Goal: Task Accomplishment & Management: Manage account settings

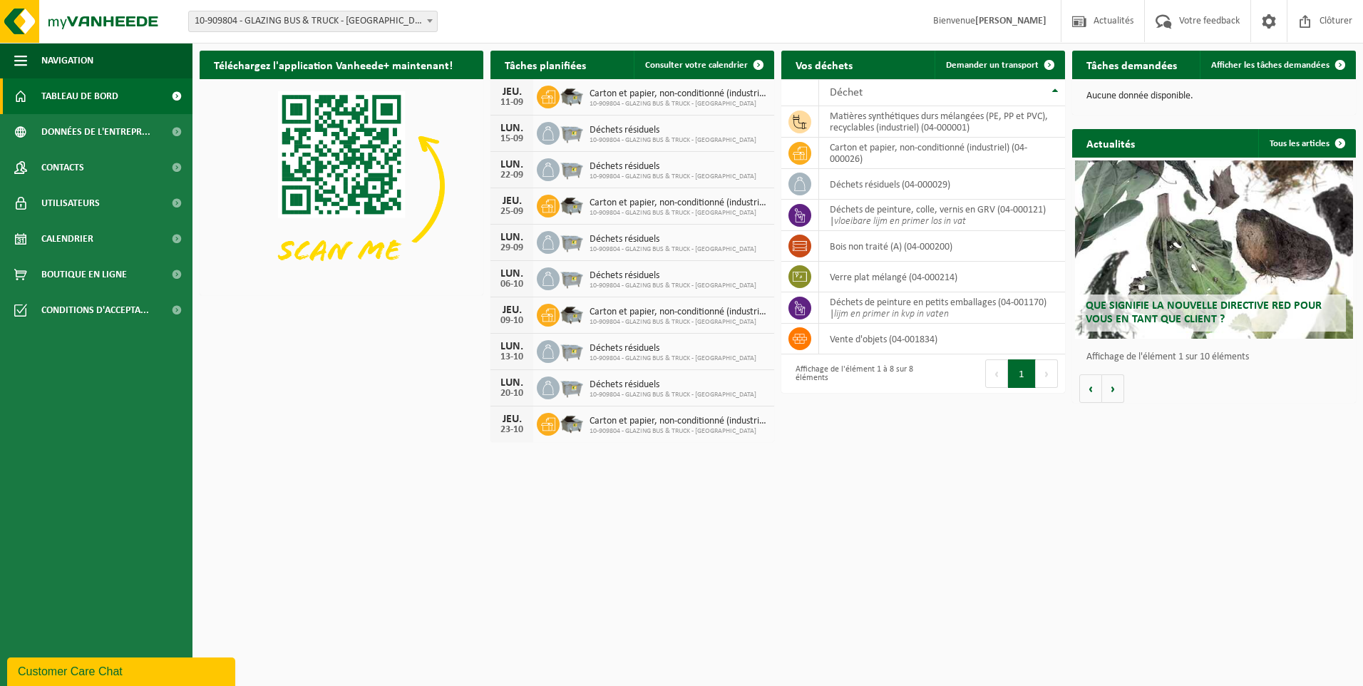
click at [1131, 63] on h2 "Tâches demandées" at bounding box center [1131, 65] width 119 height 28
click at [1328, 61] on span at bounding box center [1340, 65] width 29 height 29
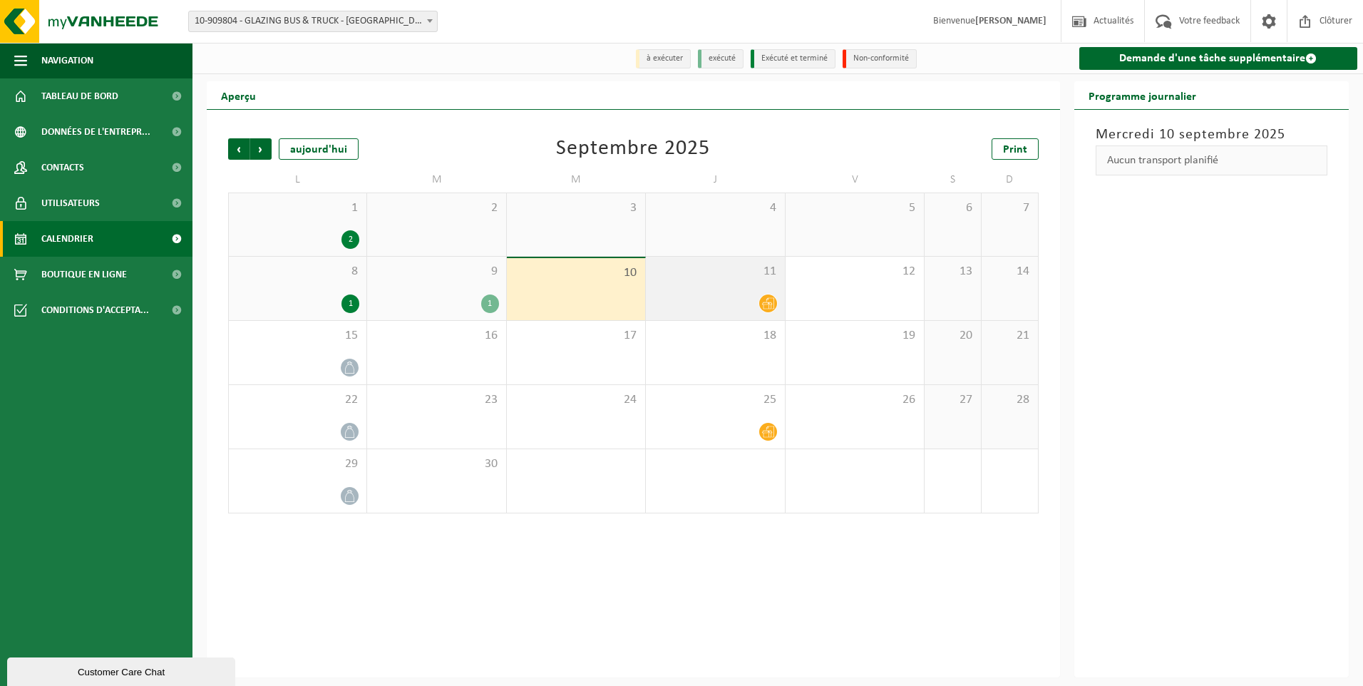
click at [751, 293] on div "11" at bounding box center [715, 288] width 138 height 63
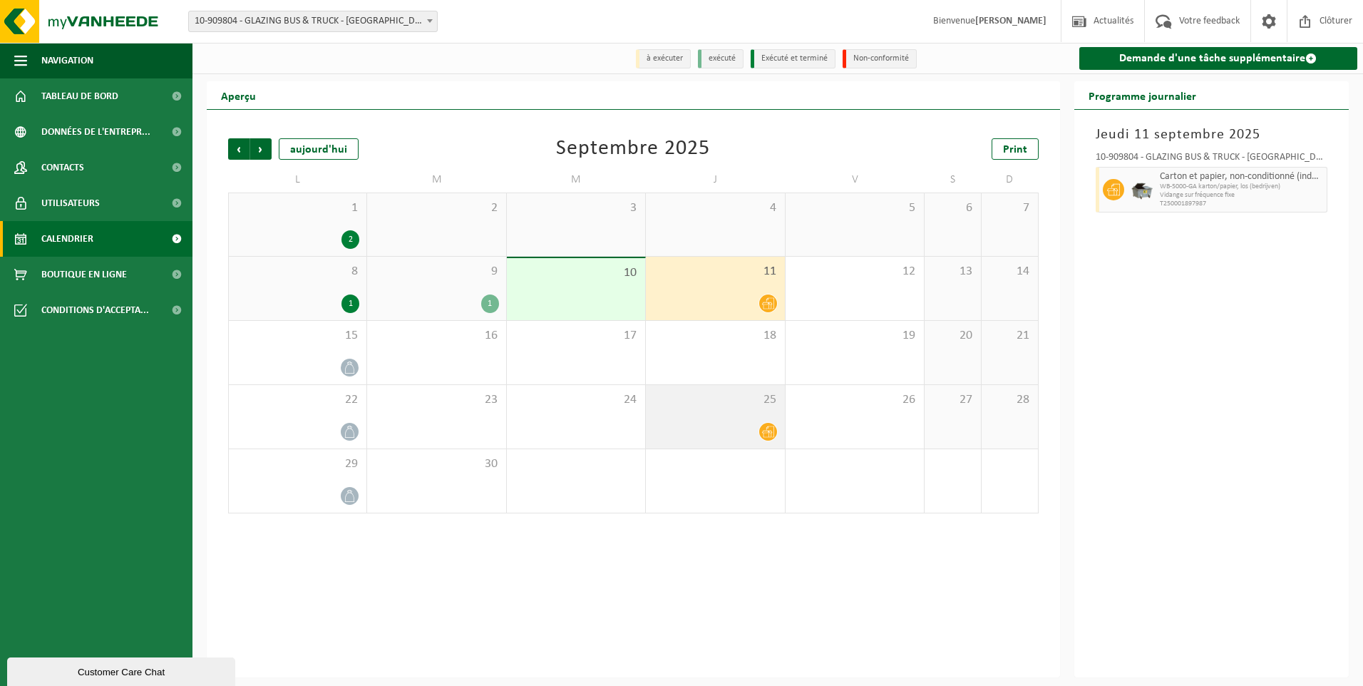
click at [765, 434] on icon at bounding box center [768, 432] width 12 height 12
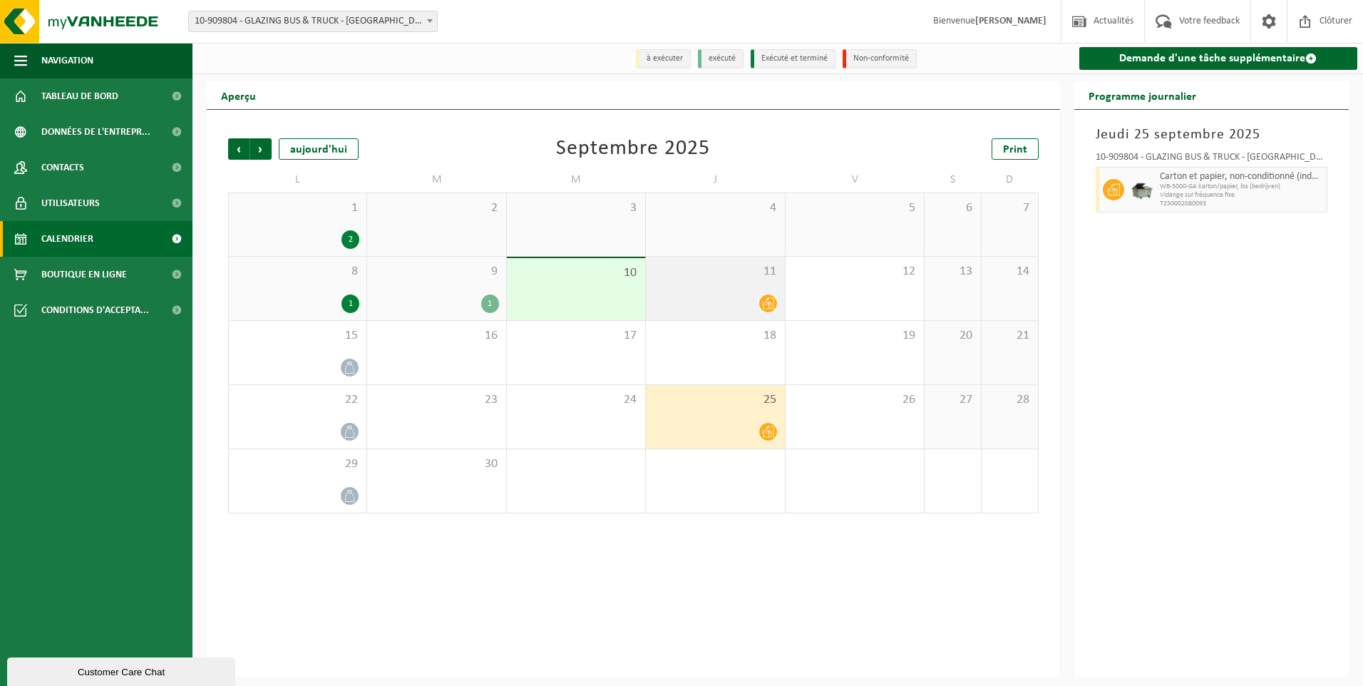
click at [752, 298] on div at bounding box center [715, 303] width 124 height 19
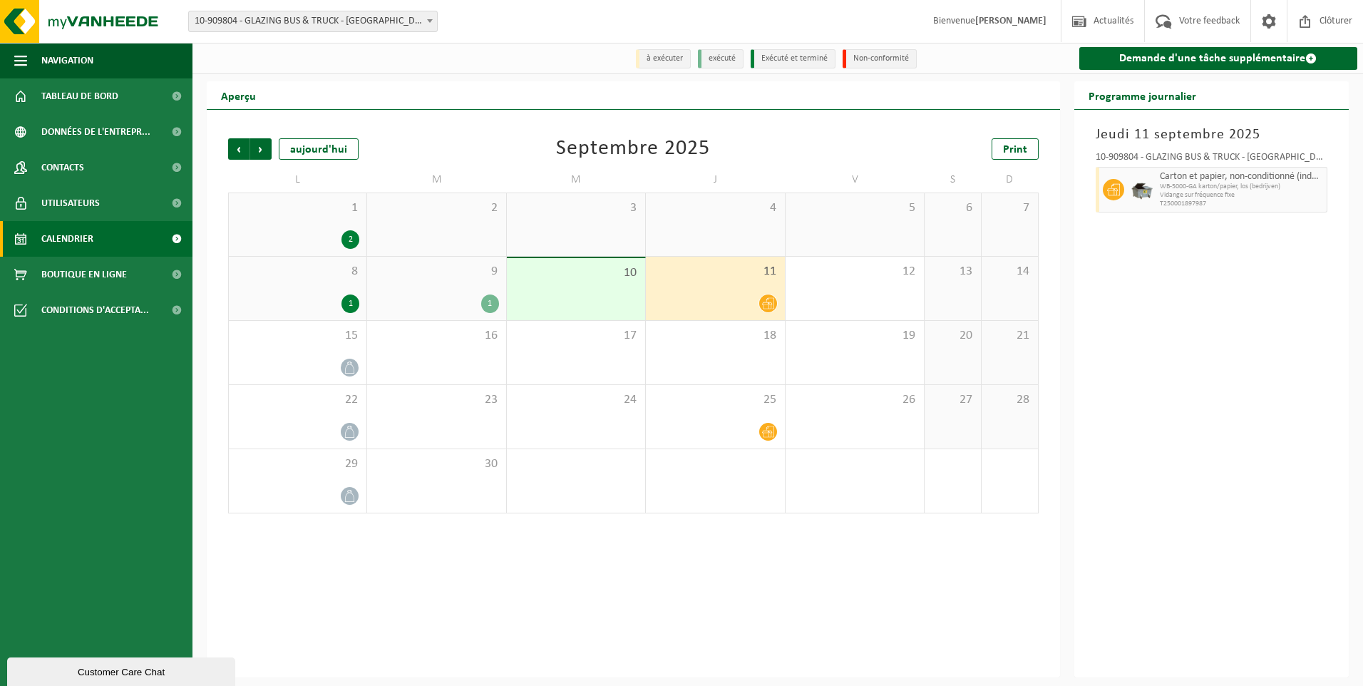
click at [607, 290] on div "10" at bounding box center [576, 289] width 138 height 62
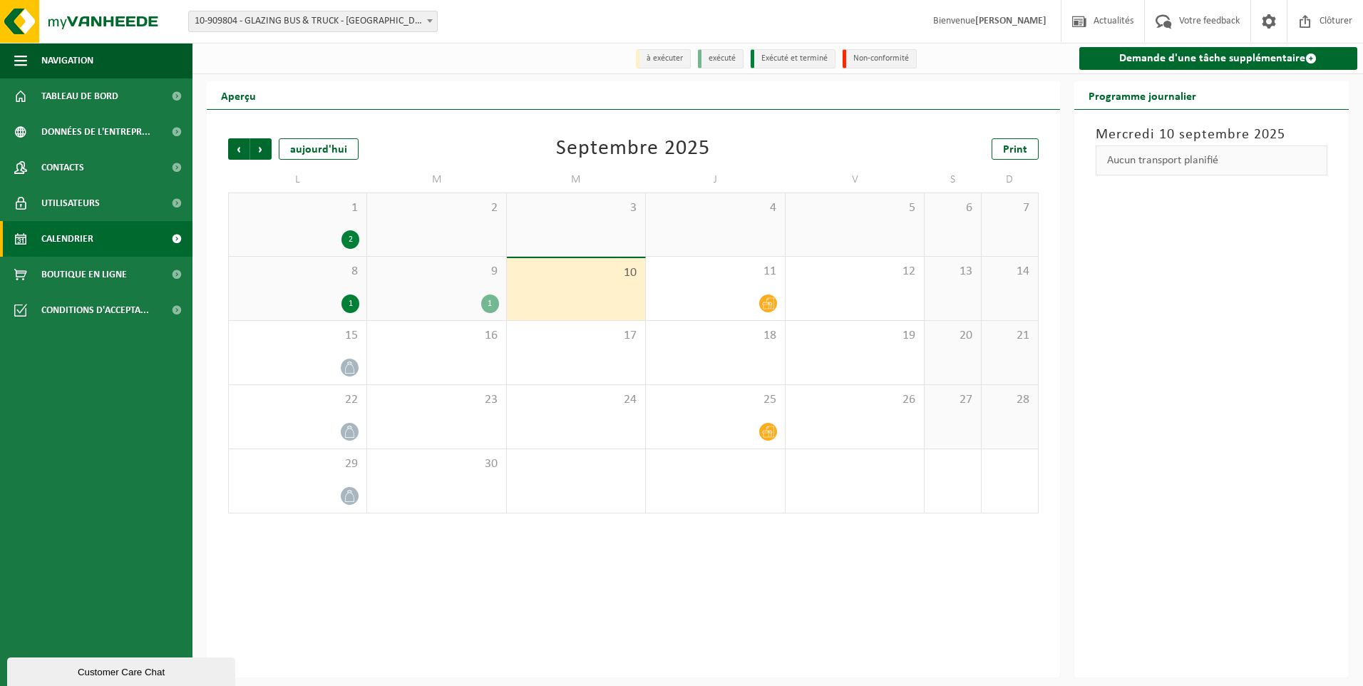
click at [513, 293] on div "10" at bounding box center [576, 289] width 138 height 62
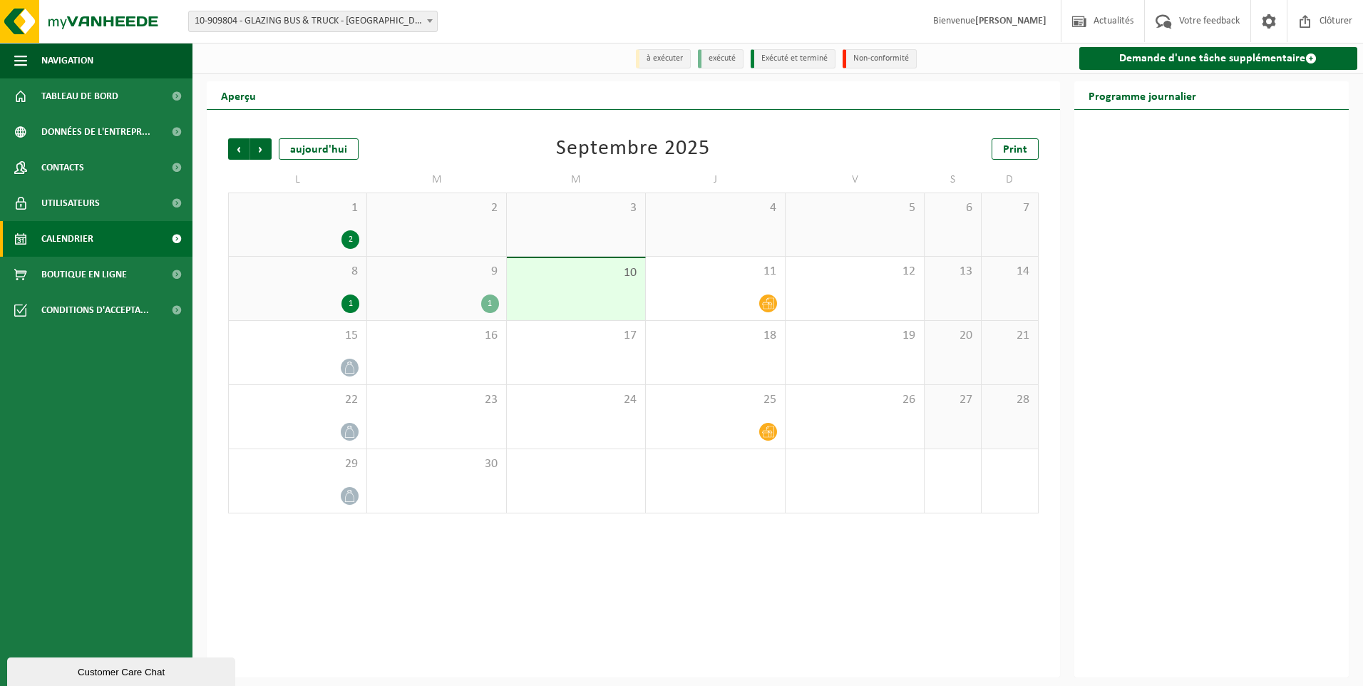
click at [488, 295] on div "1" at bounding box center [490, 303] width 18 height 19
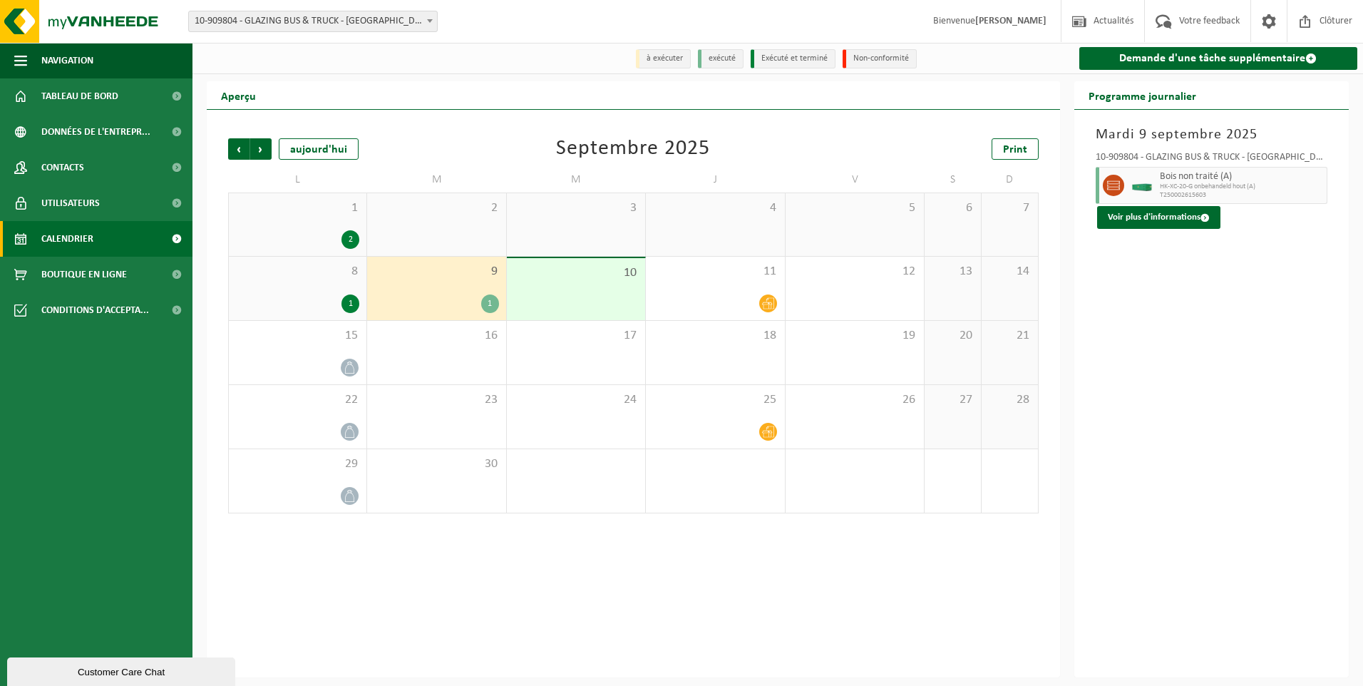
click at [338, 291] on div "8 1" at bounding box center [298, 288] width 138 height 63
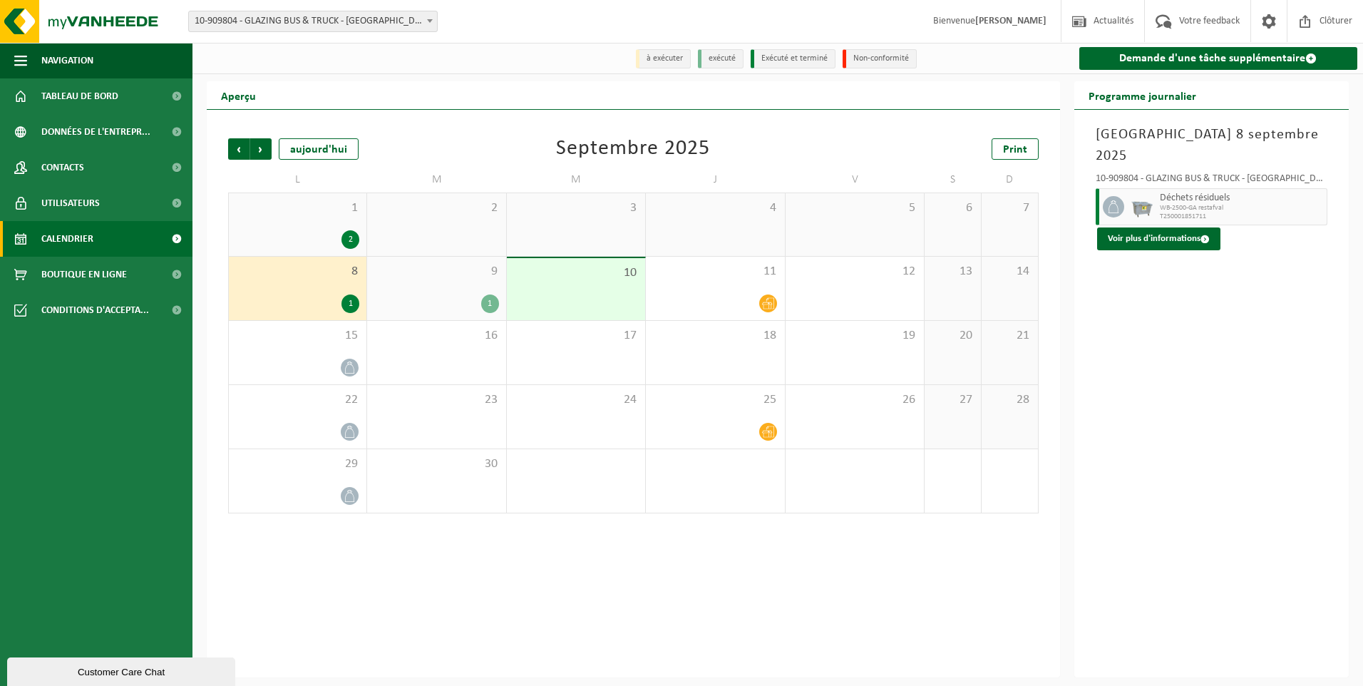
click at [336, 252] on div "1 2" at bounding box center [298, 224] width 138 height 63
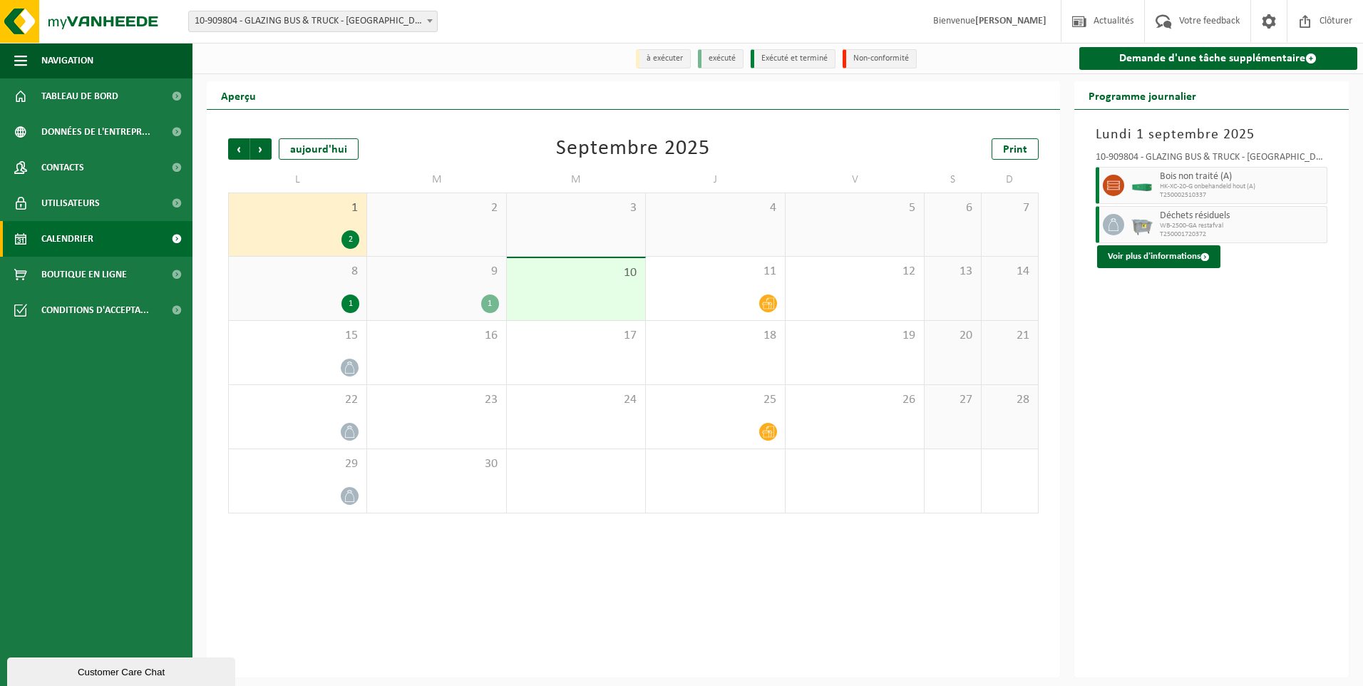
click at [344, 287] on div "8 1" at bounding box center [298, 288] width 138 height 63
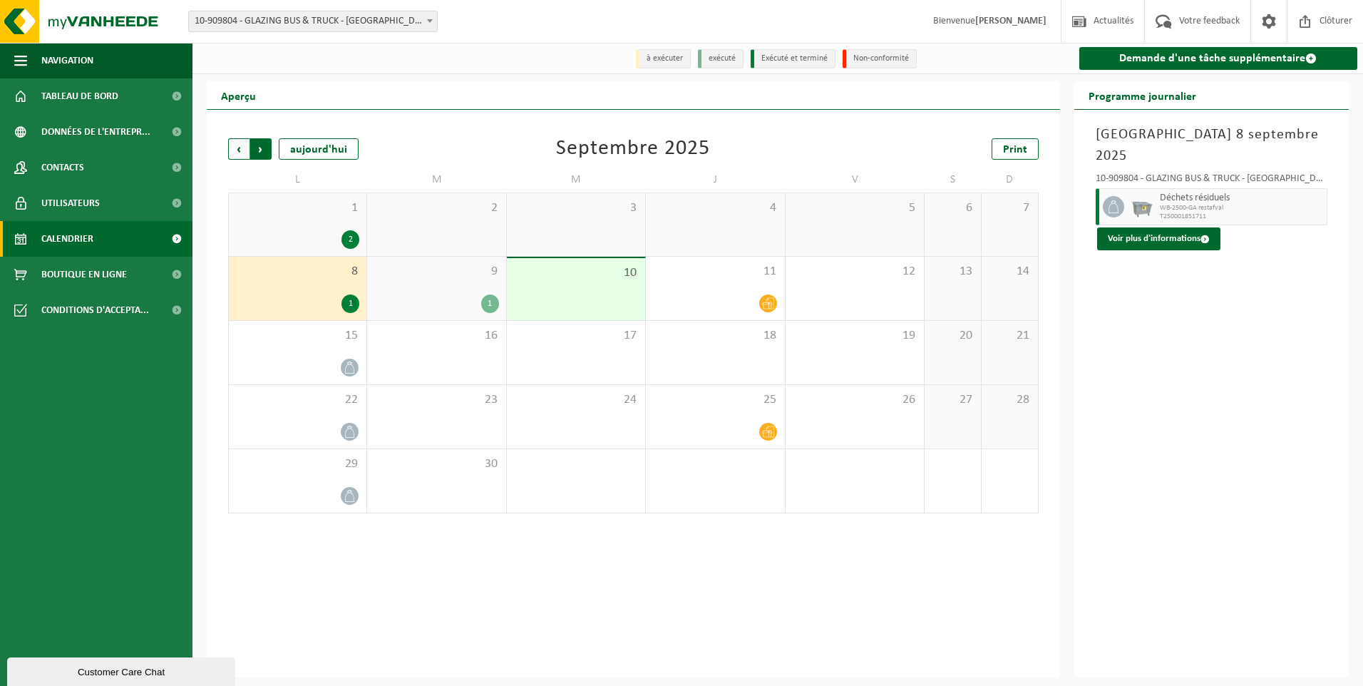
click at [240, 150] on span "Précédent" at bounding box center [238, 148] width 21 height 21
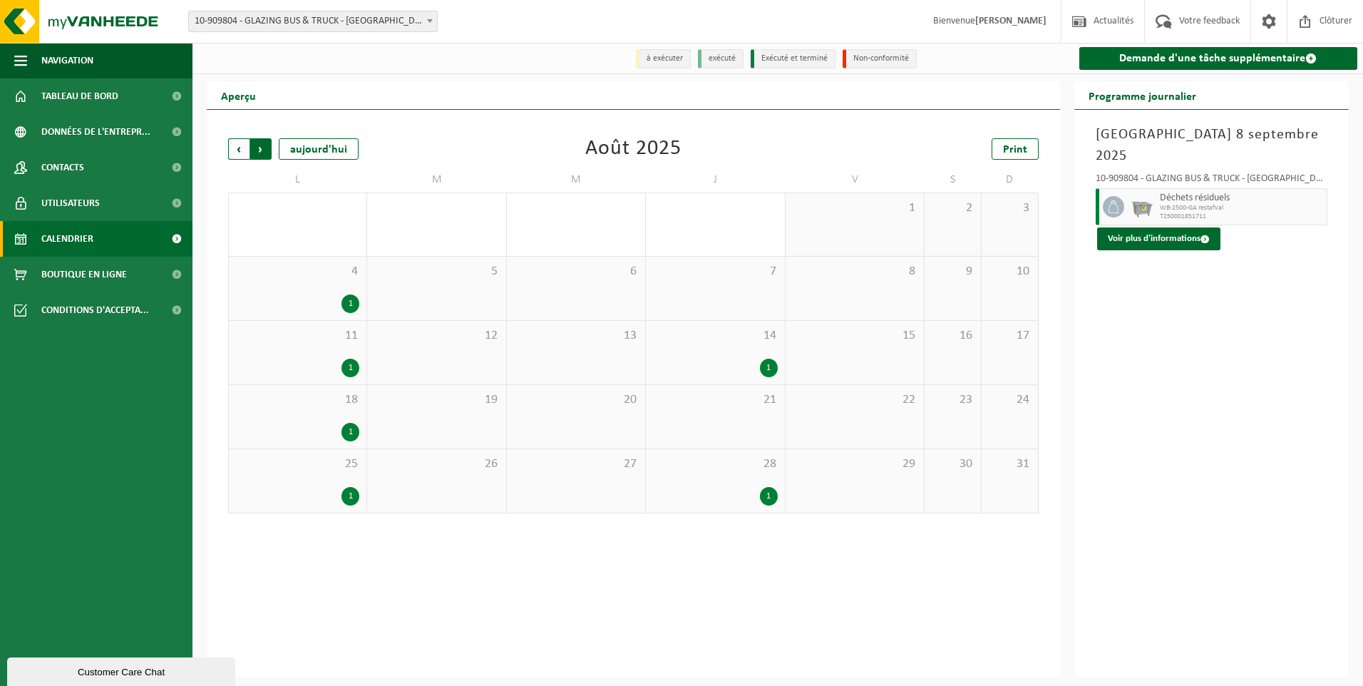
click at [236, 148] on span "Précédent" at bounding box center [238, 148] width 21 height 21
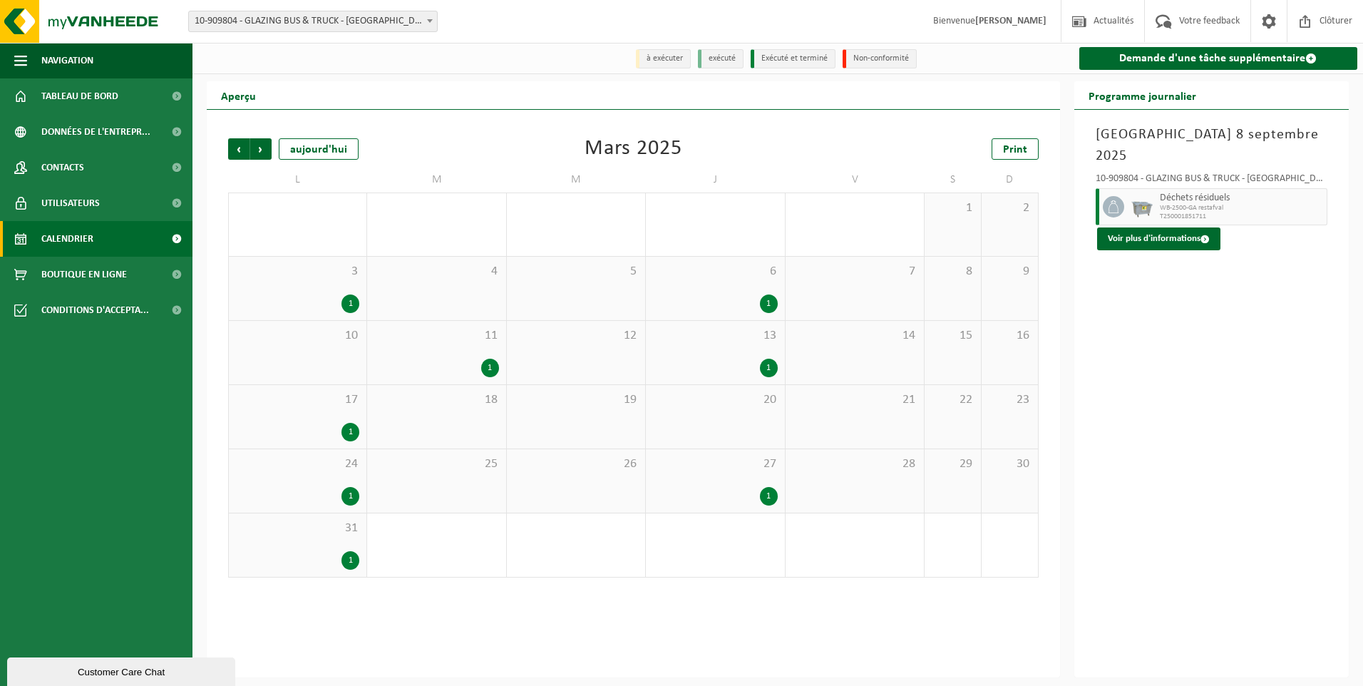
click at [236, 148] on span "Précédent" at bounding box center [238, 148] width 21 height 21
click at [260, 150] on span "Suivant" at bounding box center [260, 148] width 21 height 21
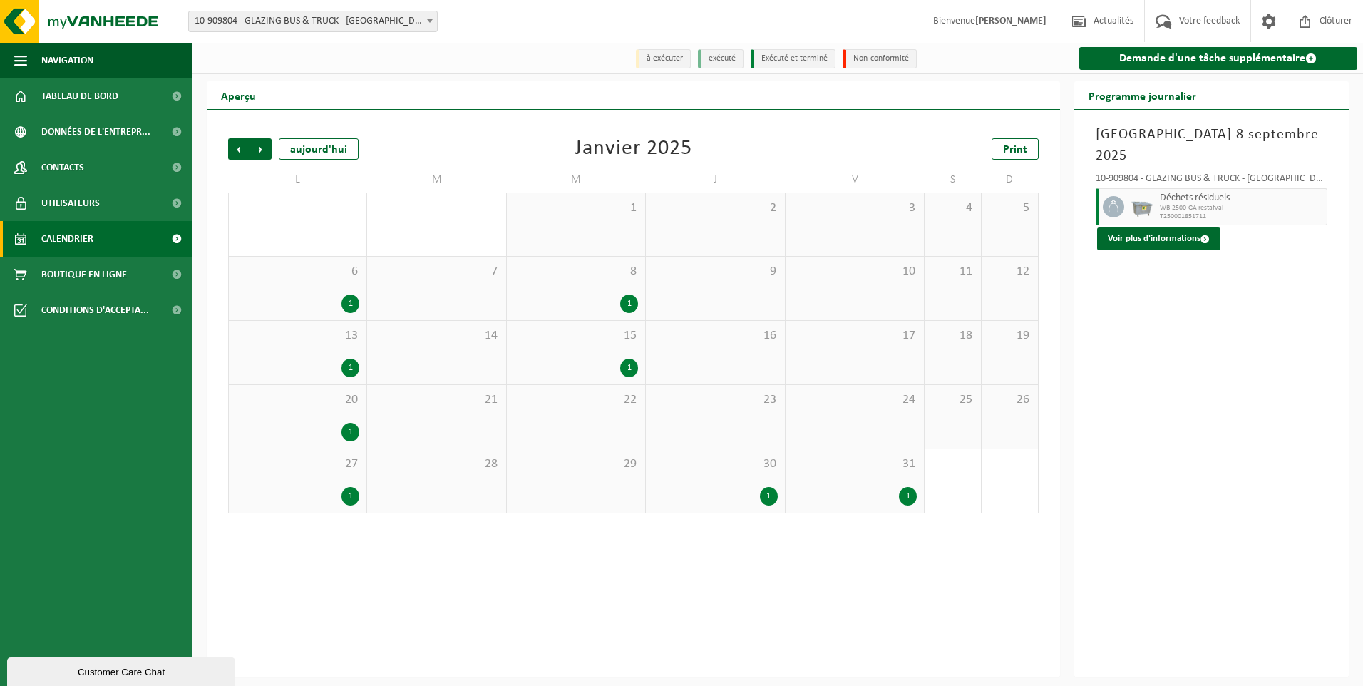
click at [260, 150] on span "Suivant" at bounding box center [260, 148] width 21 height 21
click at [344, 434] on div "2" at bounding box center [351, 432] width 18 height 19
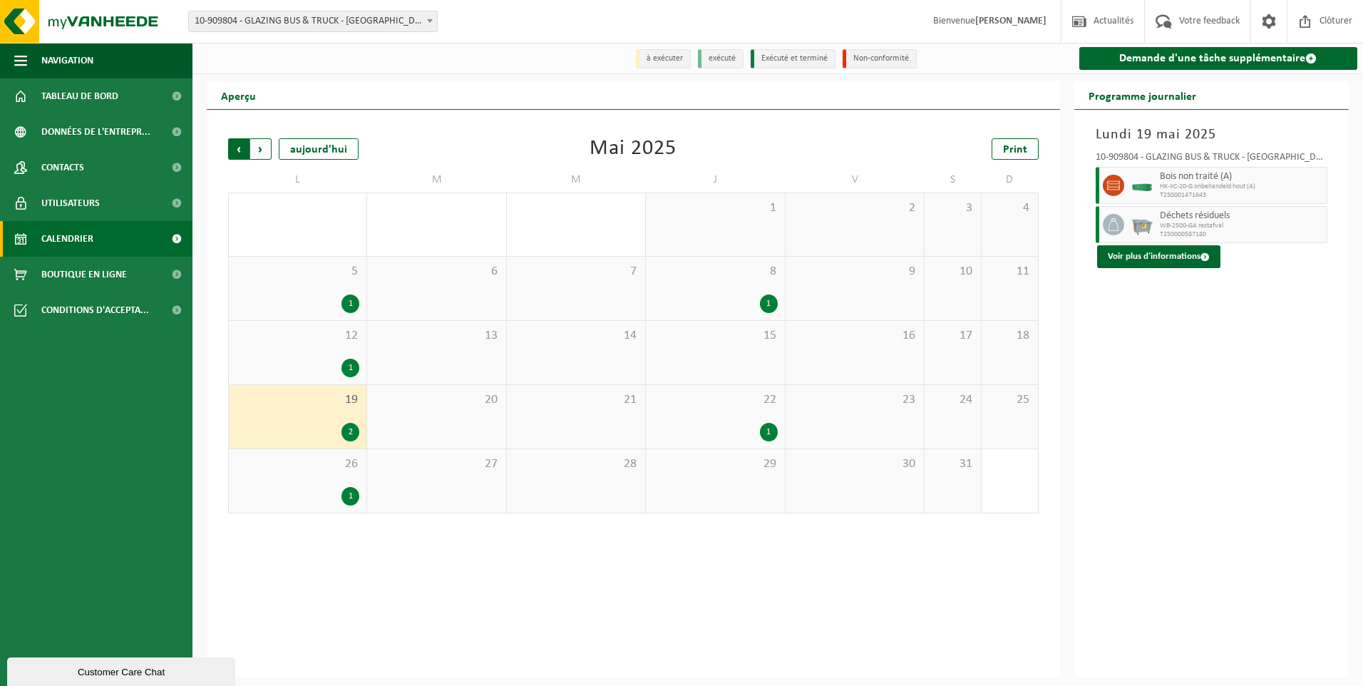
click at [270, 151] on span "Suivant" at bounding box center [260, 148] width 21 height 21
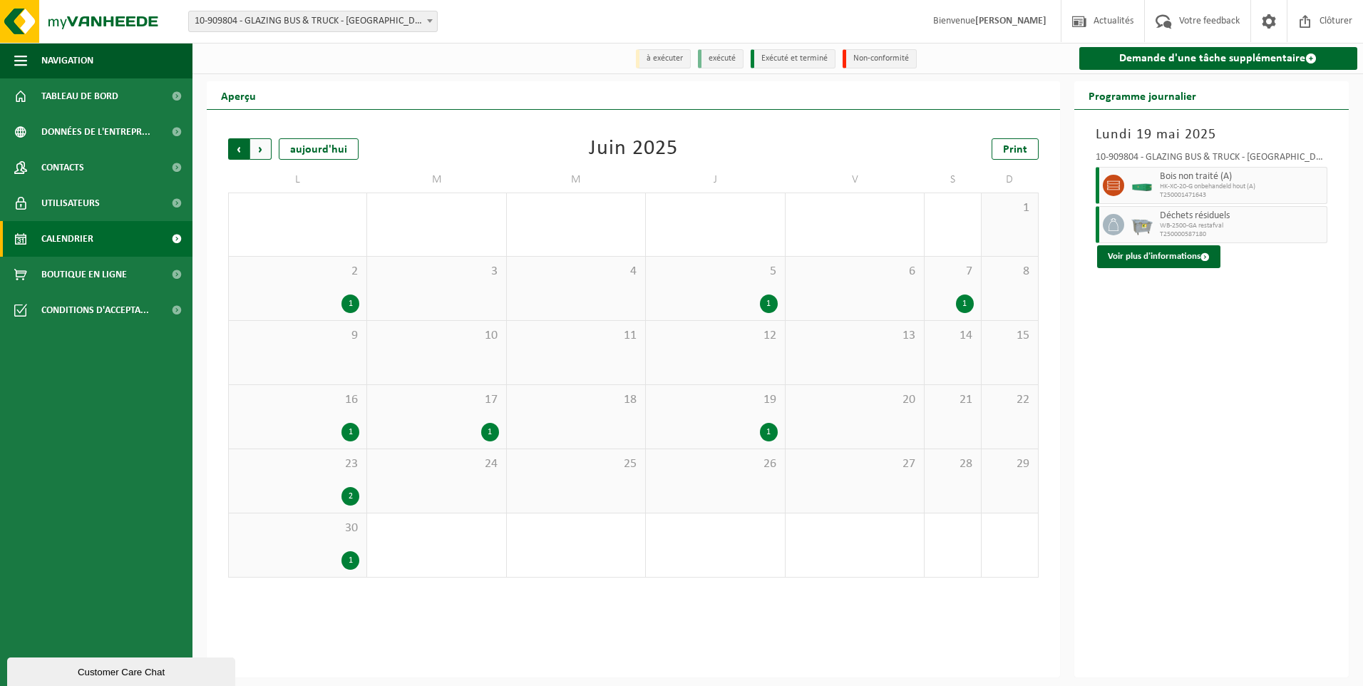
click at [267, 153] on span "Suivant" at bounding box center [260, 148] width 21 height 21
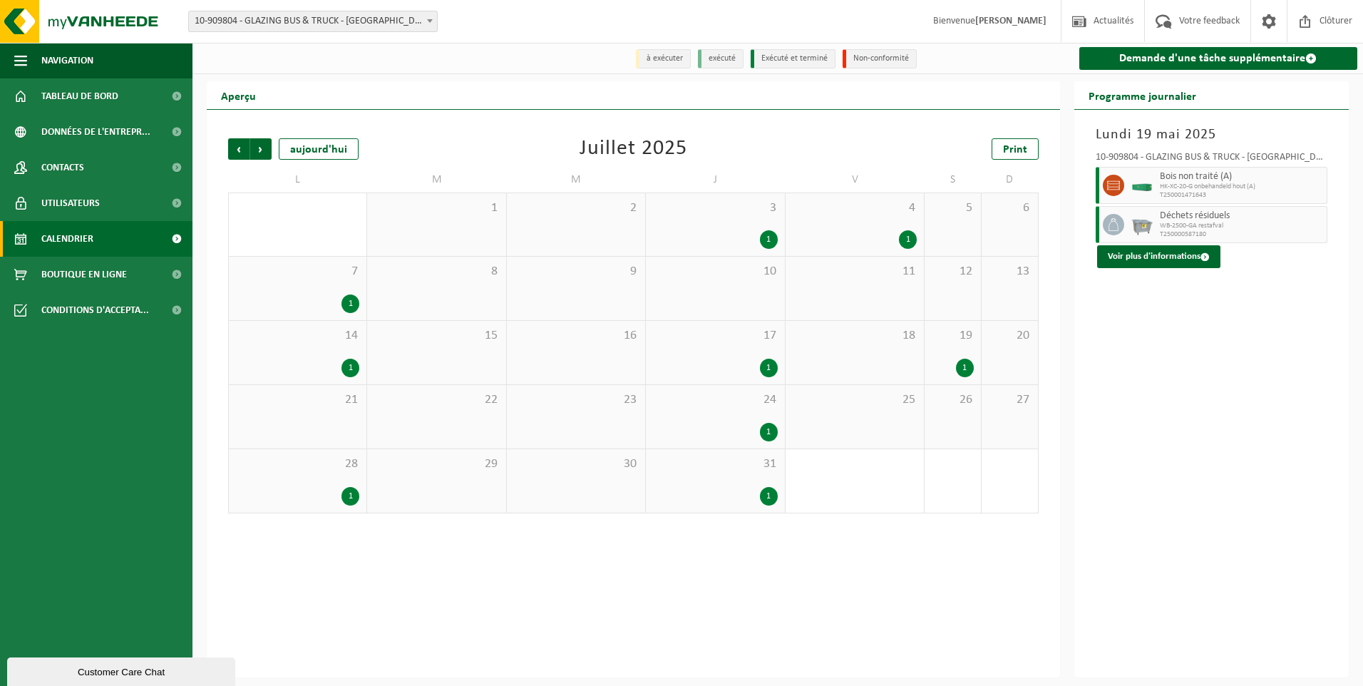
click at [267, 153] on span "Suivant" at bounding box center [260, 148] width 21 height 21
click at [108, 237] on link "Calendrier" at bounding box center [96, 239] width 193 height 36
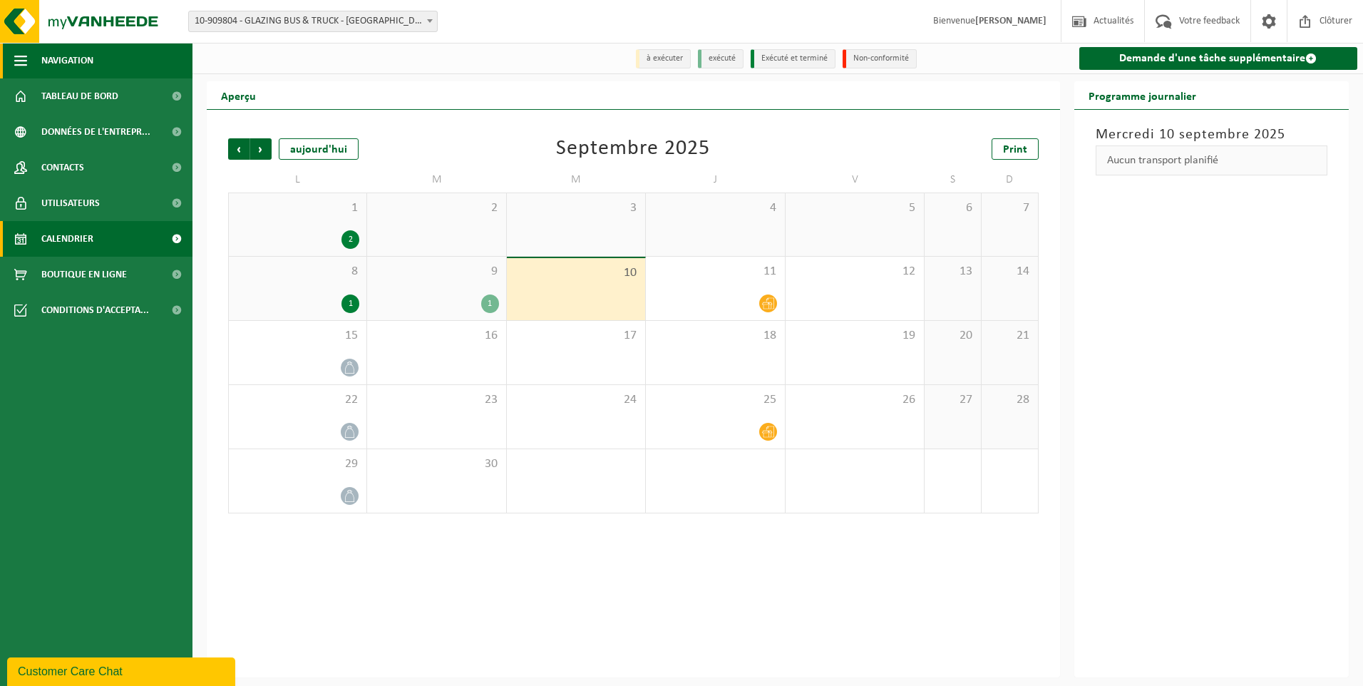
click at [90, 66] on span "Navigation" at bounding box center [67, 61] width 52 height 36
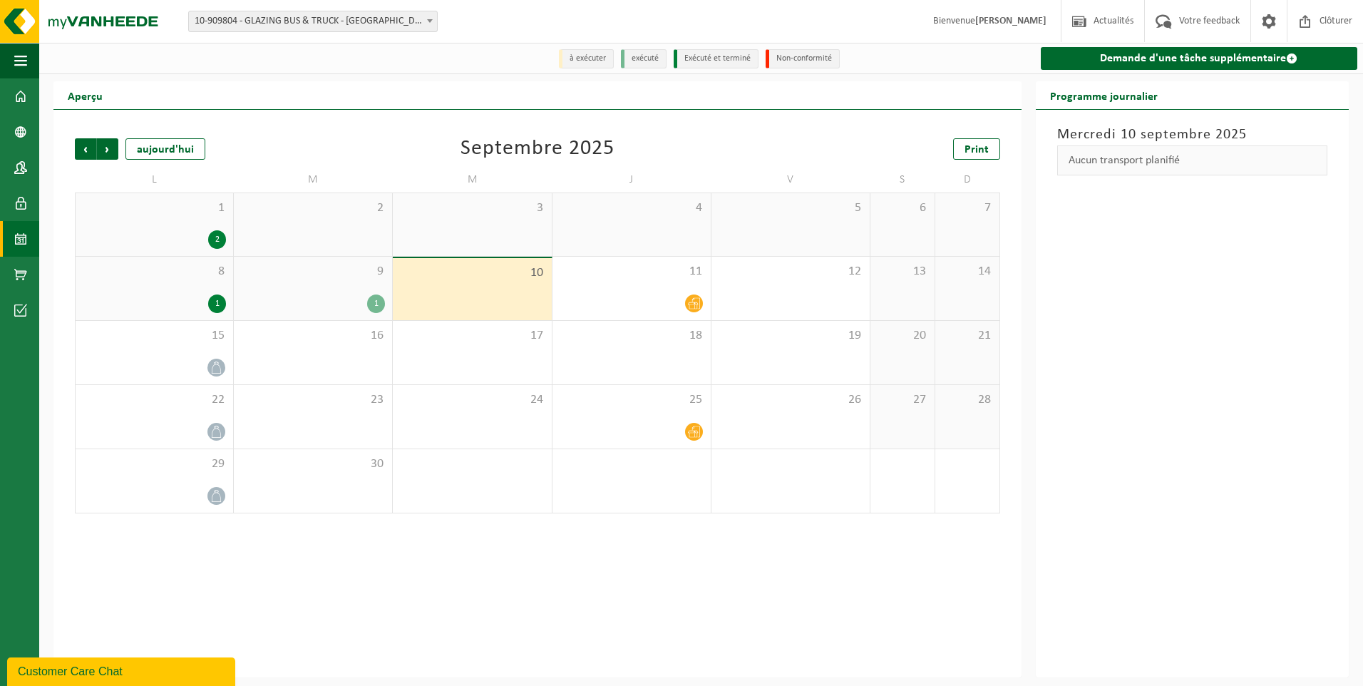
click at [46, 63] on div at bounding box center [204, 58] width 331 height 25
click at [30, 63] on button "Navigation" at bounding box center [19, 61] width 39 height 36
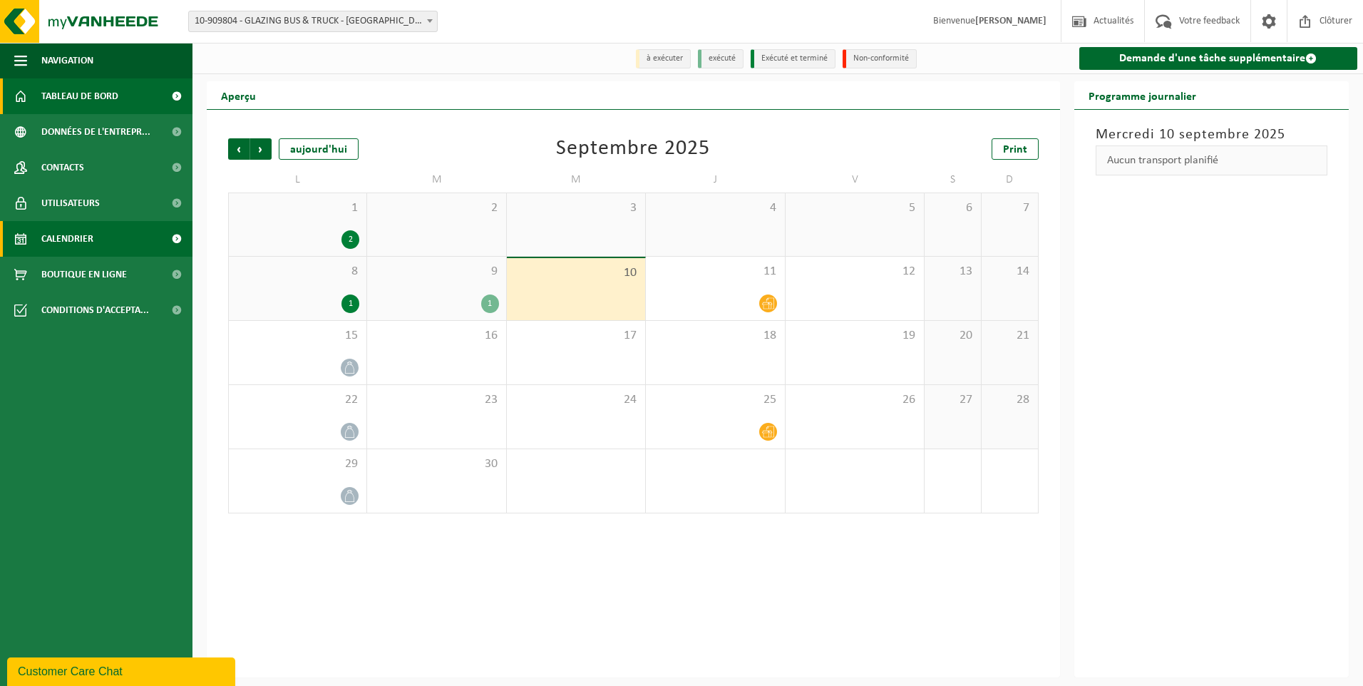
click at [75, 90] on span "Tableau de bord" at bounding box center [79, 96] width 77 height 36
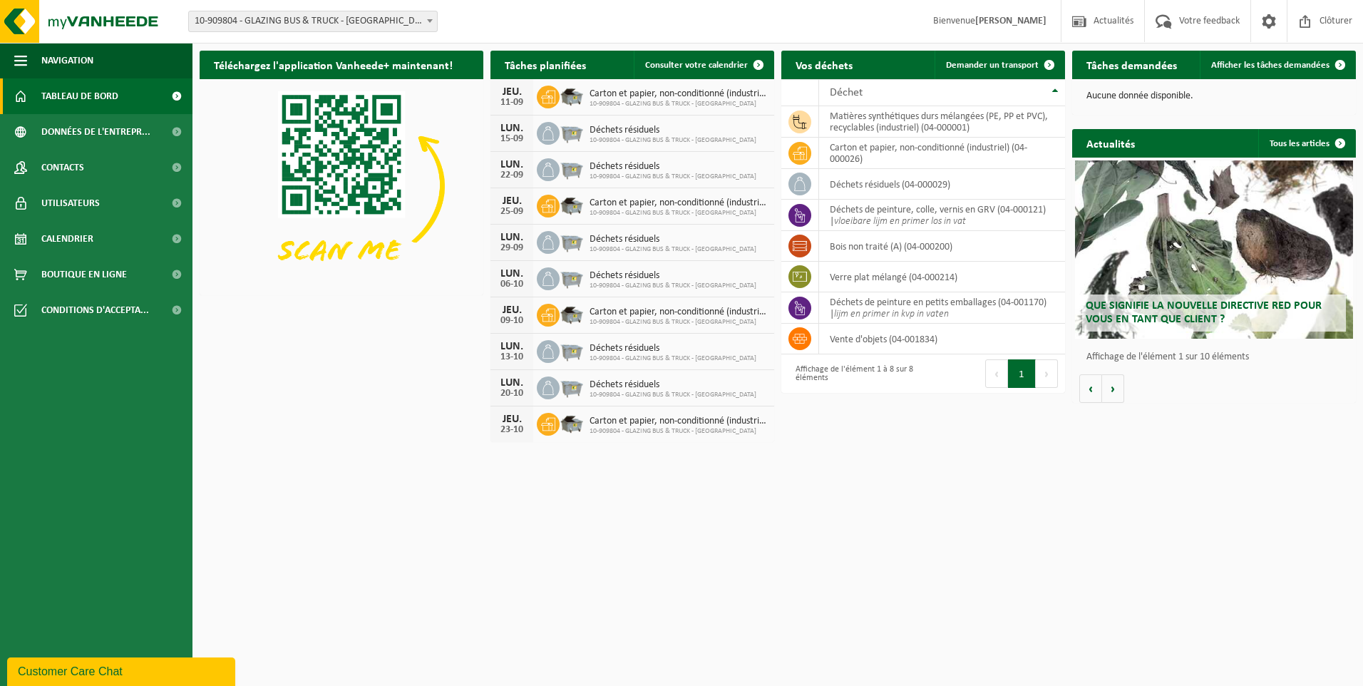
click at [511, 134] on div "15-09" at bounding box center [512, 139] width 29 height 10
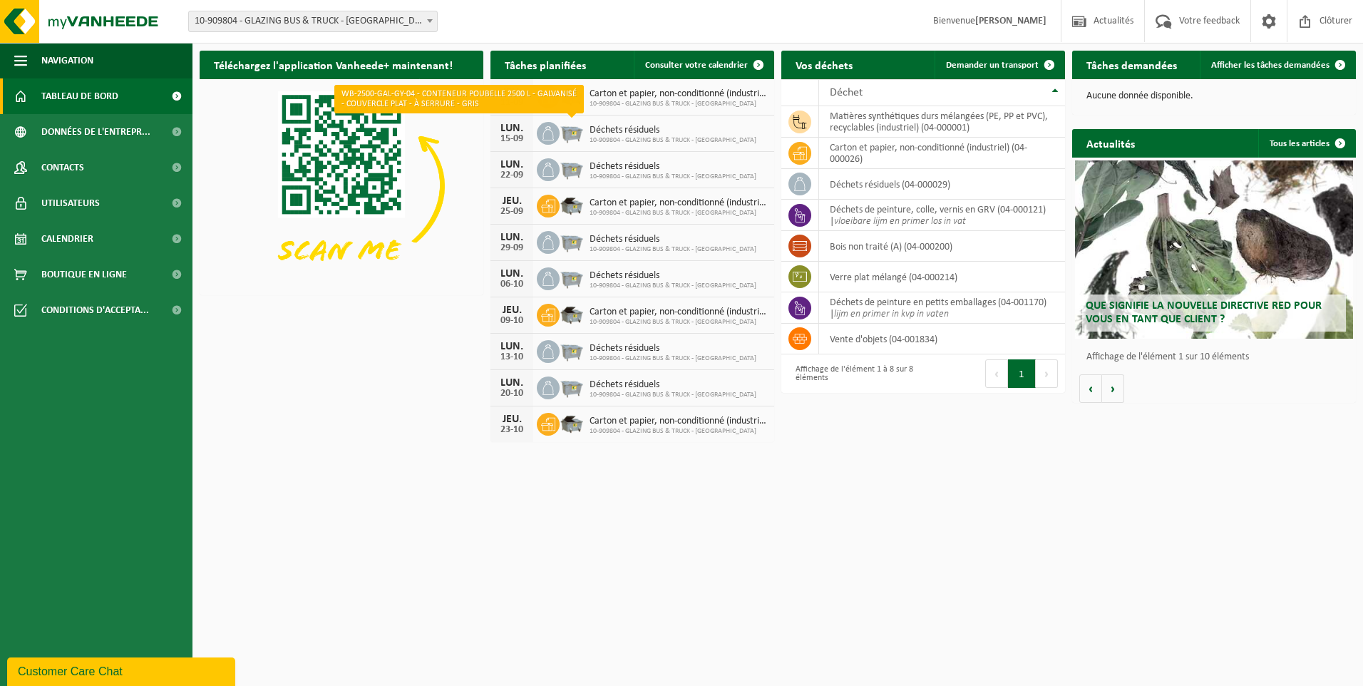
click at [618, 133] on span "Déchets résiduels" at bounding box center [673, 130] width 167 height 11
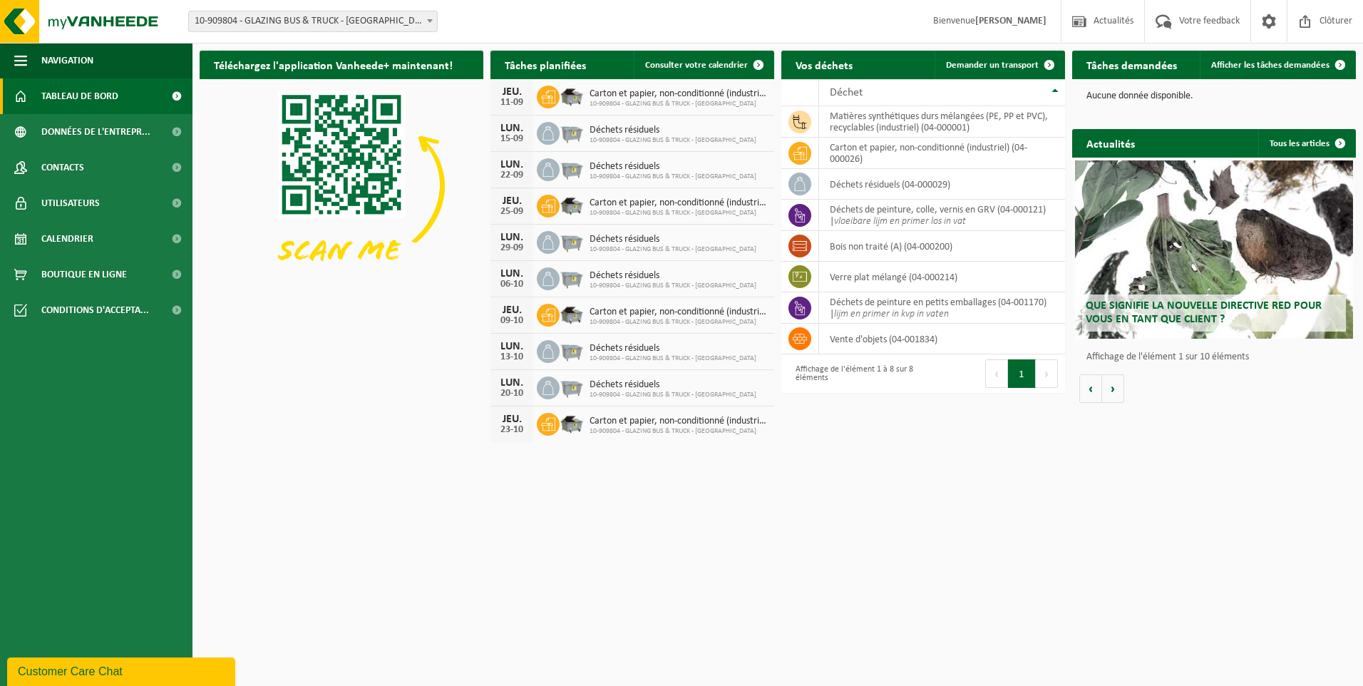
click at [670, 130] on span "Déchets résiduels" at bounding box center [673, 130] width 167 height 11
click at [1002, 68] on span "Demander un transport" at bounding box center [992, 65] width 93 height 9
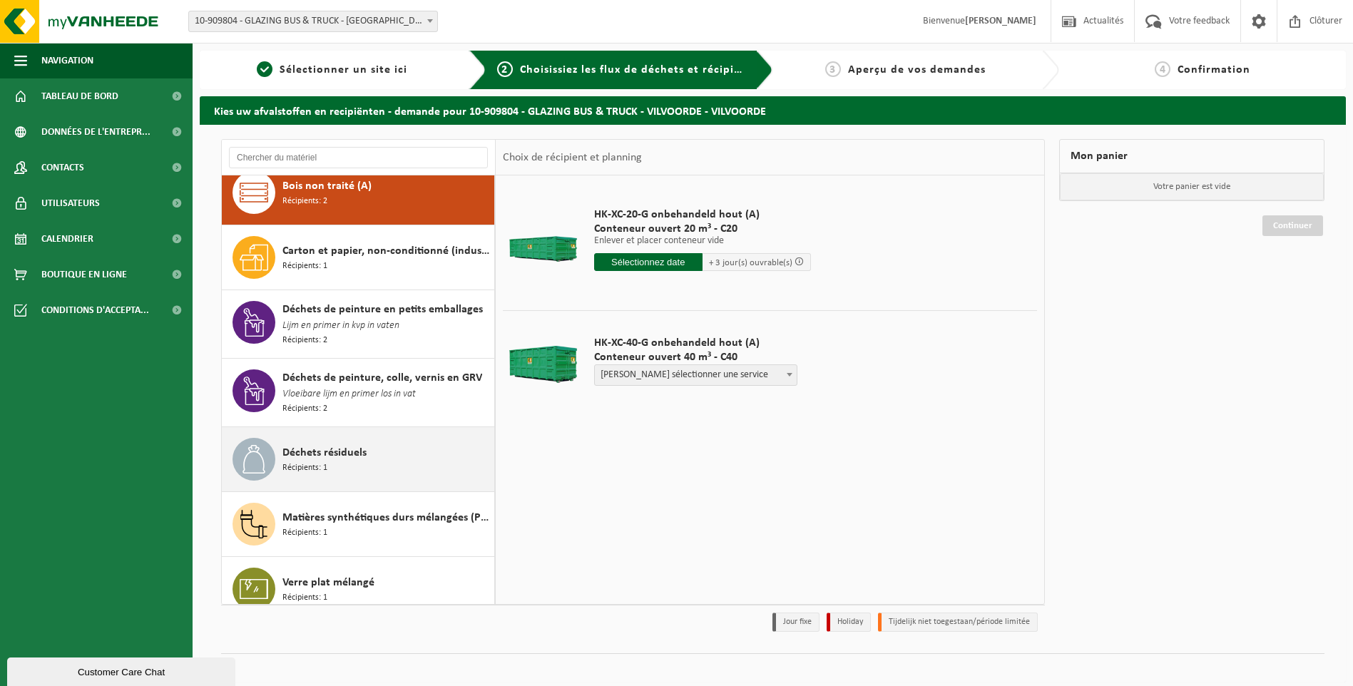
scroll to position [28, 0]
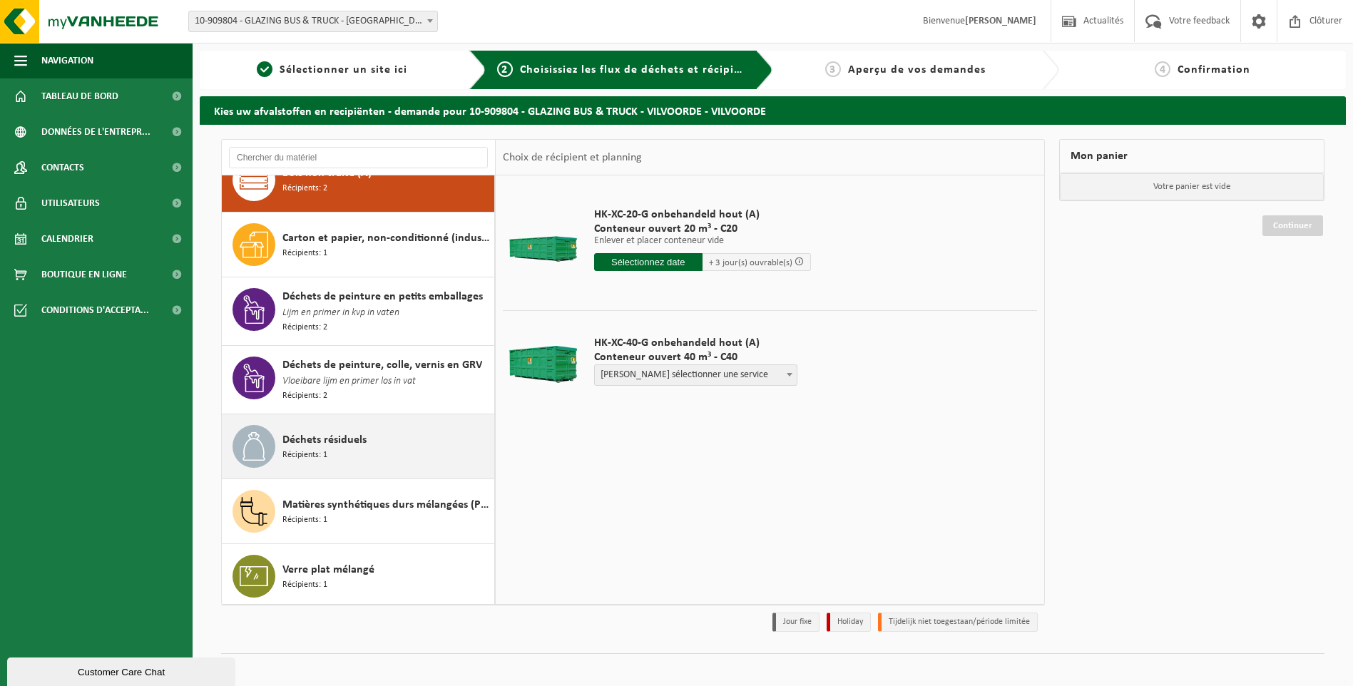
click at [351, 439] on span "Déchets résiduels" at bounding box center [324, 439] width 84 height 17
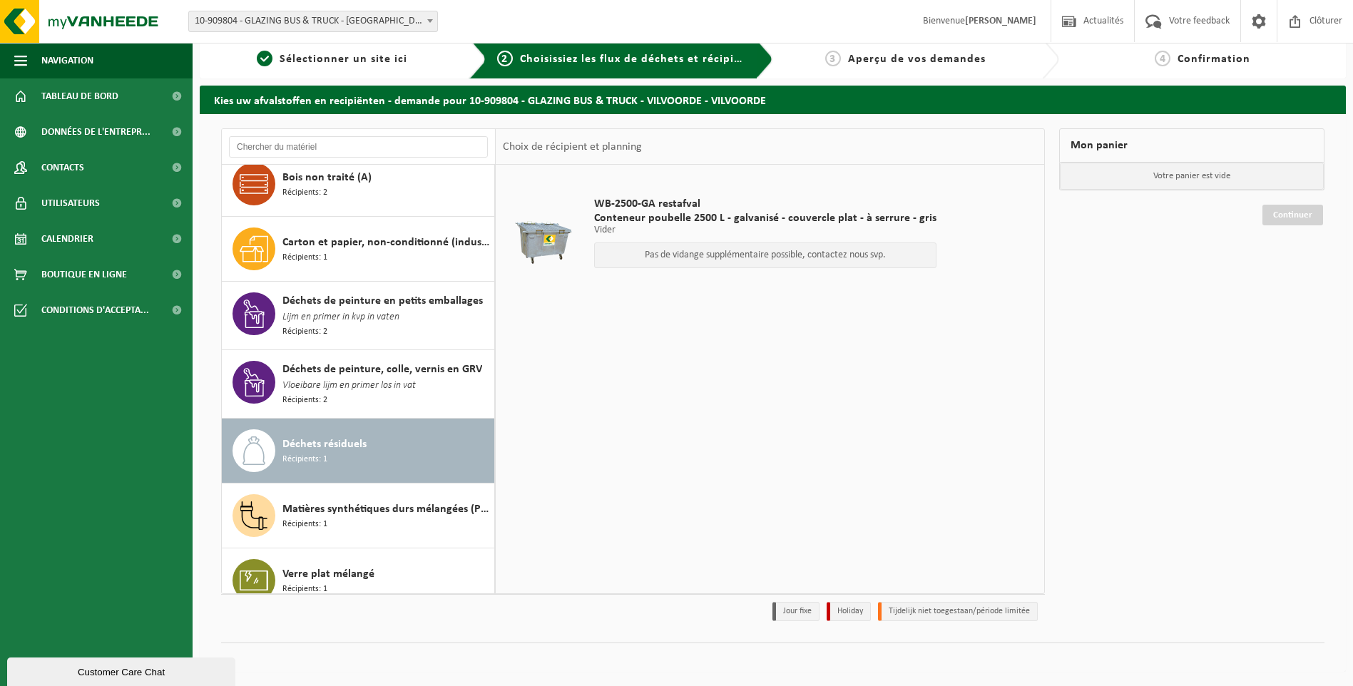
scroll to position [0, 0]
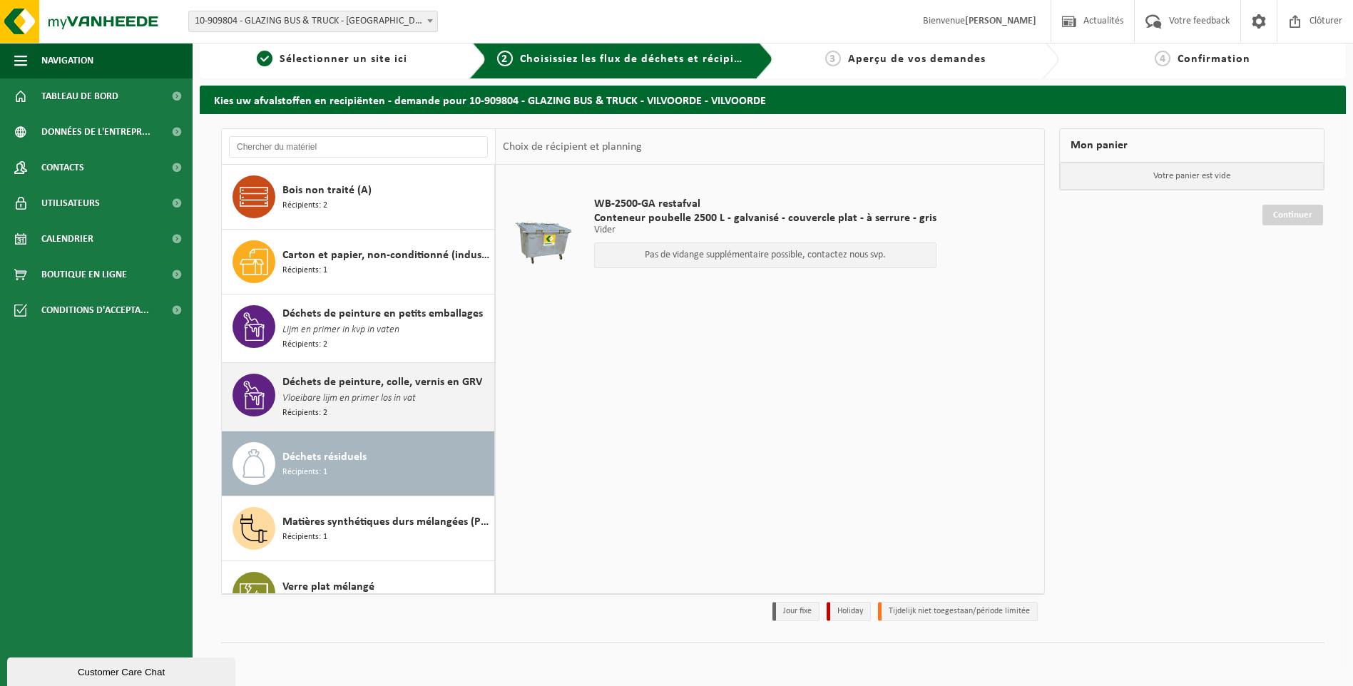
click at [350, 386] on span "Déchets de peinture, colle, vernis en GRV" at bounding box center [382, 382] width 200 height 17
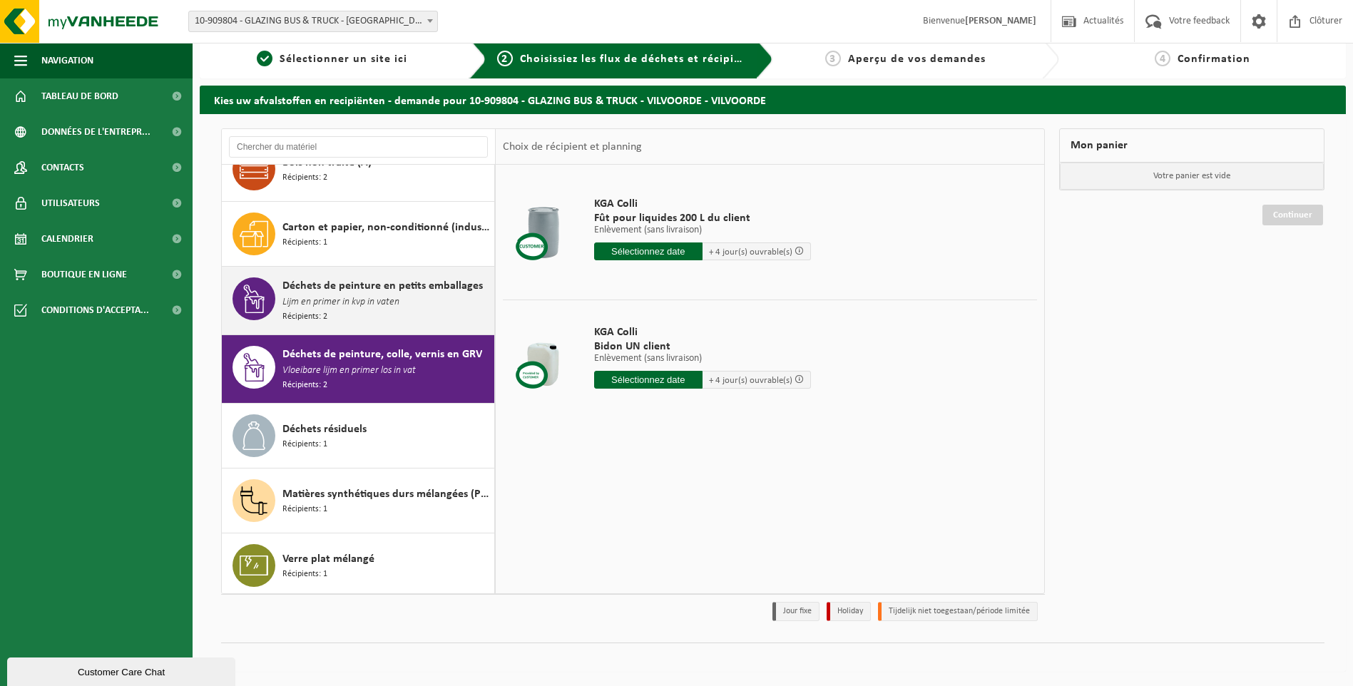
click at [399, 301] on div "Déchets de peinture en petits emballages Lijm en primer in kvp in vaten Récipie…" at bounding box center [386, 300] width 208 height 46
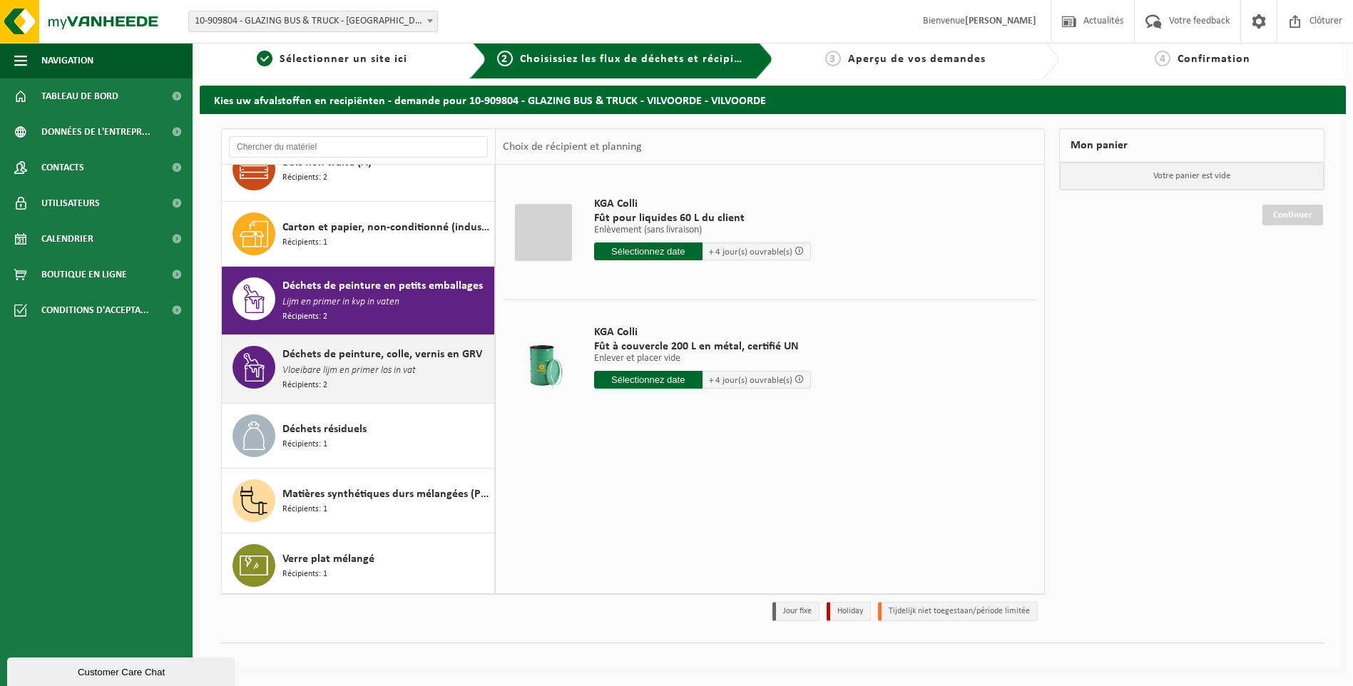
click at [360, 353] on span "Déchets de peinture, colle, vernis en GRV" at bounding box center [382, 354] width 200 height 17
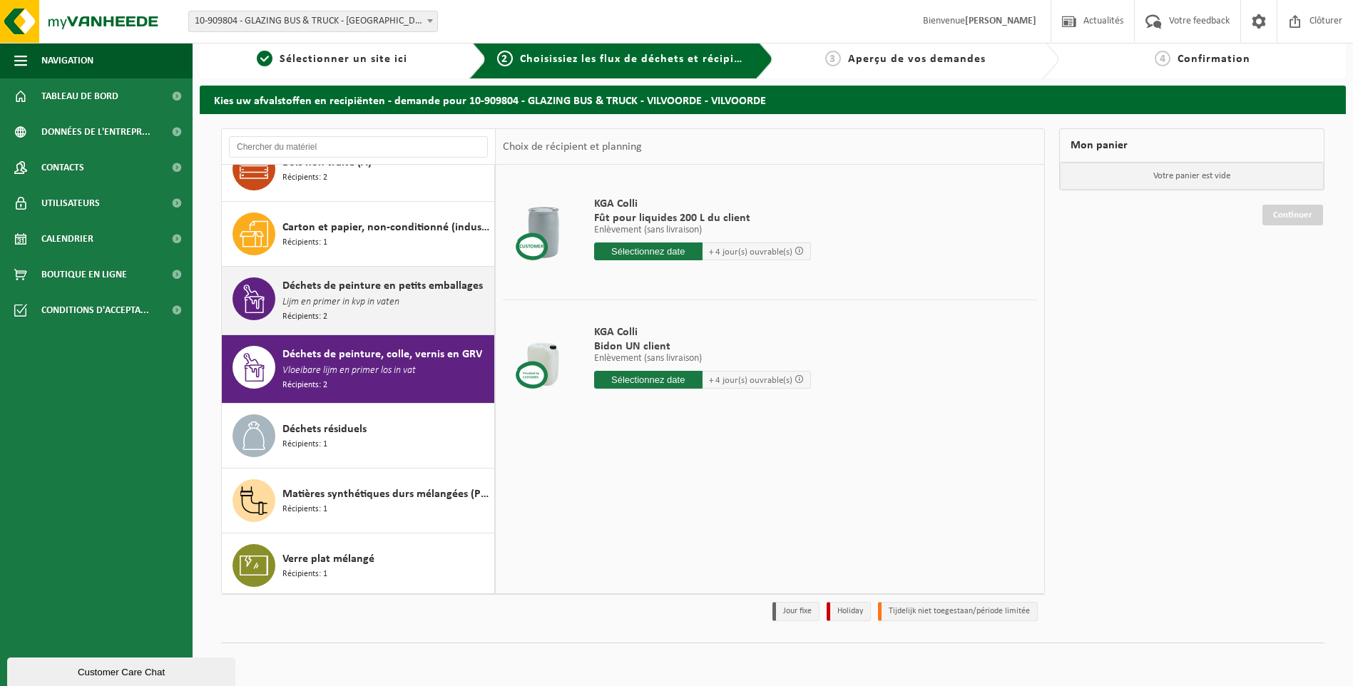
click at [381, 285] on span "Déchets de peinture en petits emballages" at bounding box center [382, 285] width 200 height 17
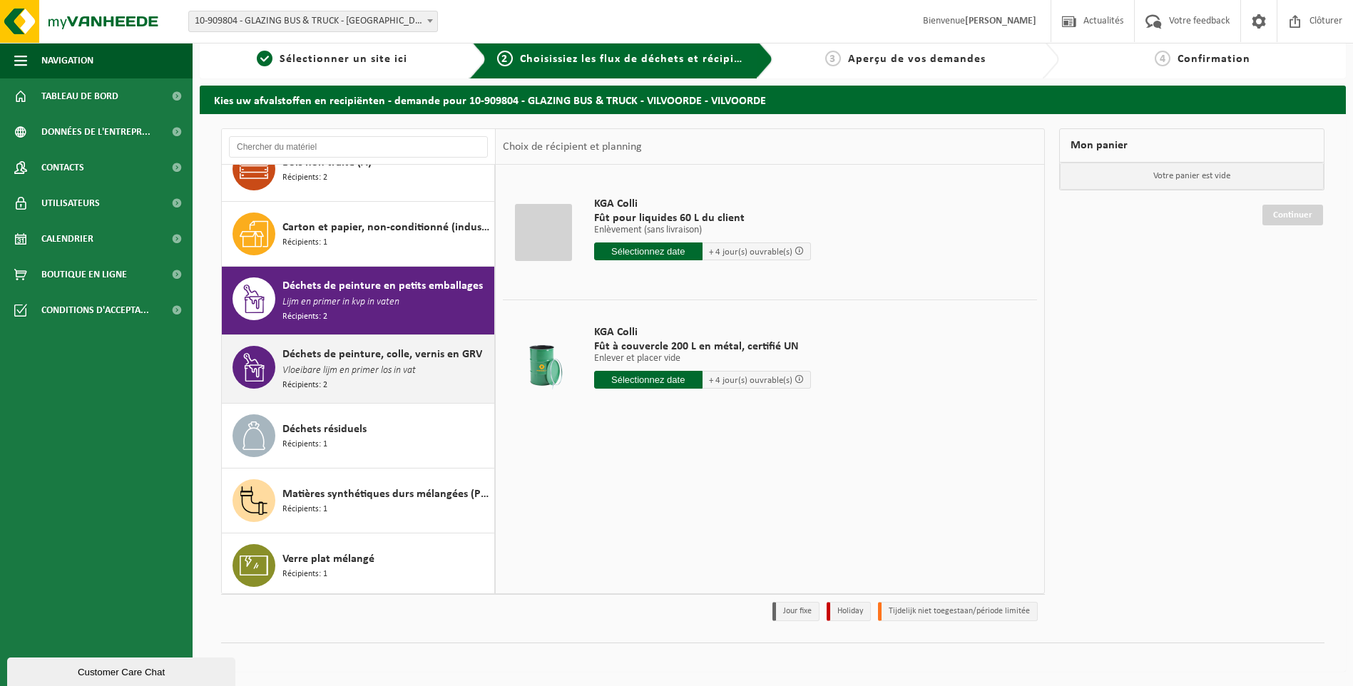
click at [356, 349] on span "Déchets de peinture, colle, vernis en GRV" at bounding box center [382, 354] width 200 height 17
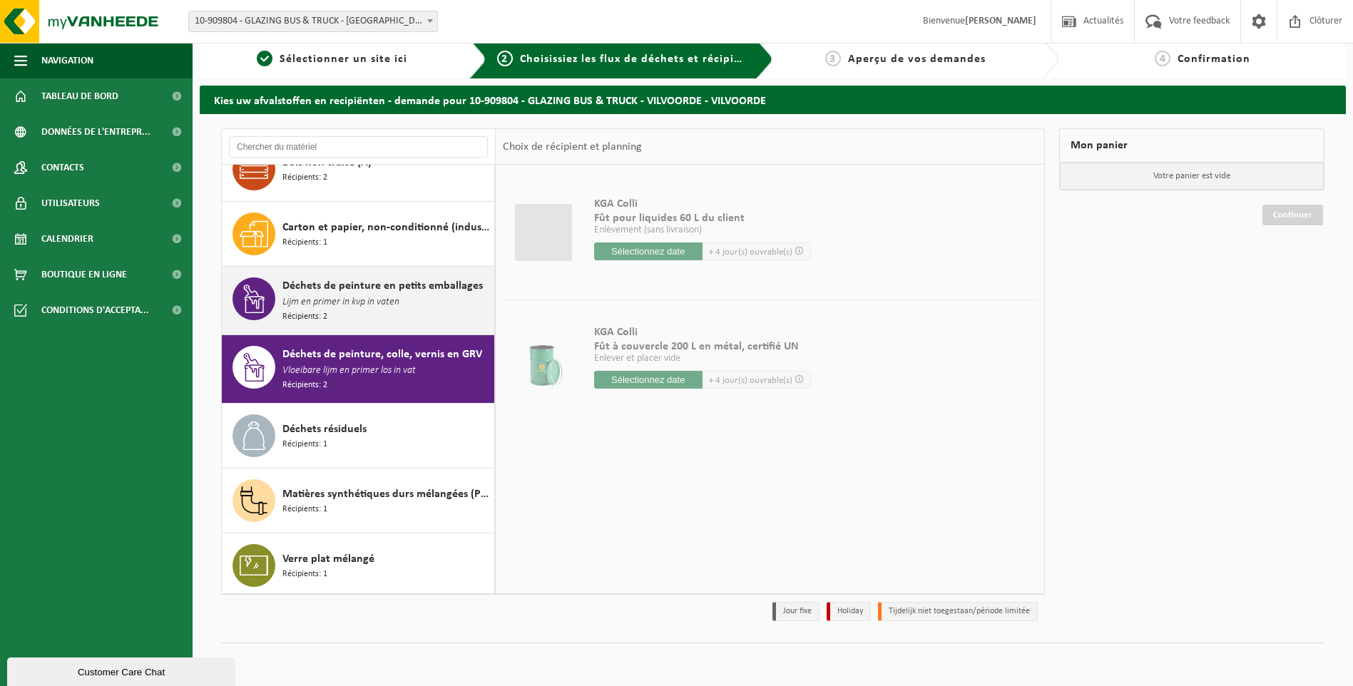
click at [394, 299] on span "Lijm en primer in kvp in vaten" at bounding box center [340, 302] width 117 height 16
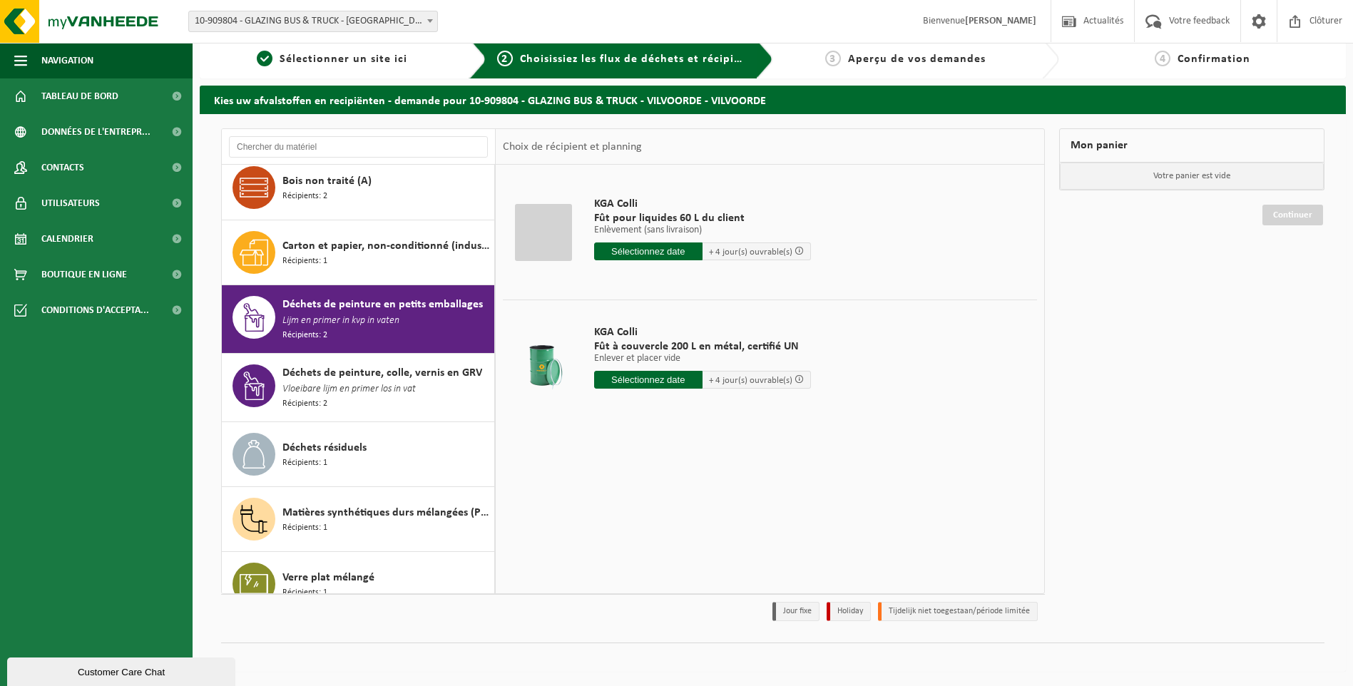
scroll to position [0, 0]
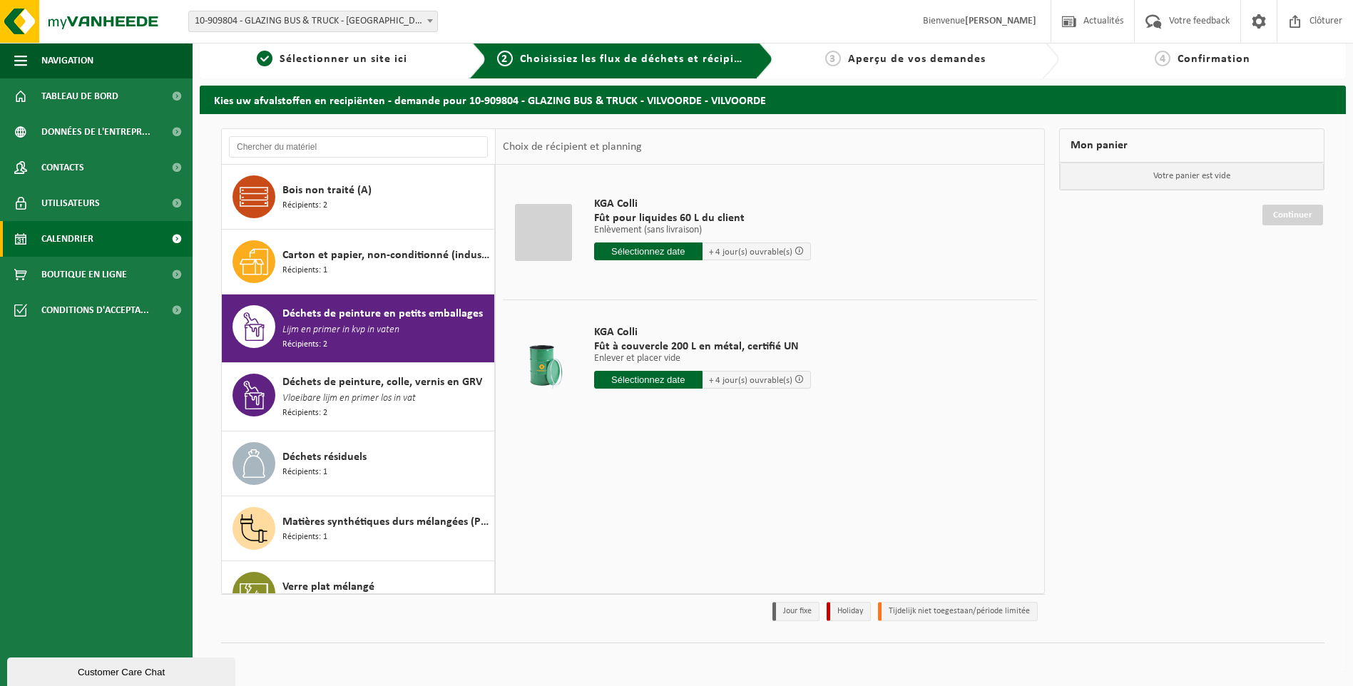
click at [83, 235] on span "Calendrier" at bounding box center [67, 239] width 52 height 36
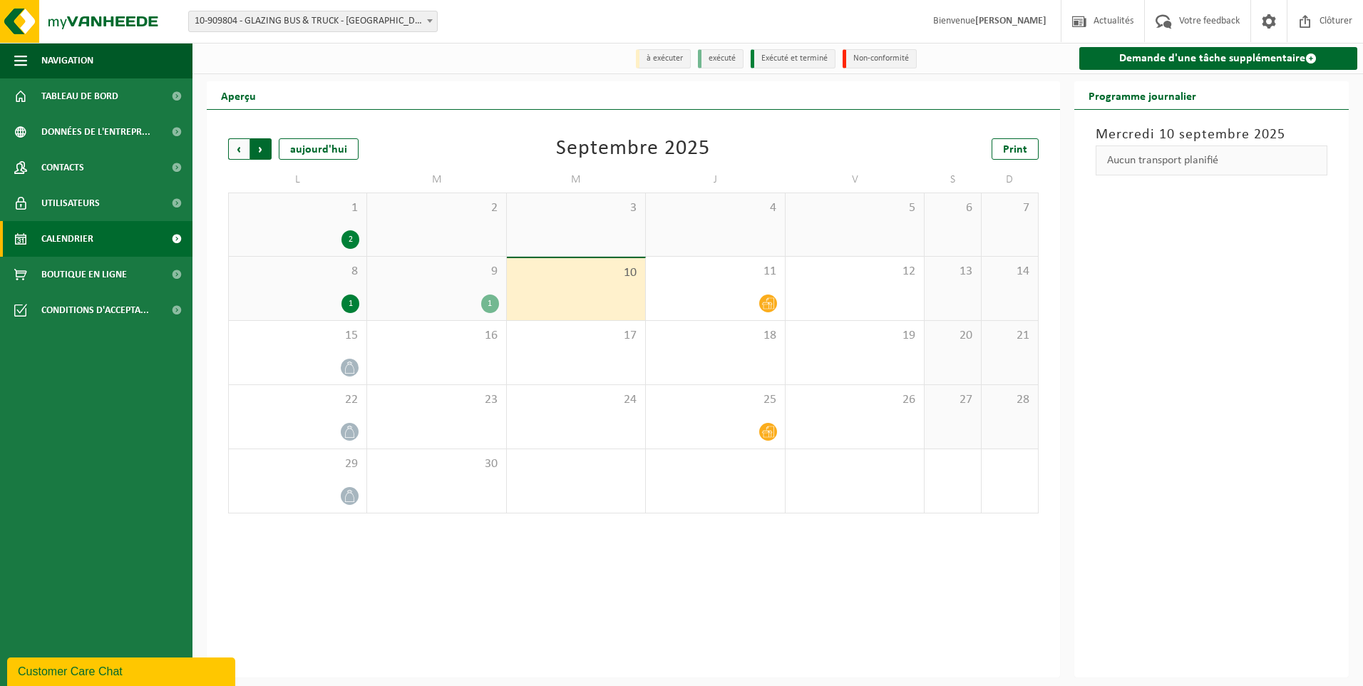
click at [238, 149] on span "Précédent" at bounding box center [238, 148] width 21 height 21
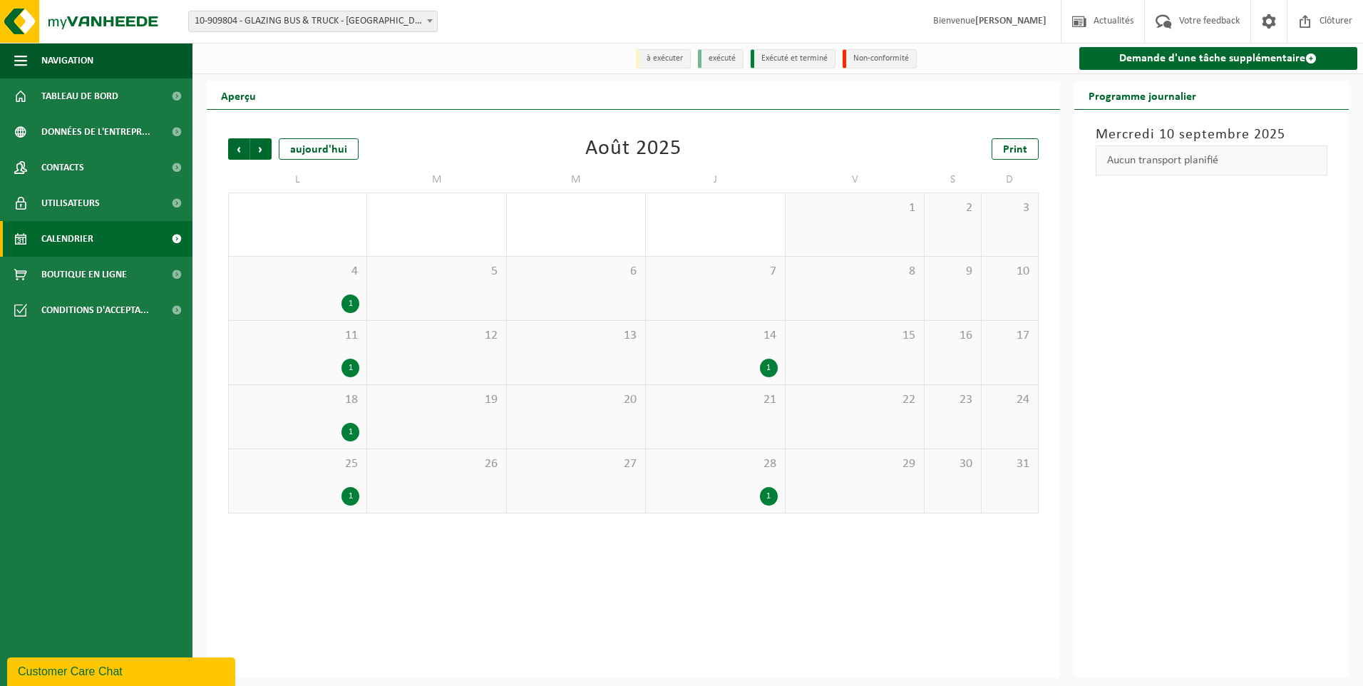
click at [238, 149] on span "Précédent" at bounding box center [238, 148] width 21 height 21
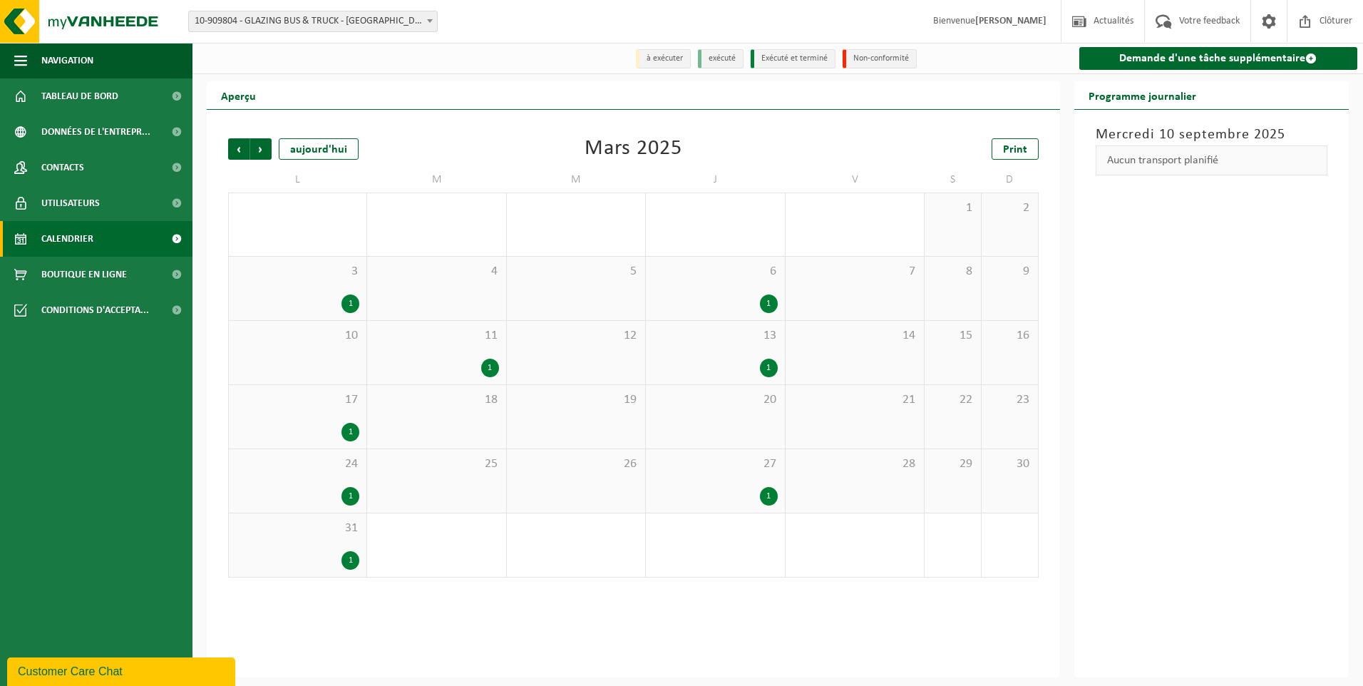
click at [238, 149] on span "Précédent" at bounding box center [238, 148] width 21 height 21
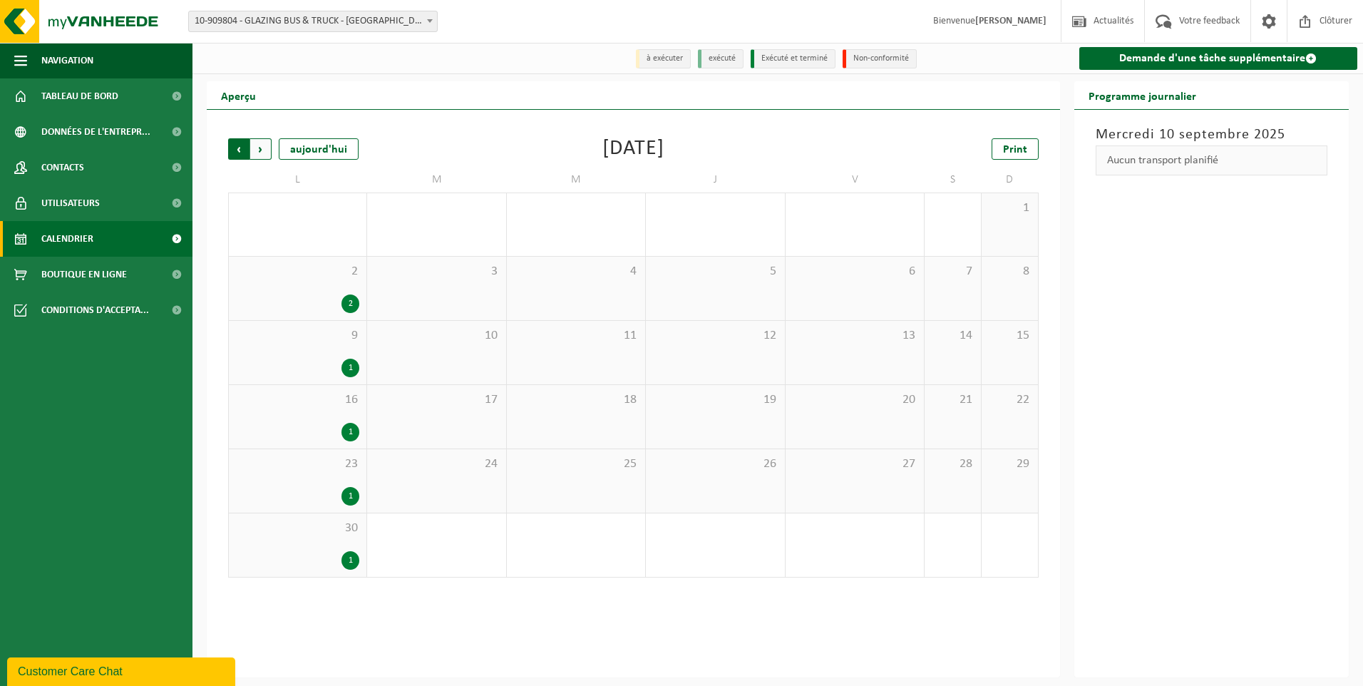
click at [262, 150] on span "Suivant" at bounding box center [260, 148] width 21 height 21
click at [354, 369] on div "3" at bounding box center [351, 368] width 18 height 19
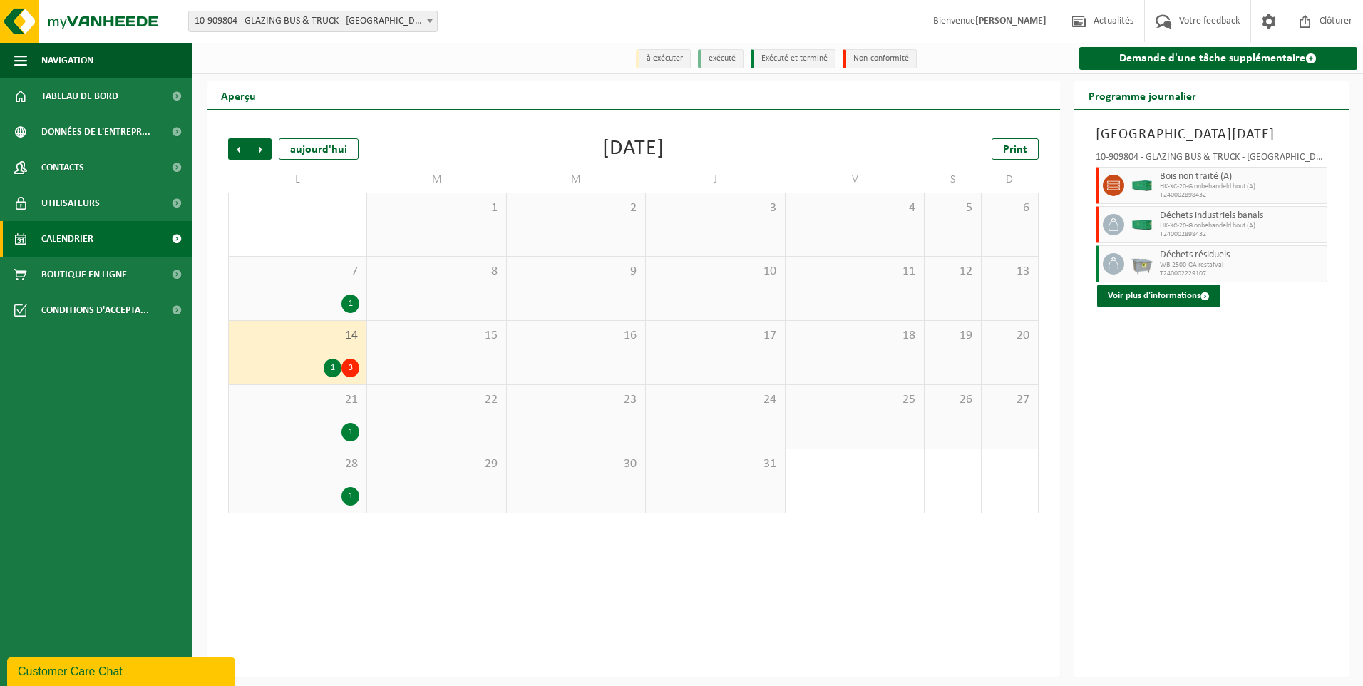
click at [1275, 221] on span "Déchets industriels banals" at bounding box center [1242, 215] width 164 height 11
click at [1158, 225] on div "Déchets industriels banals HK-XC-20-G onbehandeld hout (A) T240002898432" at bounding box center [1242, 224] width 172 height 37
drag, startPoint x: 1158, startPoint y: 225, endPoint x: 1109, endPoint y: 225, distance: 49.2
click at [1103, 225] on span at bounding box center [1113, 224] width 21 height 21
click at [1182, 265] on span "WB-2500-GA restafval" at bounding box center [1242, 265] width 164 height 9
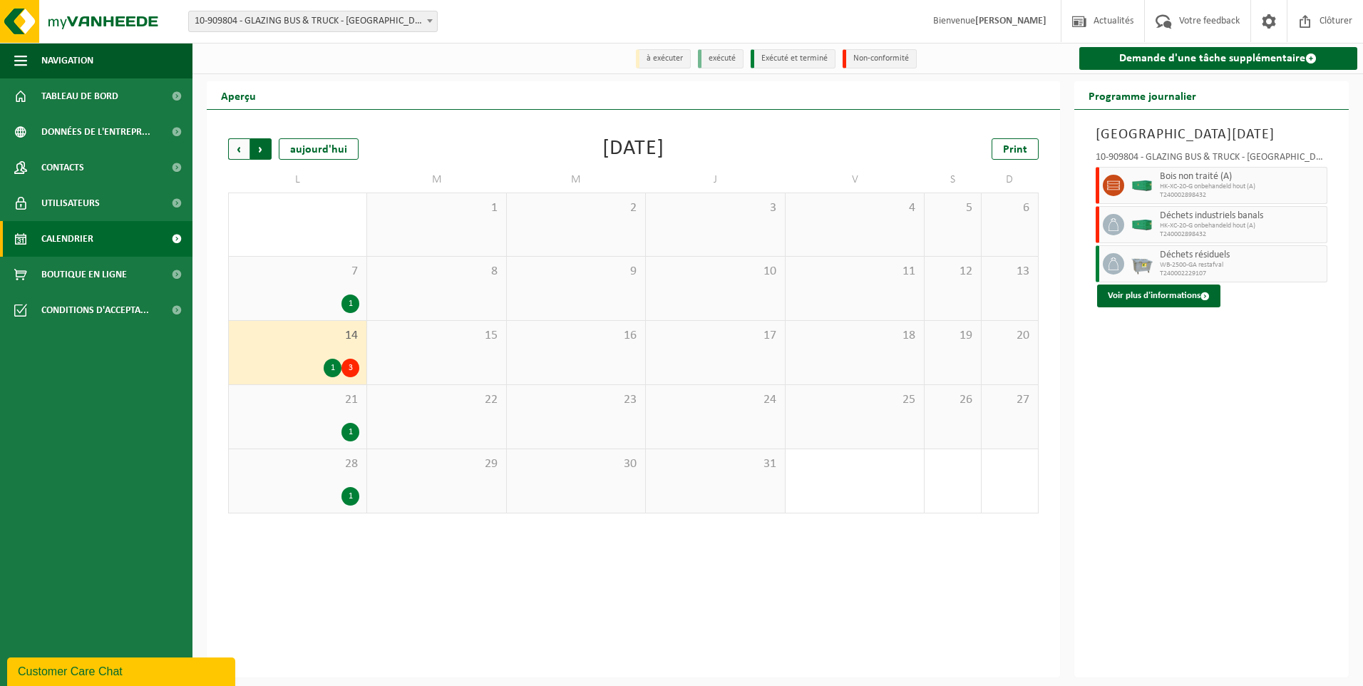
click at [244, 149] on span "Précédent" at bounding box center [238, 148] width 21 height 21
click at [247, 149] on span "Précédent" at bounding box center [238, 148] width 21 height 21
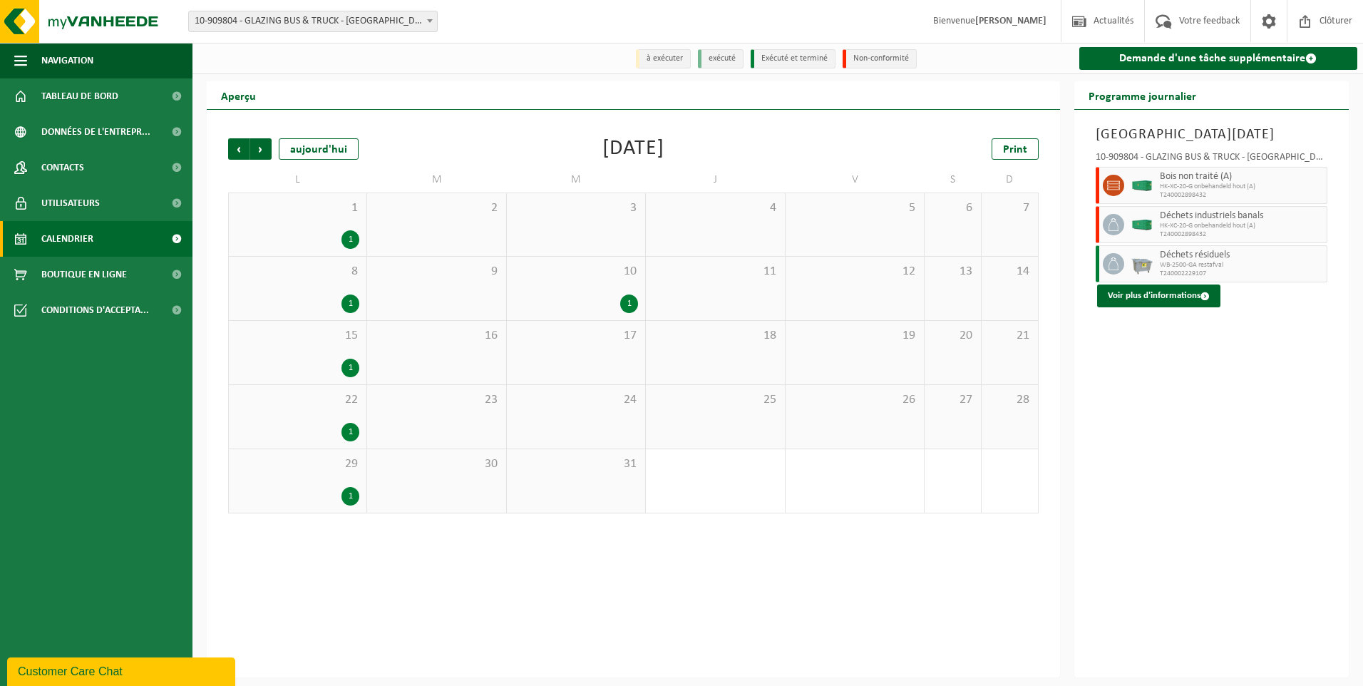
click at [247, 149] on span "Précédent" at bounding box center [238, 148] width 21 height 21
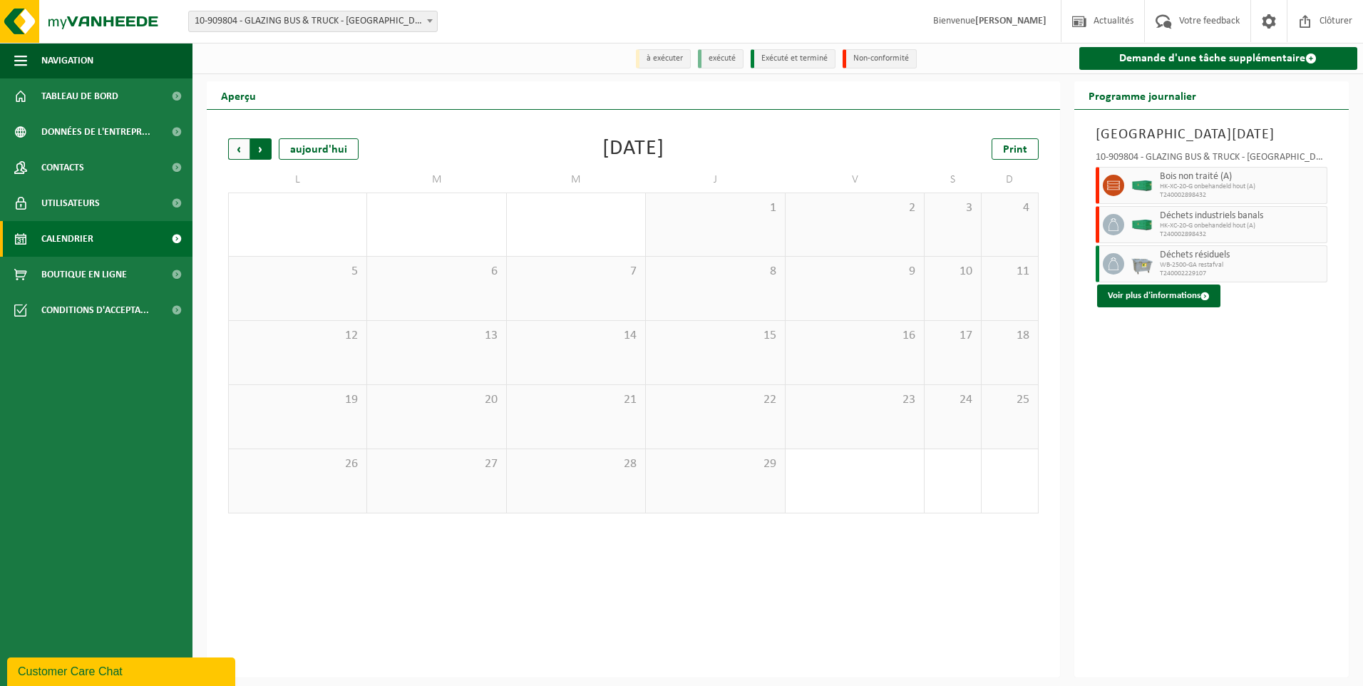
click at [247, 149] on span "Précédent" at bounding box center [238, 148] width 21 height 21
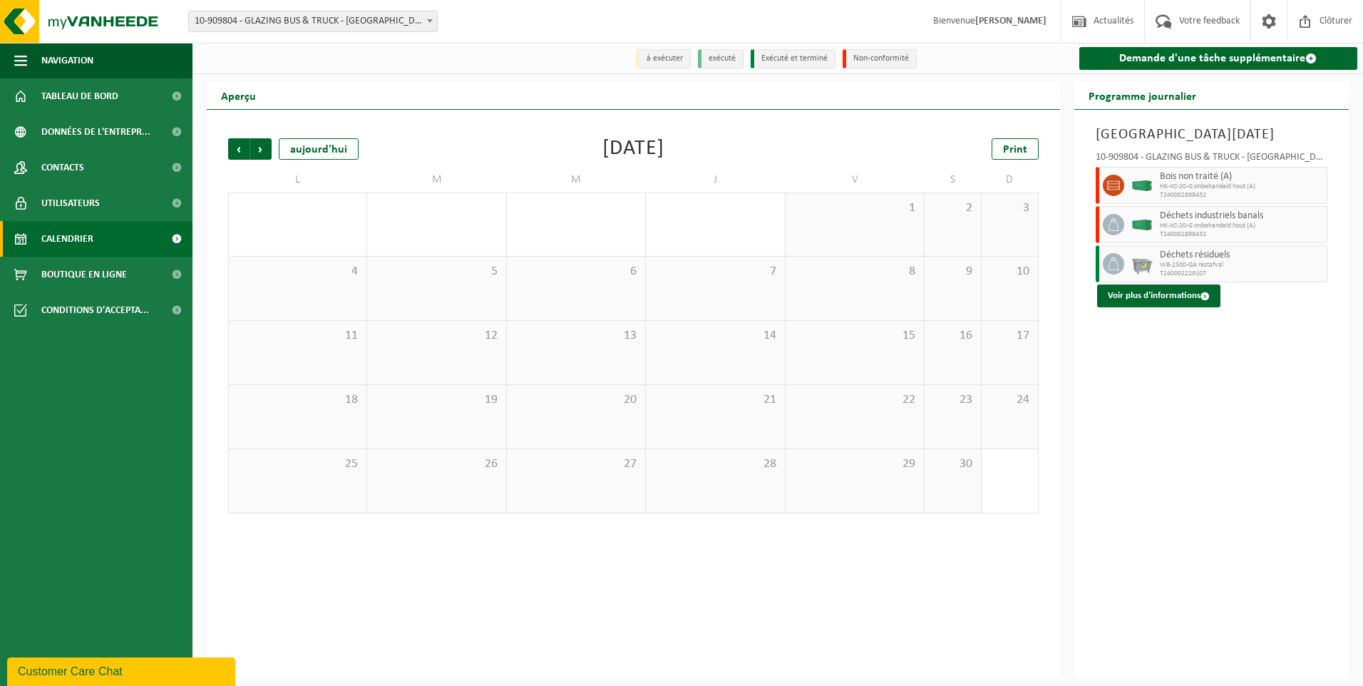
click at [247, 149] on span "Précédent" at bounding box center [238, 148] width 21 height 21
click at [86, 239] on span "Calendrier" at bounding box center [67, 239] width 52 height 36
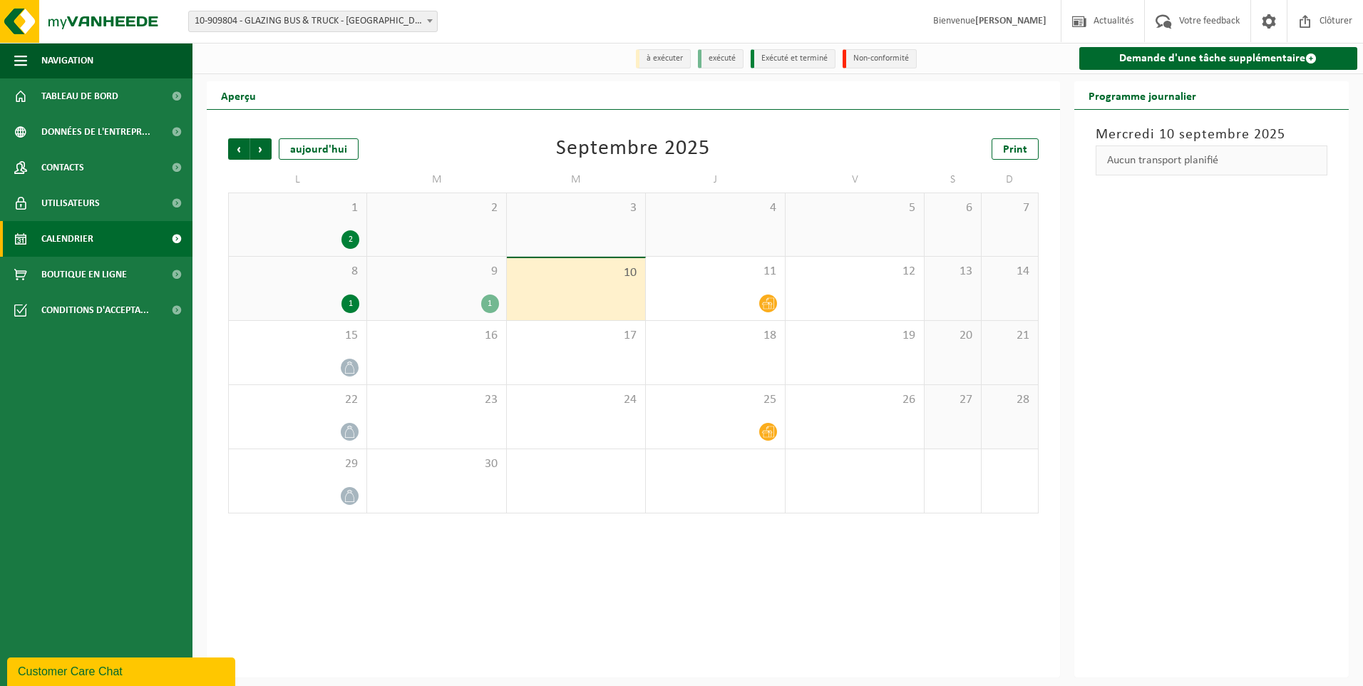
click at [355, 225] on div "1 2" at bounding box center [298, 224] width 138 height 63
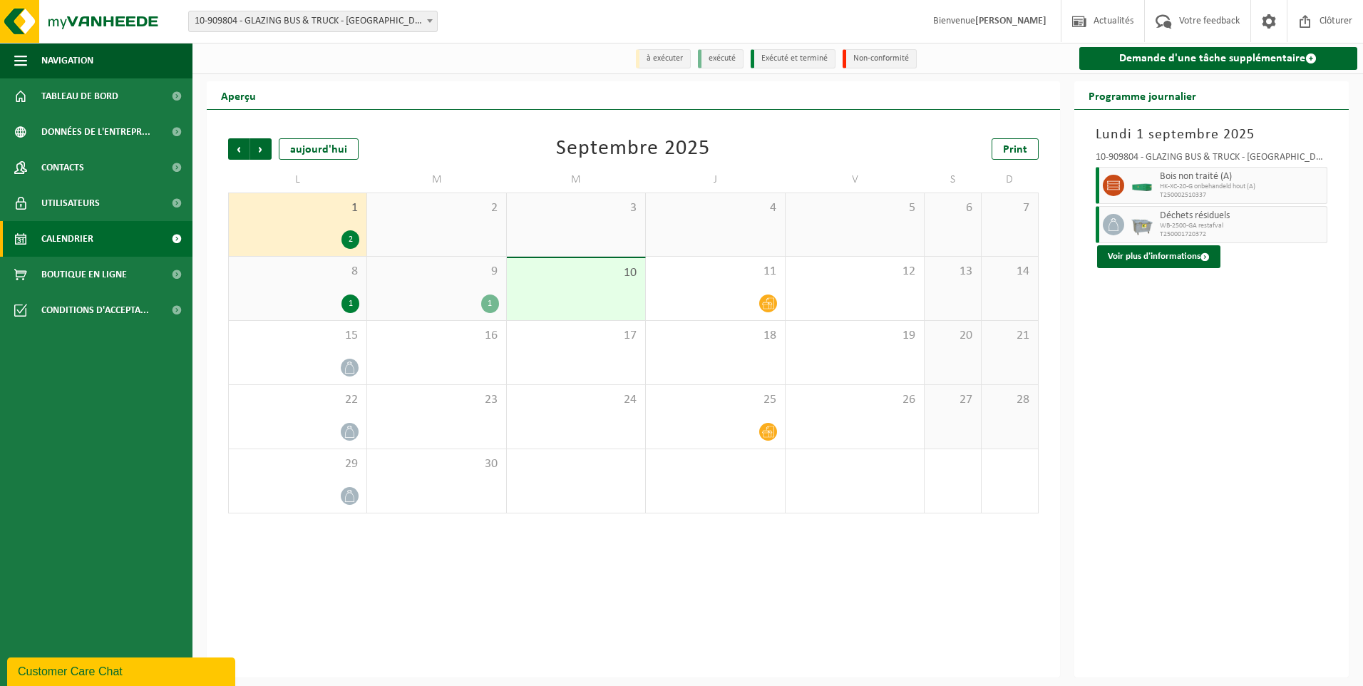
click at [327, 254] on div "1 2" at bounding box center [298, 224] width 138 height 63
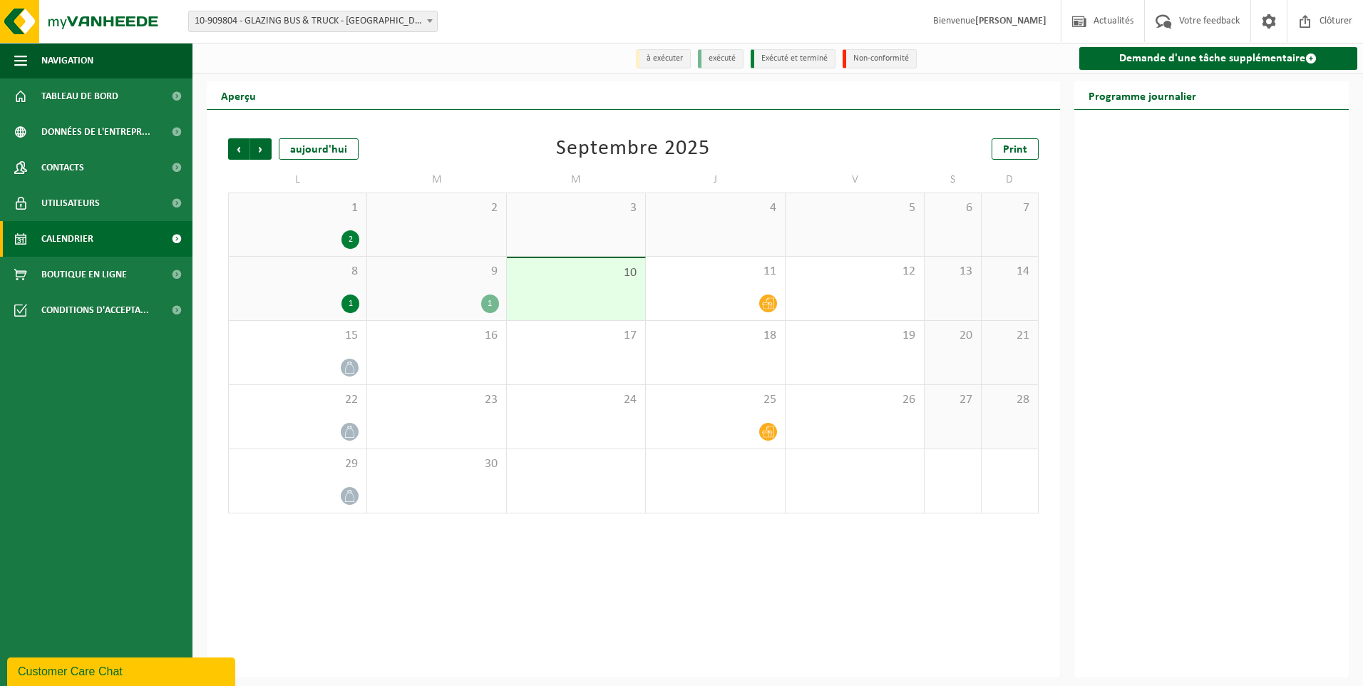
click at [344, 268] on span "8" at bounding box center [297, 272] width 123 height 16
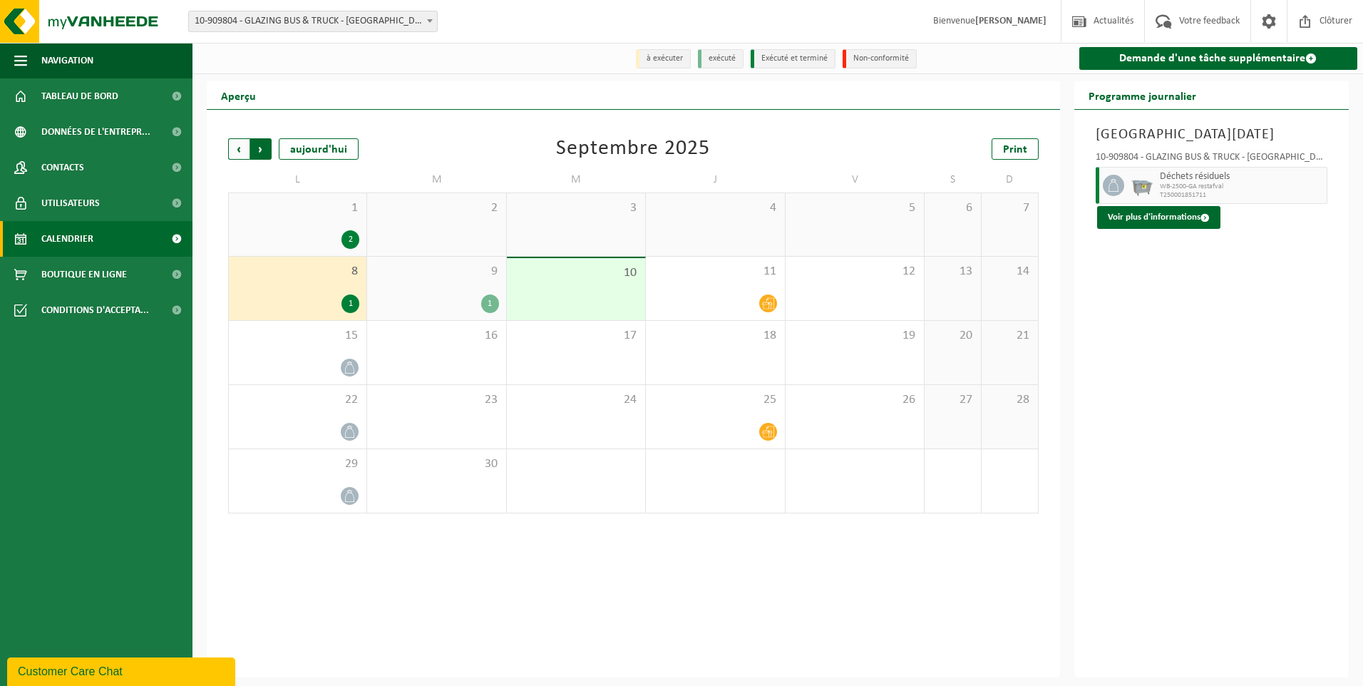
click at [243, 148] on span "Précédent" at bounding box center [238, 148] width 21 height 21
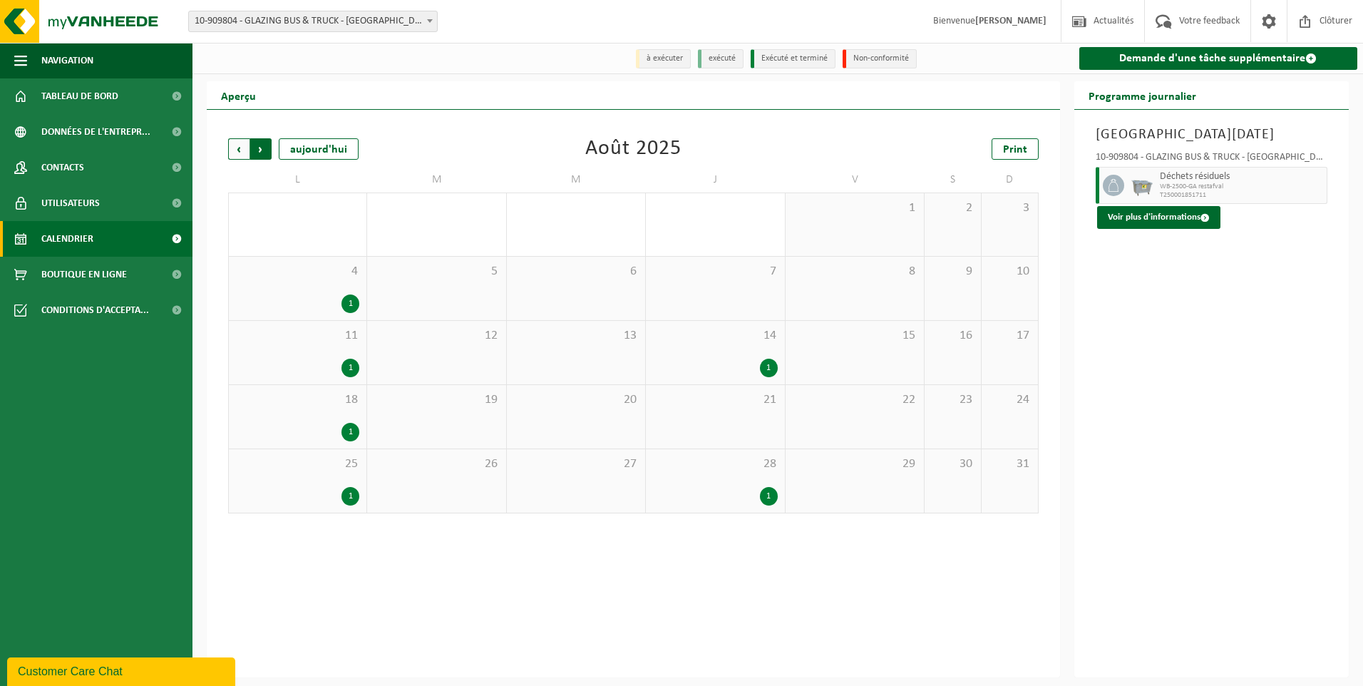
click at [242, 148] on span "Précédent" at bounding box center [238, 148] width 21 height 21
click at [272, 151] on div "Précédent Suivant aujourd'hui" at bounding box center [299, 148] width 143 height 21
click at [264, 150] on span "Suivant" at bounding box center [260, 148] width 21 height 21
click at [955, 357] on div "19 1" at bounding box center [953, 352] width 56 height 63
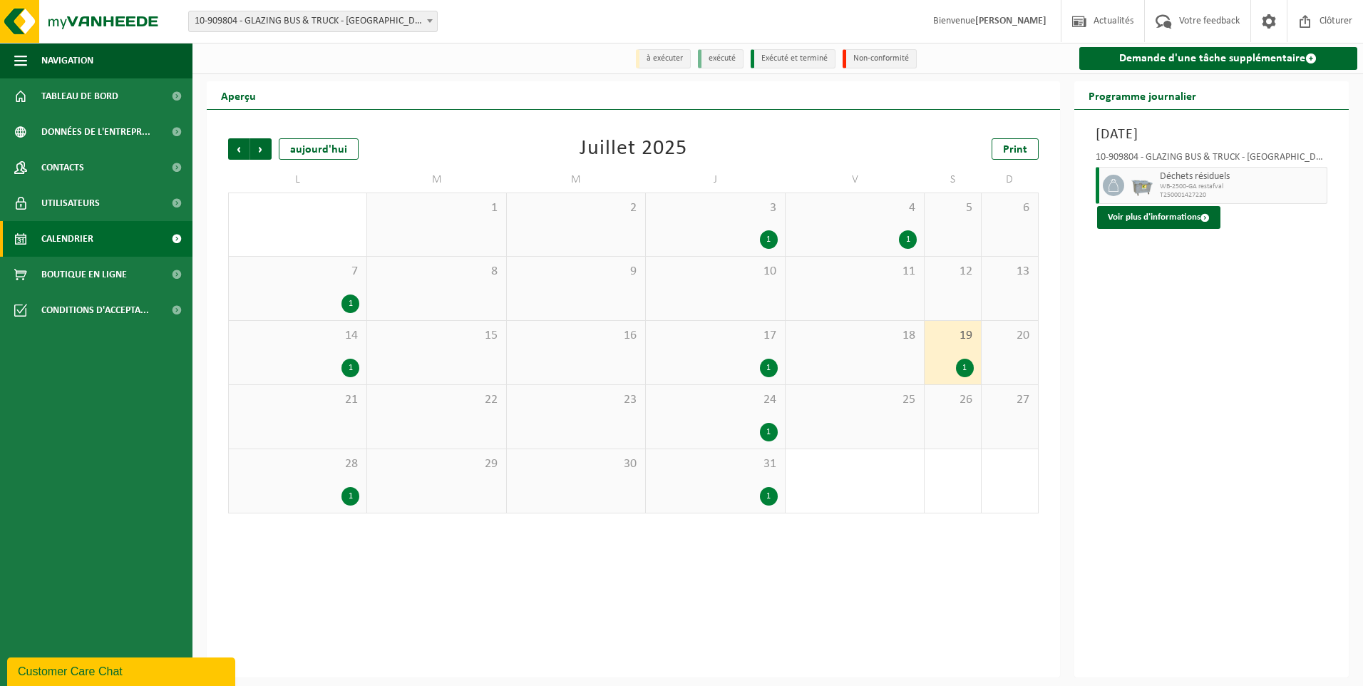
click at [773, 363] on div "1" at bounding box center [769, 368] width 18 height 19
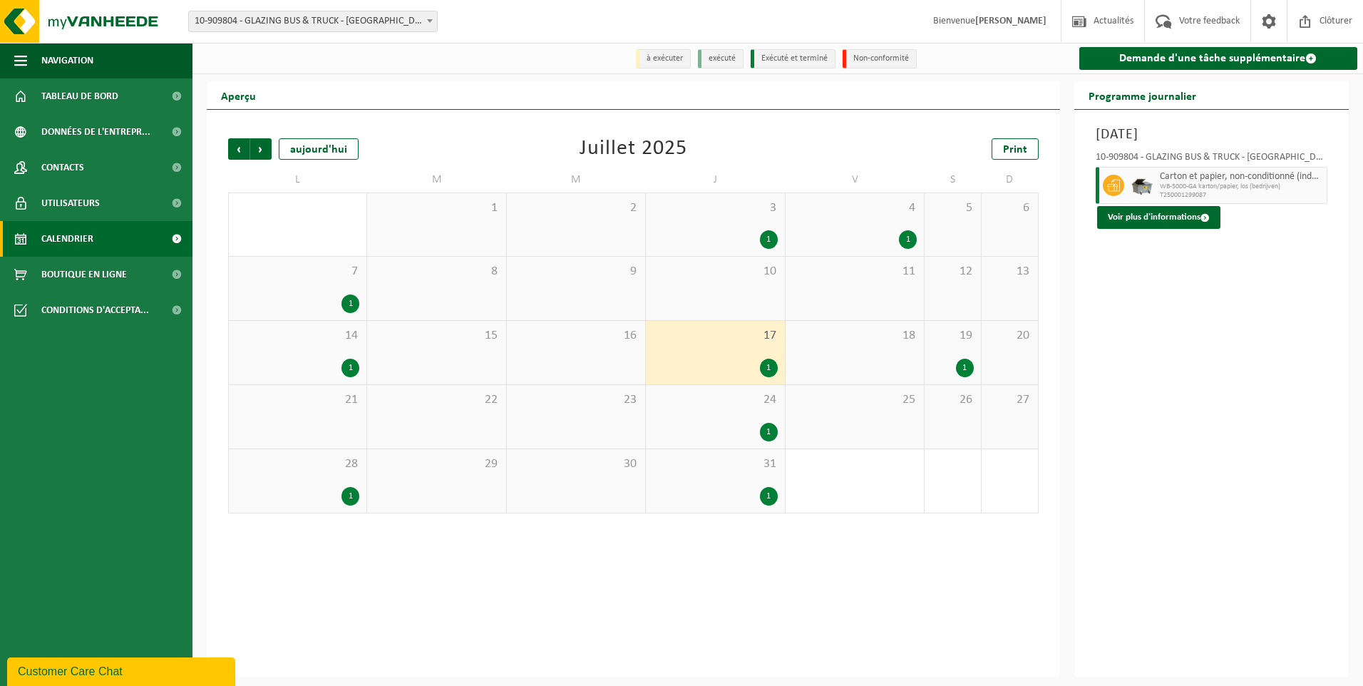
click at [964, 355] on div "19 1" at bounding box center [953, 352] width 56 height 63
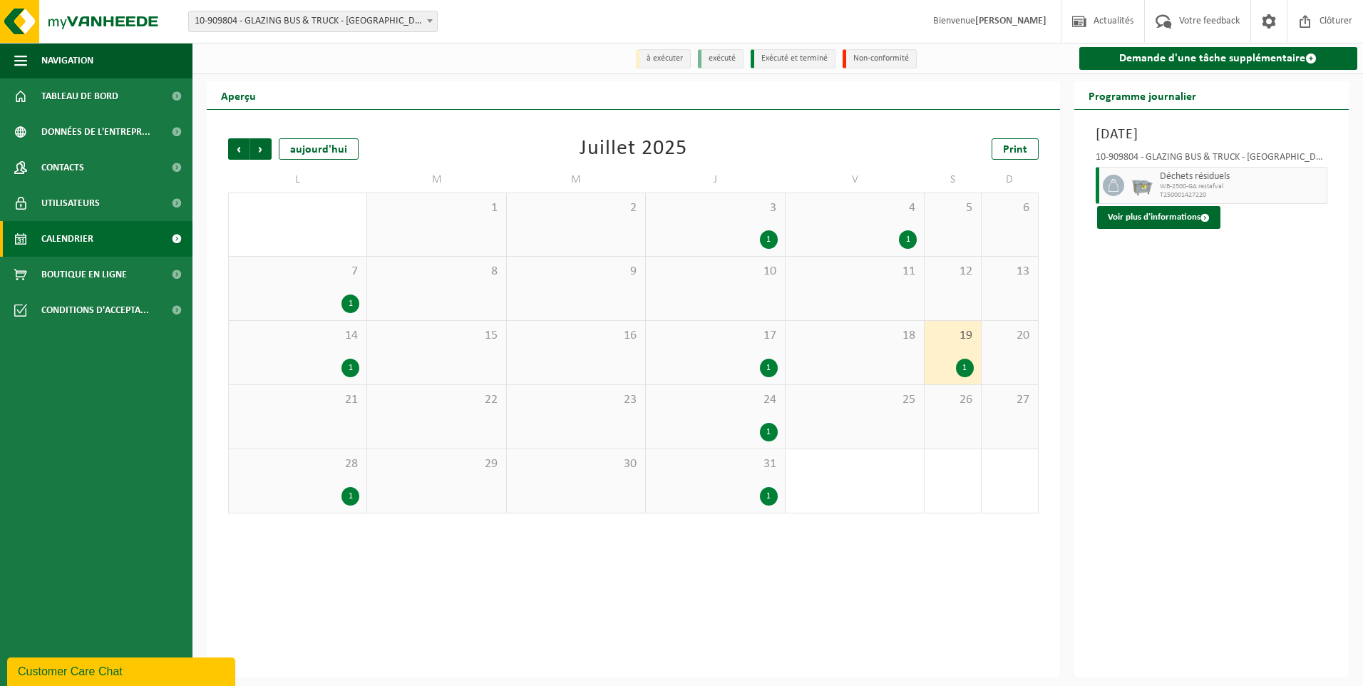
click at [751, 408] on span "24" at bounding box center [715, 400] width 124 height 16
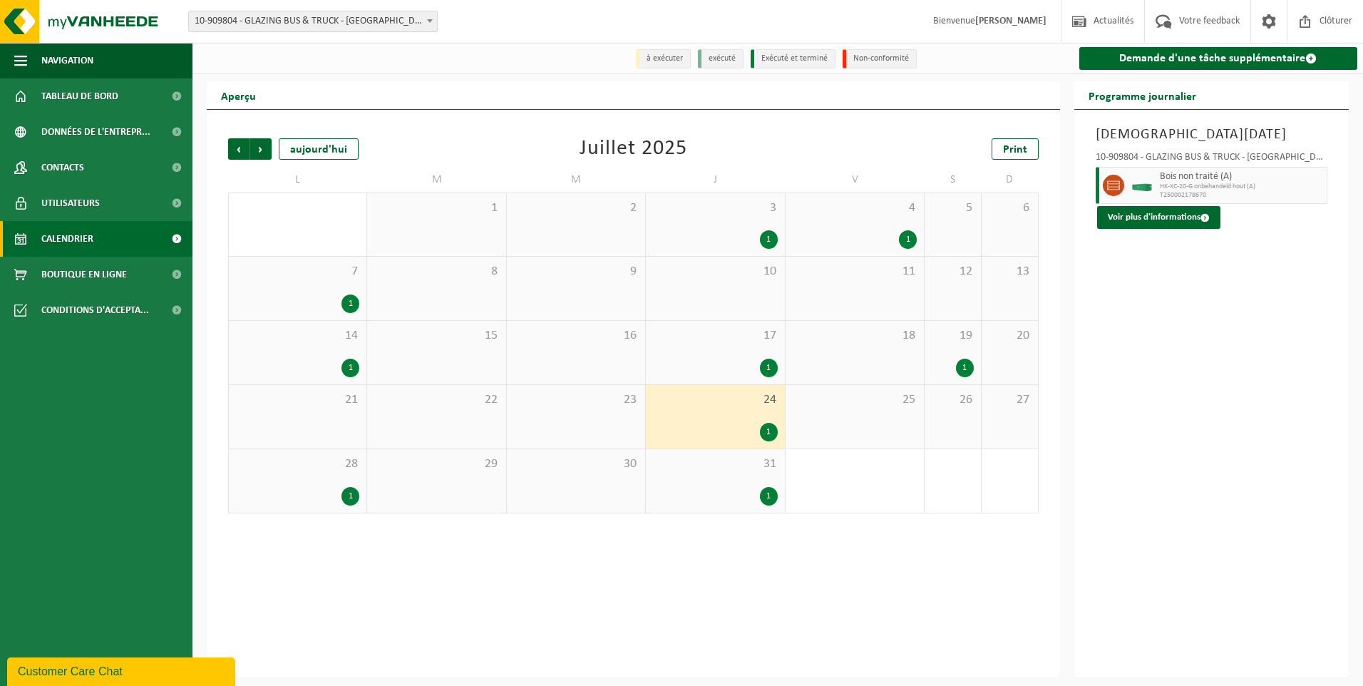
click at [743, 478] on div "31 1" at bounding box center [715, 480] width 138 height 63
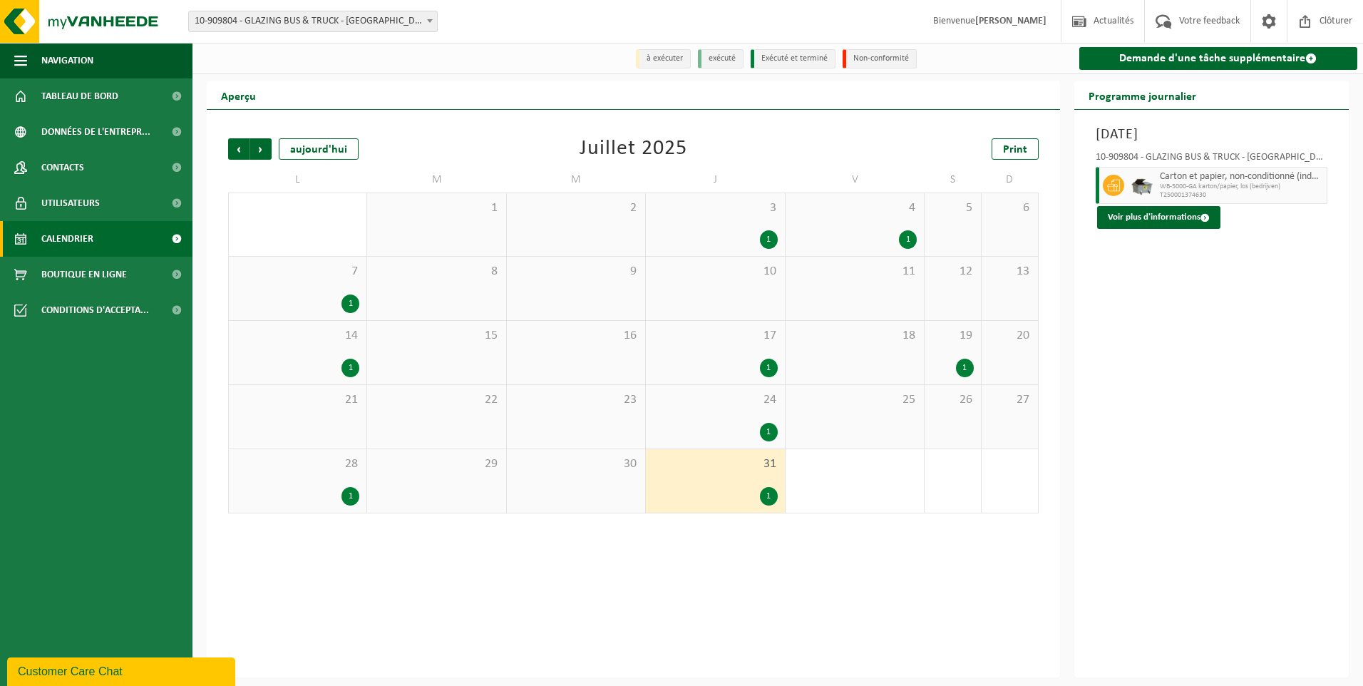
click at [764, 202] on span "3" at bounding box center [715, 208] width 124 height 16
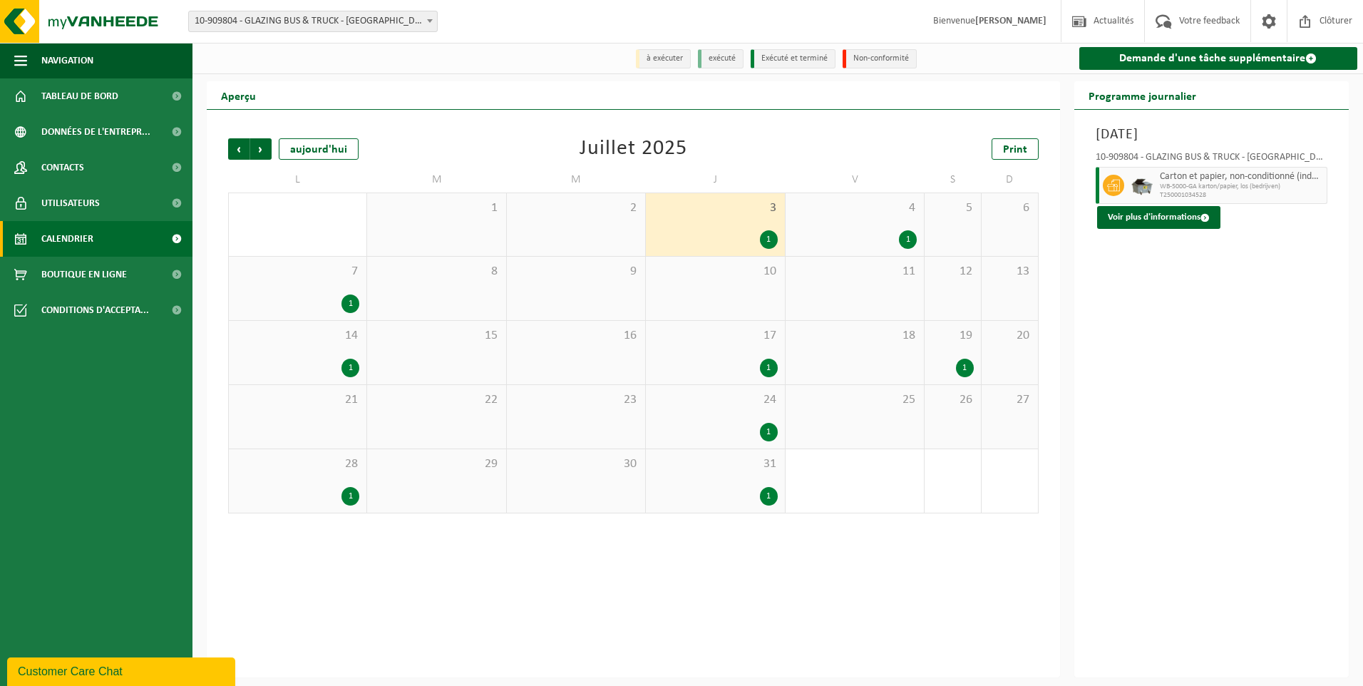
click at [891, 221] on div "4 1" at bounding box center [855, 224] width 138 height 63
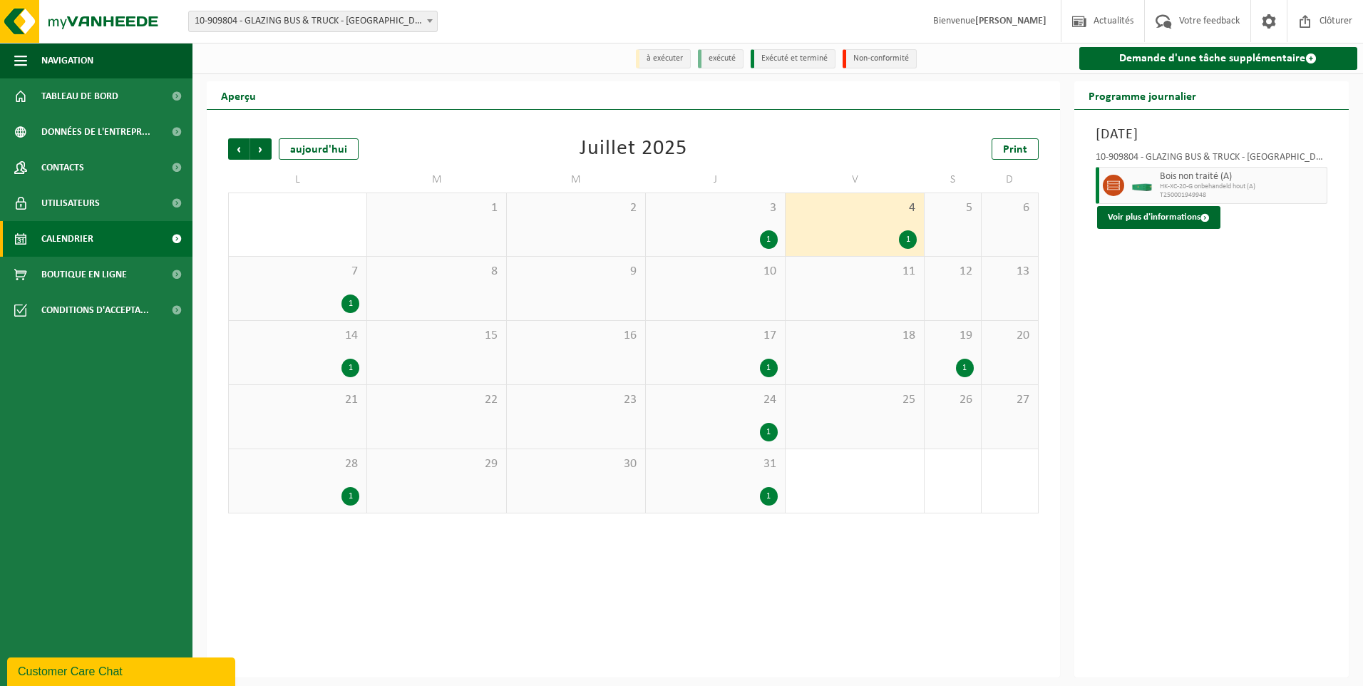
click at [339, 508] on div "28 1" at bounding box center [298, 480] width 138 height 63
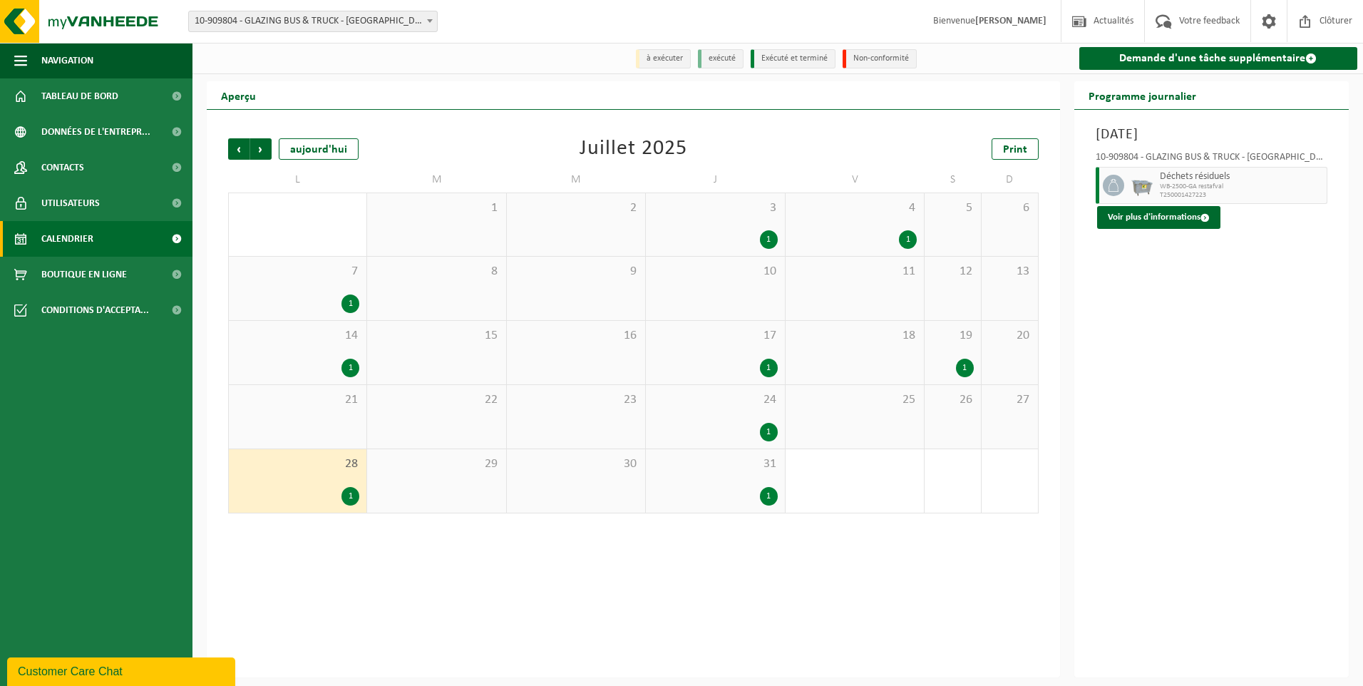
click at [324, 381] on div "14 1" at bounding box center [298, 352] width 138 height 63
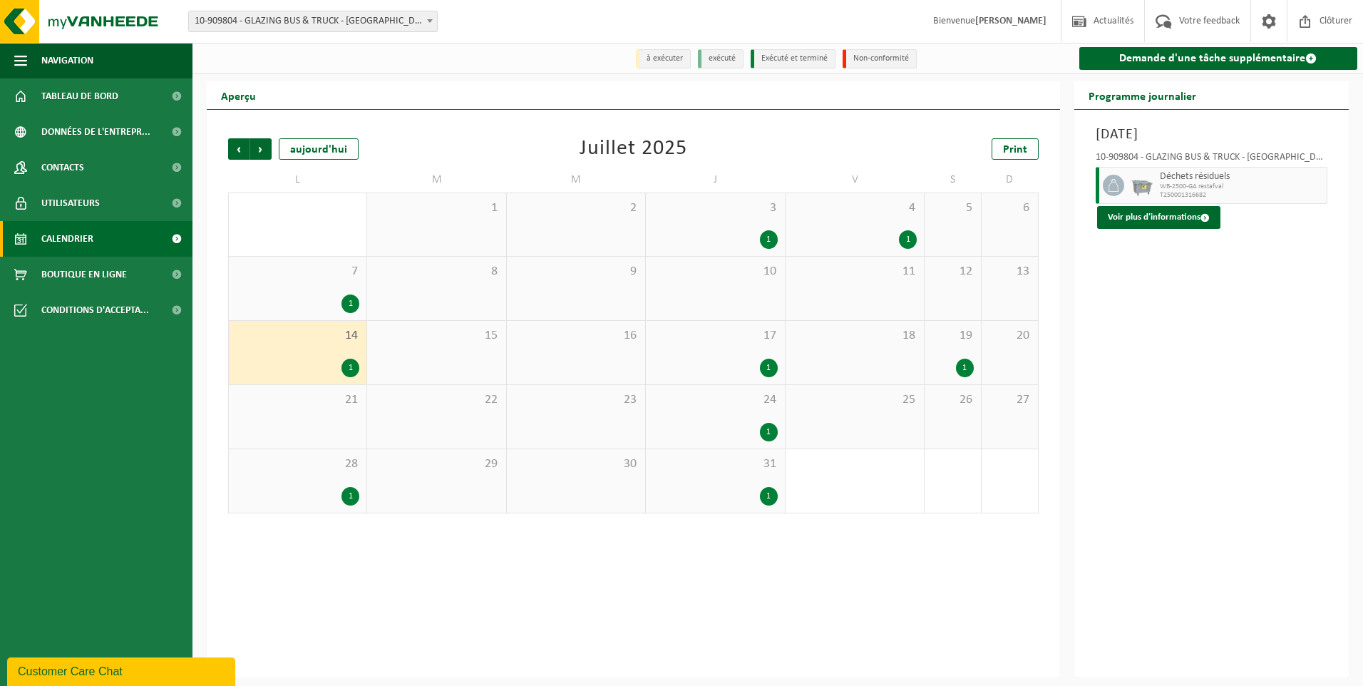
click at [331, 295] on div "1" at bounding box center [297, 303] width 123 height 19
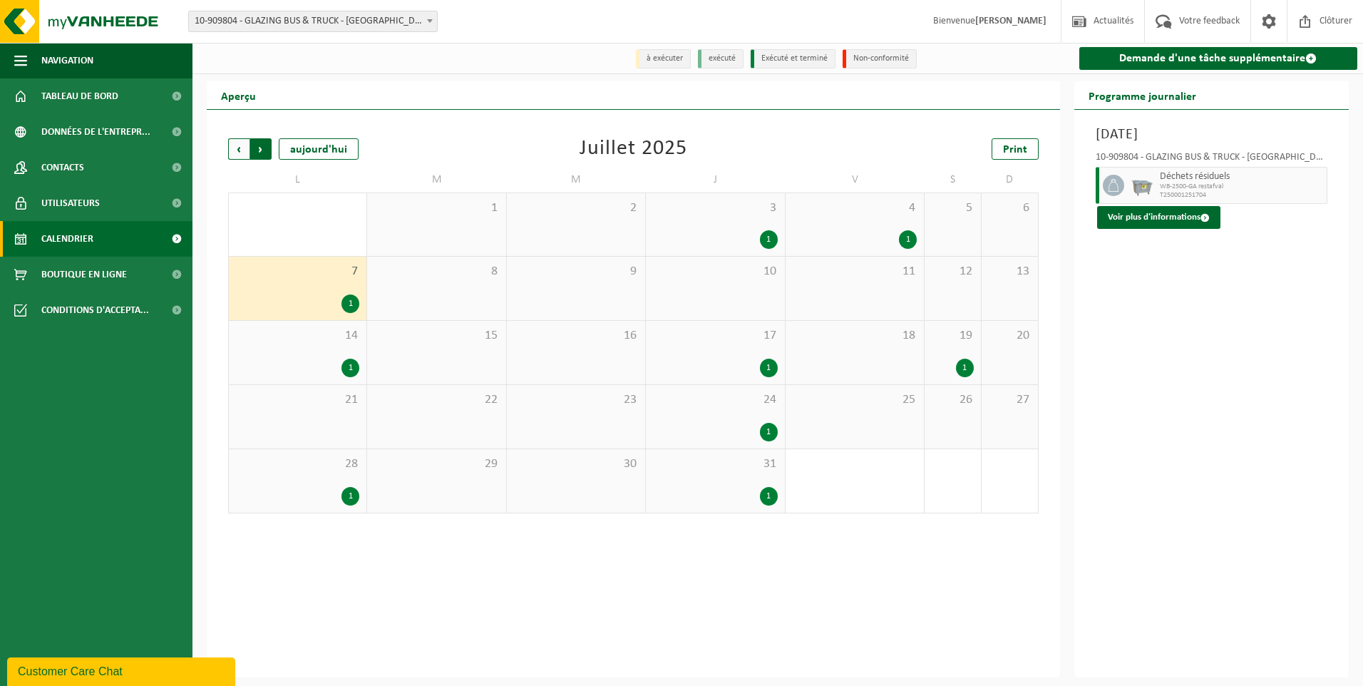
click at [240, 149] on span "Précédent" at bounding box center [238, 148] width 21 height 21
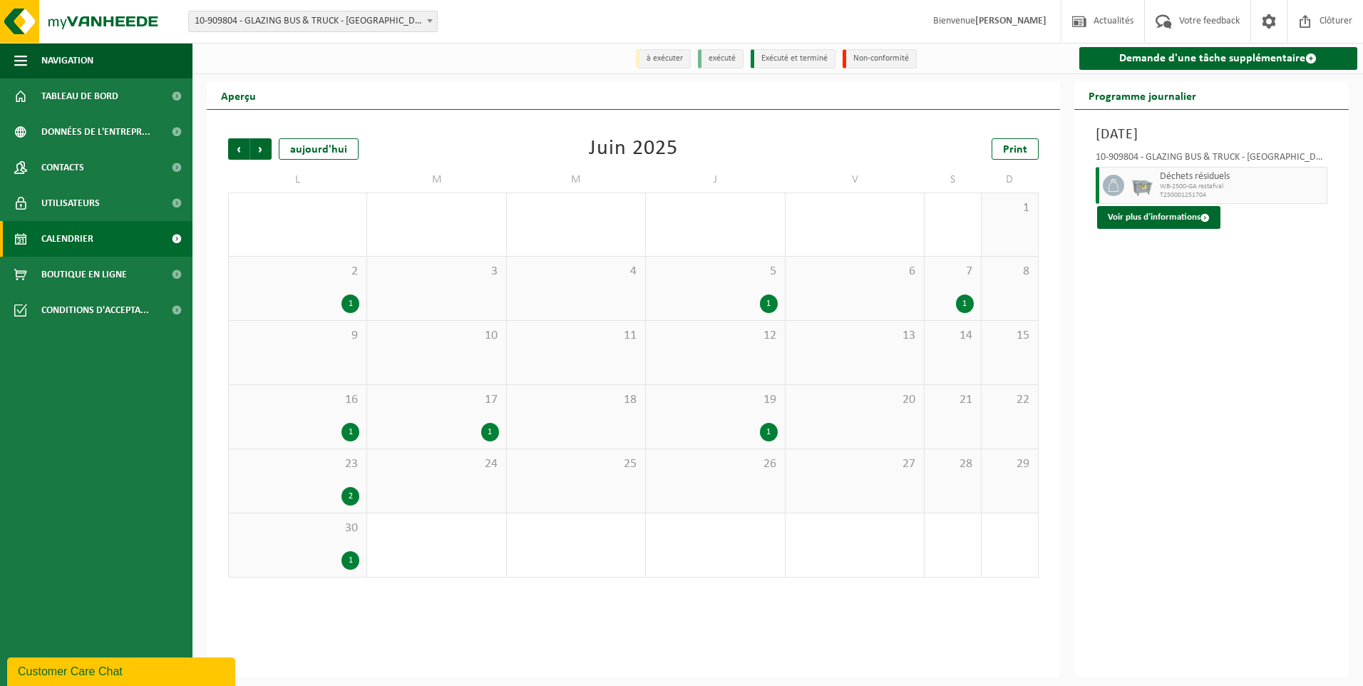
click at [970, 298] on div "1" at bounding box center [965, 303] width 18 height 19
click at [760, 292] on div "5 1" at bounding box center [715, 288] width 138 height 63
click at [747, 436] on div "1" at bounding box center [715, 432] width 124 height 19
drag, startPoint x: 452, startPoint y: 421, endPoint x: 444, endPoint y: 416, distance: 9.3
click at [452, 419] on div "17 1" at bounding box center [436, 416] width 138 height 63
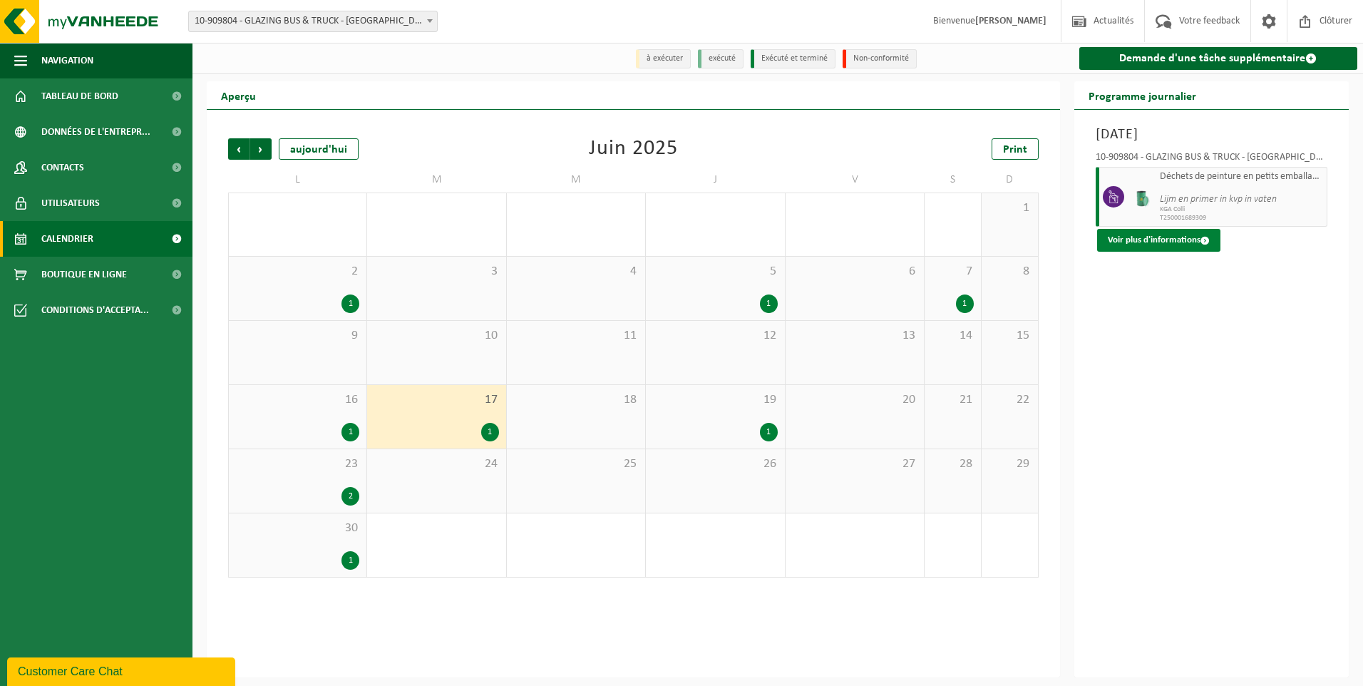
click at [1188, 239] on button "Voir plus d'informations" at bounding box center [1158, 240] width 123 height 23
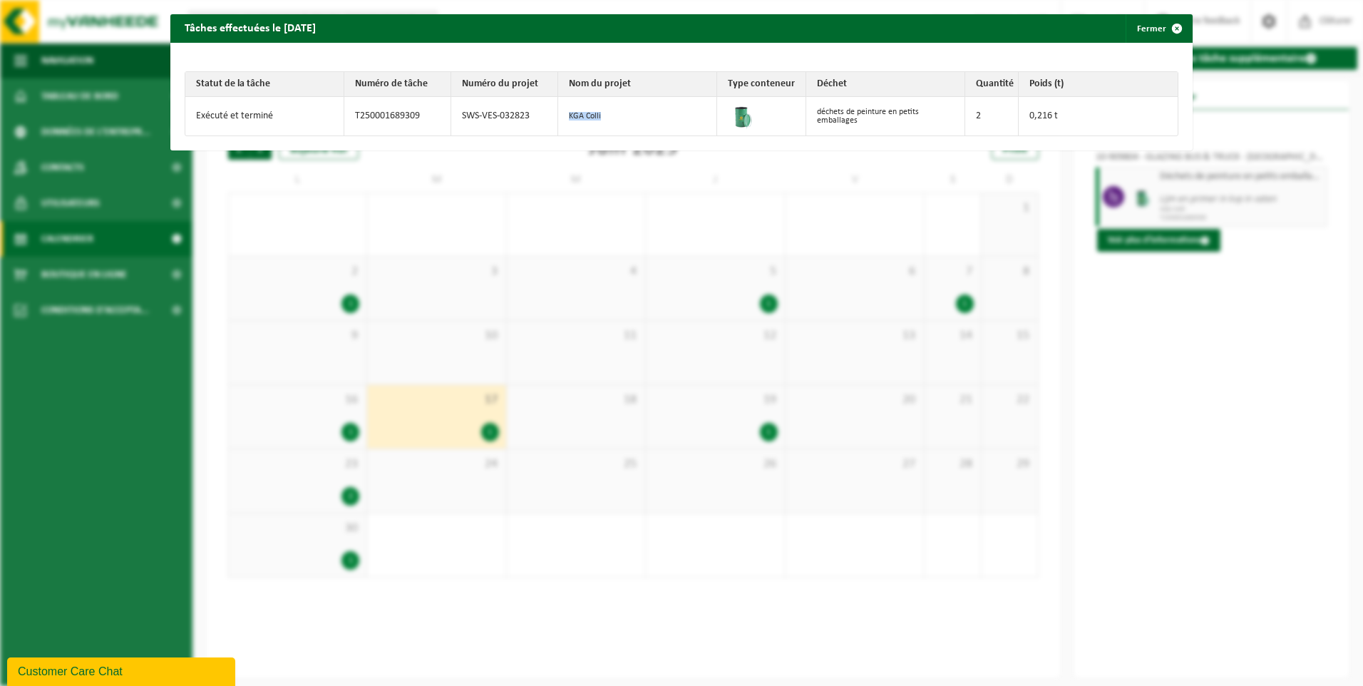
drag, startPoint x: 600, startPoint y: 116, endPoint x: 565, endPoint y: 120, distance: 35.2
click at [565, 120] on td "KGA Colli" at bounding box center [637, 116] width 159 height 39
click at [866, 118] on td "déchets de peinture en petits emballages" at bounding box center [885, 116] width 159 height 39
drag, startPoint x: 852, startPoint y: 121, endPoint x: 812, endPoint y: 113, distance: 40.7
click at [812, 113] on td "déchets de peinture en petits emballages" at bounding box center [885, 116] width 159 height 39
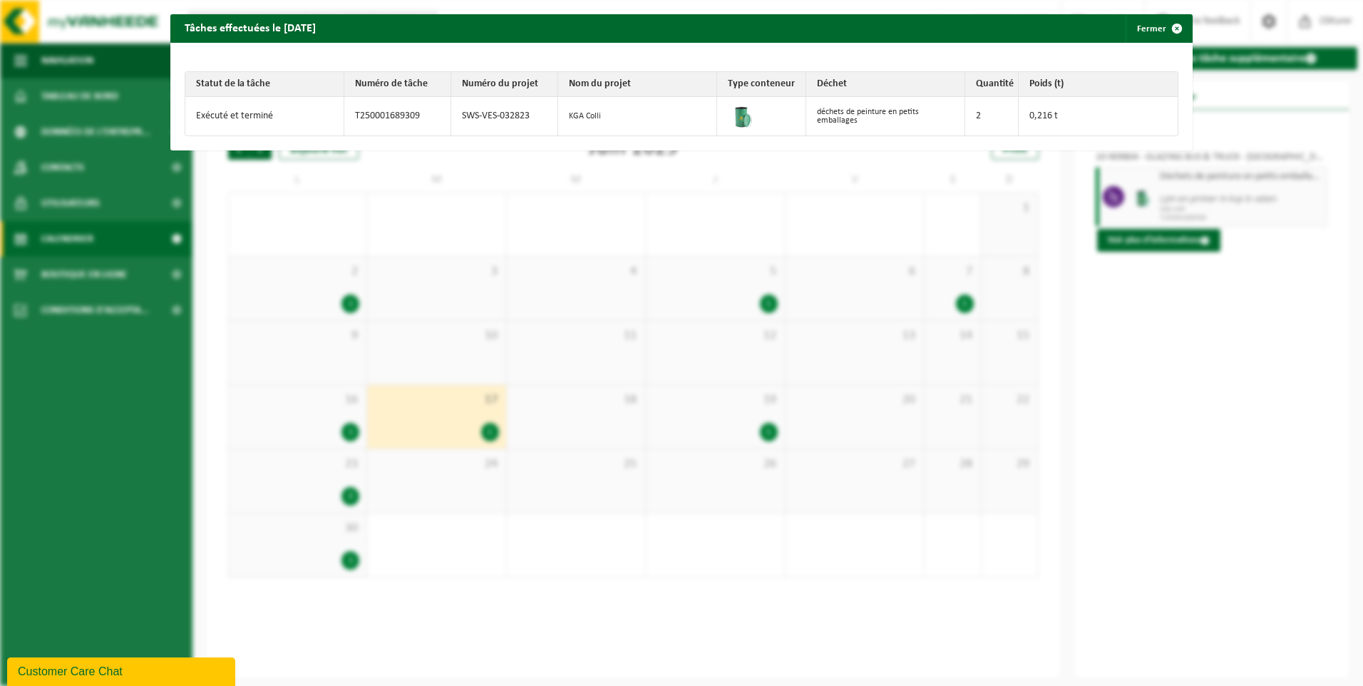
drag, startPoint x: 812, startPoint y: 113, endPoint x: 824, endPoint y: 113, distance: 11.4
copy td "déchets de peinture en petits emballages"
click at [935, 163] on div "Tâches effectuées le 2025-06-17 Fermer Statut de la tâche Numéro de tâche Numér…" at bounding box center [681, 343] width 1363 height 686
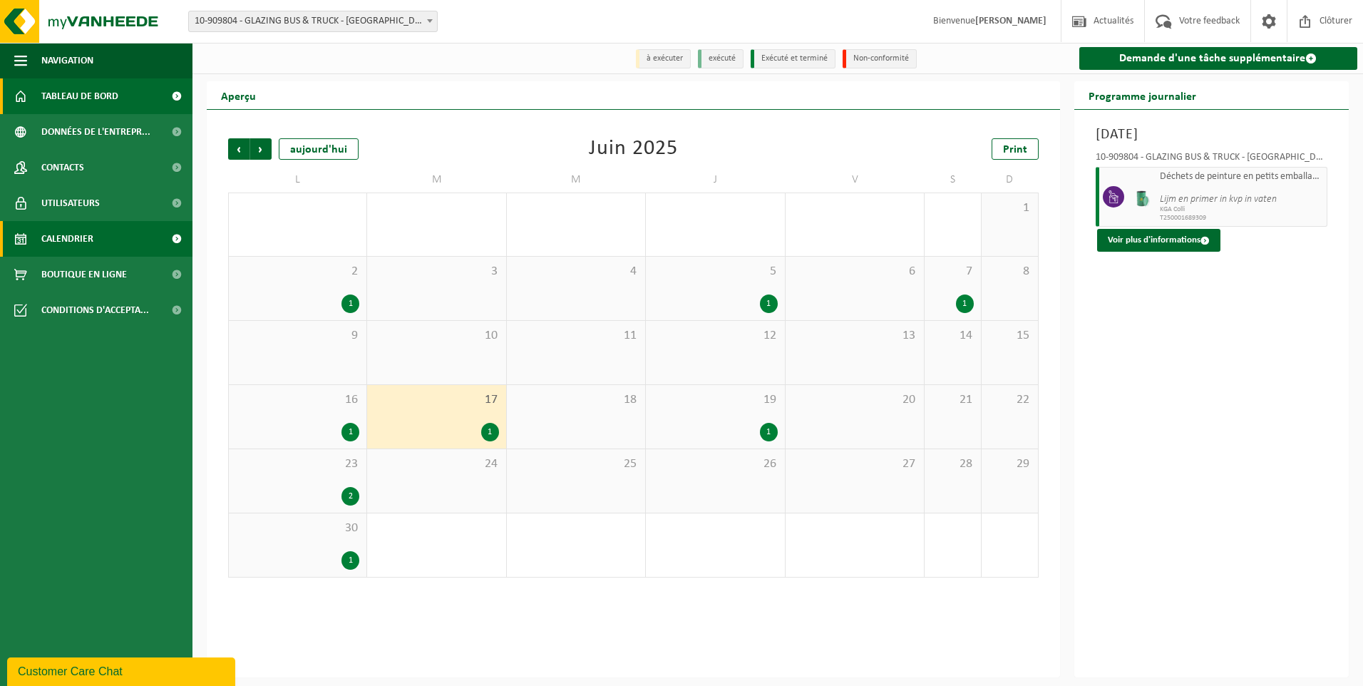
click at [107, 95] on span "Tableau de bord" at bounding box center [79, 96] width 77 height 36
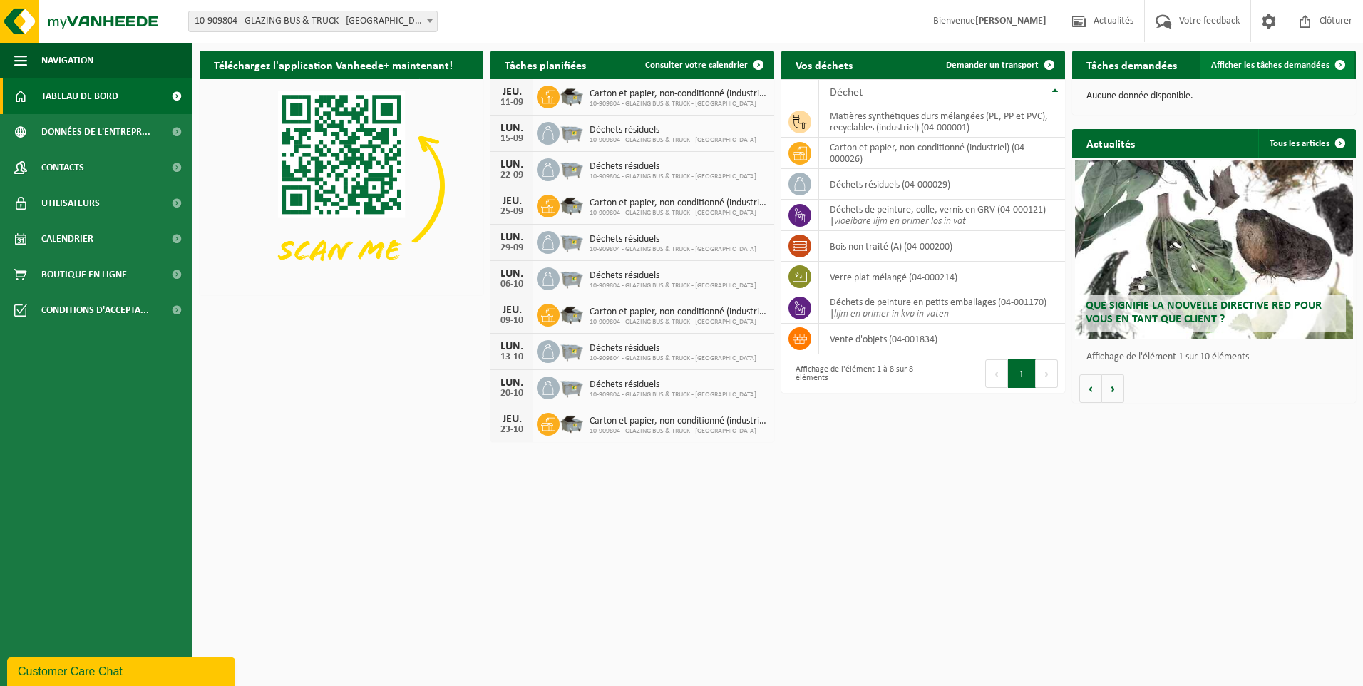
click at [1312, 66] on span "Afficher les tâches demandées" at bounding box center [1270, 65] width 118 height 9
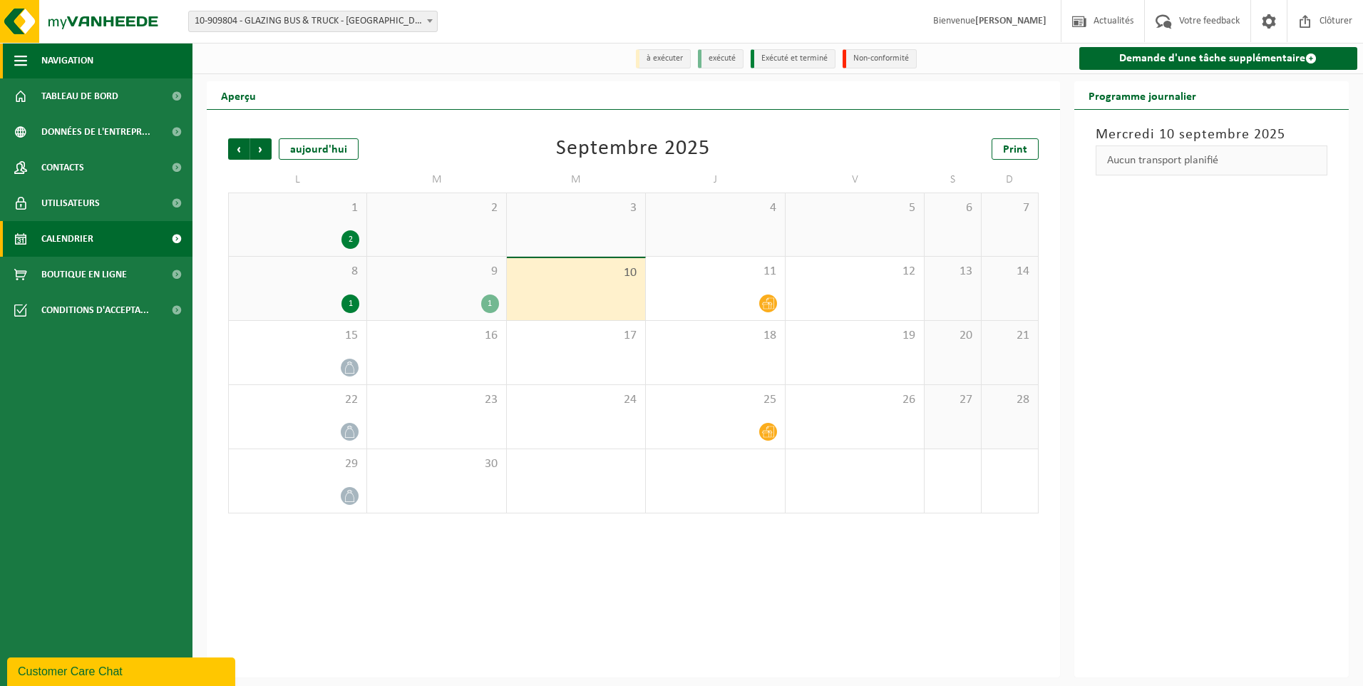
click at [48, 52] on span "Navigation" at bounding box center [67, 61] width 52 height 36
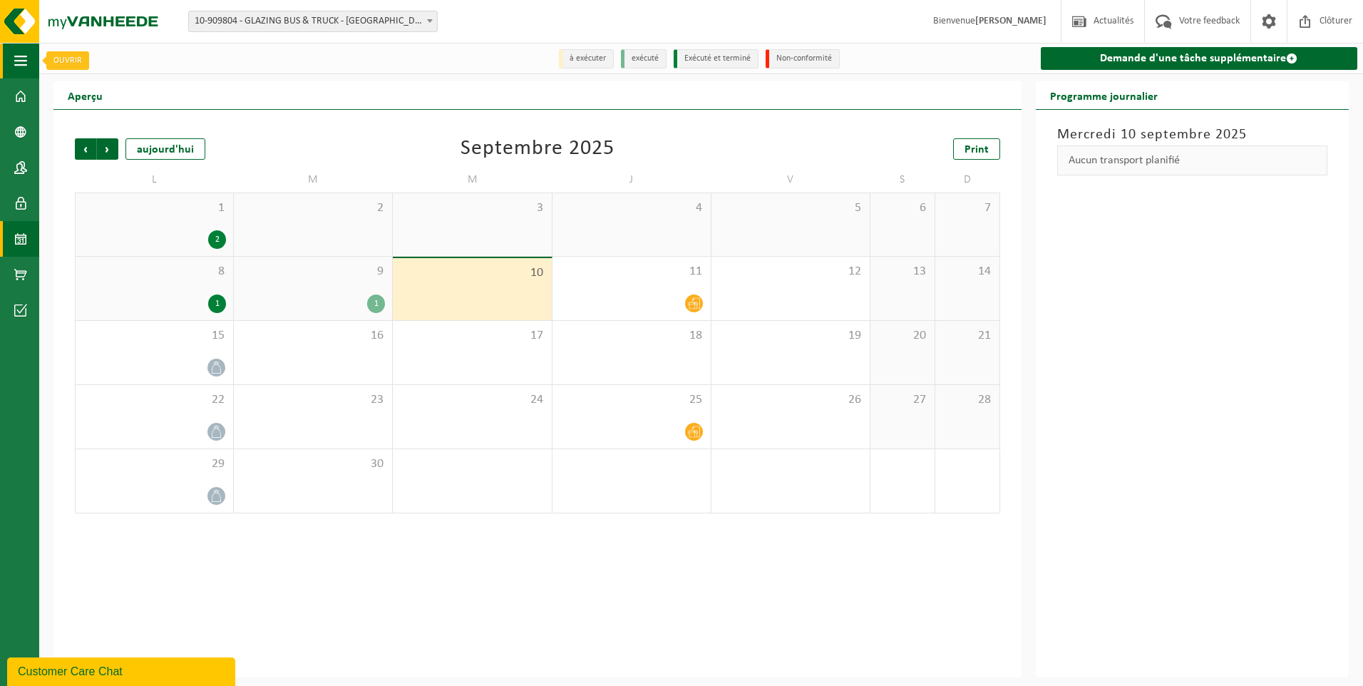
click at [25, 62] on span "button" at bounding box center [20, 61] width 13 height 36
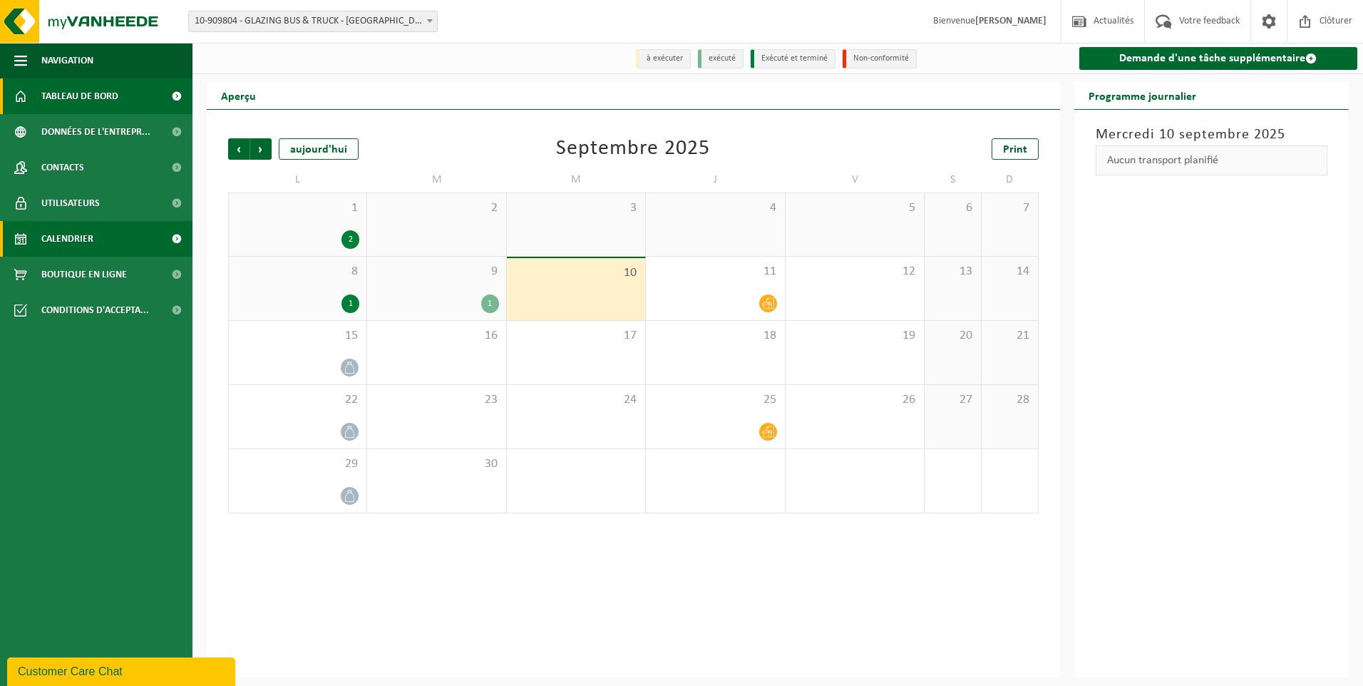
click at [83, 110] on span "Tableau de bord" at bounding box center [79, 96] width 77 height 36
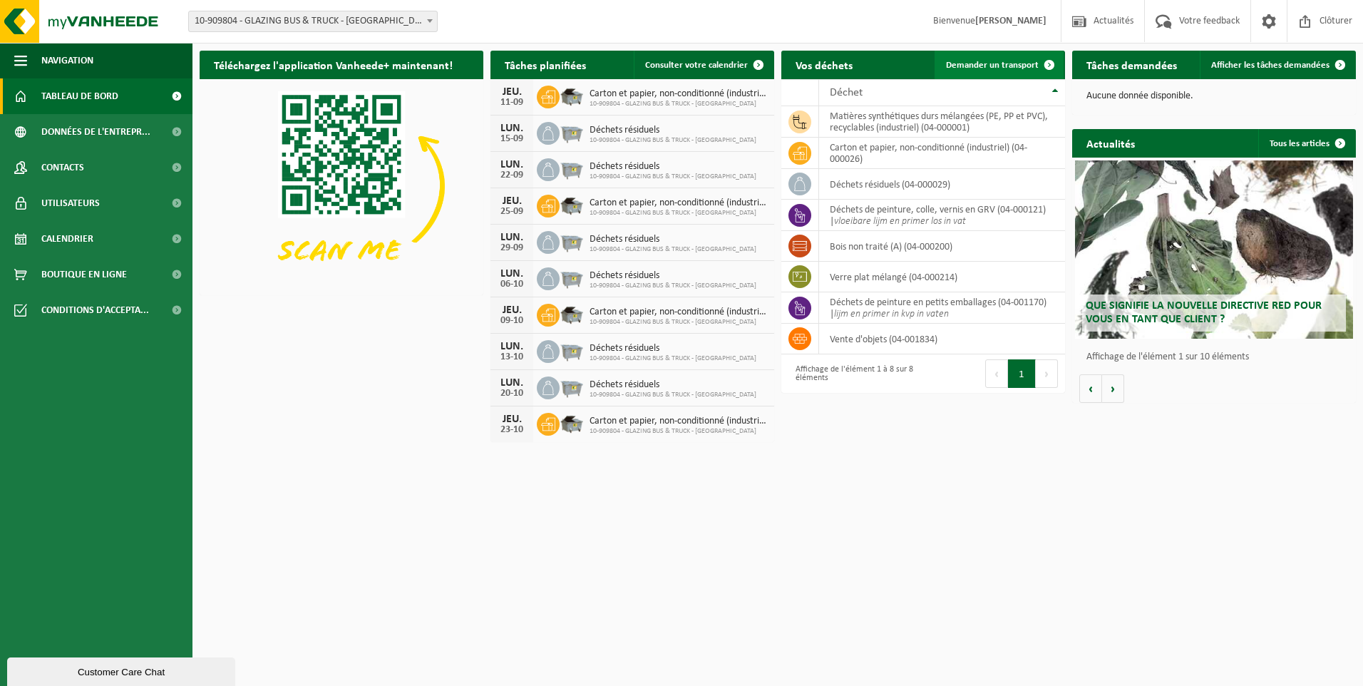
click at [1015, 63] on span "Demander un transport" at bounding box center [992, 65] width 93 height 9
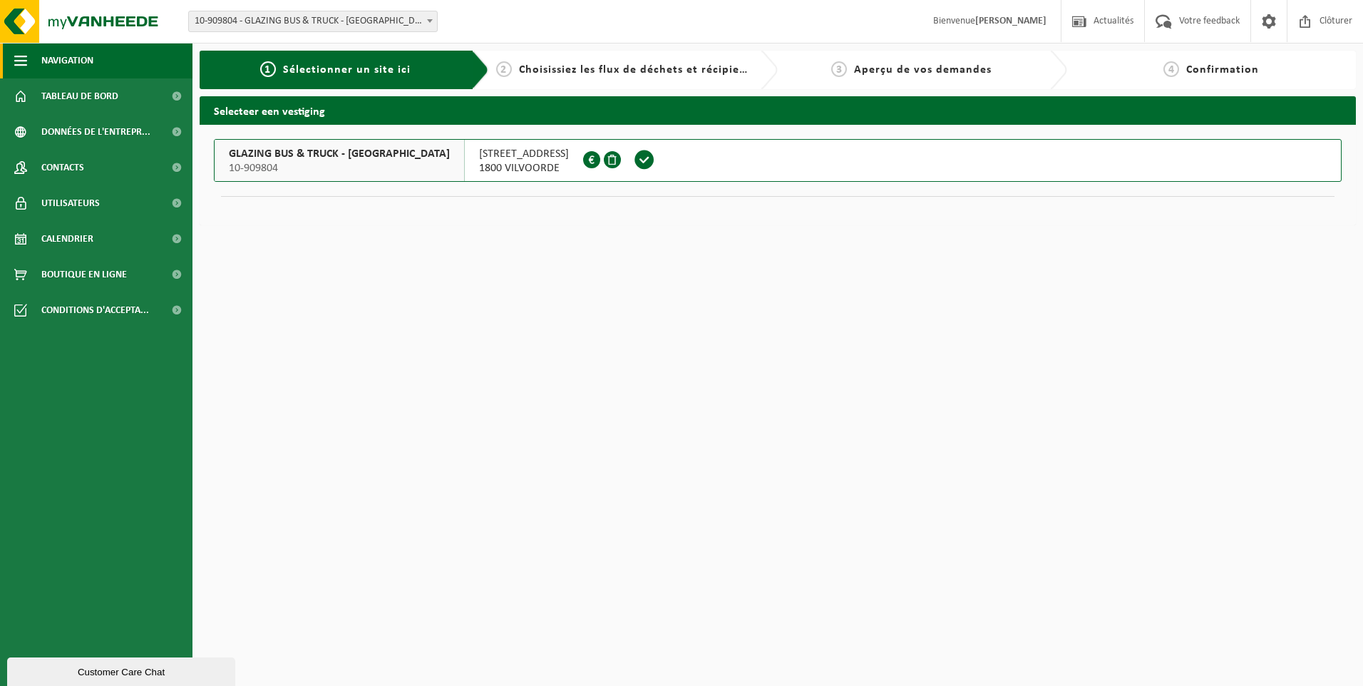
click at [80, 57] on span "Navigation" at bounding box center [67, 61] width 52 height 36
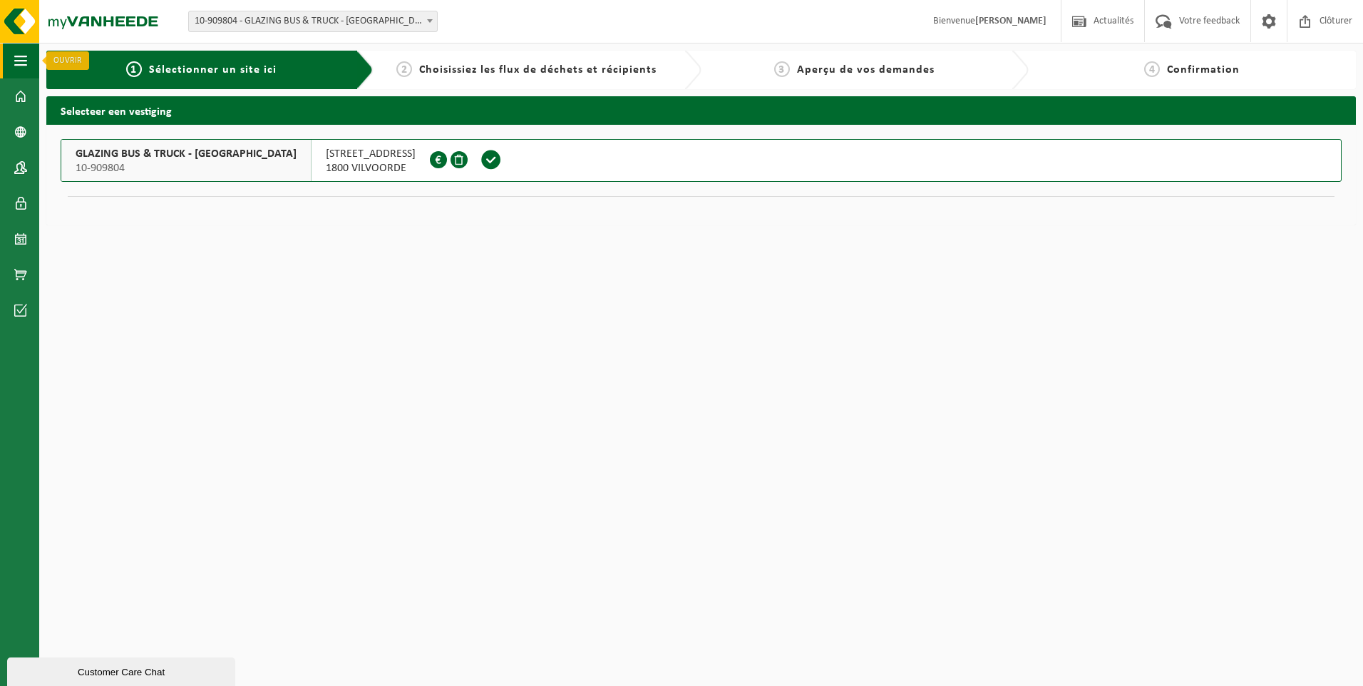
click at [32, 58] on button "Navigation" at bounding box center [19, 61] width 39 height 36
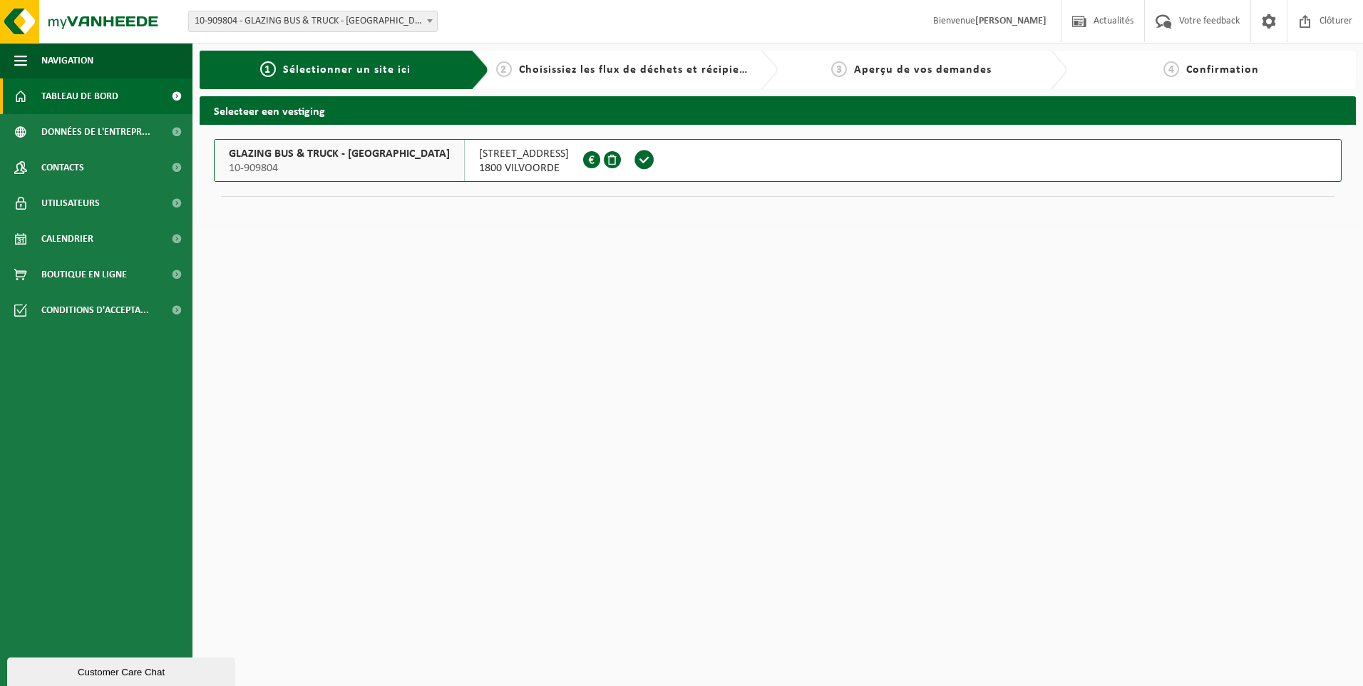
click at [94, 84] on span "Tableau de bord" at bounding box center [79, 96] width 77 height 36
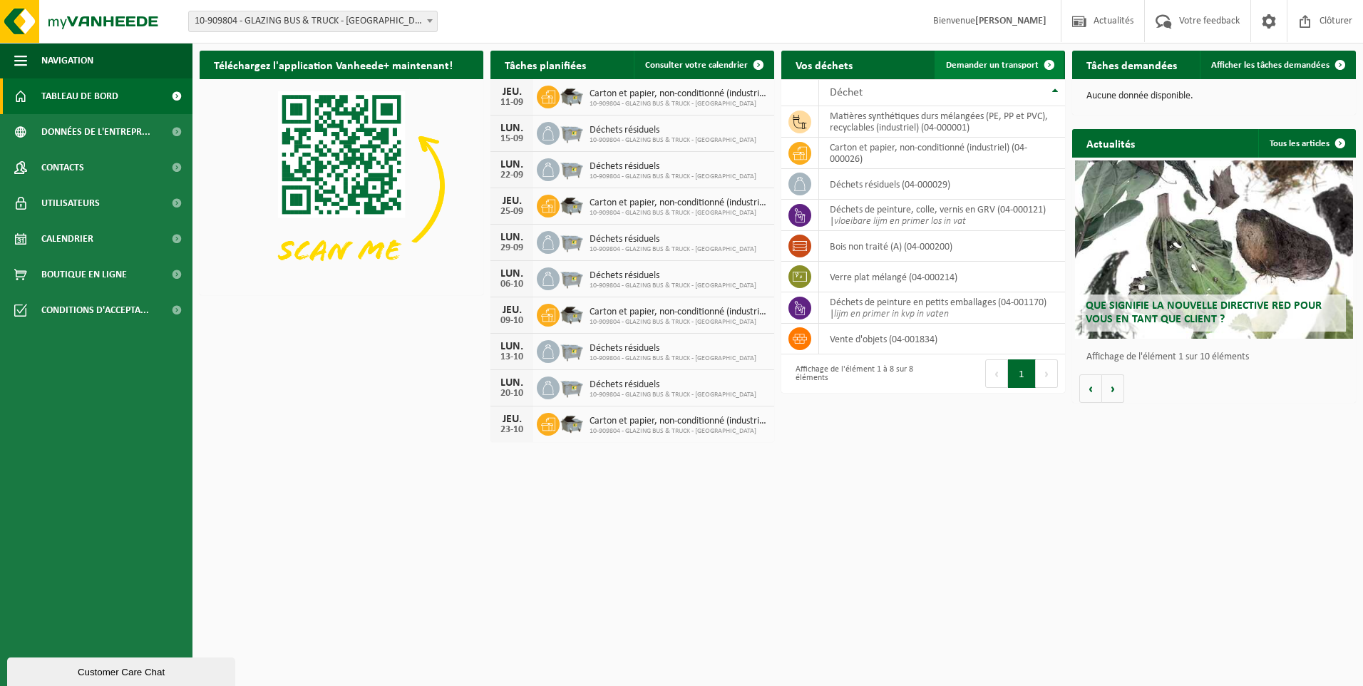
click at [1009, 64] on span "Demander un transport" at bounding box center [992, 65] width 93 height 9
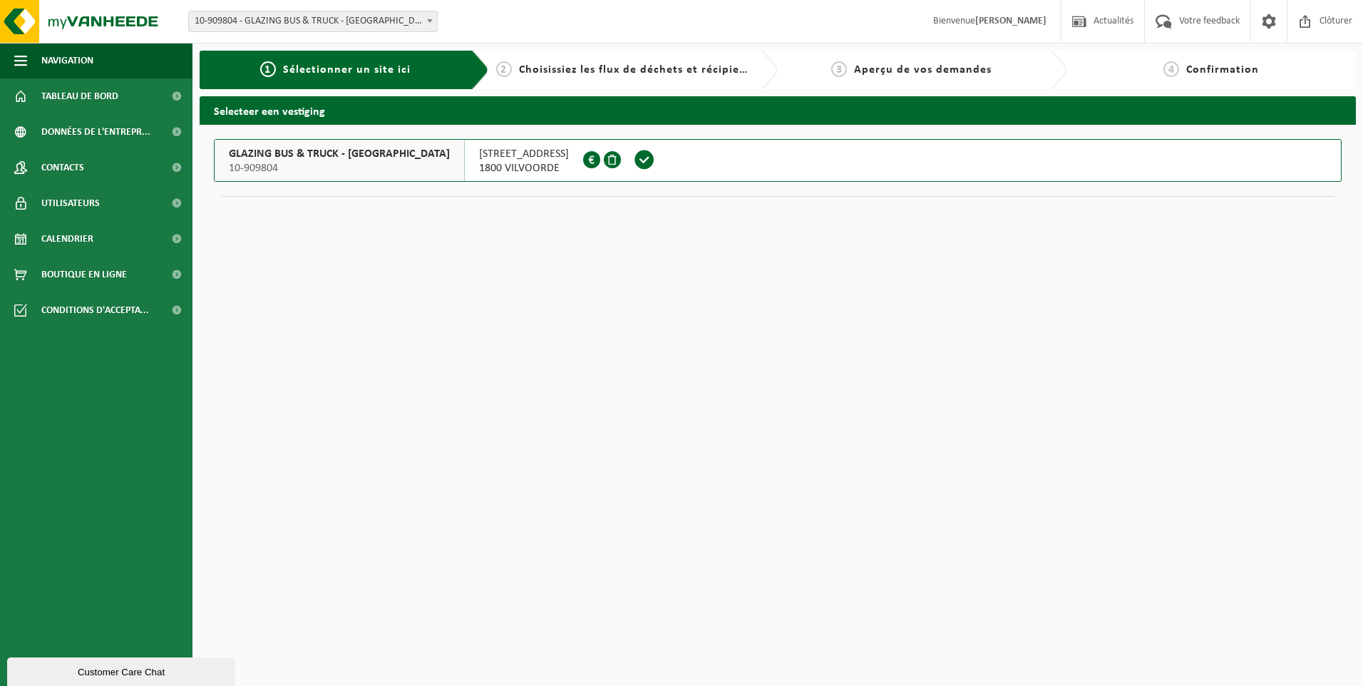
click at [343, 163] on span "10-909804" at bounding box center [339, 168] width 221 height 14
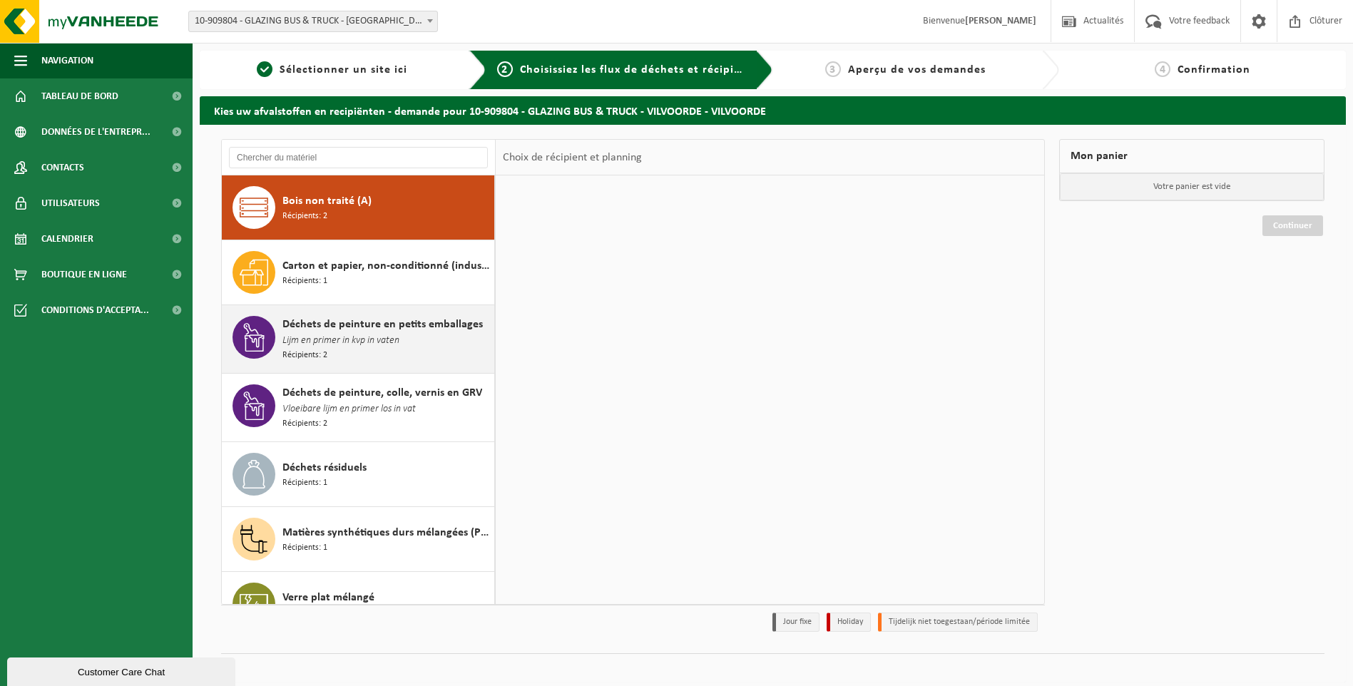
click at [381, 342] on span "Lijm en primer in kvp in vaten" at bounding box center [340, 341] width 117 height 16
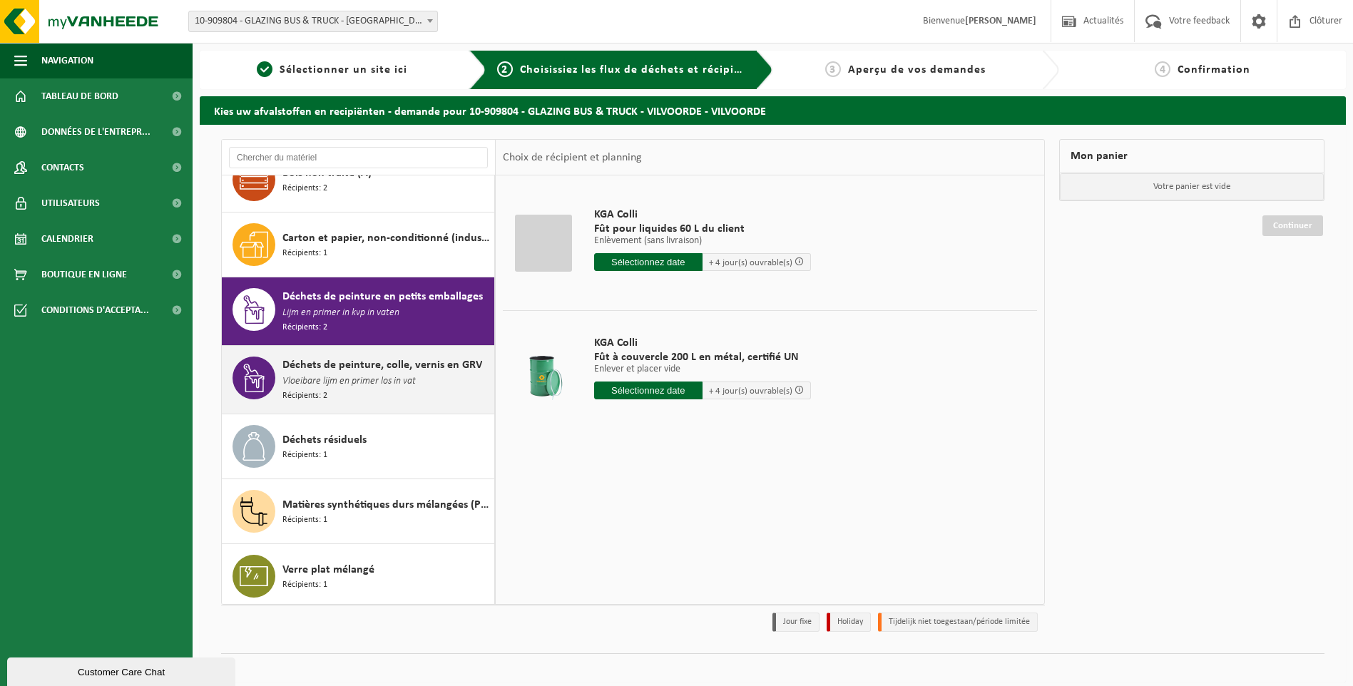
click at [332, 374] on span "Vloeibare lijm en primer los in vat" at bounding box center [348, 382] width 133 height 16
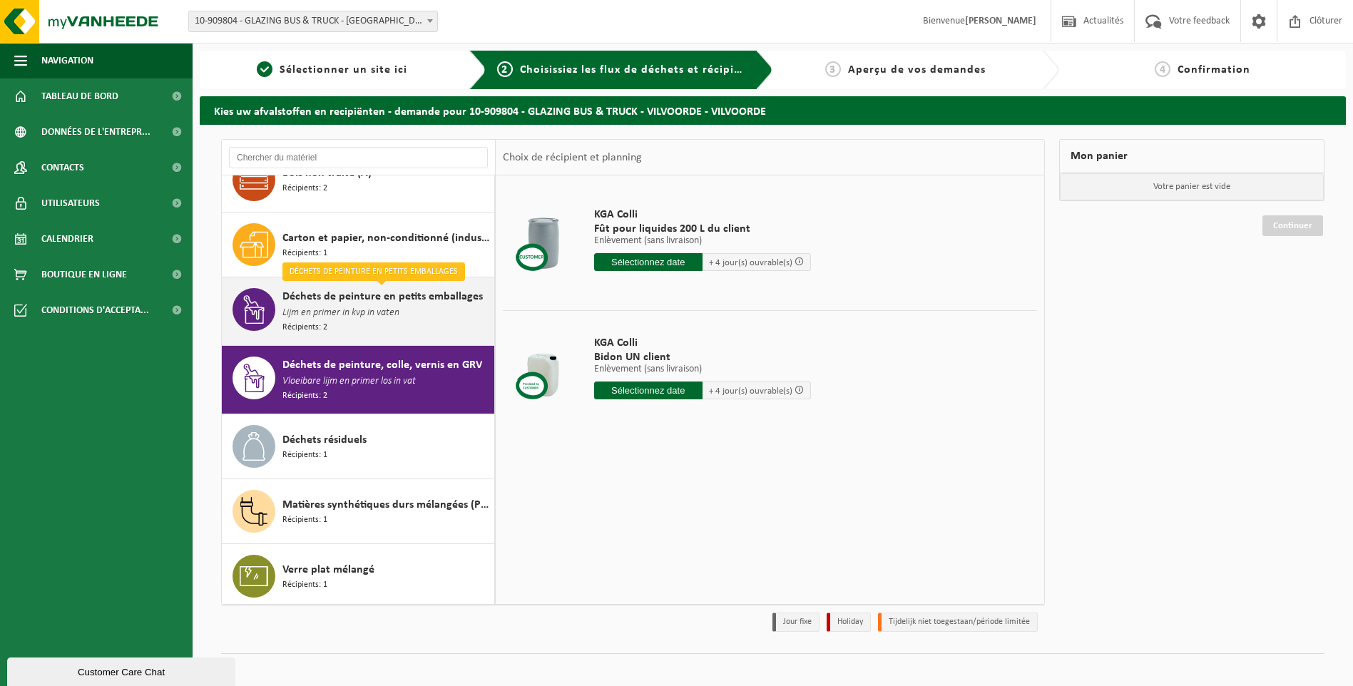
click at [361, 322] on div "Déchets de peinture en petits emballages Lijm en primer in kvp in vaten Récipie…" at bounding box center [386, 311] width 208 height 46
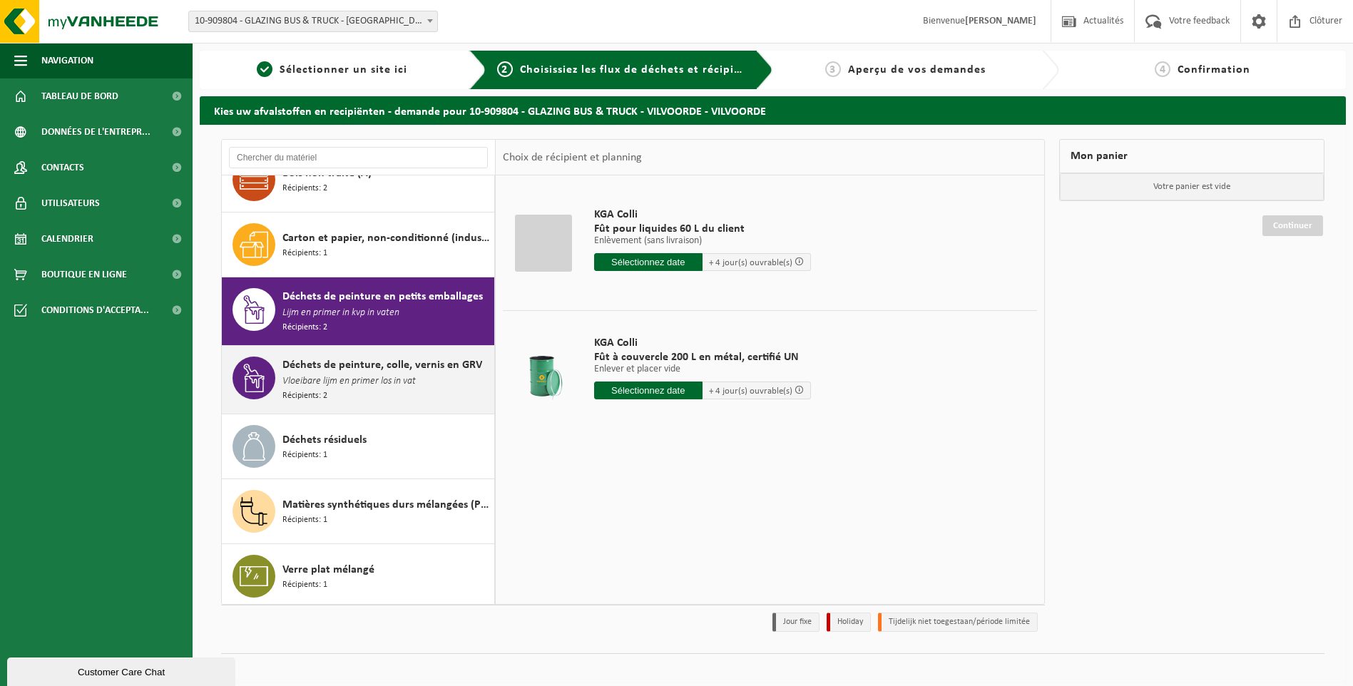
click at [361, 369] on span "Déchets de peinture, colle, vernis en GRV" at bounding box center [382, 364] width 200 height 17
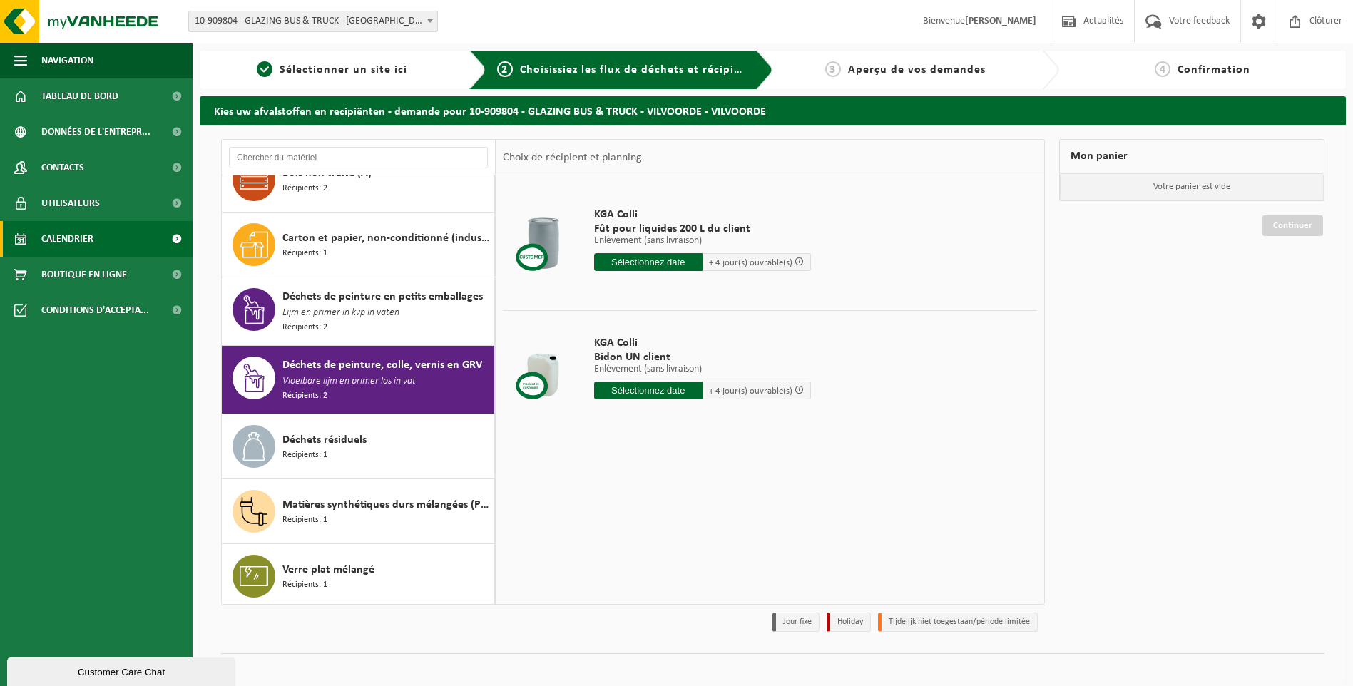
click at [82, 229] on span "Calendrier" at bounding box center [67, 239] width 52 height 36
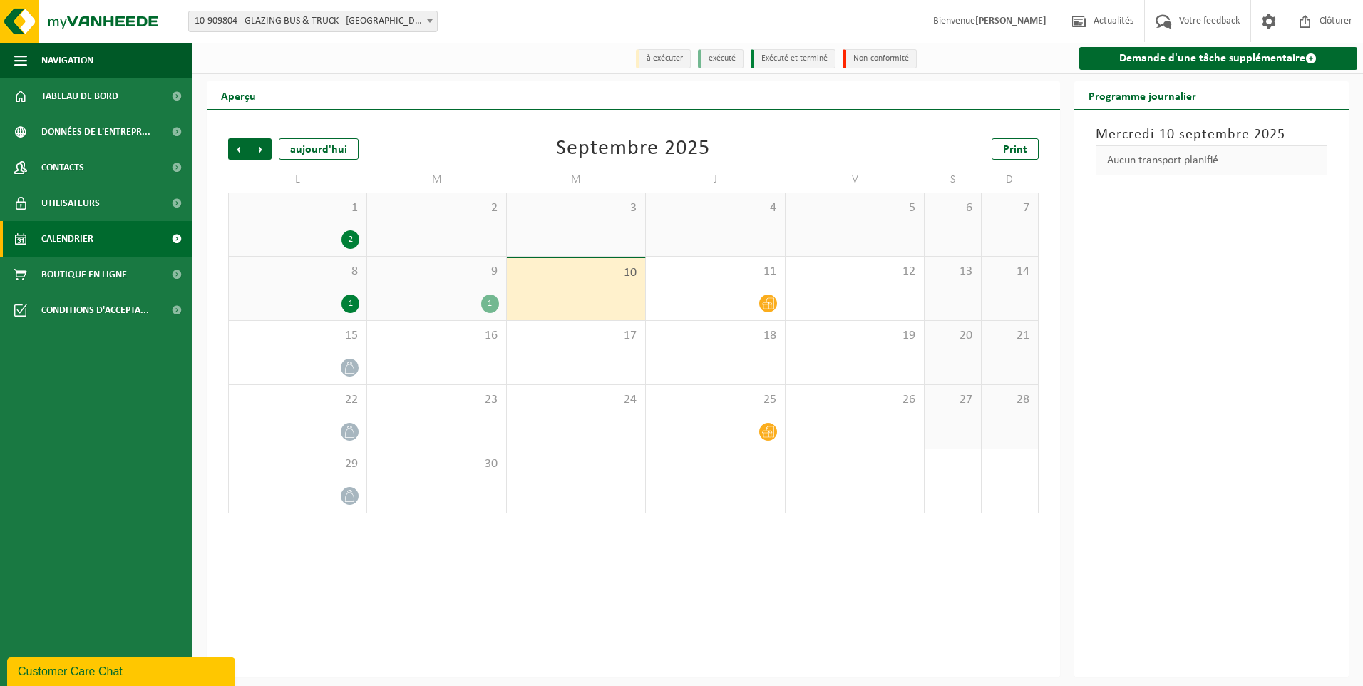
click at [329, 286] on div "8 1" at bounding box center [298, 288] width 138 height 63
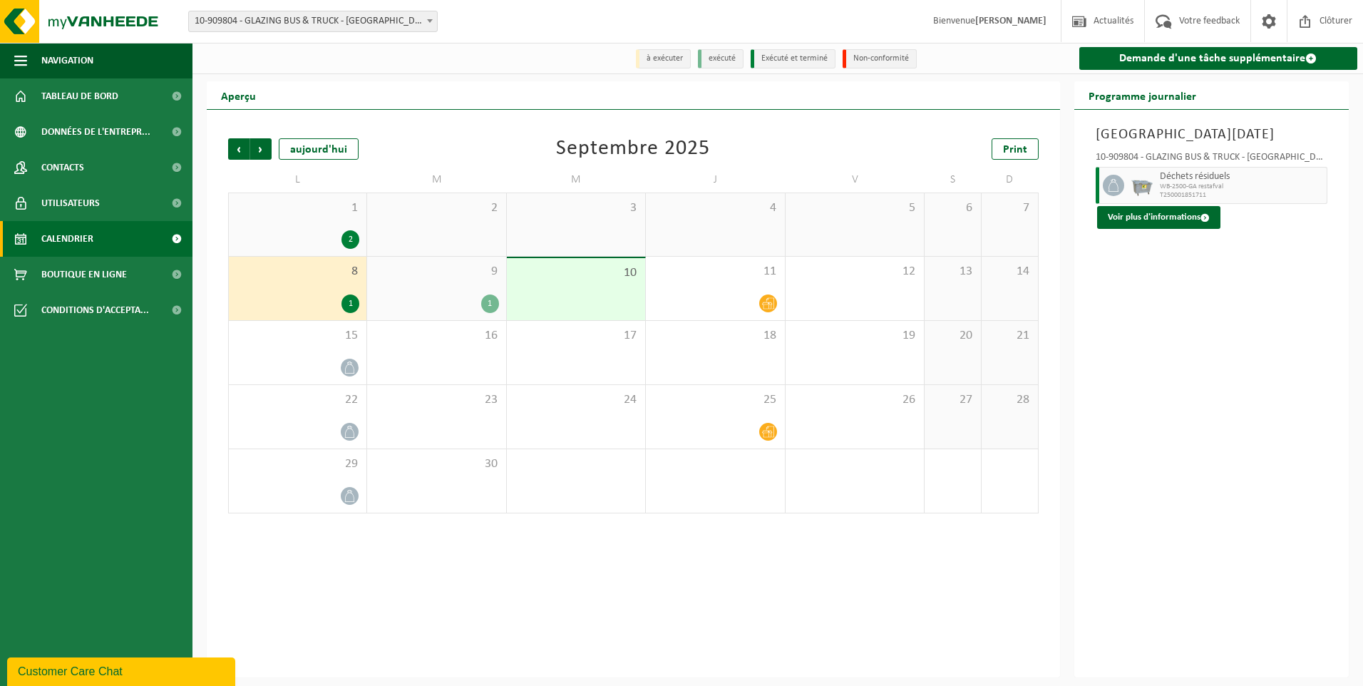
click at [335, 227] on div "1 2" at bounding box center [298, 224] width 138 height 63
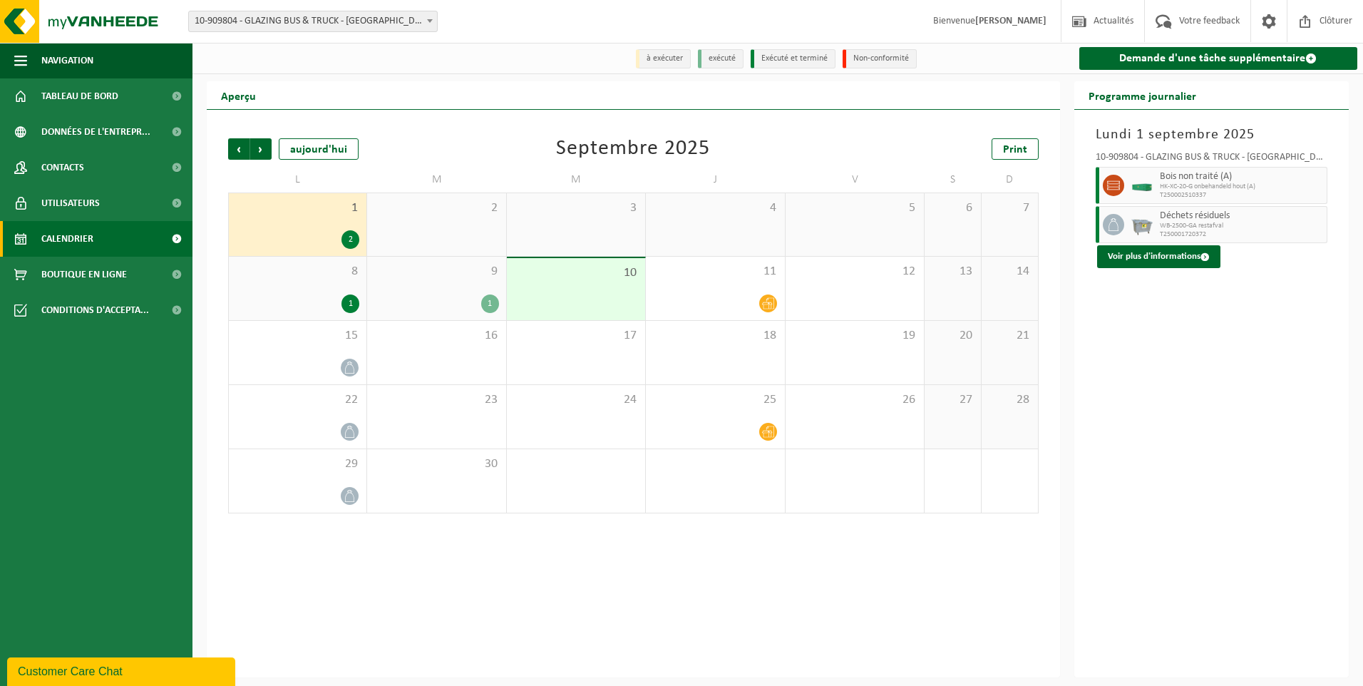
click at [486, 265] on span "9" at bounding box center [436, 272] width 124 height 16
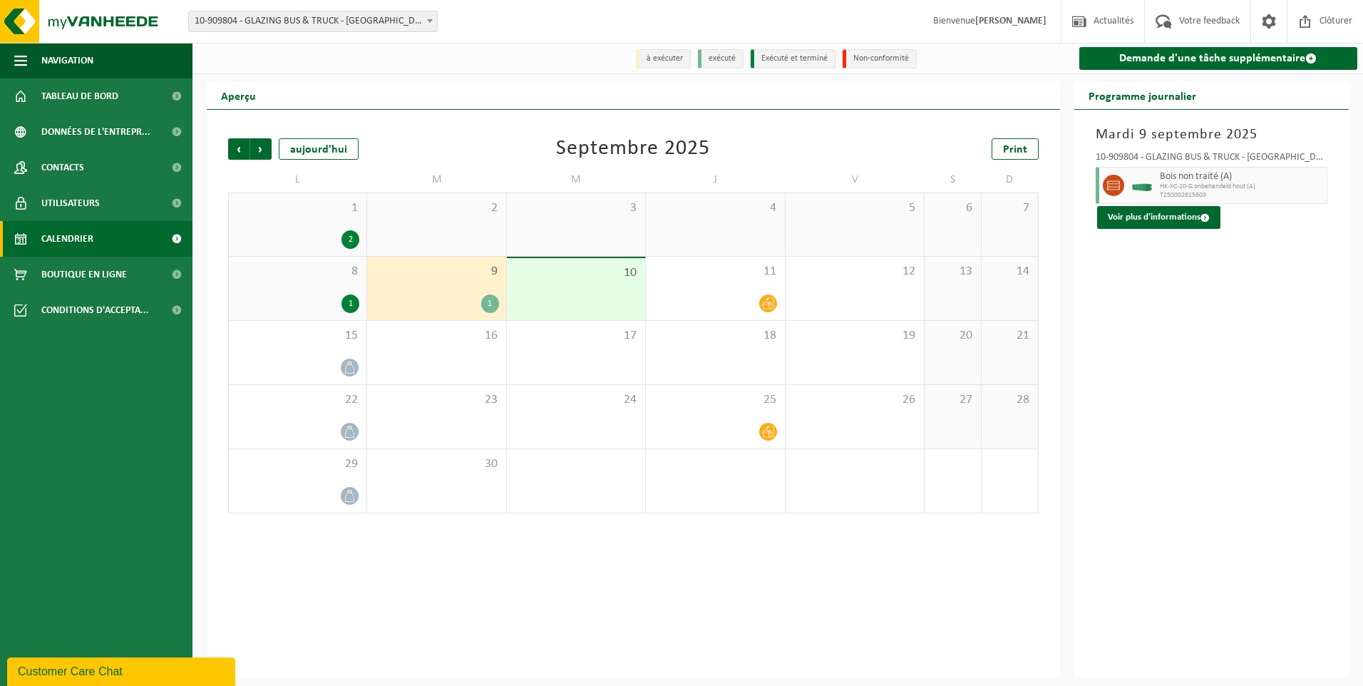
click at [292, 214] on span "1" at bounding box center [297, 208] width 123 height 16
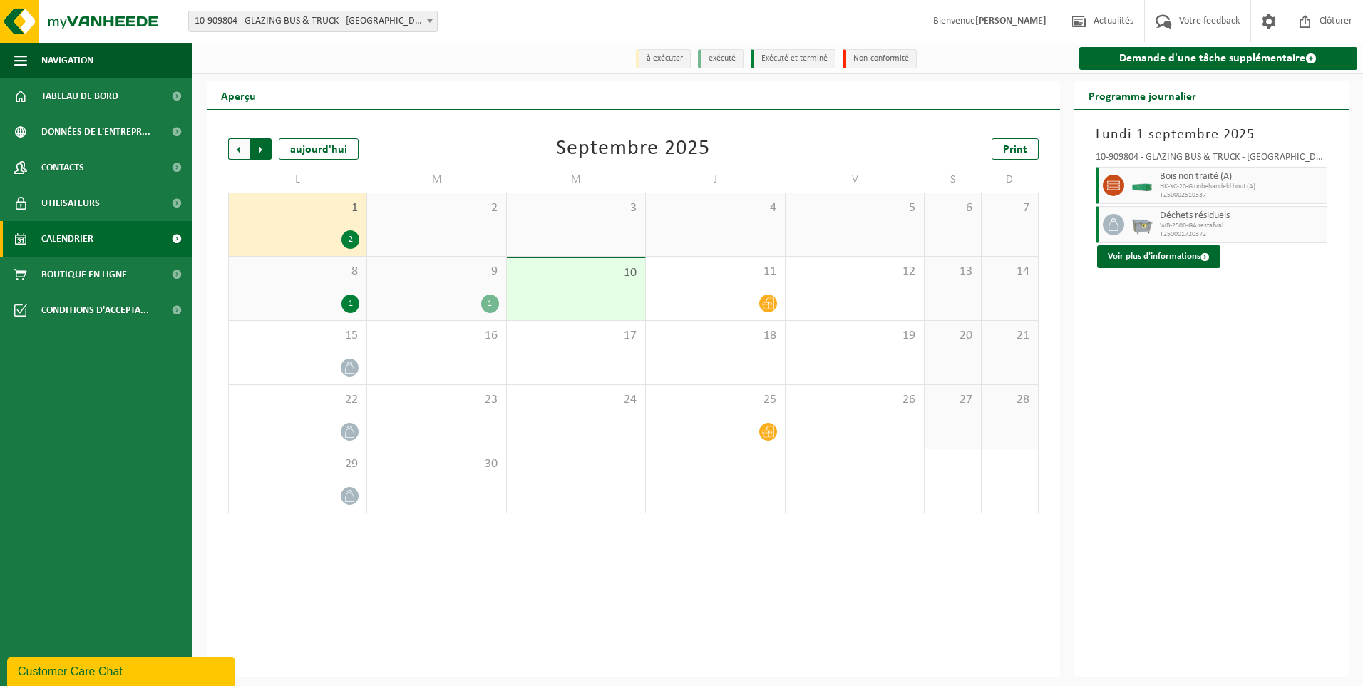
click at [242, 147] on span "Précédent" at bounding box center [238, 148] width 21 height 21
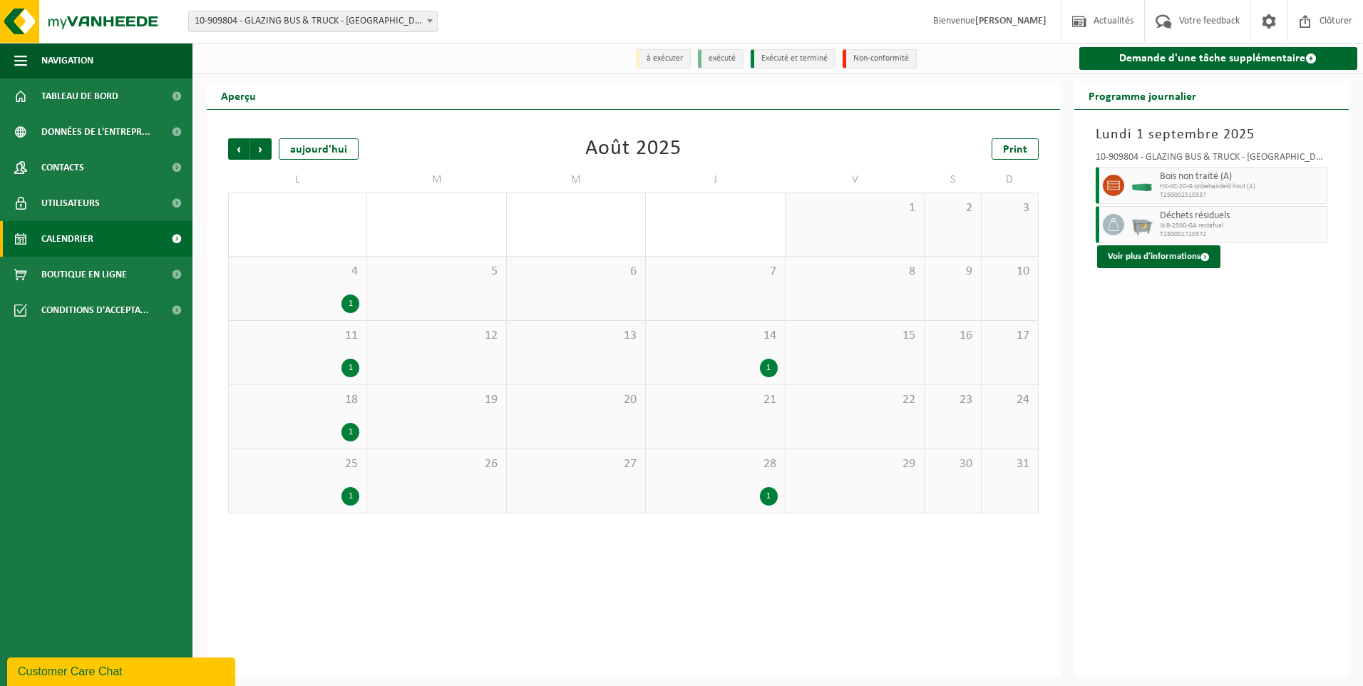
drag, startPoint x: 742, startPoint y: 481, endPoint x: 731, endPoint y: 478, distance: 10.9
click at [741, 481] on div "28 1" at bounding box center [715, 480] width 138 height 63
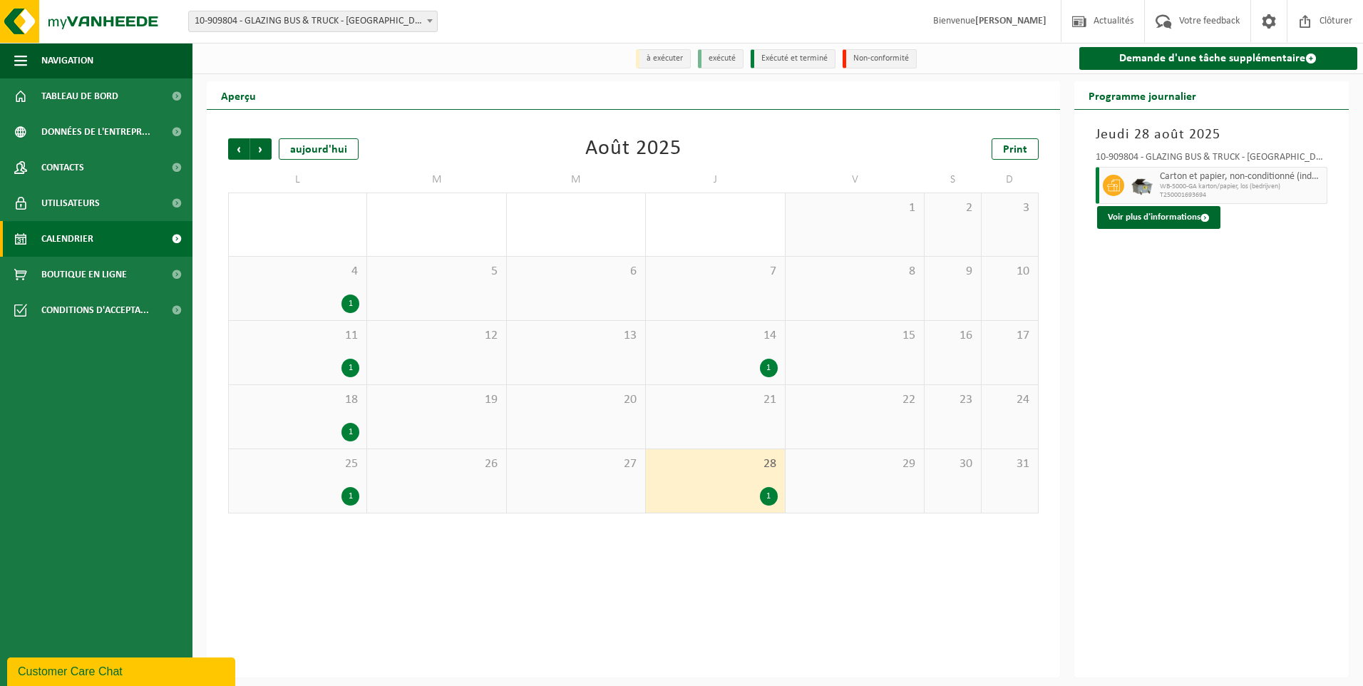
click at [714, 344] on span "14" at bounding box center [715, 336] width 124 height 16
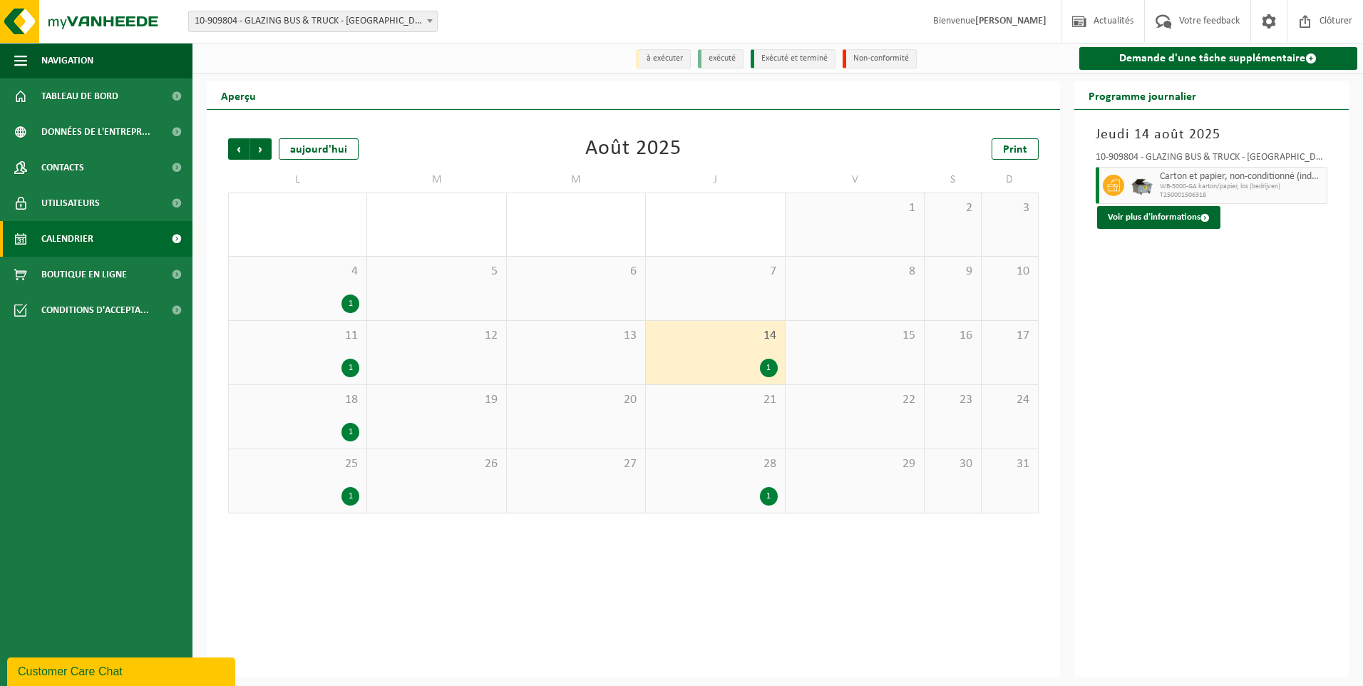
click at [313, 505] on div "1" at bounding box center [297, 496] width 123 height 19
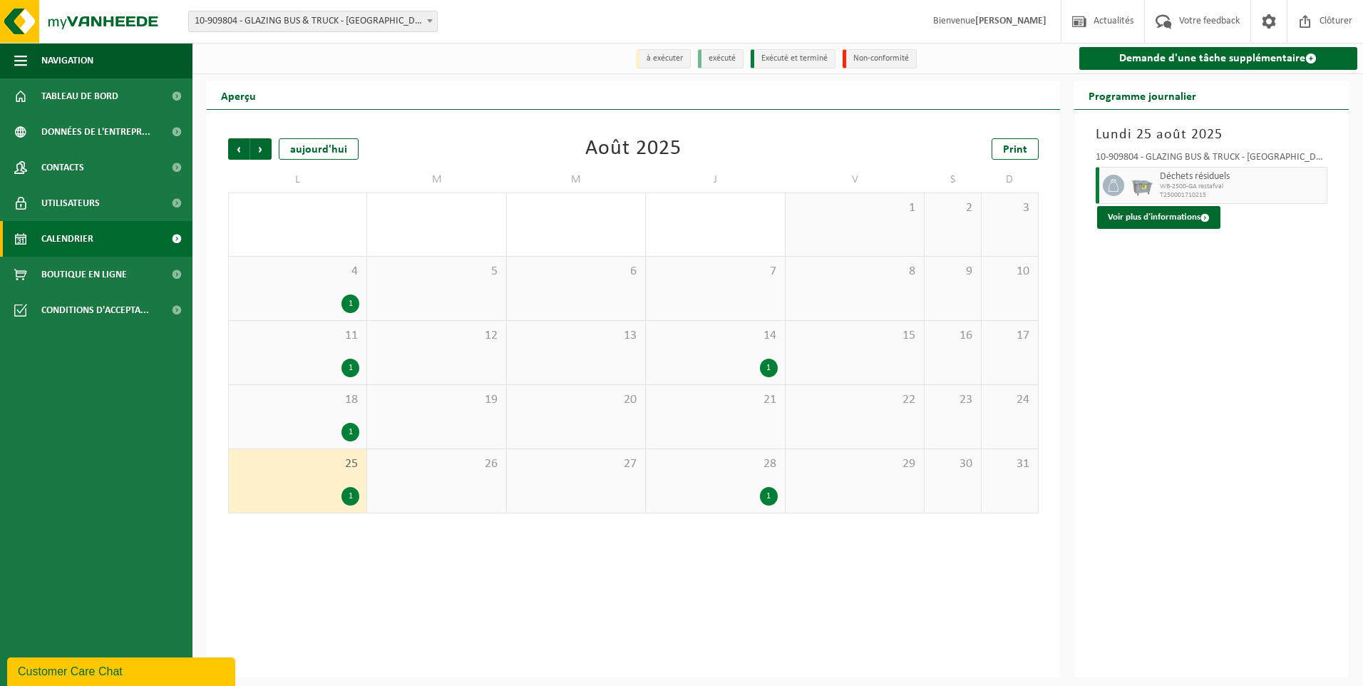
click at [316, 410] on div "18 1" at bounding box center [298, 416] width 138 height 63
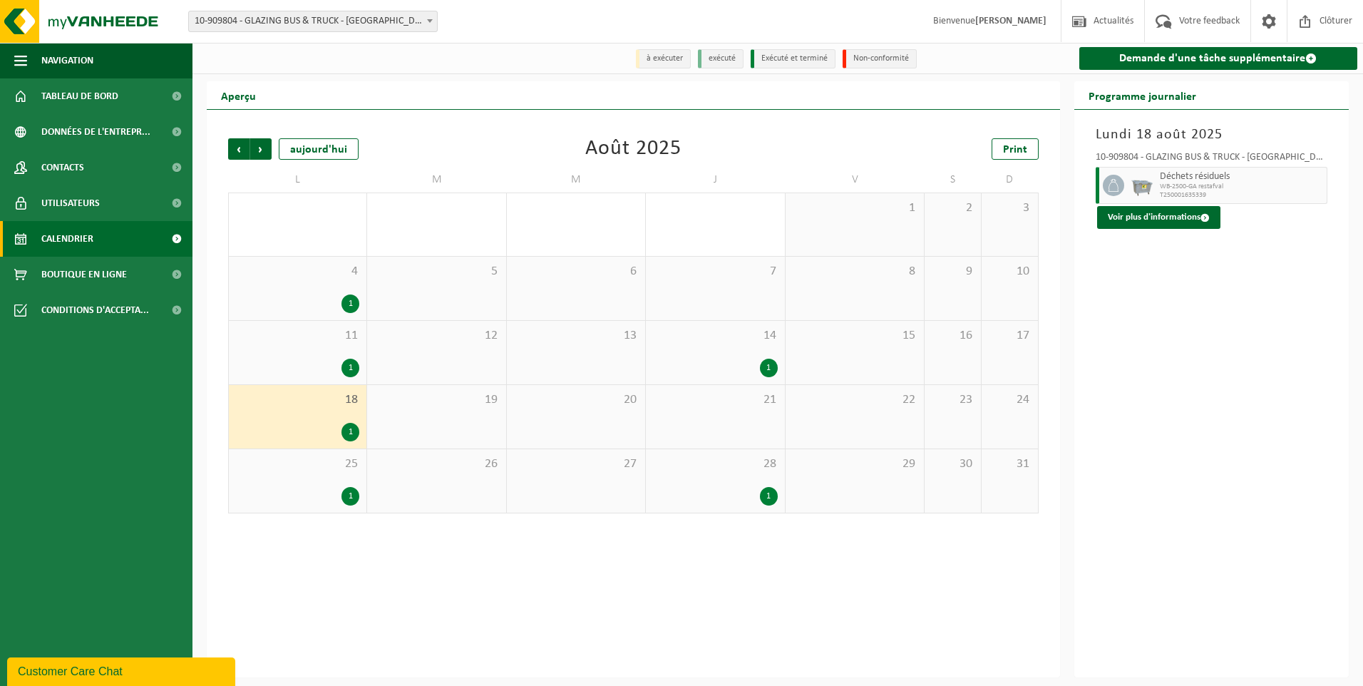
click at [313, 355] on div "11 1" at bounding box center [298, 352] width 138 height 63
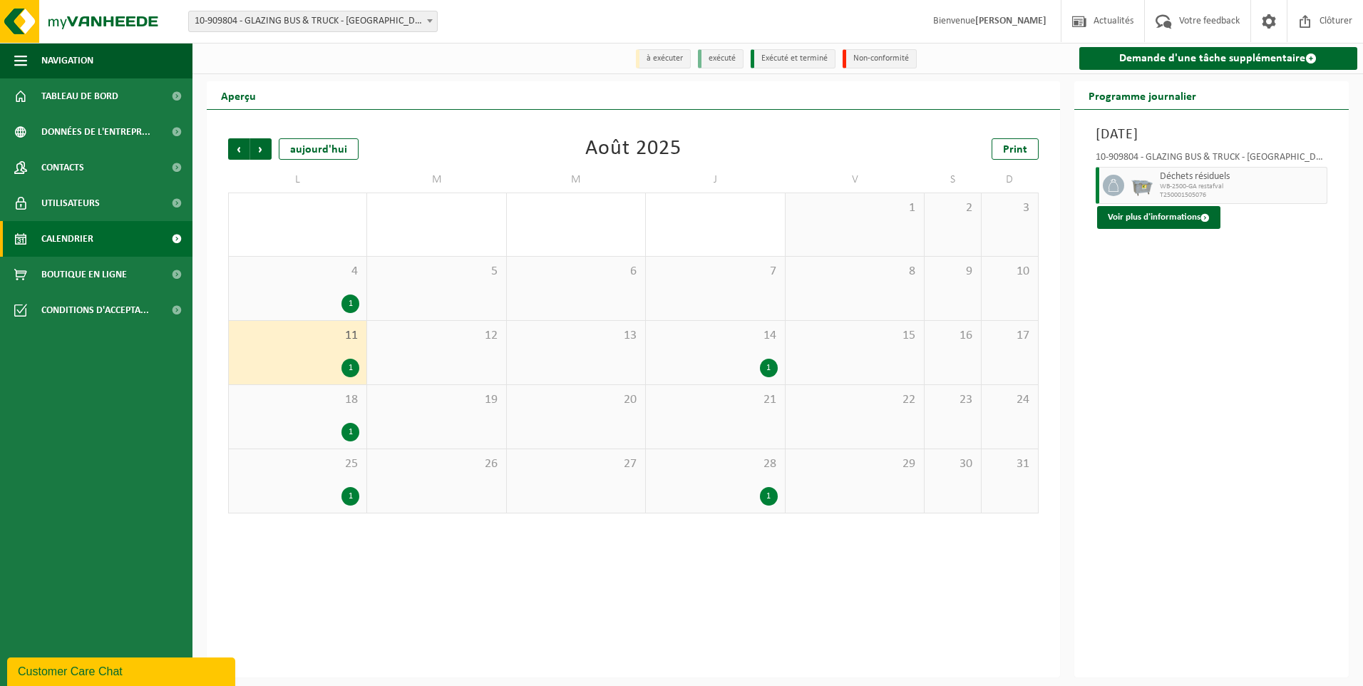
click at [313, 299] on div "1" at bounding box center [297, 303] width 123 height 19
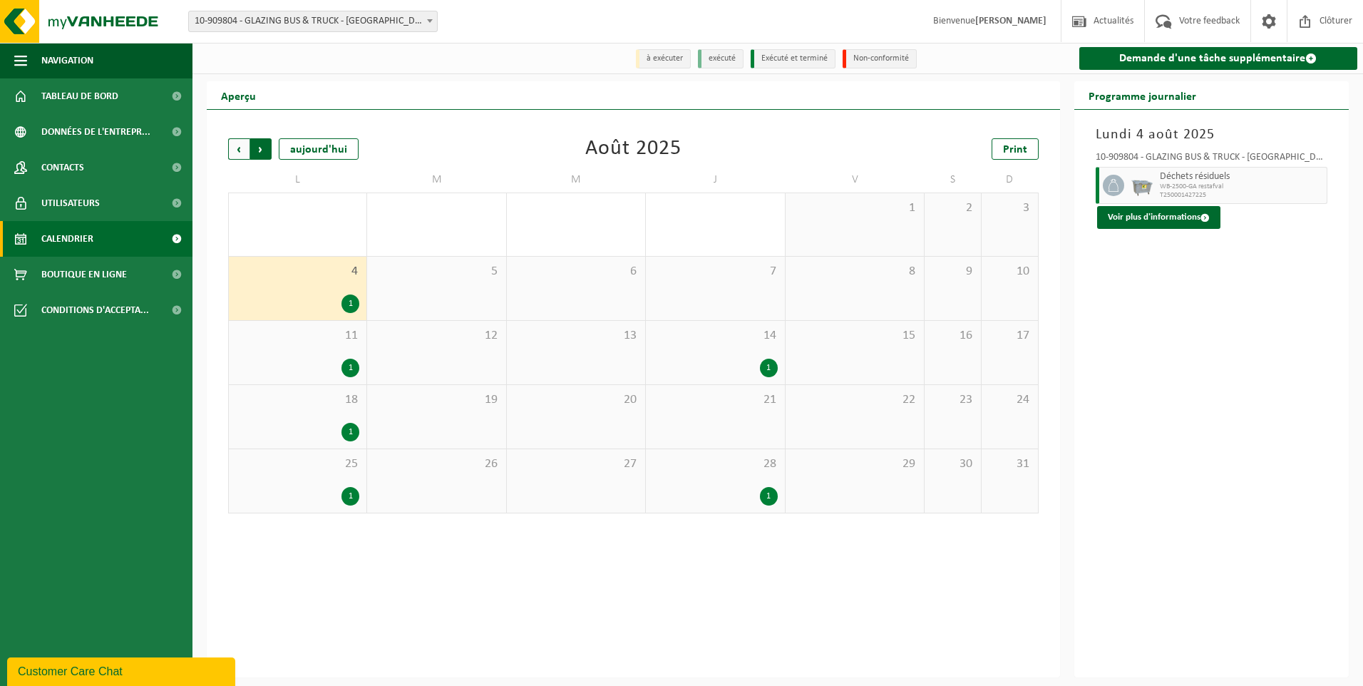
click at [243, 153] on span "Précédent" at bounding box center [238, 148] width 21 height 21
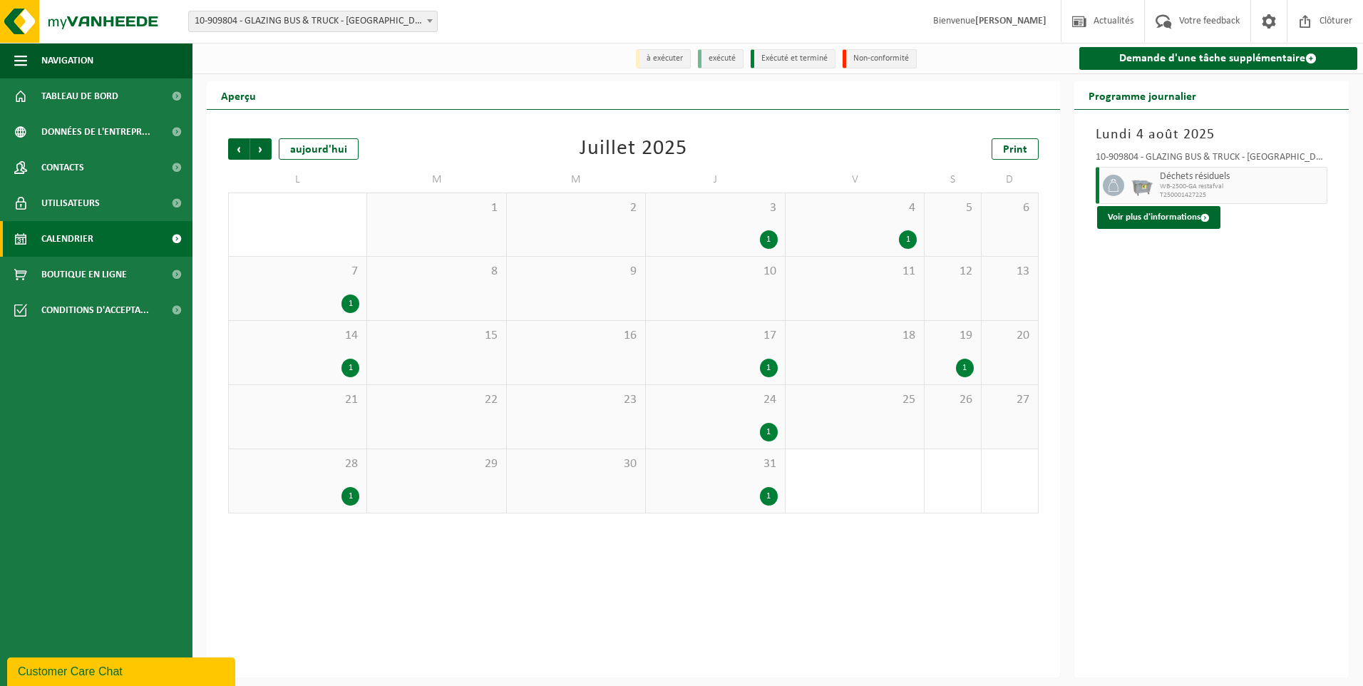
click at [955, 371] on div "1" at bounding box center [953, 368] width 42 height 19
click at [899, 245] on div "1" at bounding box center [855, 239] width 124 height 19
click at [745, 235] on div "1" at bounding box center [715, 239] width 124 height 19
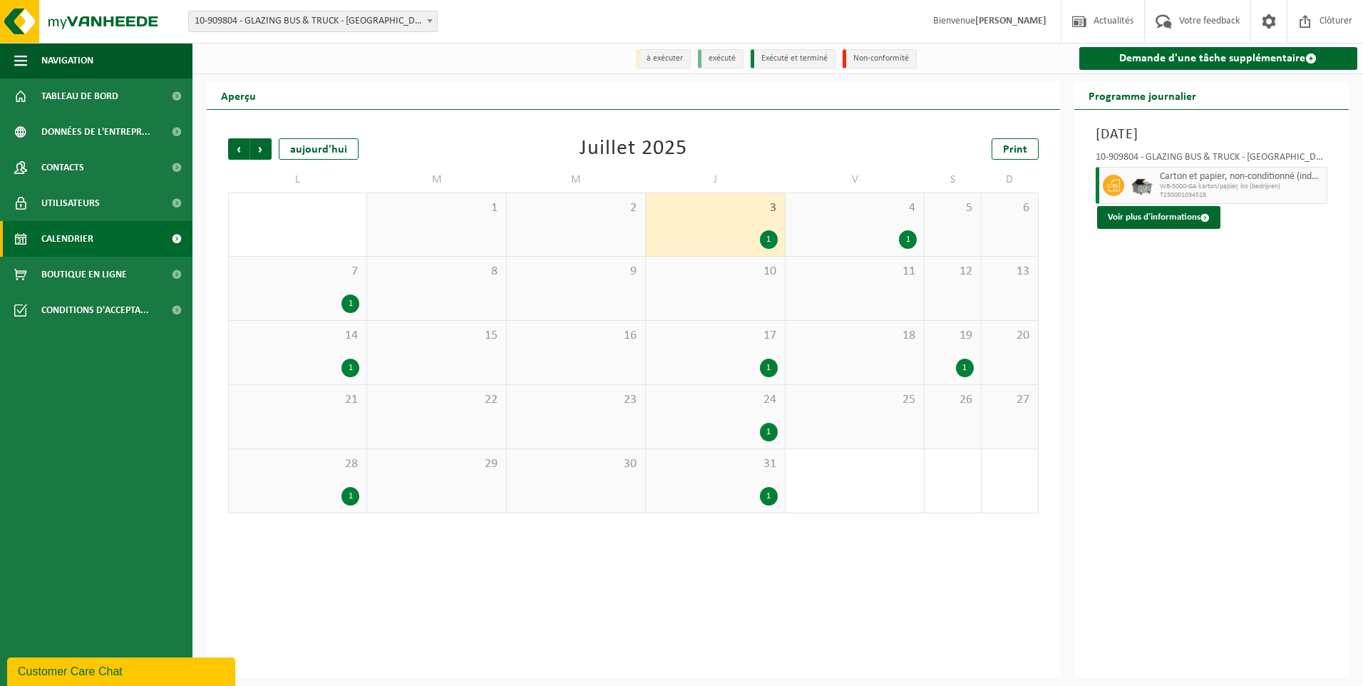
click at [733, 369] on div "1" at bounding box center [715, 368] width 124 height 19
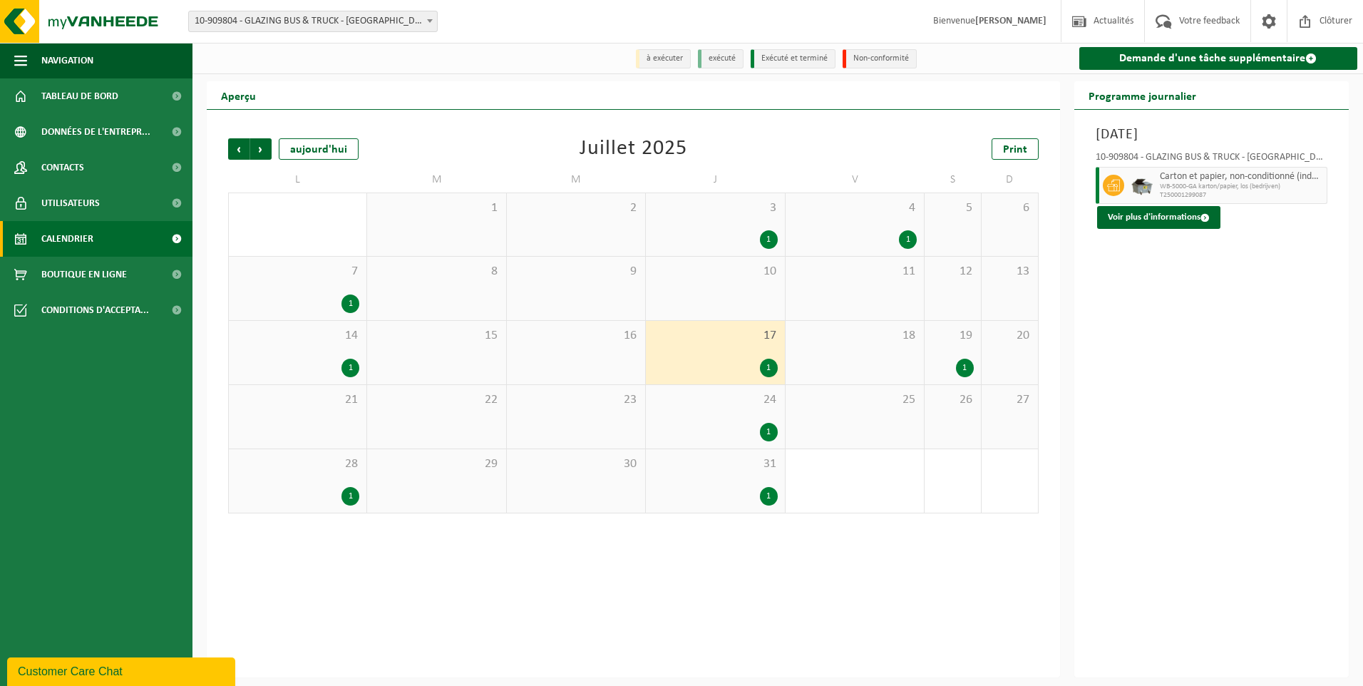
click at [740, 414] on div "24 1" at bounding box center [715, 416] width 138 height 63
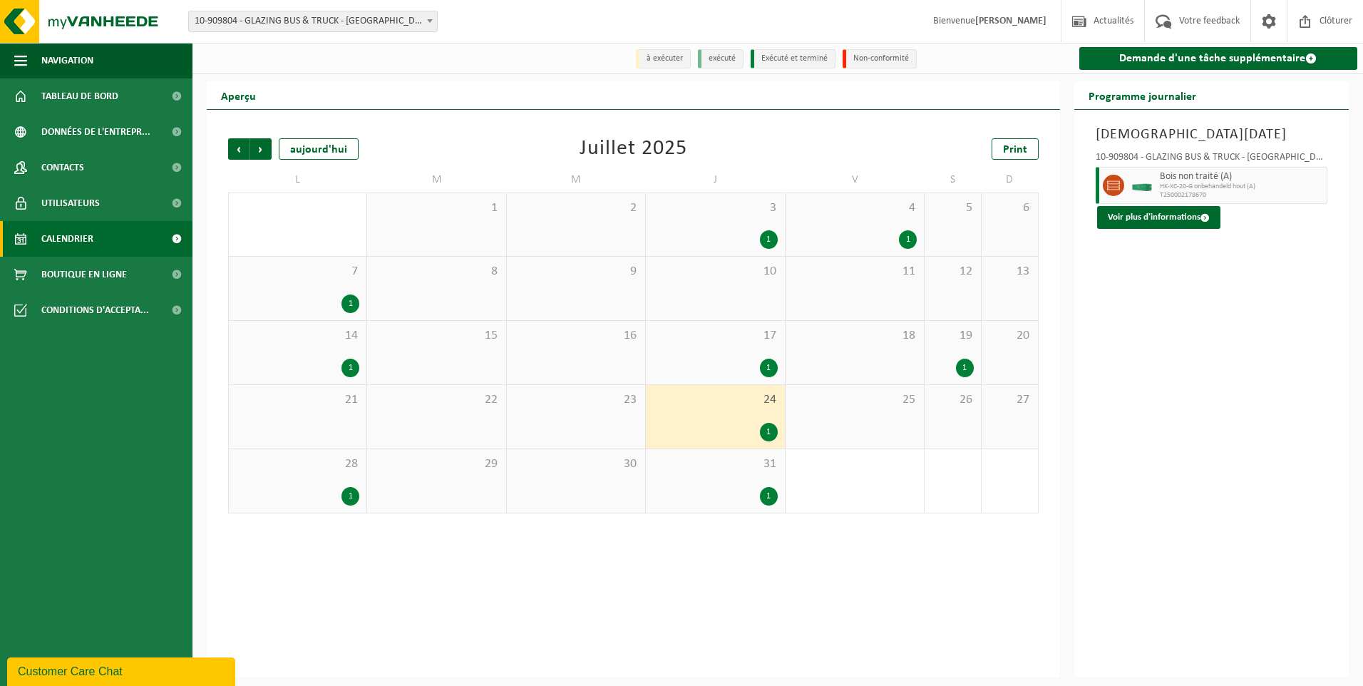
click at [742, 482] on div "31 1" at bounding box center [715, 480] width 138 height 63
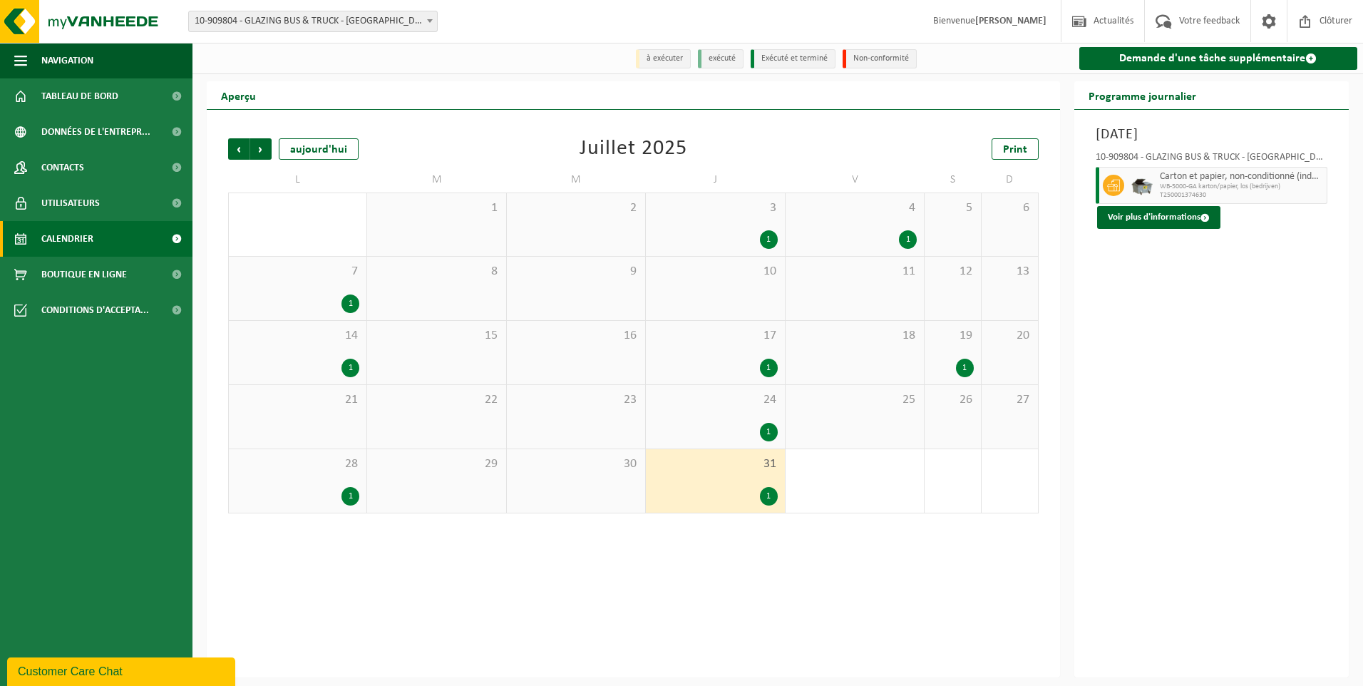
click at [352, 289] on div "7 1" at bounding box center [298, 288] width 138 height 63
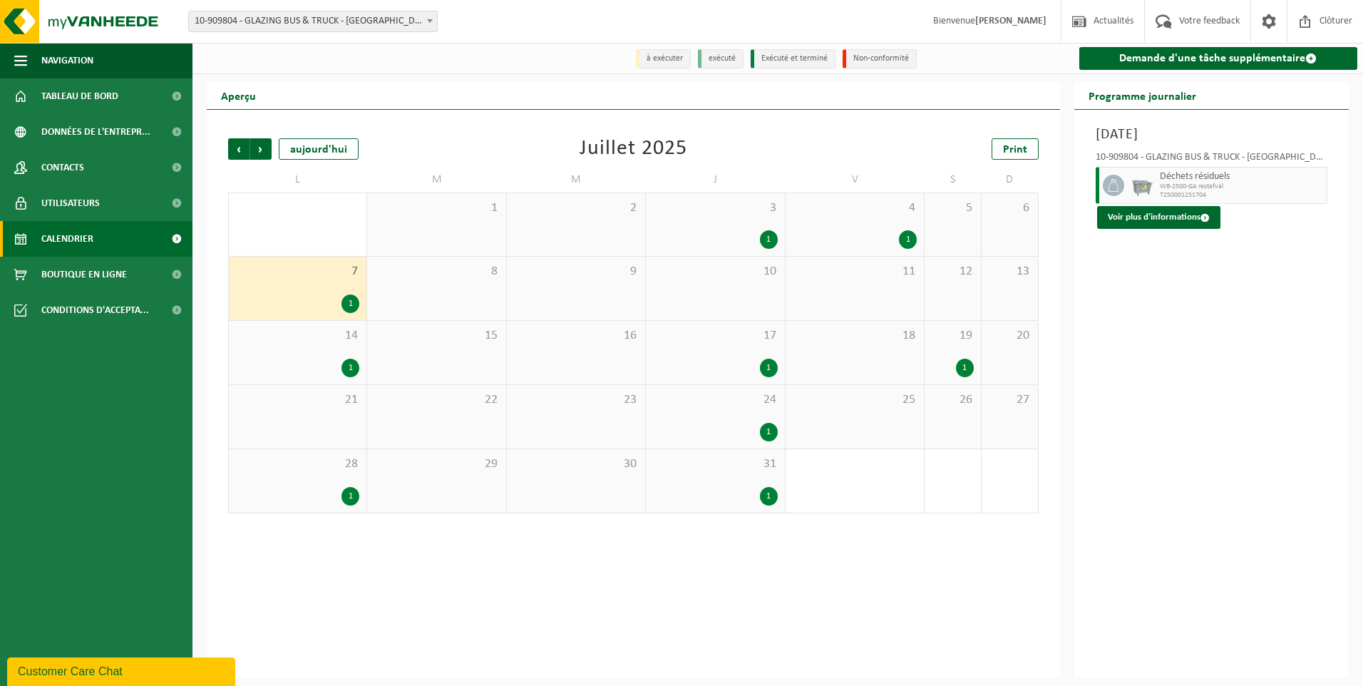
click at [314, 347] on div "14 1" at bounding box center [298, 352] width 138 height 63
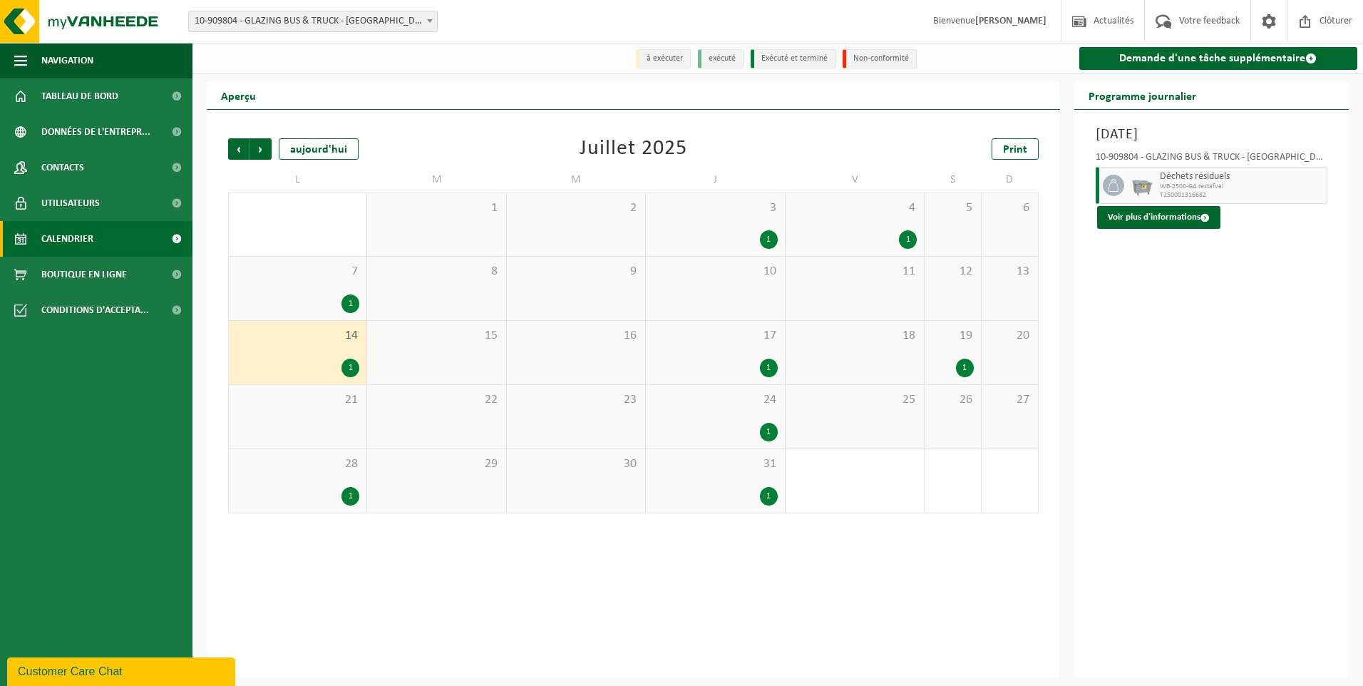
click at [321, 468] on span "28" at bounding box center [297, 464] width 123 height 16
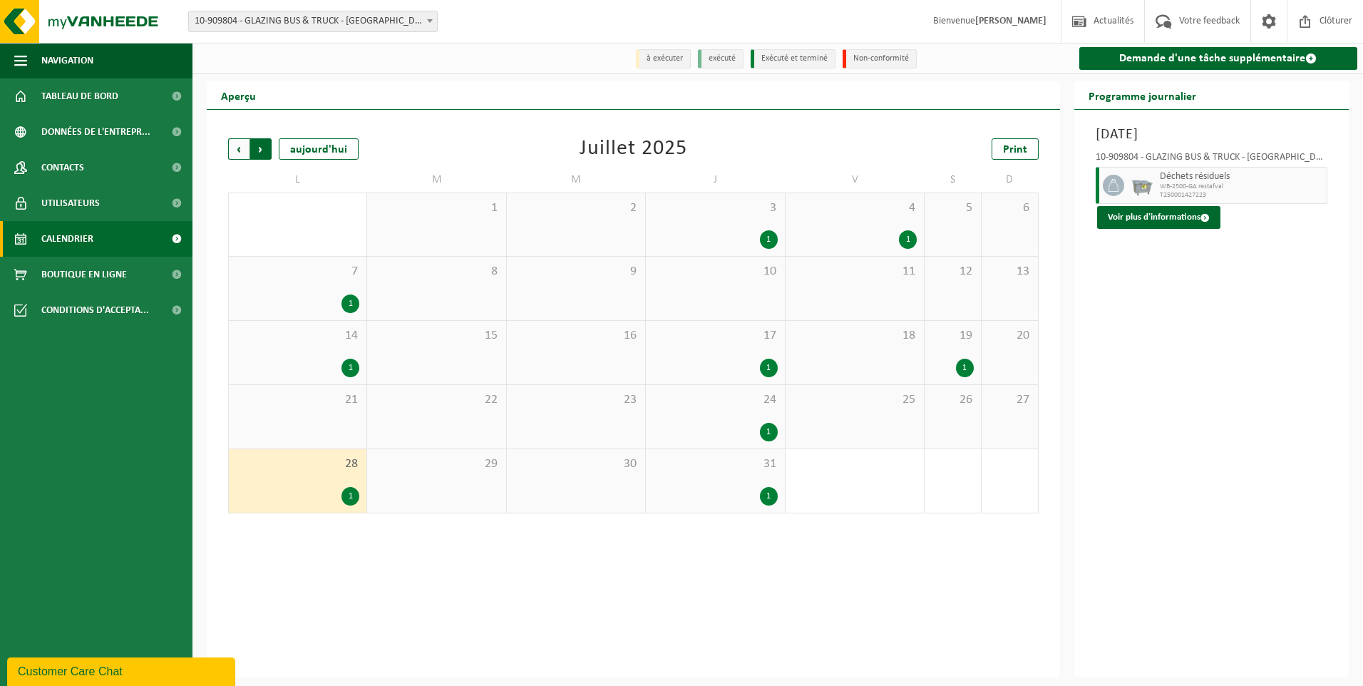
click at [234, 148] on span "Précédent" at bounding box center [238, 148] width 21 height 21
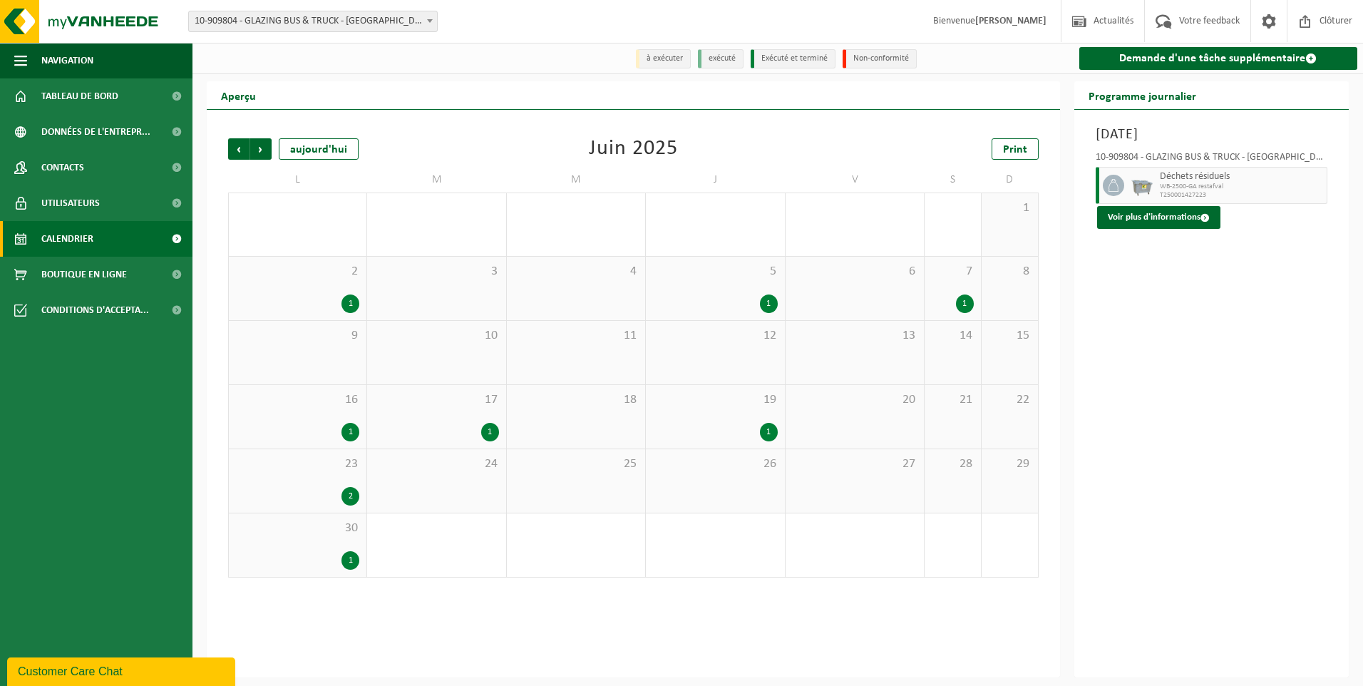
click at [959, 302] on div "1" at bounding box center [965, 303] width 18 height 19
click at [749, 288] on div "5 1" at bounding box center [715, 288] width 138 height 63
click at [736, 436] on div "1" at bounding box center [715, 432] width 124 height 19
click at [498, 426] on div "1" at bounding box center [436, 432] width 124 height 19
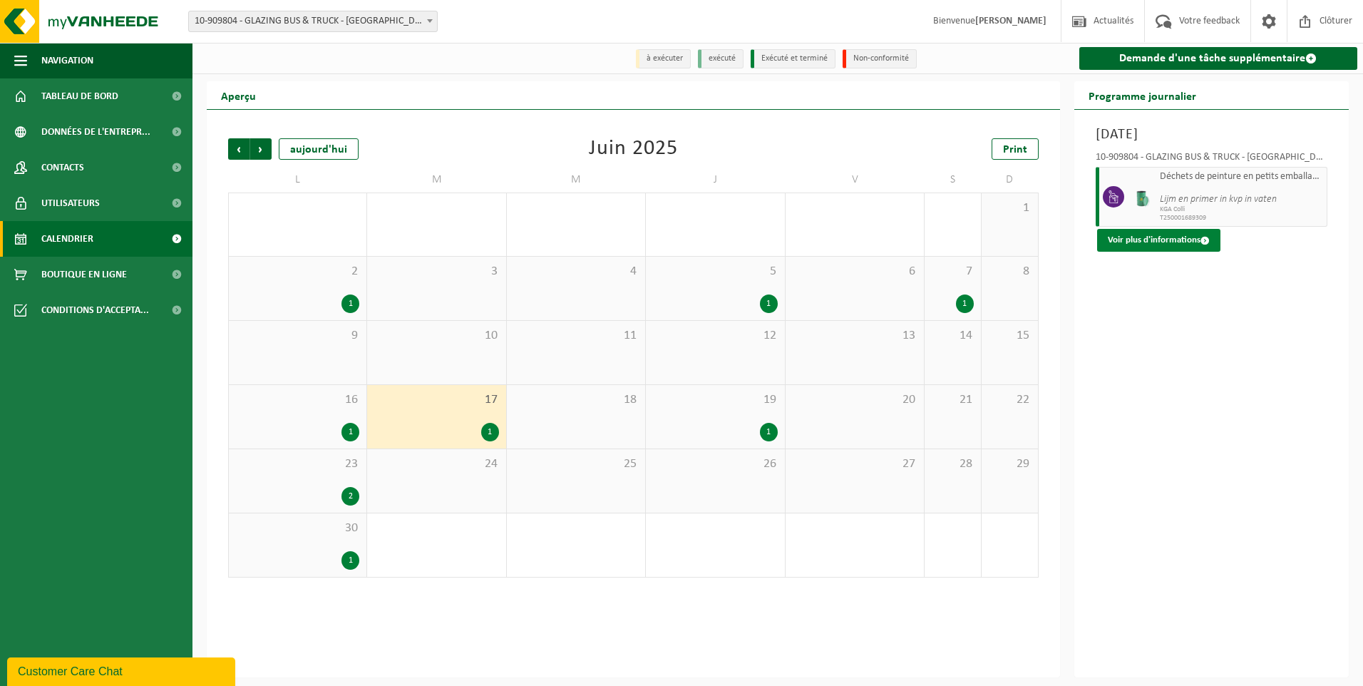
click at [1188, 241] on button "Voir plus d'informations" at bounding box center [1158, 240] width 123 height 23
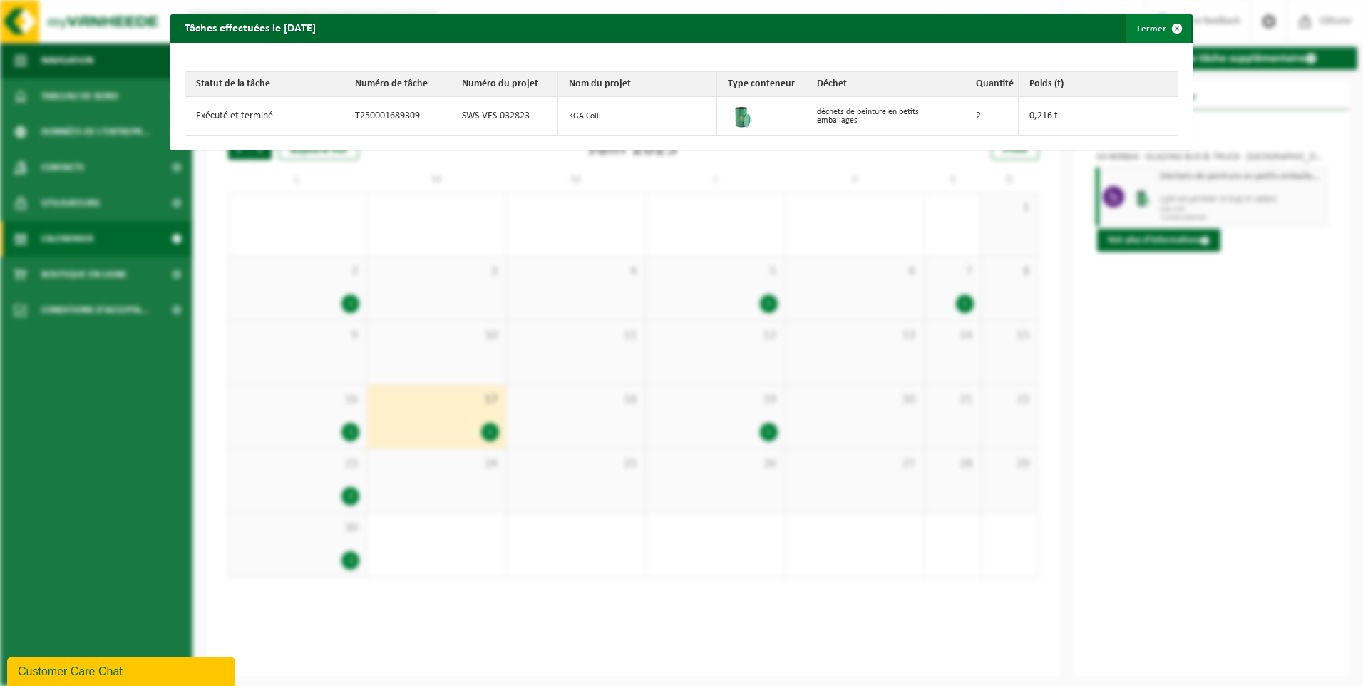
click at [1167, 26] on span "button" at bounding box center [1177, 28] width 29 height 29
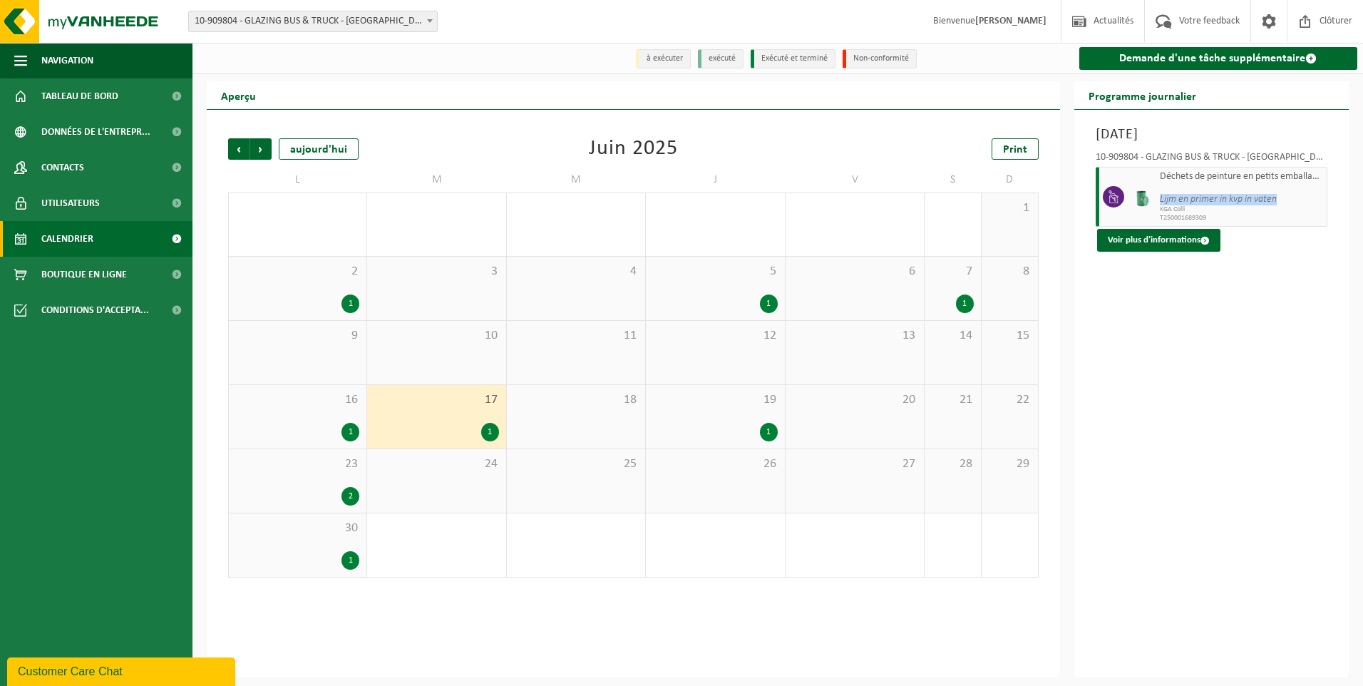
drag, startPoint x: 1161, startPoint y: 201, endPoint x: 1280, endPoint y: 199, distance: 119.1
click at [1280, 199] on span "Lijm en primer in kvp in vaten" at bounding box center [1242, 194] width 164 height 23
drag, startPoint x: 1280, startPoint y: 199, endPoint x: 1264, endPoint y: 199, distance: 15.7
copy icon "Lijm en primer in kvp in vaten"
click at [99, 163] on link "Contacts" at bounding box center [96, 168] width 193 height 36
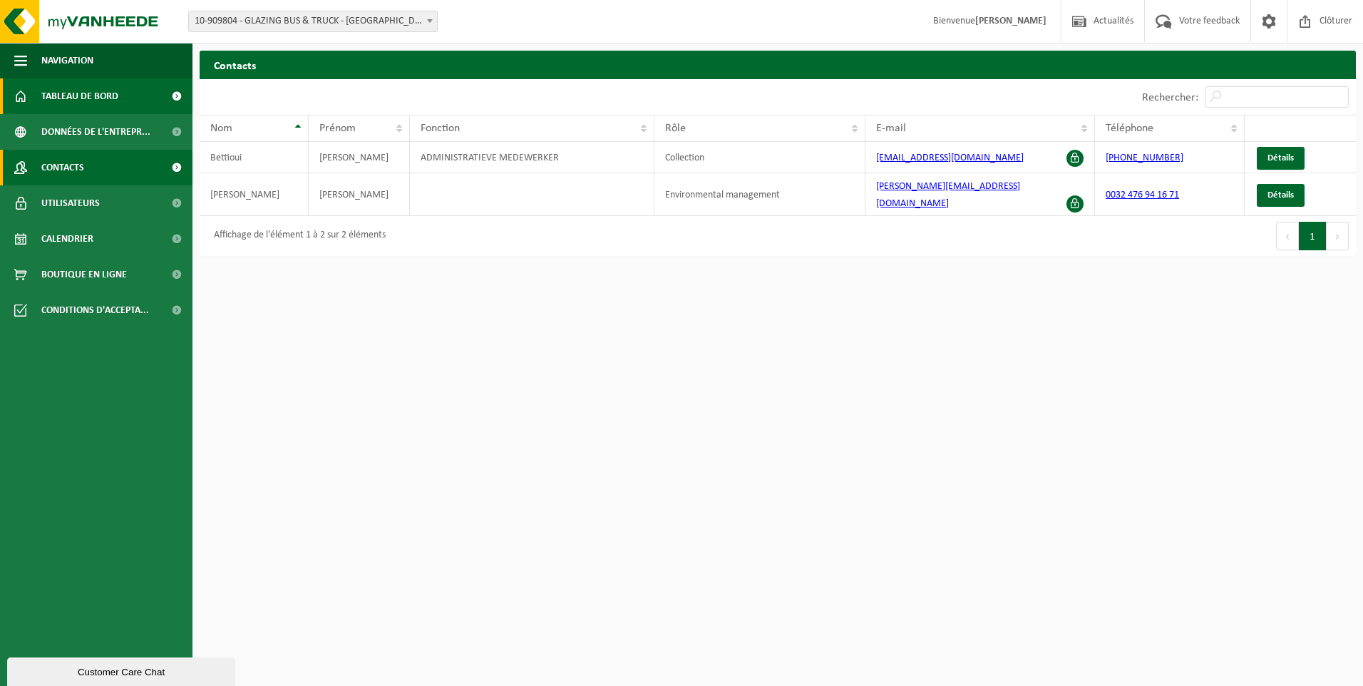
click at [94, 103] on span "Tableau de bord" at bounding box center [79, 96] width 77 height 36
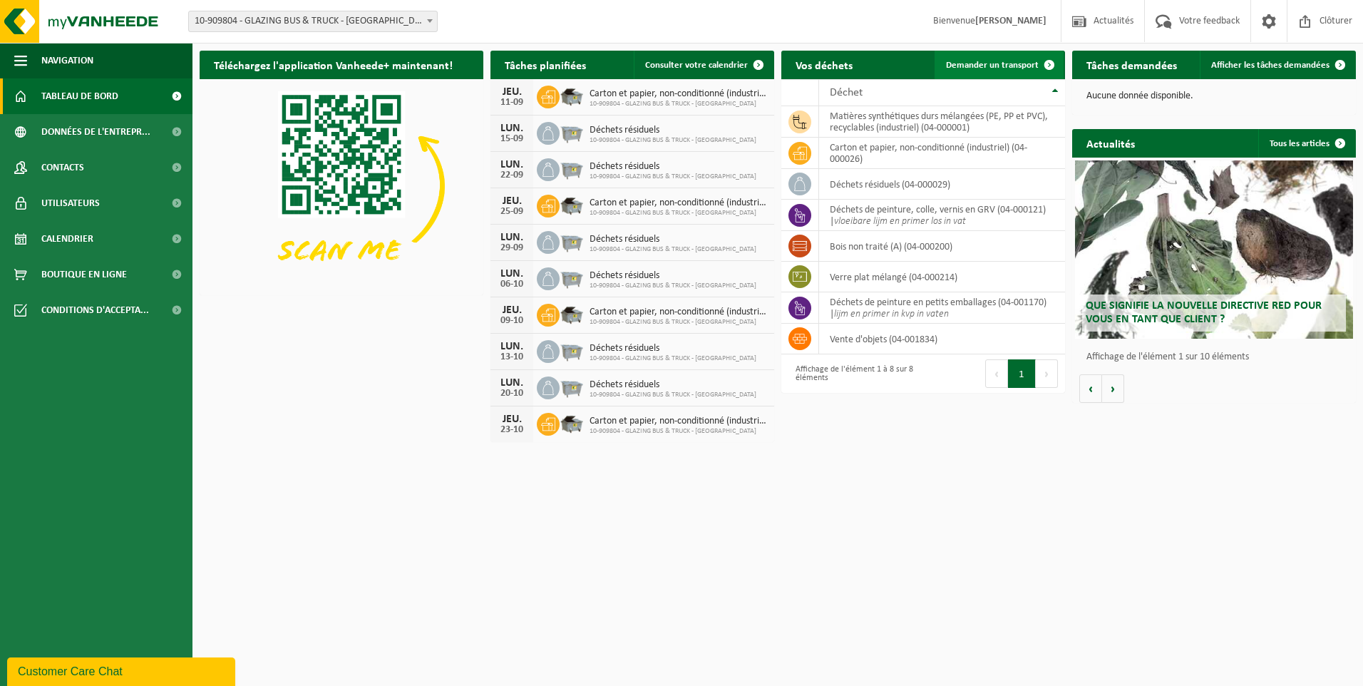
click at [988, 65] on span "Demander un transport" at bounding box center [992, 65] width 93 height 9
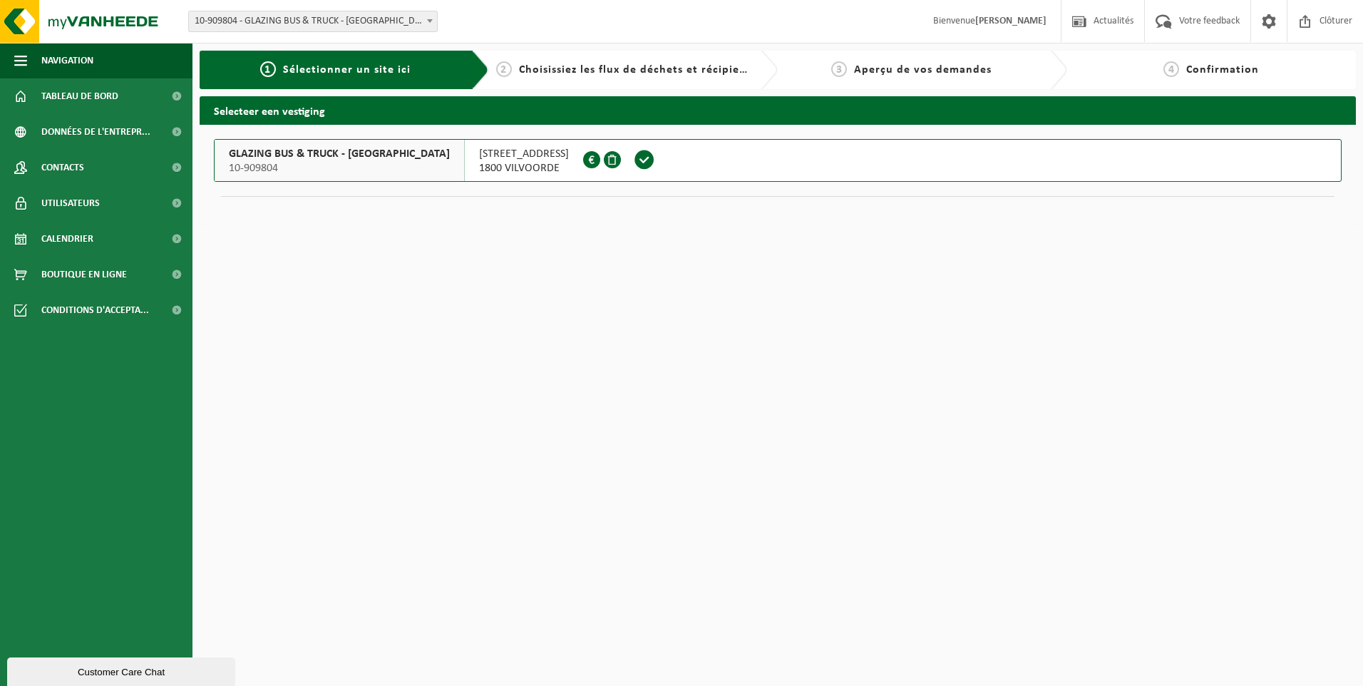
click at [372, 156] on span "GLAZING BUS & TRUCK - [GEOGRAPHIC_DATA]" at bounding box center [339, 154] width 221 height 14
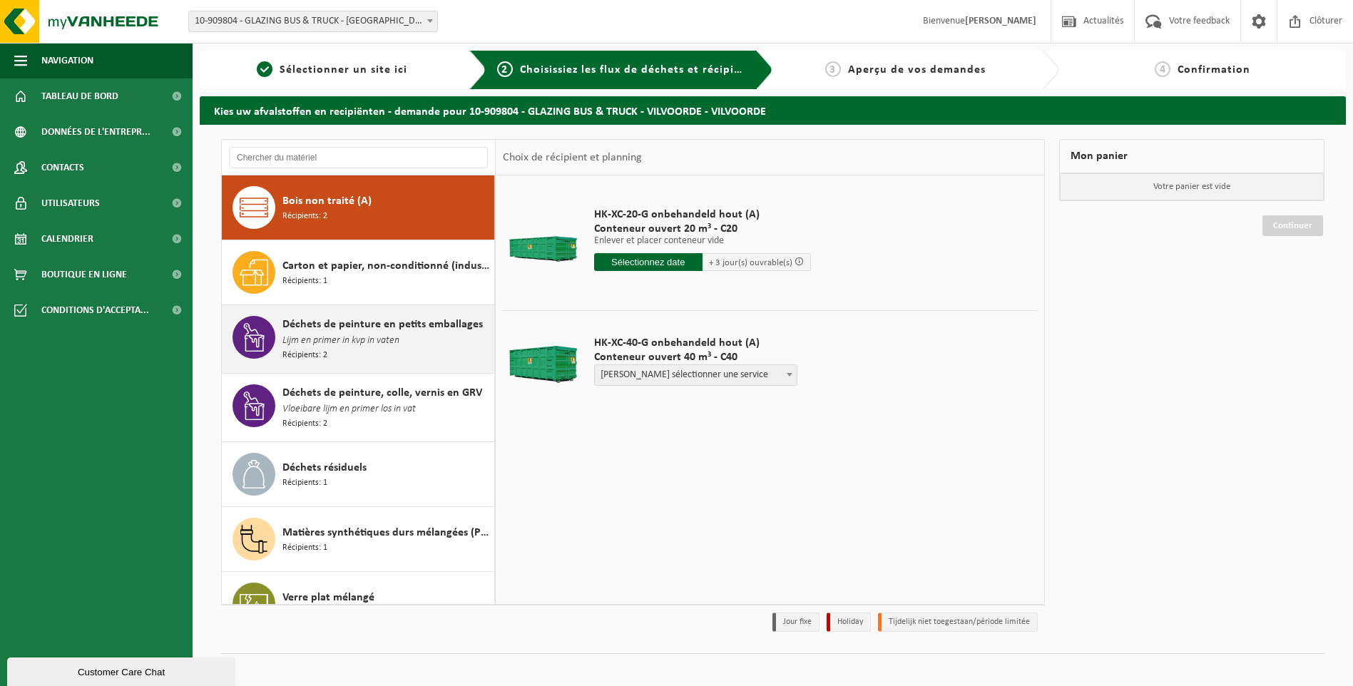
click at [353, 347] on span "Lijm en primer in kvp in vaten" at bounding box center [340, 341] width 117 height 16
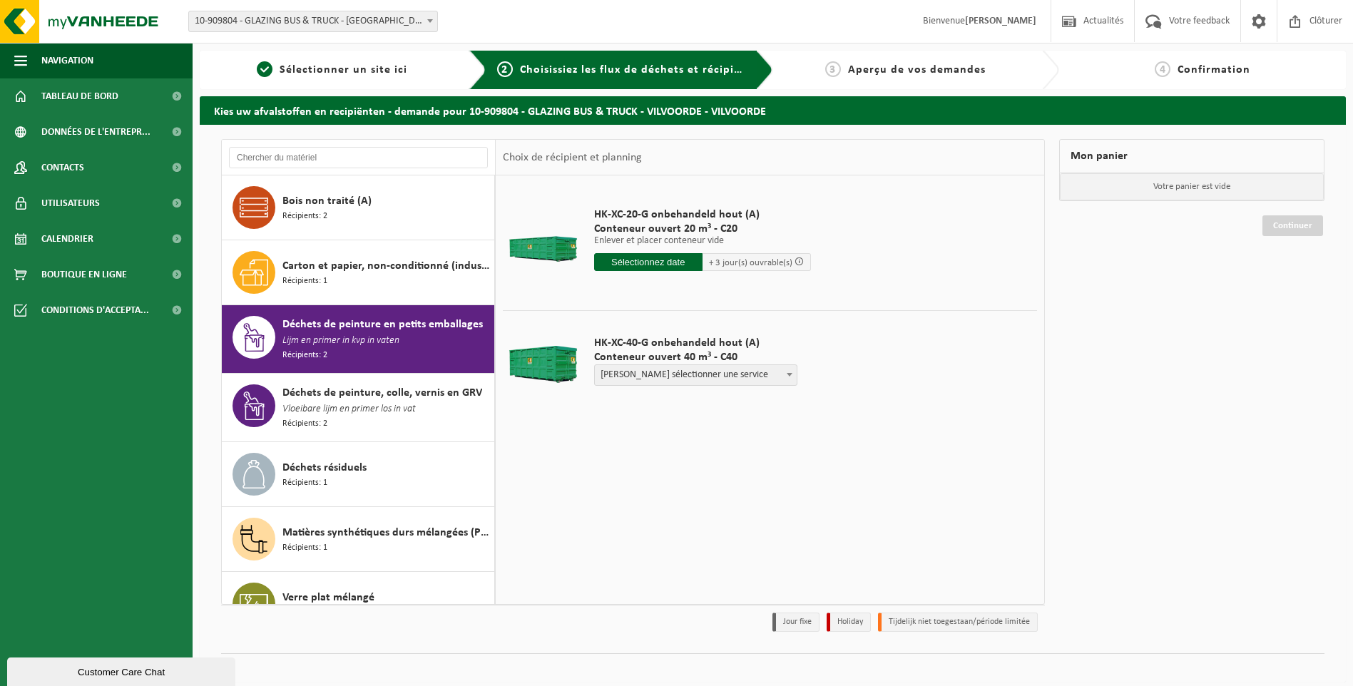
scroll to position [28, 0]
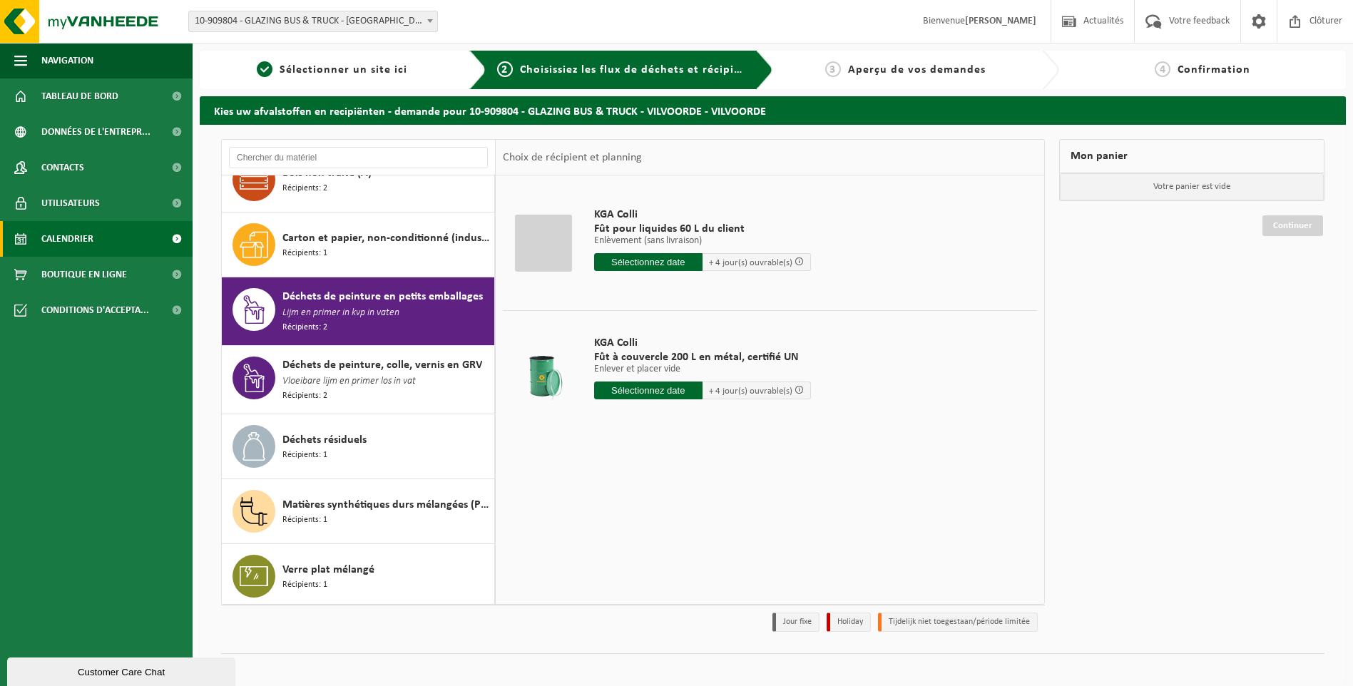
click at [101, 246] on link "Calendrier" at bounding box center [96, 239] width 193 height 36
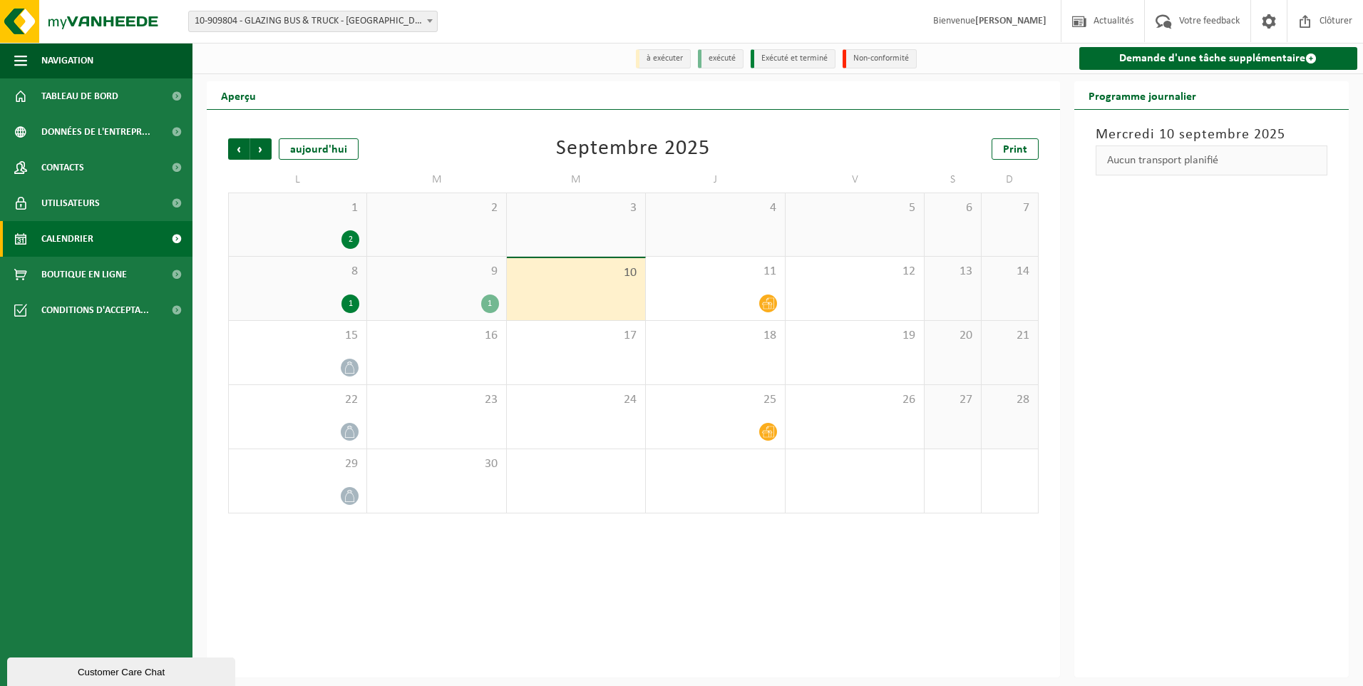
click at [453, 284] on div "9 1" at bounding box center [436, 288] width 138 height 63
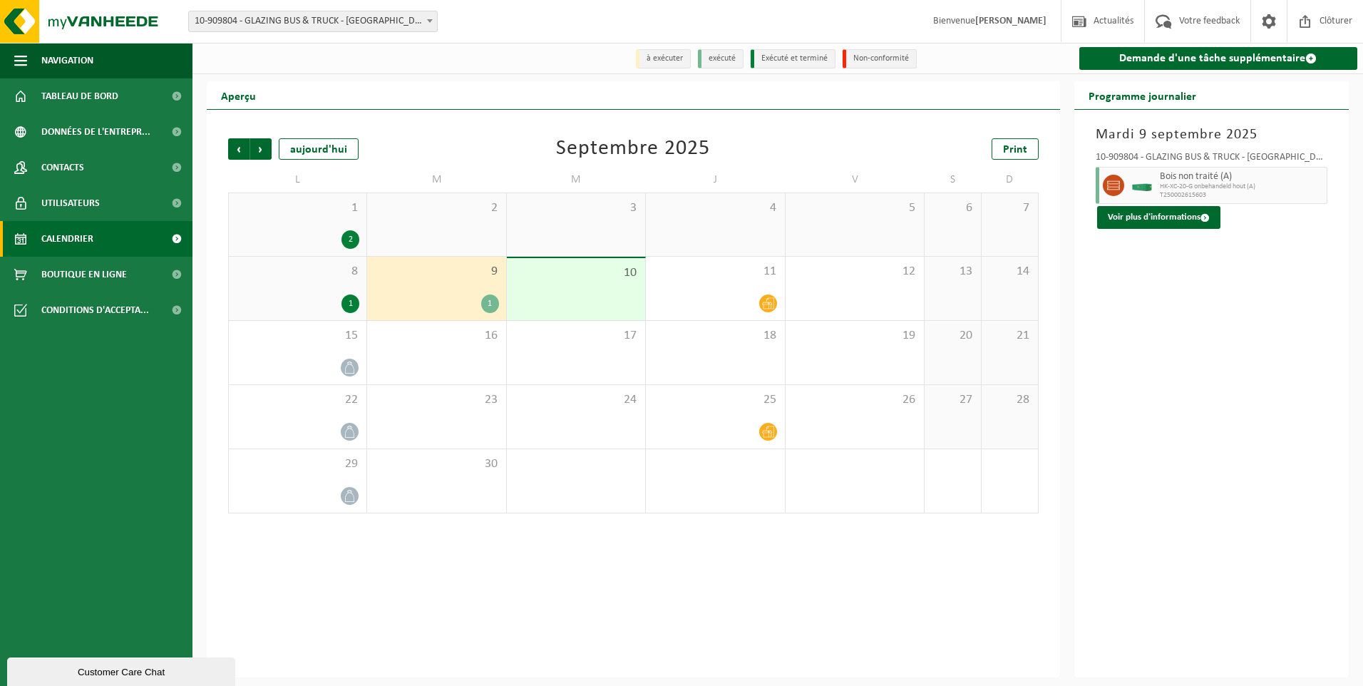
click at [336, 295] on div "1" at bounding box center [297, 303] width 123 height 19
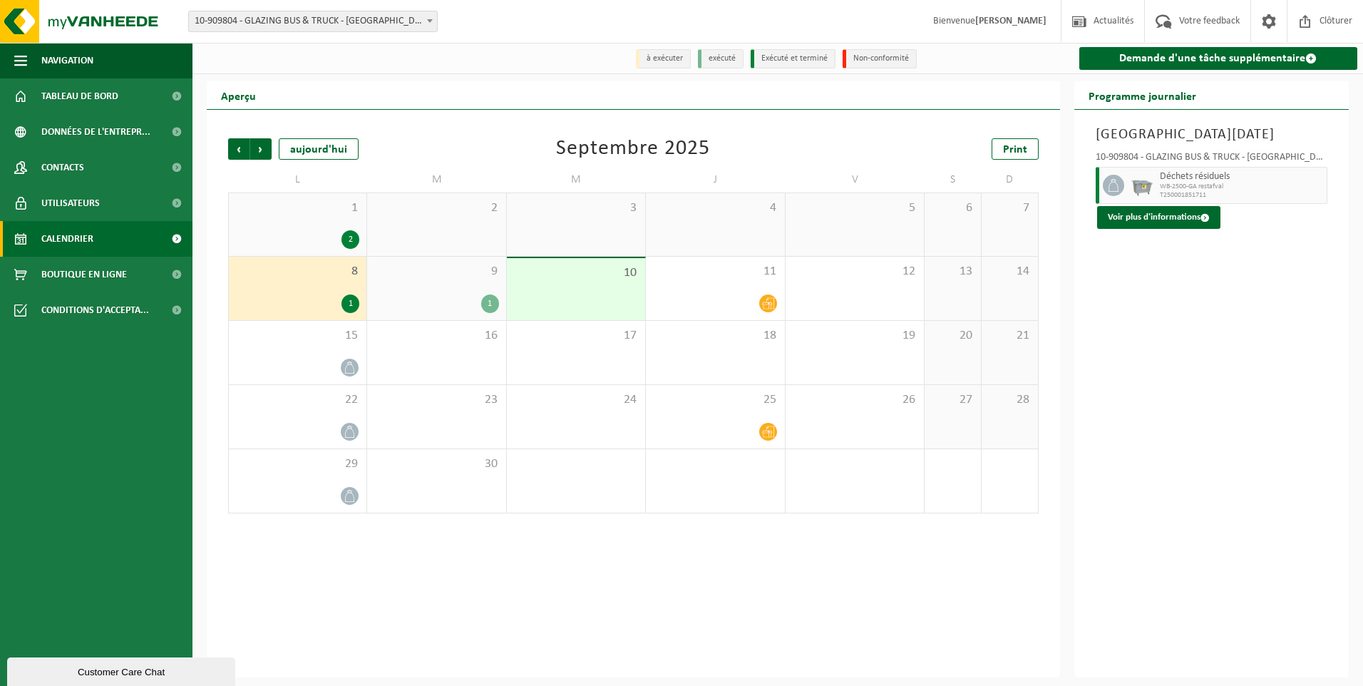
click at [325, 235] on div "2" at bounding box center [297, 239] width 123 height 19
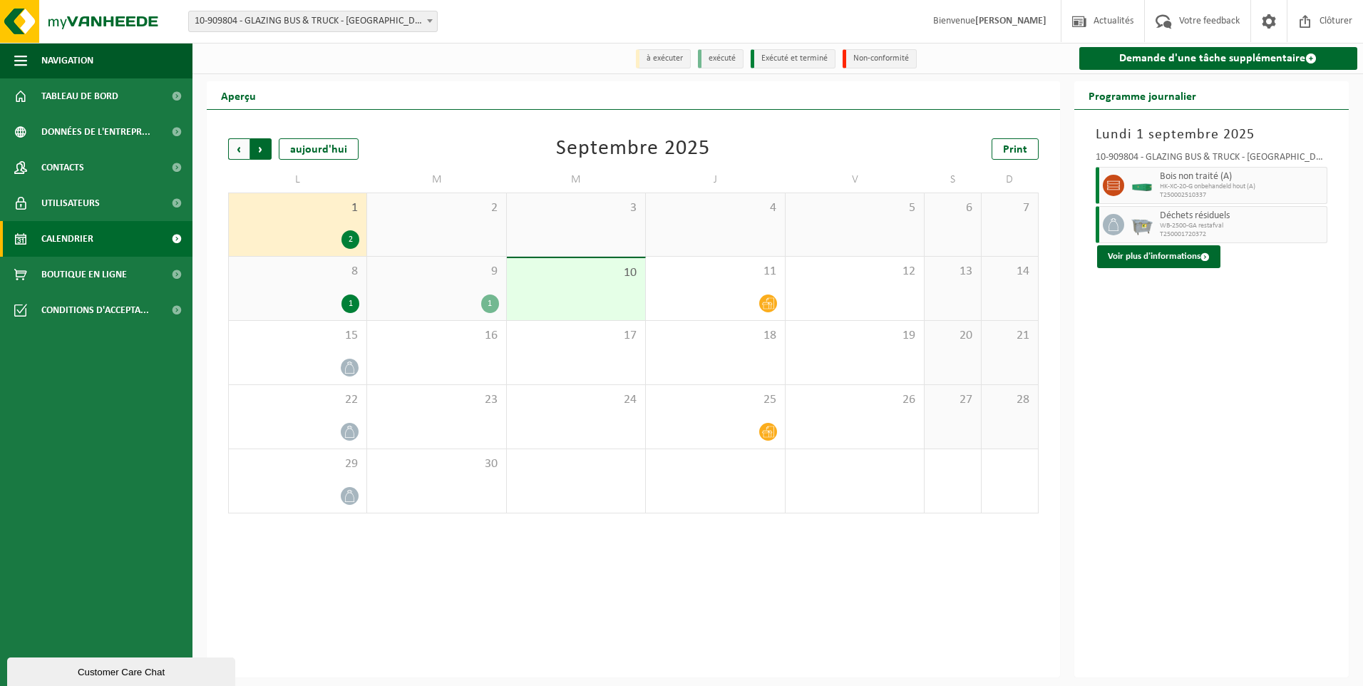
click at [242, 148] on span "Précédent" at bounding box center [238, 148] width 21 height 21
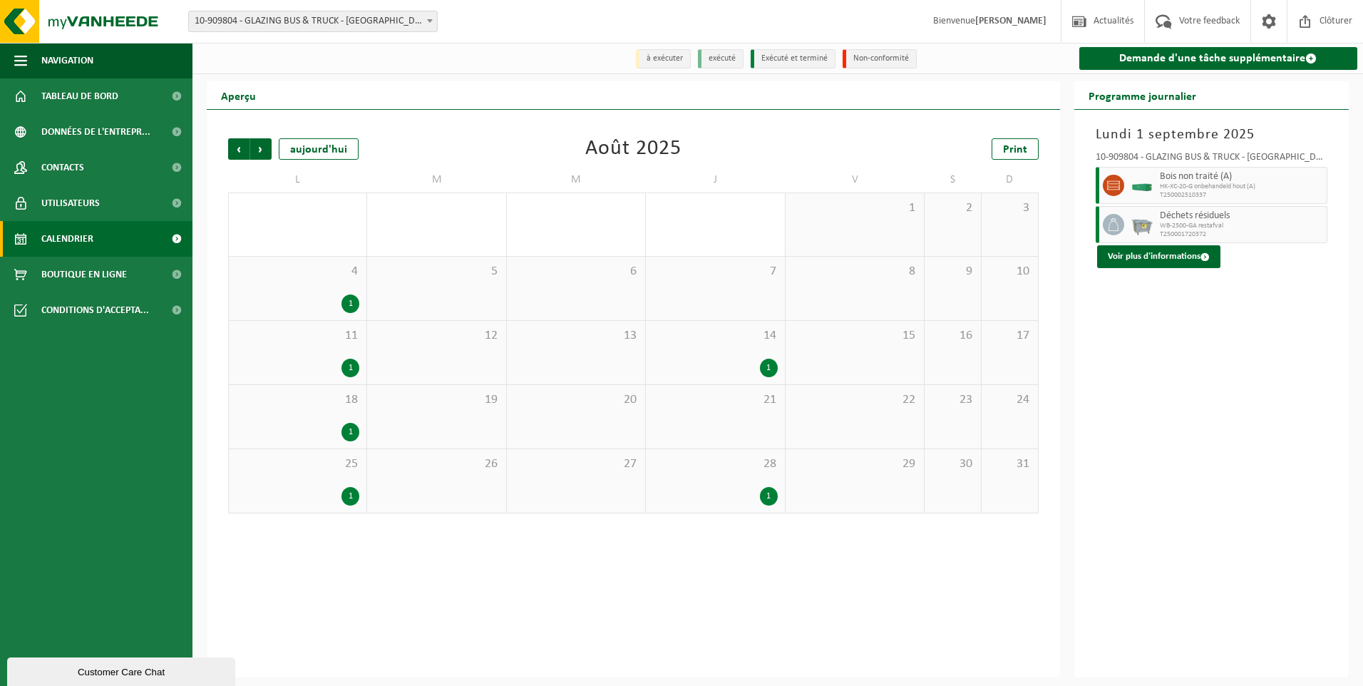
click at [706, 464] on span "28" at bounding box center [715, 464] width 124 height 16
click at [711, 340] on span "14" at bounding box center [715, 336] width 124 height 16
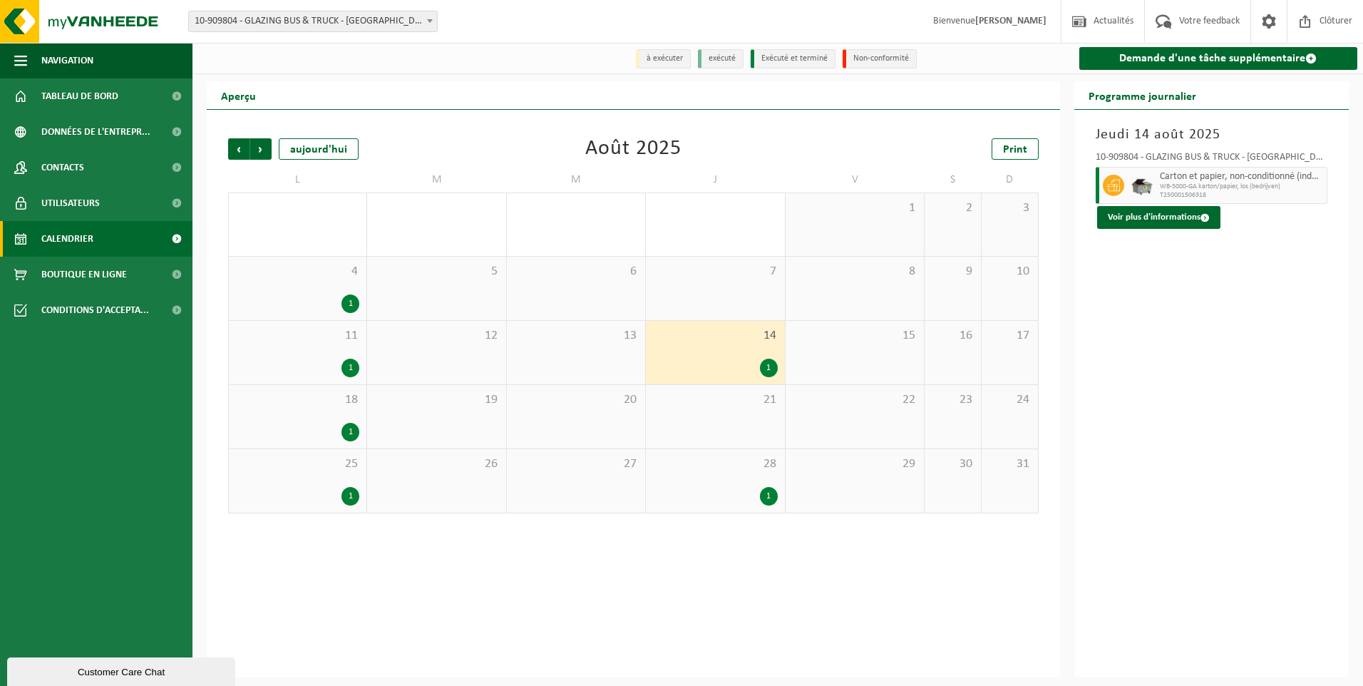
click at [301, 503] on div "1" at bounding box center [297, 496] width 123 height 19
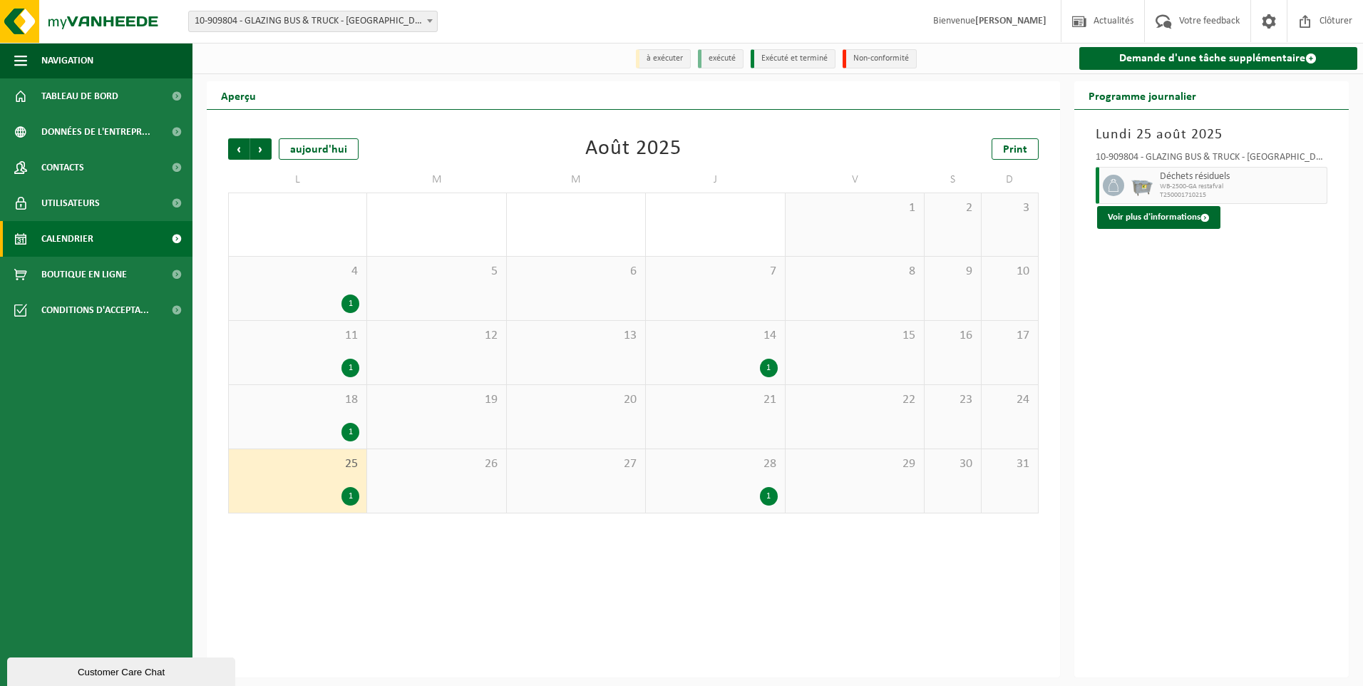
click at [305, 433] on div "1" at bounding box center [297, 432] width 123 height 19
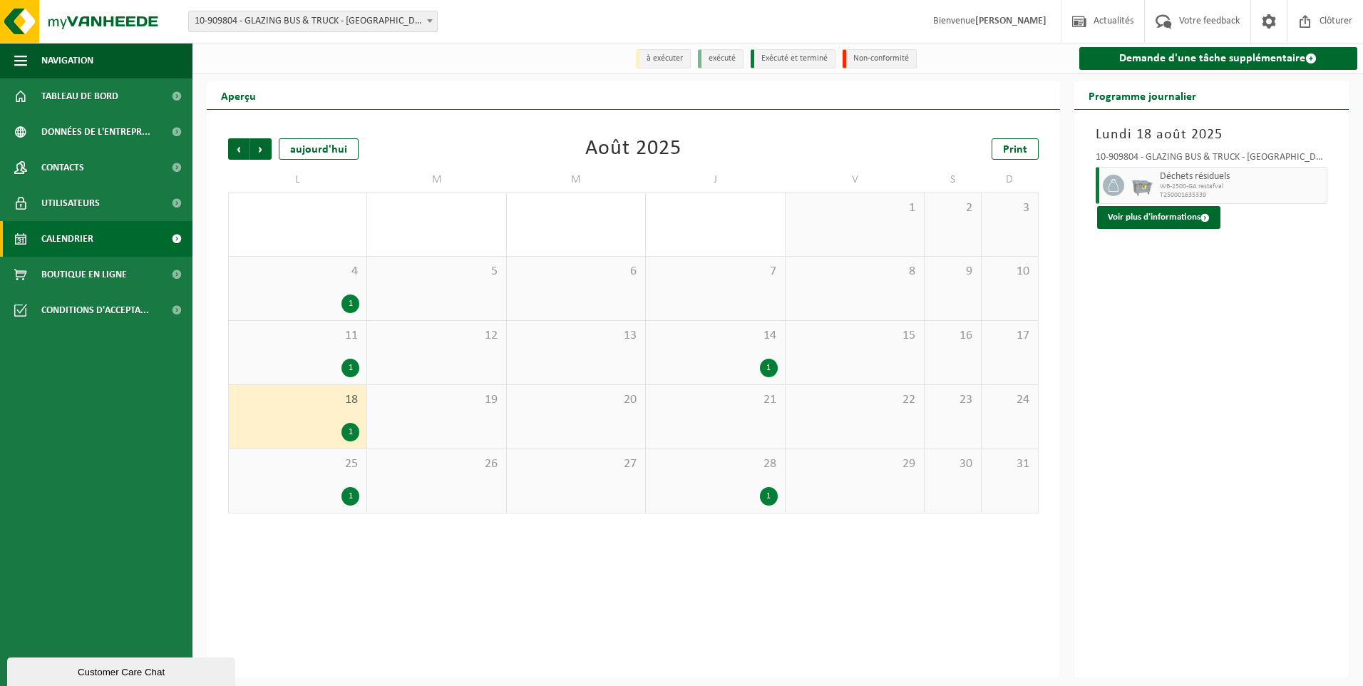
click at [297, 359] on div "1" at bounding box center [297, 368] width 123 height 19
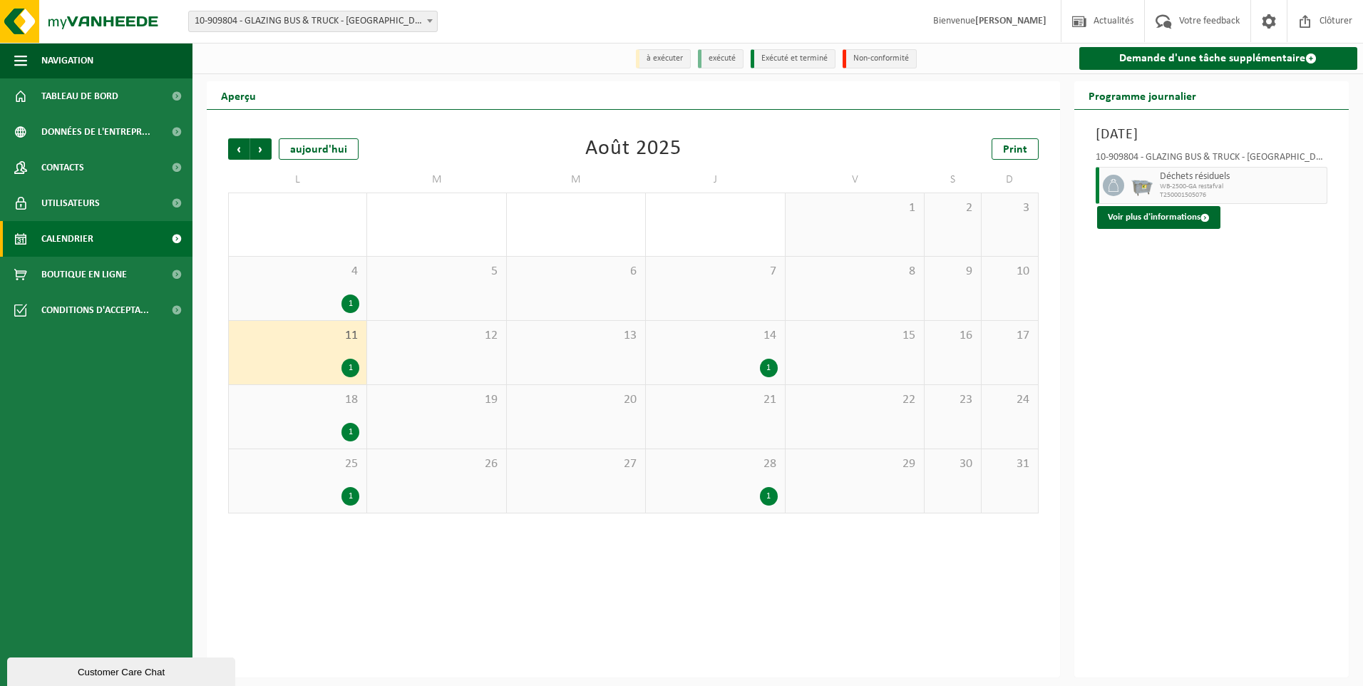
click at [313, 294] on div "4 1" at bounding box center [298, 288] width 138 height 63
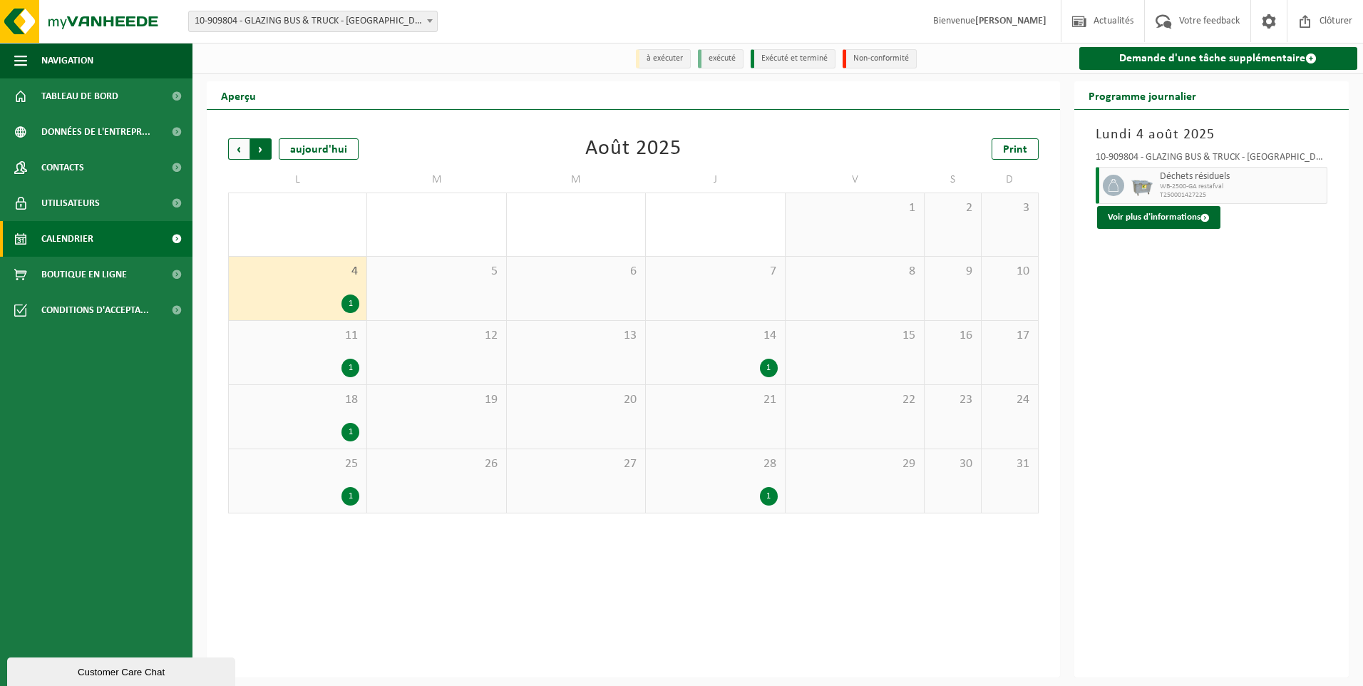
click at [238, 148] on span "Précédent" at bounding box center [238, 148] width 21 height 21
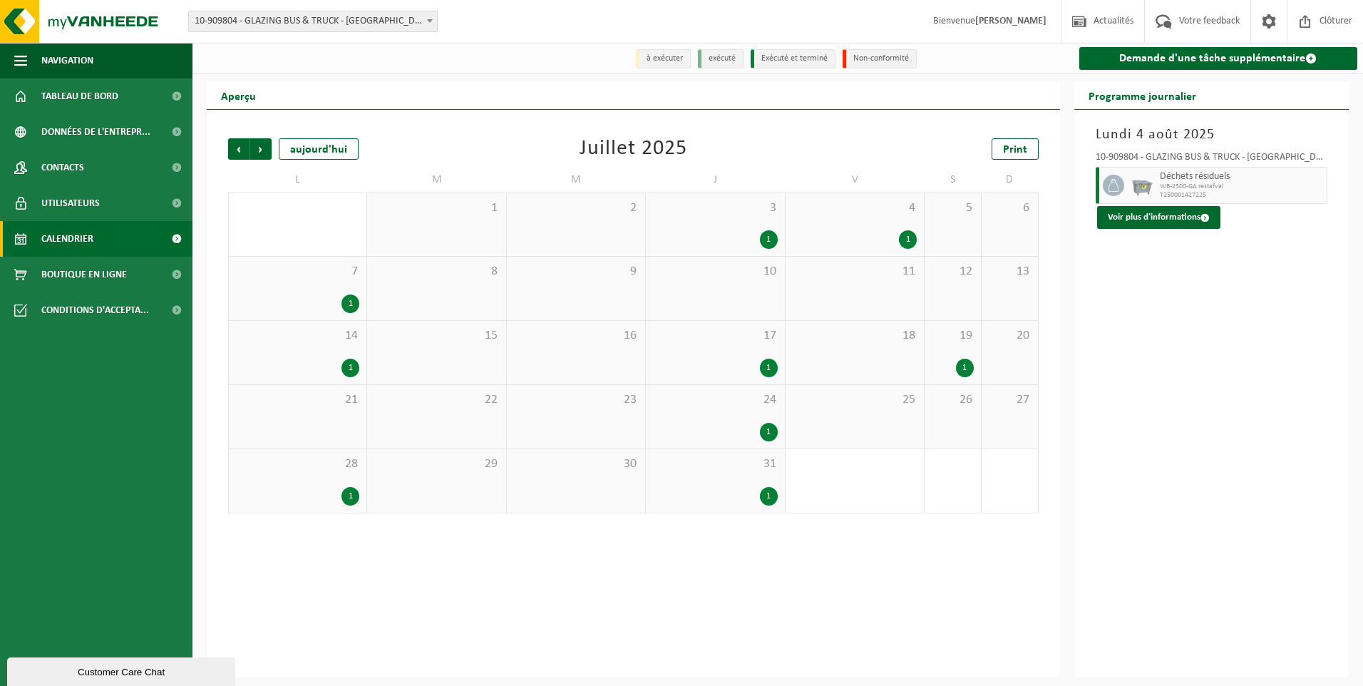
click at [935, 362] on div "1" at bounding box center [953, 368] width 42 height 19
click at [780, 339] on div "17 1" at bounding box center [715, 352] width 138 height 63
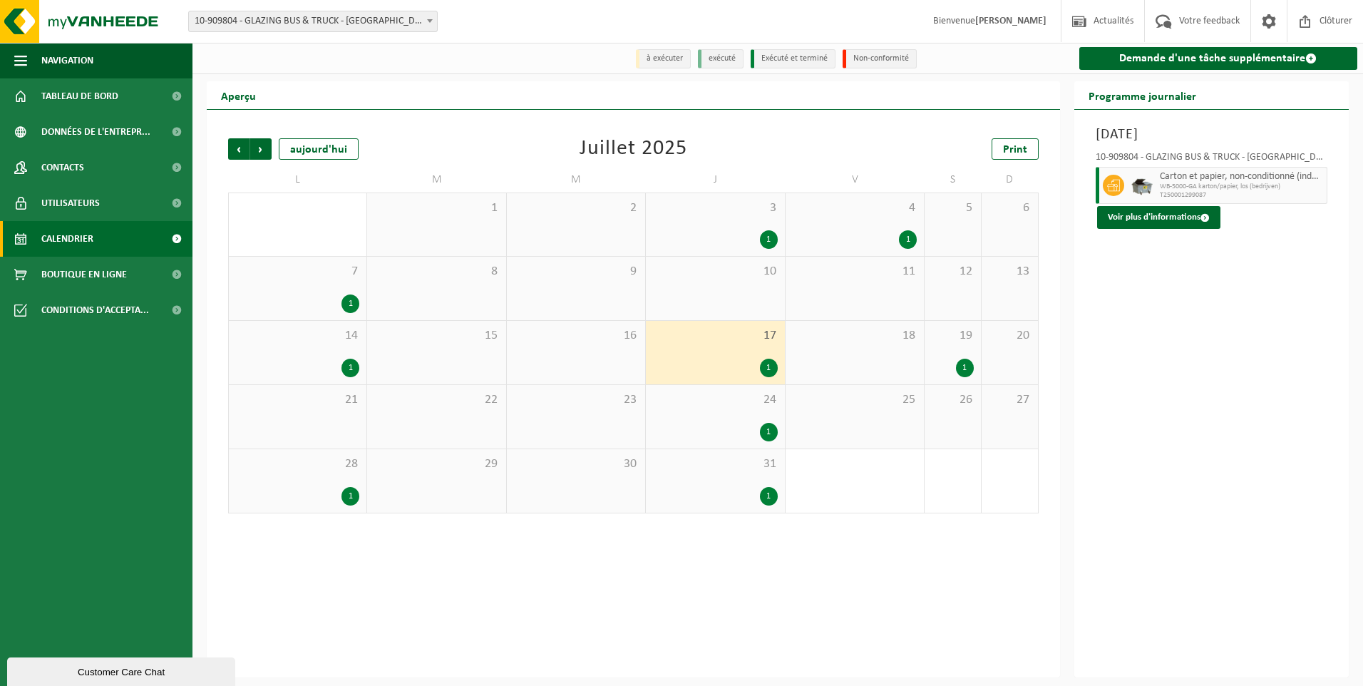
click at [774, 411] on div "24 1" at bounding box center [715, 416] width 138 height 63
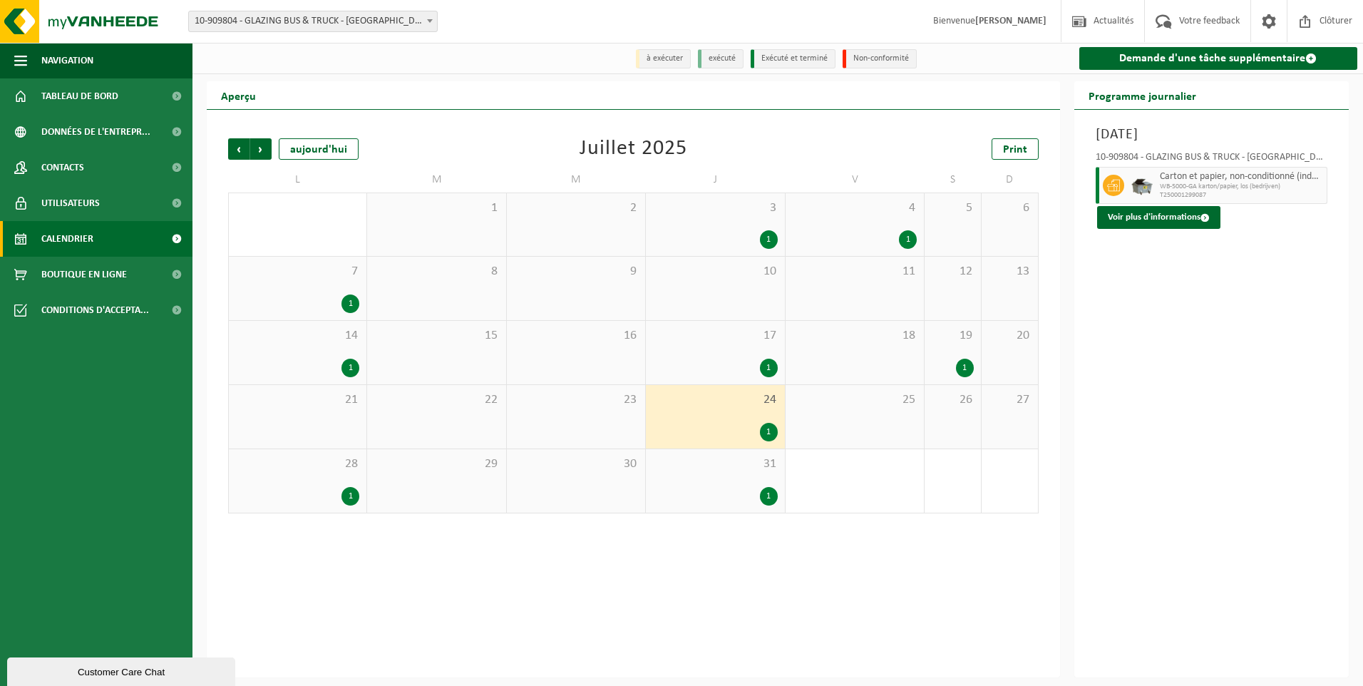
click at [749, 458] on span "31" at bounding box center [715, 464] width 124 height 16
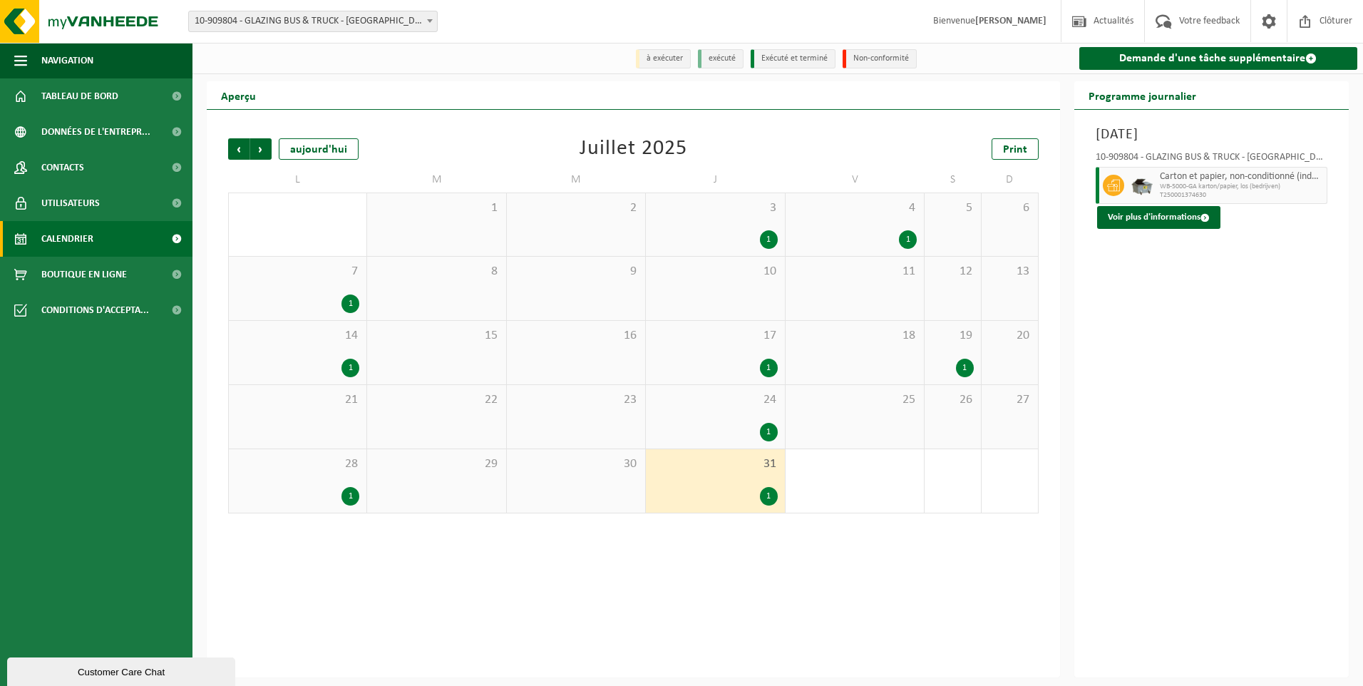
click at [732, 234] on div "1" at bounding box center [715, 239] width 124 height 19
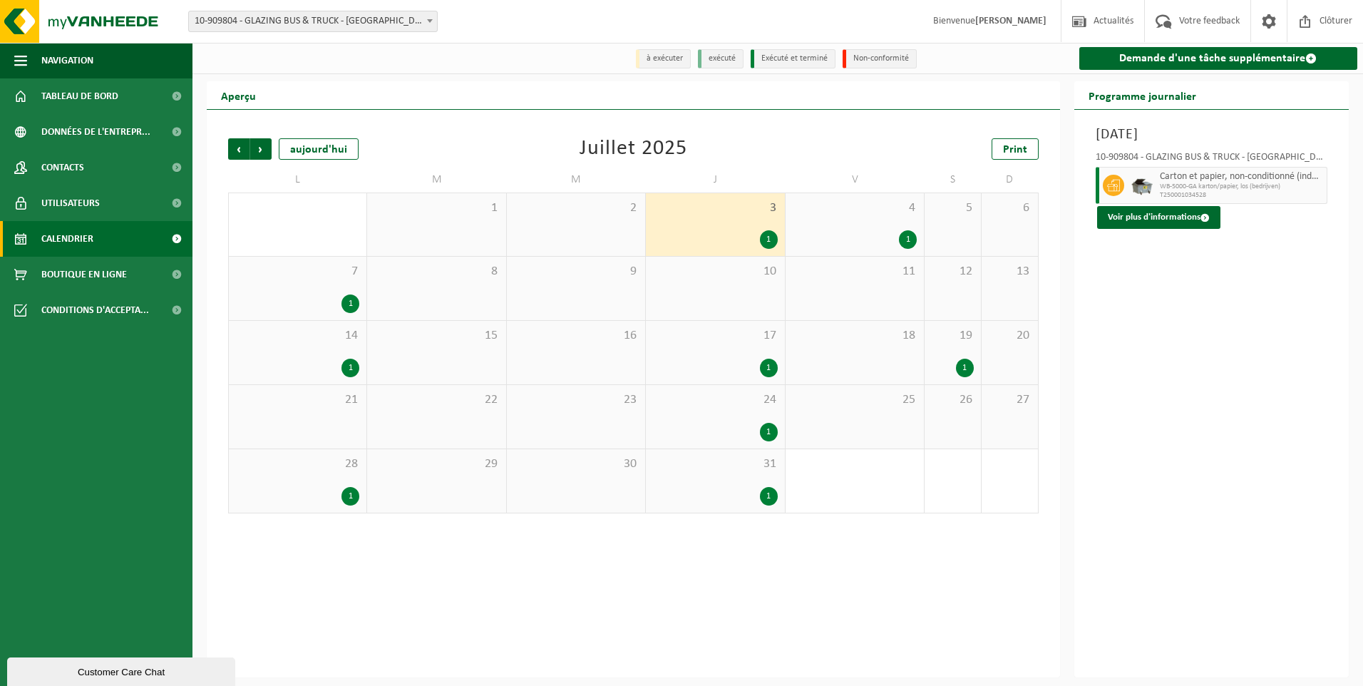
click at [884, 232] on div "1" at bounding box center [855, 239] width 124 height 19
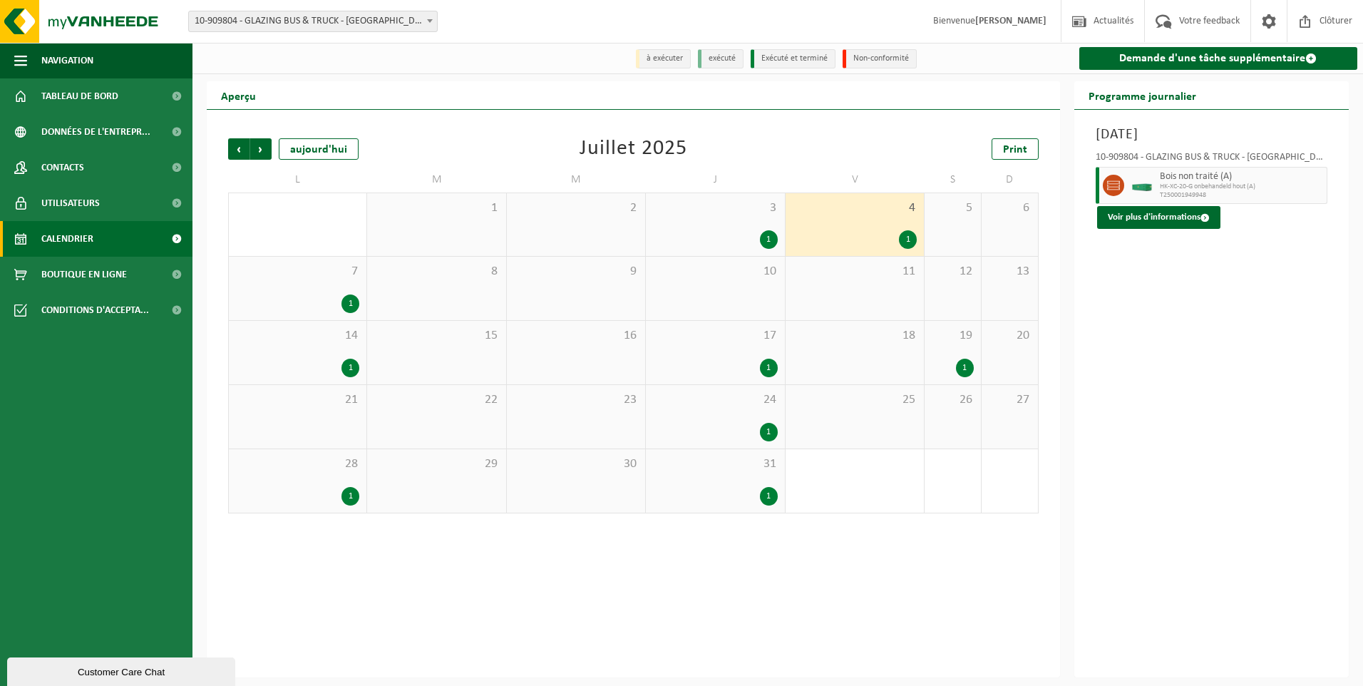
click at [312, 308] on div "1" at bounding box center [297, 303] width 123 height 19
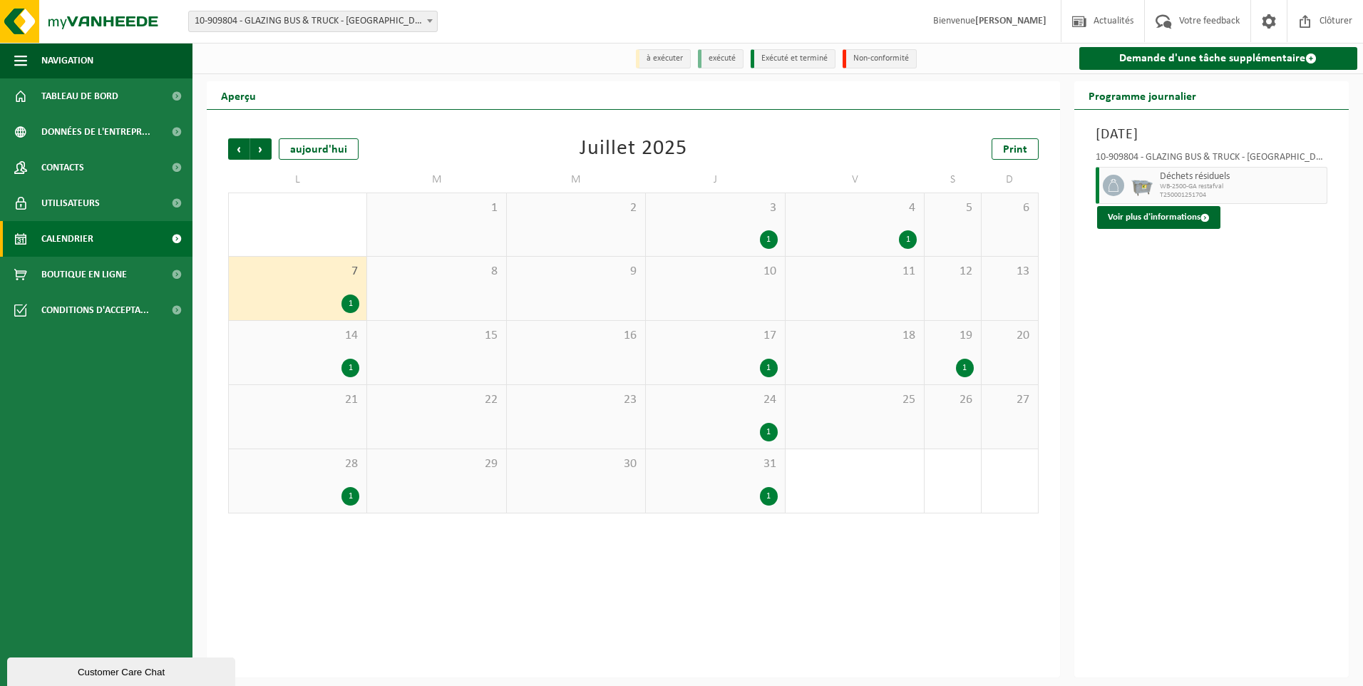
click at [317, 346] on div "14 1" at bounding box center [298, 352] width 138 height 63
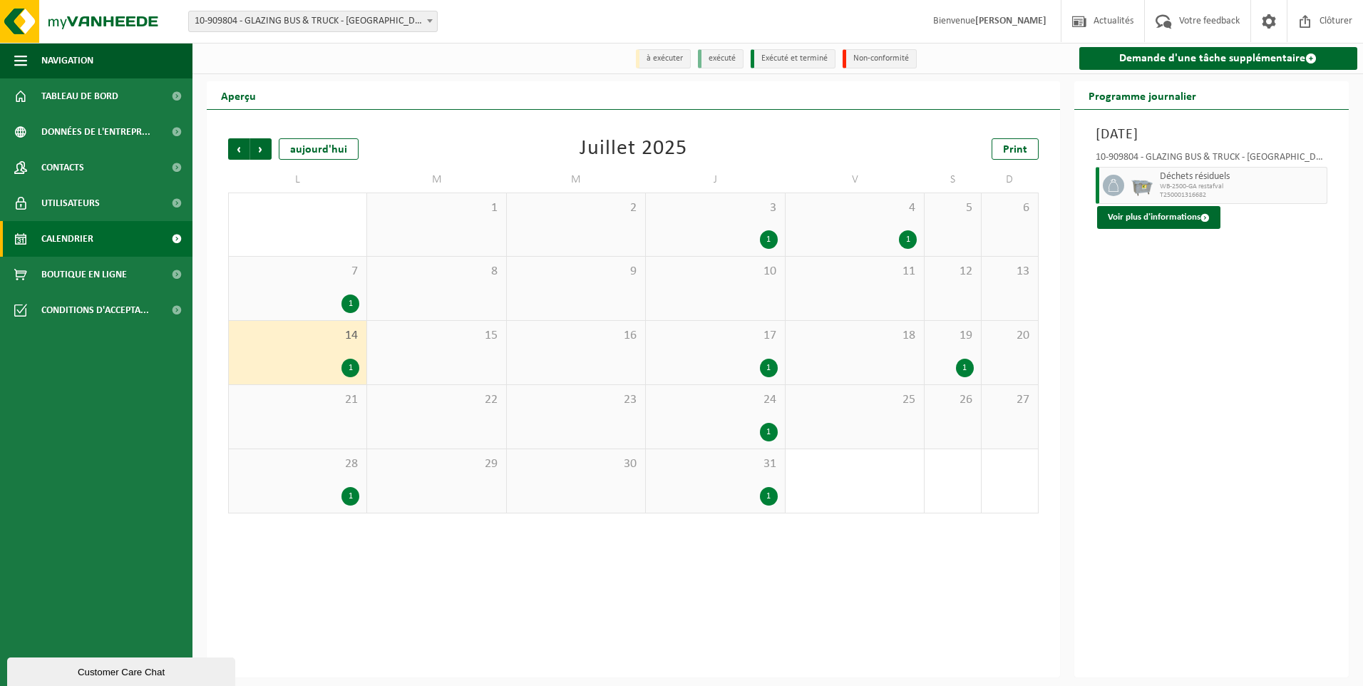
click at [327, 458] on span "28" at bounding box center [297, 464] width 123 height 16
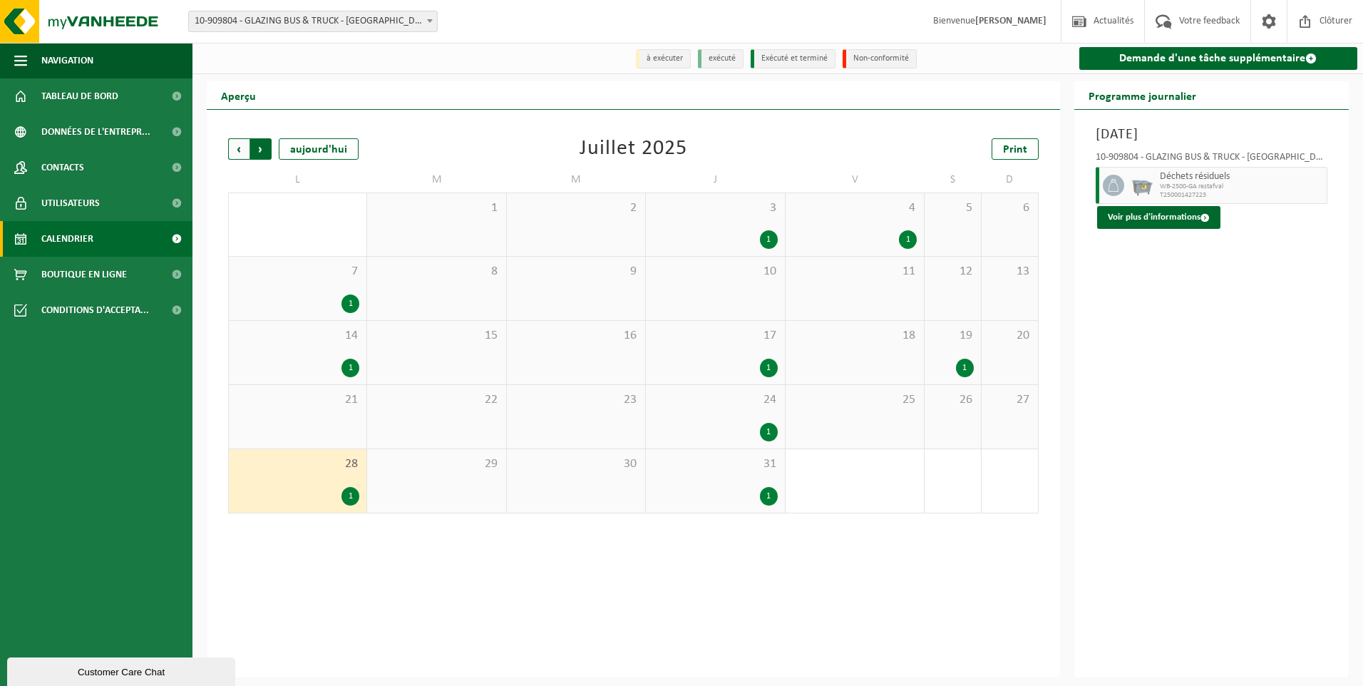
click at [240, 151] on span "Précédent" at bounding box center [238, 148] width 21 height 21
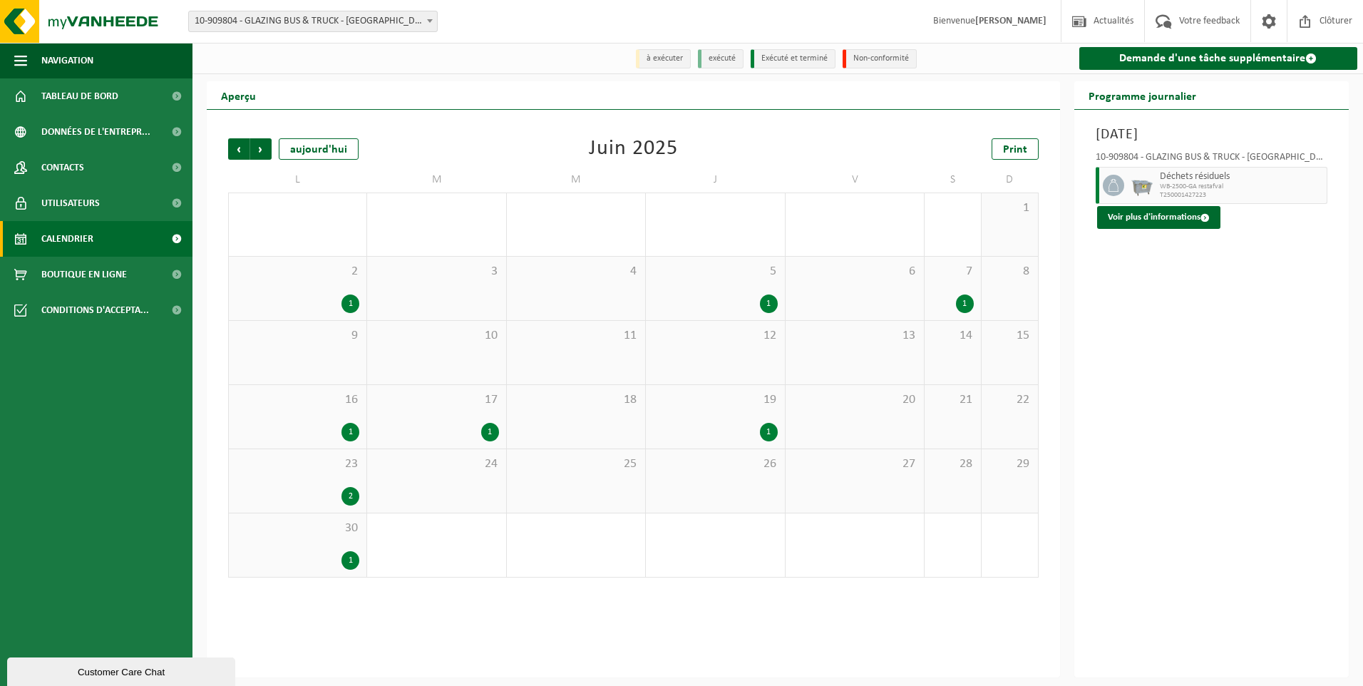
click at [956, 287] on div "7 1" at bounding box center [953, 288] width 56 height 63
click at [727, 296] on div "1" at bounding box center [715, 303] width 124 height 19
click at [716, 431] on div "1" at bounding box center [715, 432] width 124 height 19
click at [495, 422] on div "17 1" at bounding box center [436, 416] width 138 height 63
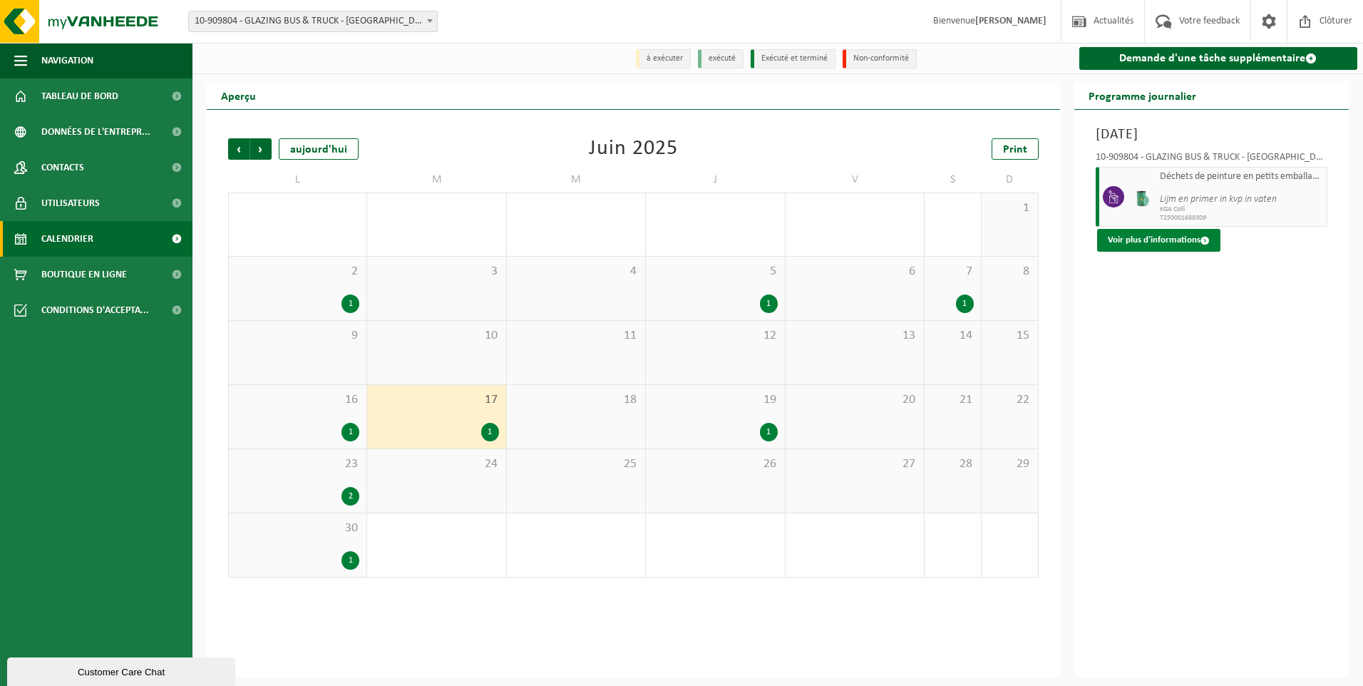
click at [1169, 238] on button "Voir plus d'informations" at bounding box center [1158, 240] width 123 height 23
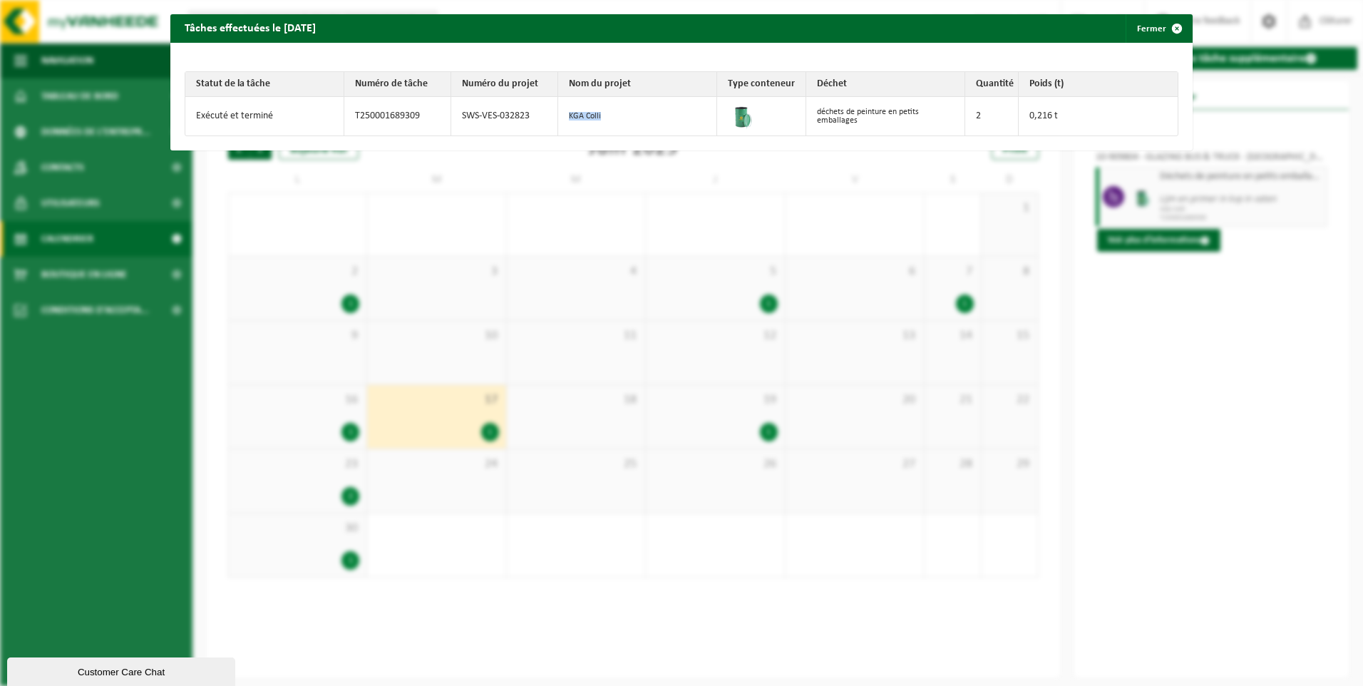
drag, startPoint x: 607, startPoint y: 115, endPoint x: 563, endPoint y: 117, distance: 43.5
click at [563, 117] on td "KGA Colli" at bounding box center [637, 116] width 159 height 39
click at [1166, 302] on div "Tâches effectuées le 2025-06-17 Fermer Statut de la tâche Numéro de tâche Numér…" at bounding box center [681, 343] width 1363 height 686
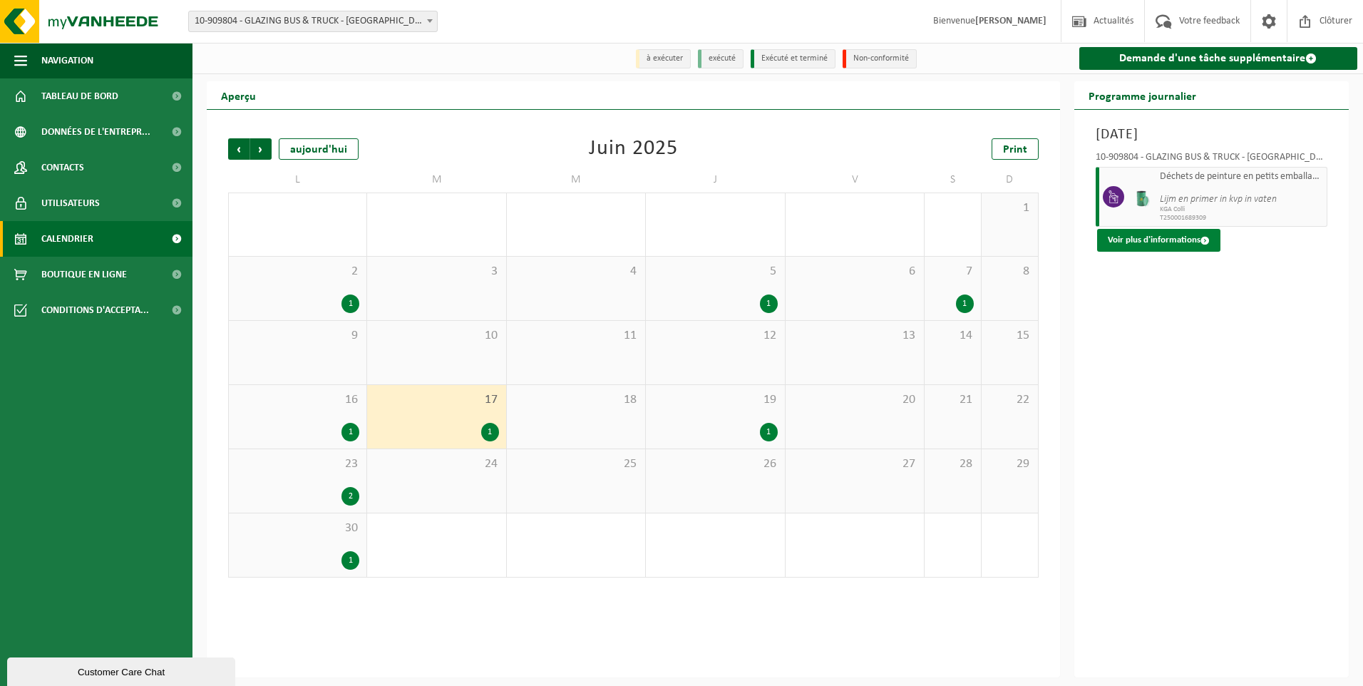
click at [1153, 235] on button "Voir plus d'informations" at bounding box center [1158, 240] width 123 height 23
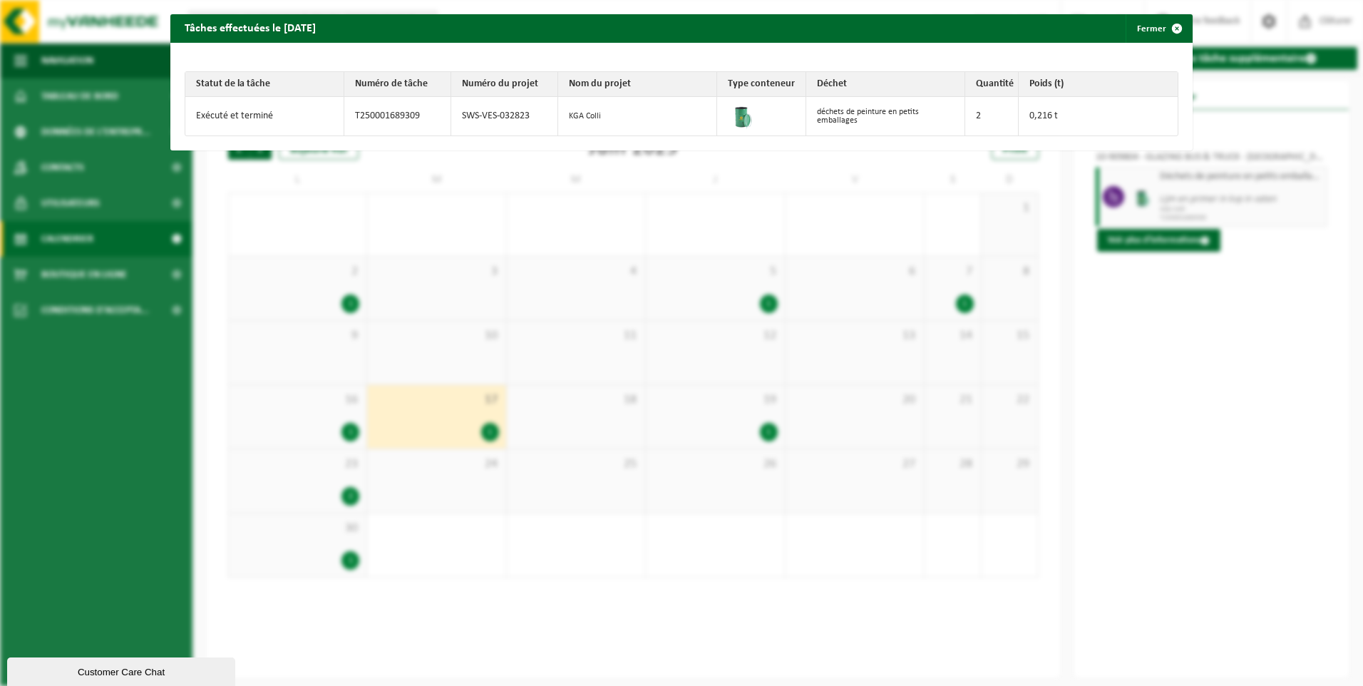
drag, startPoint x: 891, startPoint y: 108, endPoint x: 898, endPoint y: 112, distance: 8.6
click at [891, 108] on td "déchets de peinture en petits emballages" at bounding box center [885, 116] width 159 height 39
click at [585, 113] on td "KGA Colli" at bounding box center [637, 116] width 159 height 39
click at [1164, 24] on span "button" at bounding box center [1177, 28] width 29 height 29
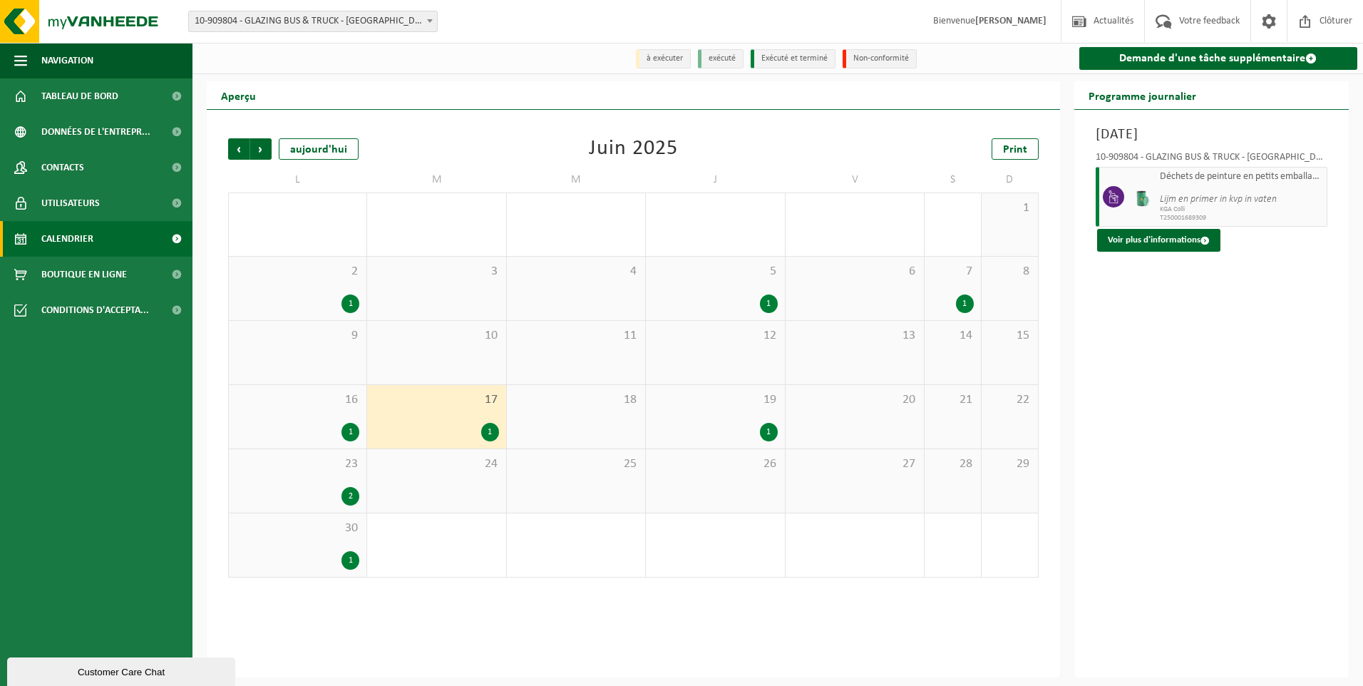
click at [1210, 186] on span "Lijm en primer in kvp in vaten" at bounding box center [1242, 194] width 164 height 23
click at [1189, 236] on button "Voir plus d'informations" at bounding box center [1158, 240] width 123 height 23
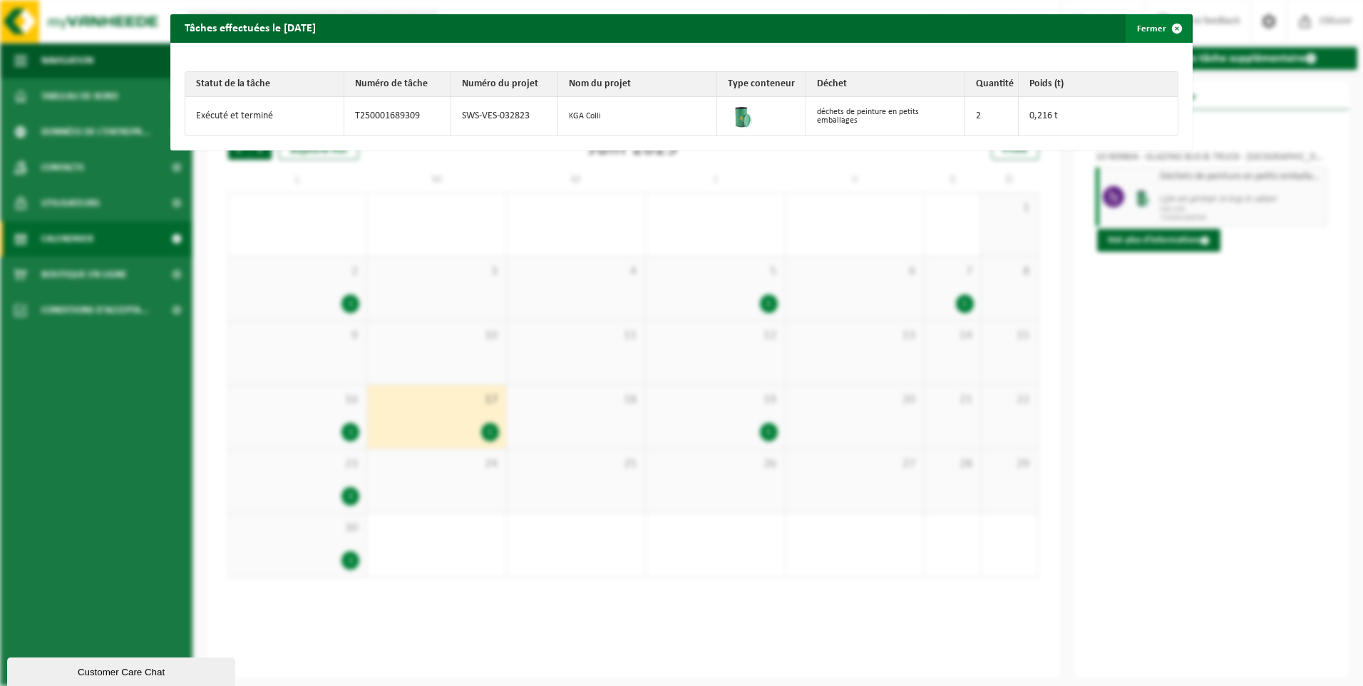
click at [1163, 26] on span "button" at bounding box center [1177, 28] width 29 height 29
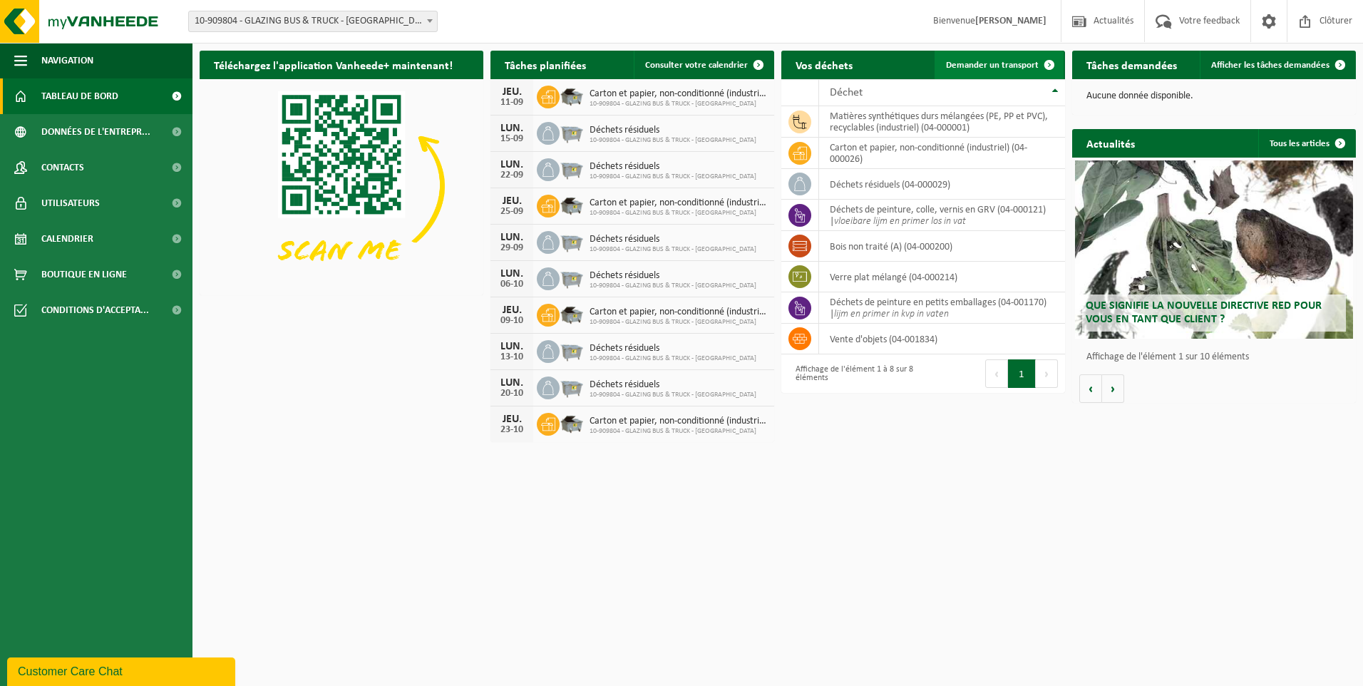
click at [1045, 60] on span at bounding box center [1049, 65] width 29 height 29
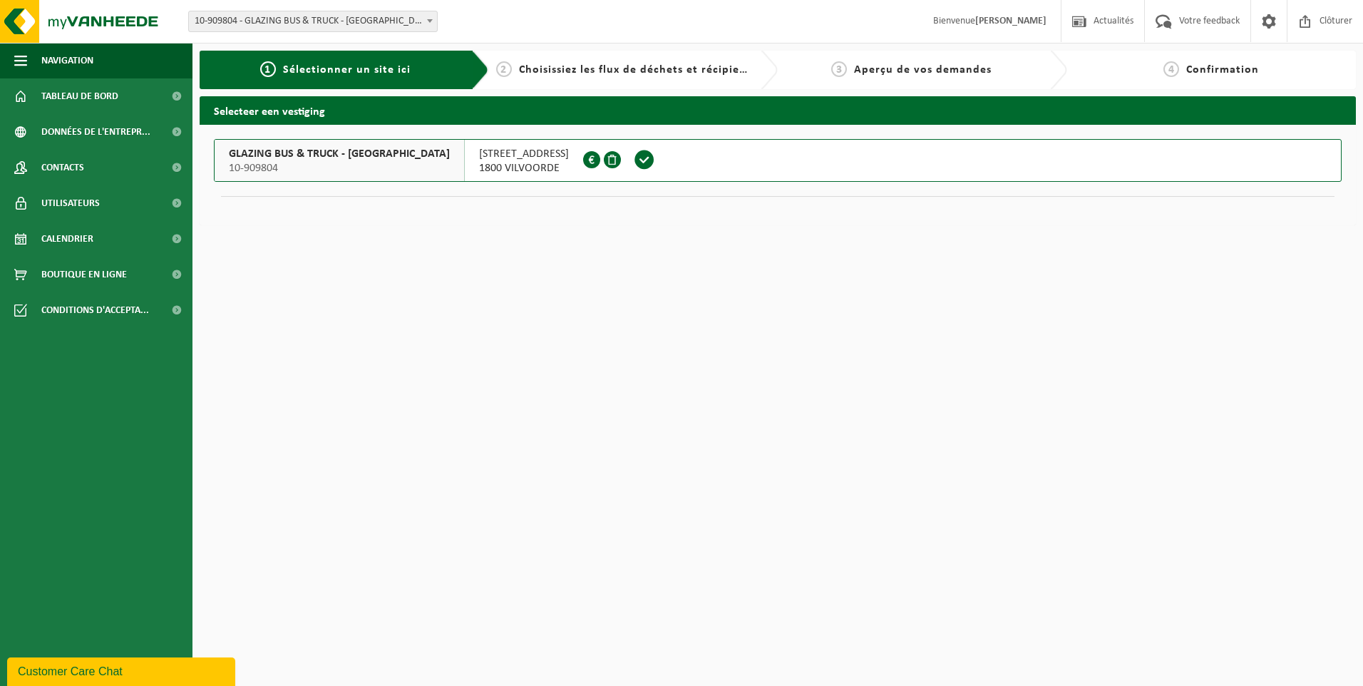
click at [403, 159] on div "GLAZING BUS & TRUCK - VILVOORDE 10-909804" at bounding box center [340, 160] width 250 height 41
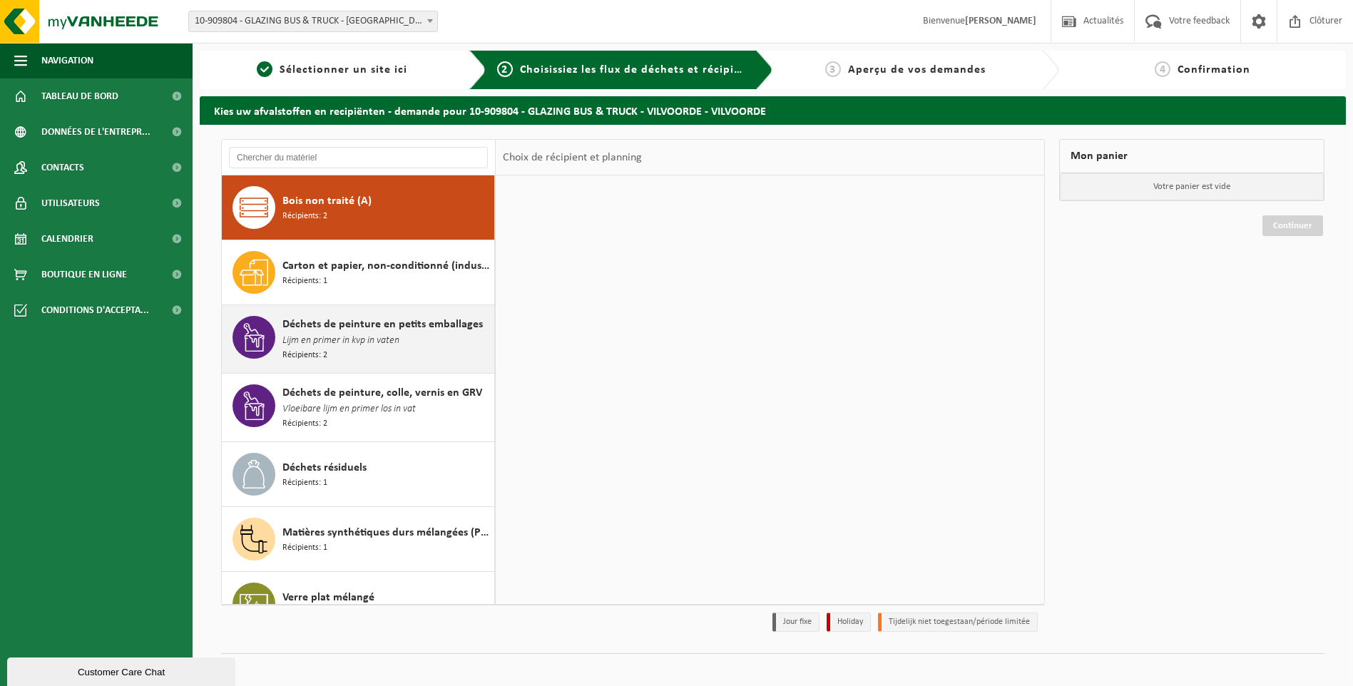
click at [334, 327] on span "Déchets de peinture en petits emballages" at bounding box center [382, 324] width 200 height 17
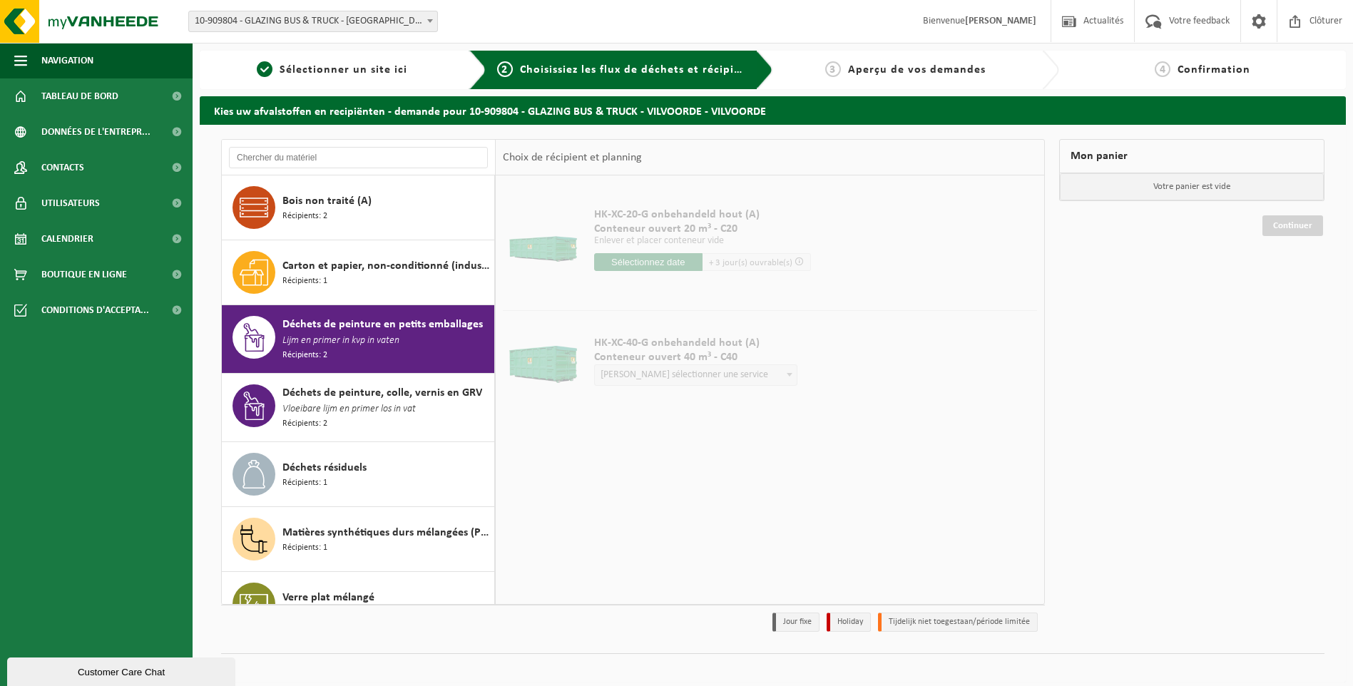
scroll to position [28, 0]
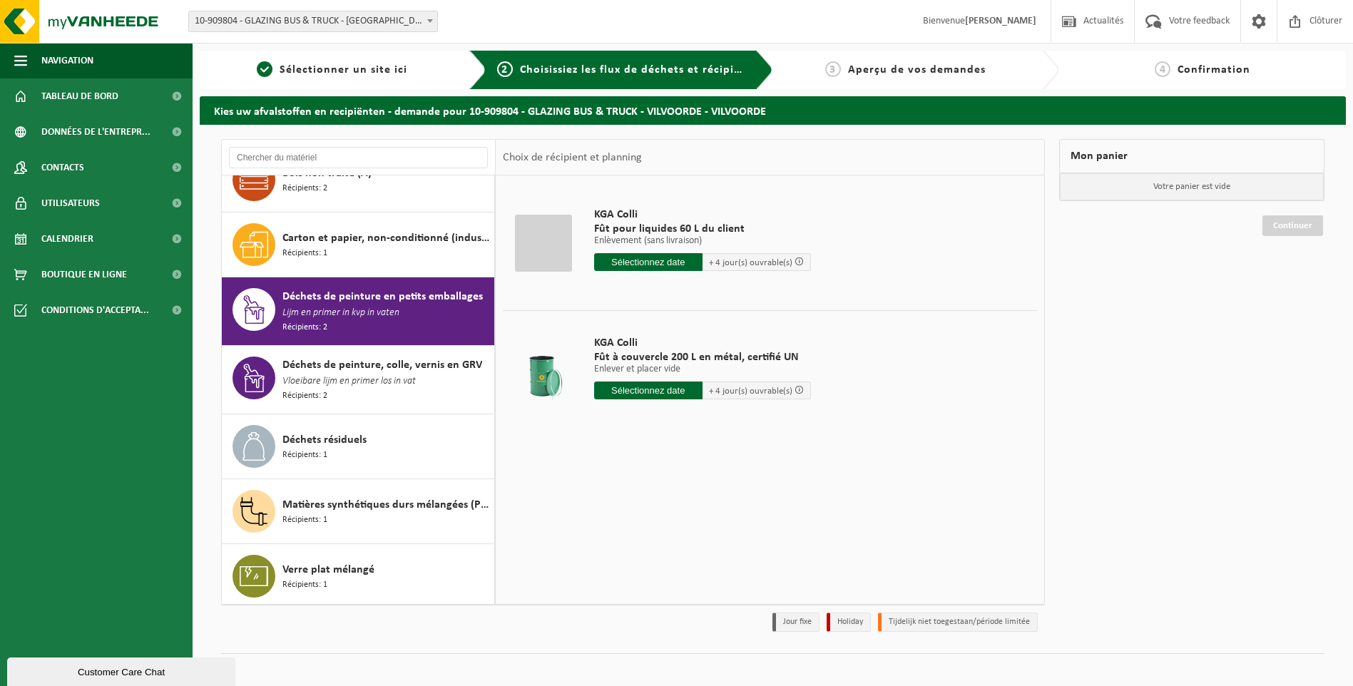
click at [554, 244] on div at bounding box center [543, 243] width 57 height 57
click at [658, 229] on span "Fût pour liquides 60 L du client" at bounding box center [702, 229] width 217 height 14
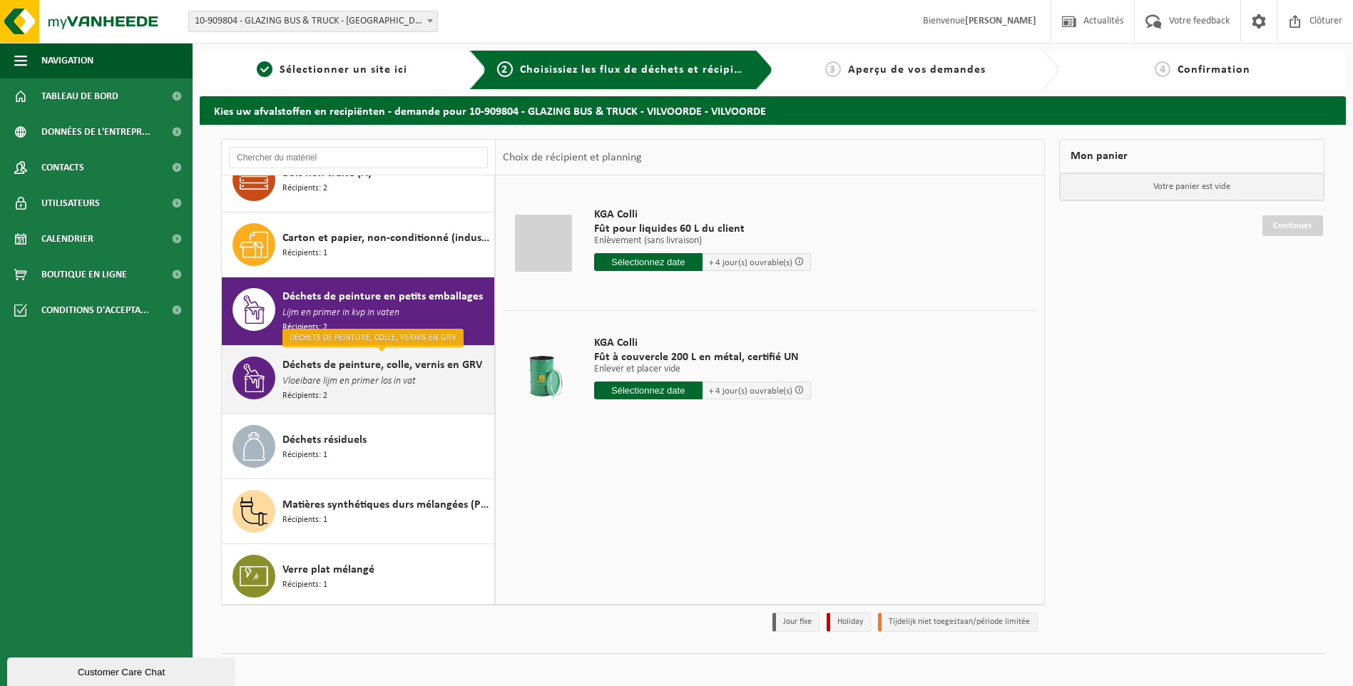
click at [382, 374] on span "Vloeibare lijm en primer los in vat" at bounding box center [348, 382] width 133 height 16
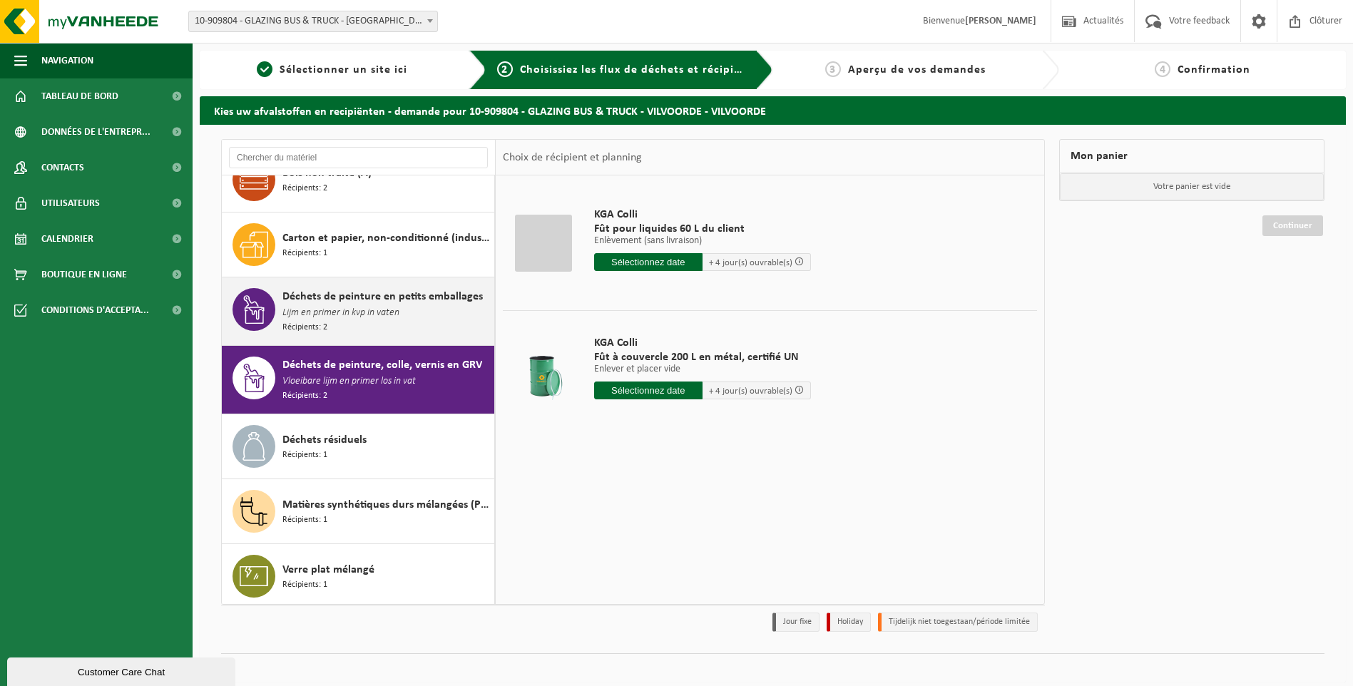
click at [384, 309] on span "Lijm en primer in kvp in vaten" at bounding box center [340, 313] width 117 height 16
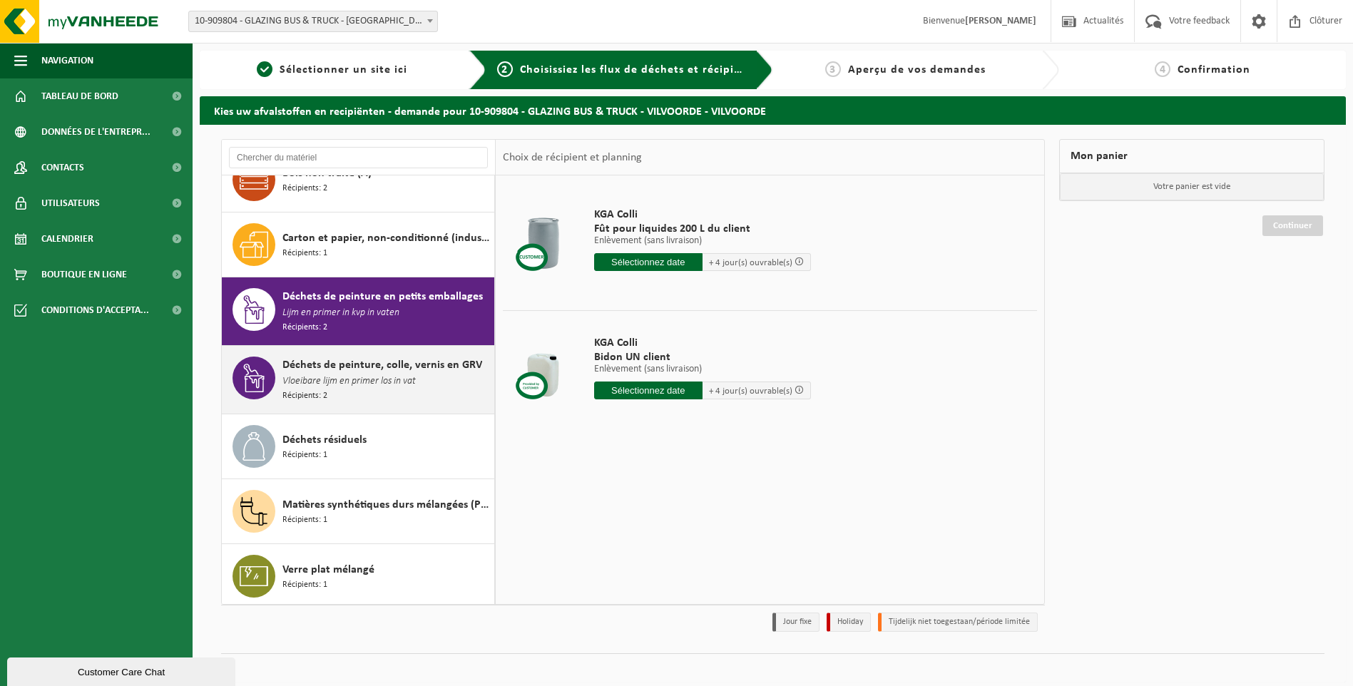
click at [379, 346] on div "Déchets de peinture, colle, vernis en GRV Vloeibare lijm en primer los in vat R…" at bounding box center [358, 380] width 273 height 68
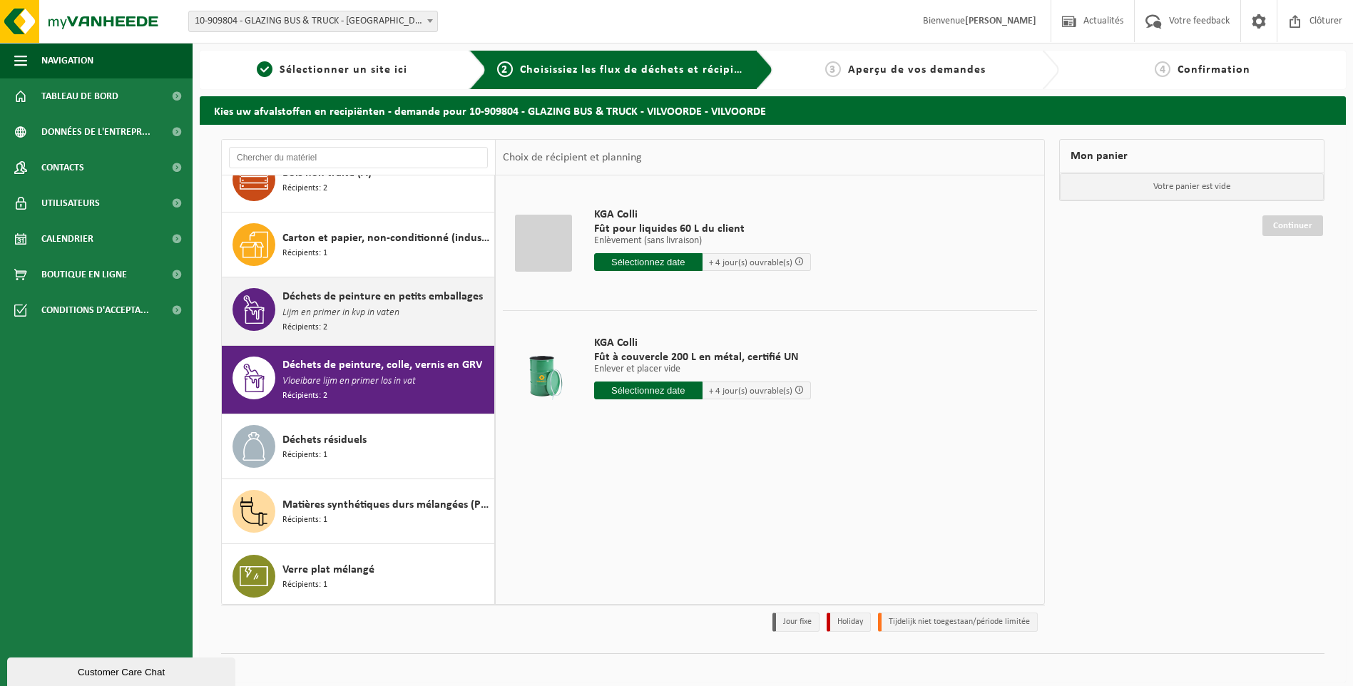
click at [371, 289] on span "Déchets de peinture en petits emballages" at bounding box center [382, 296] width 200 height 17
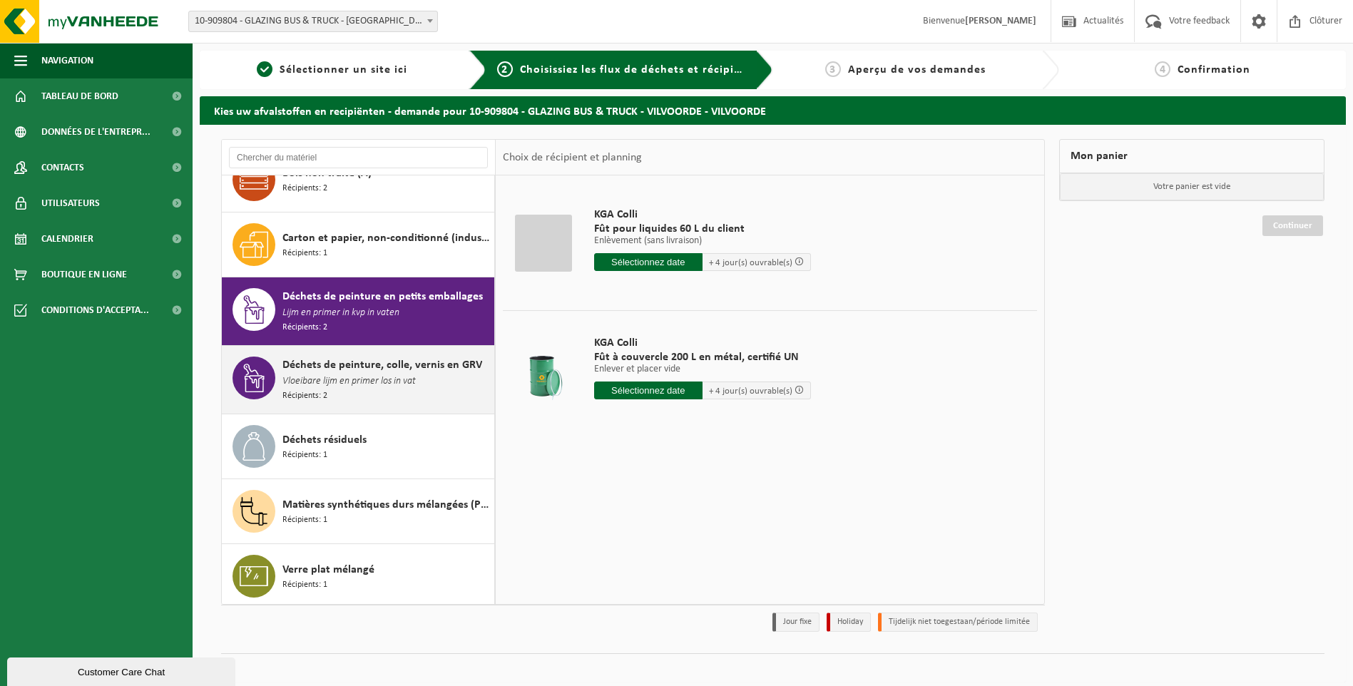
click at [342, 376] on span "Vloeibare lijm en primer los in vat" at bounding box center [348, 382] width 133 height 16
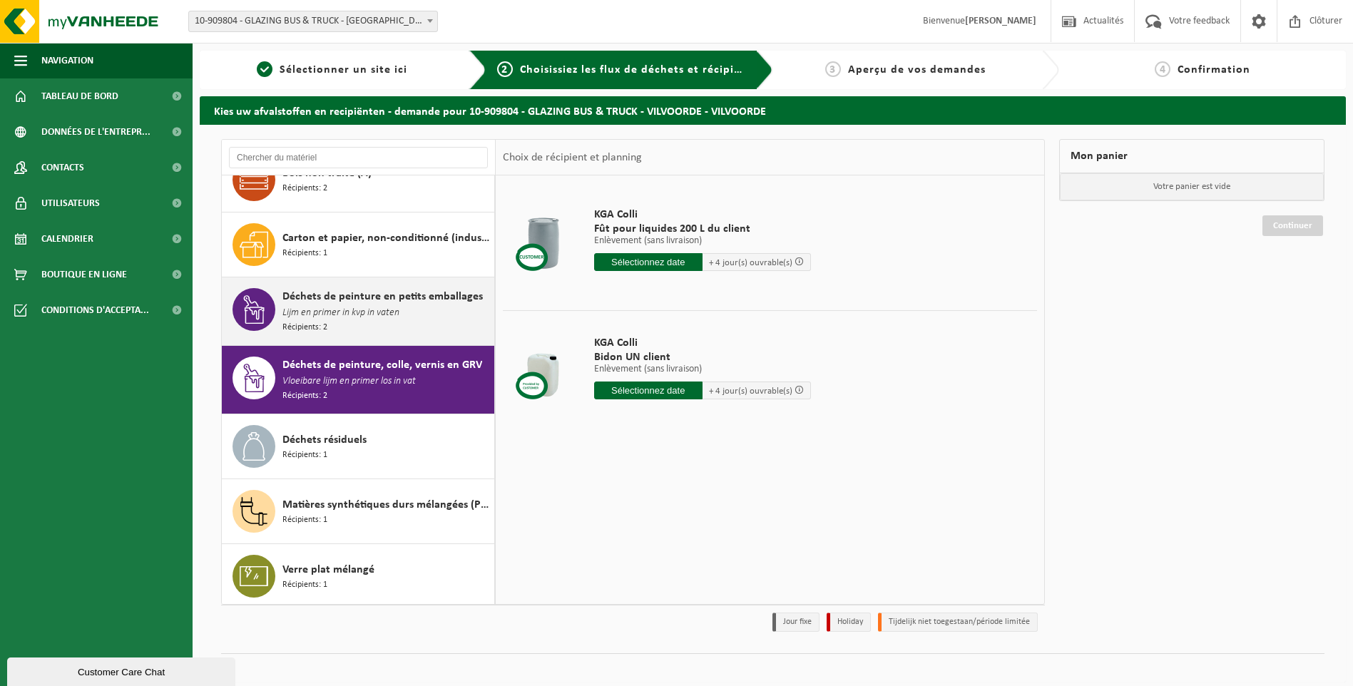
click at [361, 314] on span "Lijm en primer in kvp in vaten" at bounding box center [340, 313] width 117 height 16
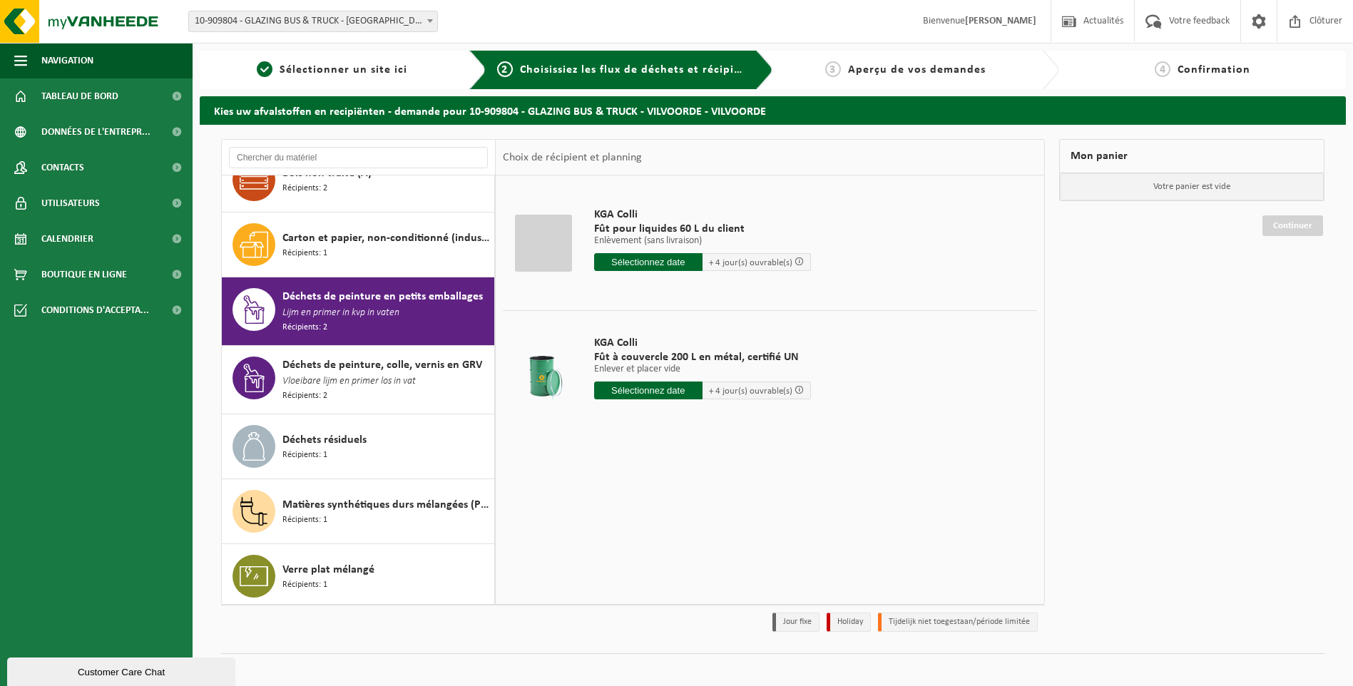
click at [680, 391] on input "text" at bounding box center [648, 390] width 108 height 18
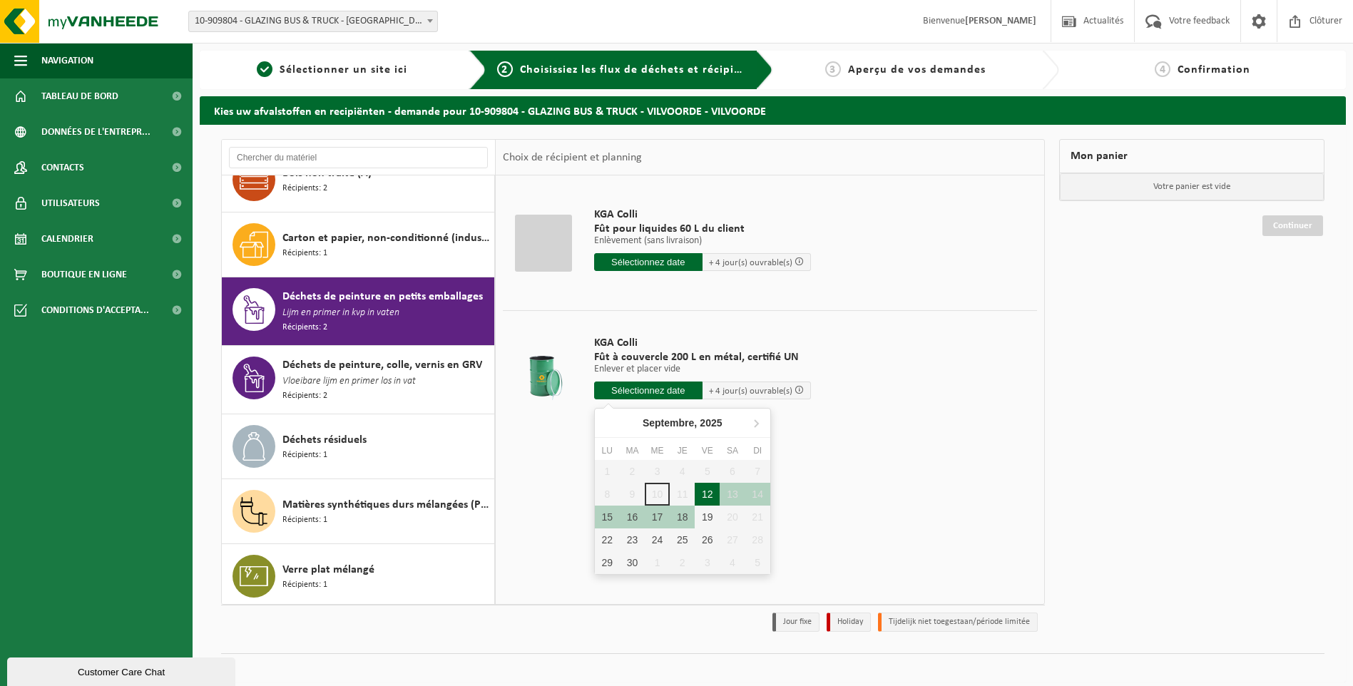
click at [707, 496] on div "12" at bounding box center [706, 494] width 25 height 23
type input "à partir de [DATE]"
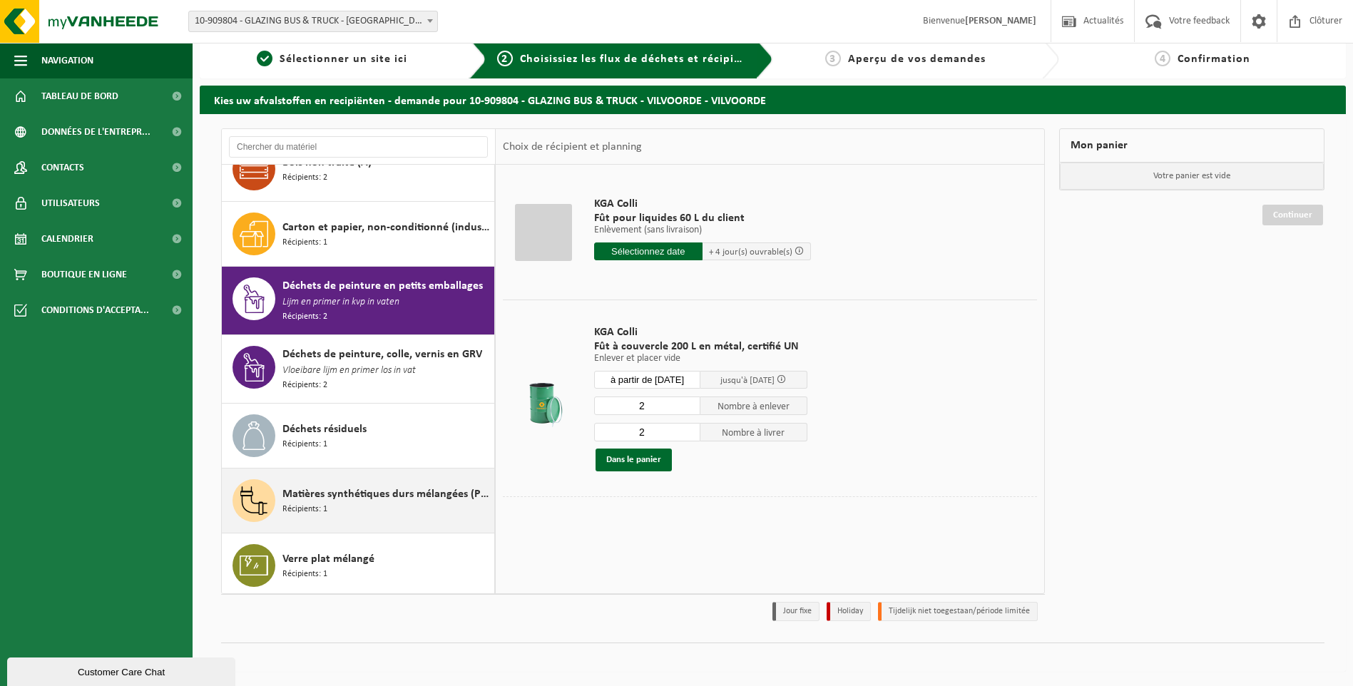
scroll to position [0, 0]
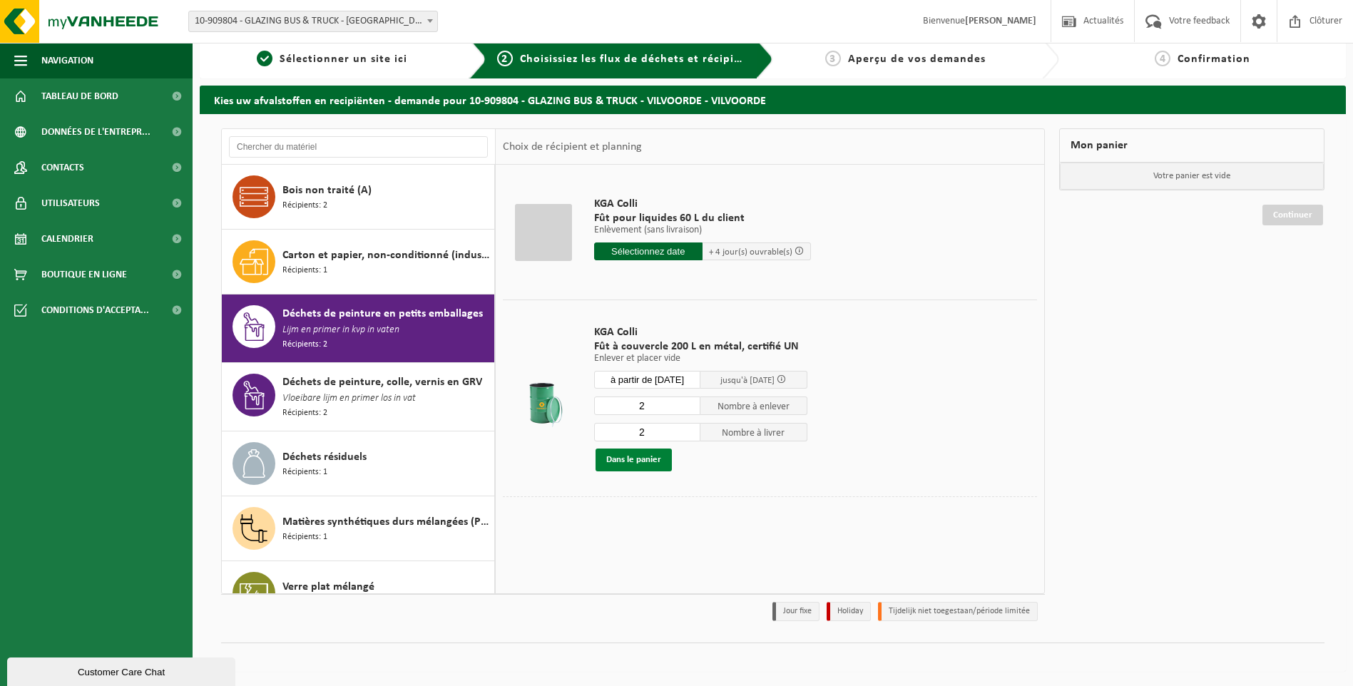
click at [644, 456] on button "Dans le panier" at bounding box center [633, 459] width 76 height 23
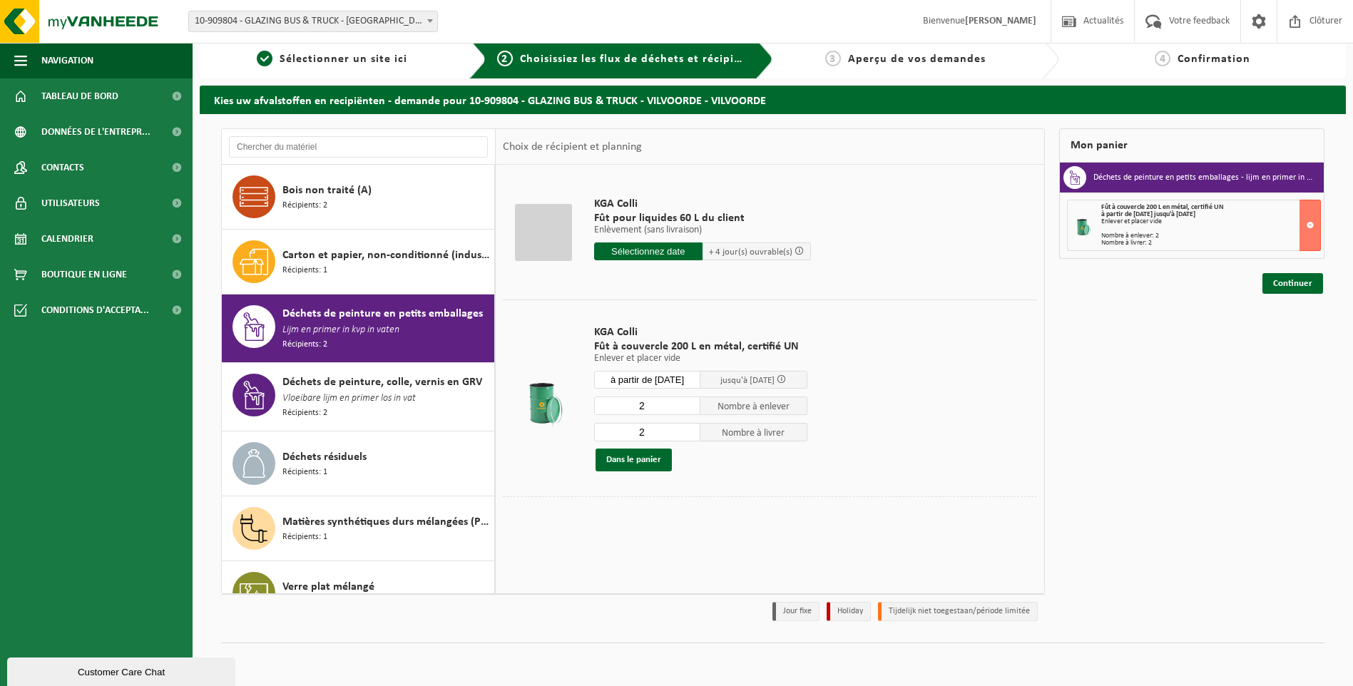
drag, startPoint x: 1156, startPoint y: 242, endPoint x: 1102, endPoint y: 207, distance: 64.9
click at [1102, 207] on div "Fût à couvercle 200 L en métal, certifié UN à partir de [DATE] jusqu'à [DATE] E…" at bounding box center [1210, 225] width 219 height 43
drag, startPoint x: 1102, startPoint y: 207, endPoint x: 1175, endPoint y: 216, distance: 74.0
click at [1165, 216] on strong "à partir de [DATE] jusqu'à [DATE]" at bounding box center [1148, 214] width 94 height 8
click at [1166, 223] on div "Enlever et placer vide" at bounding box center [1210, 221] width 219 height 7
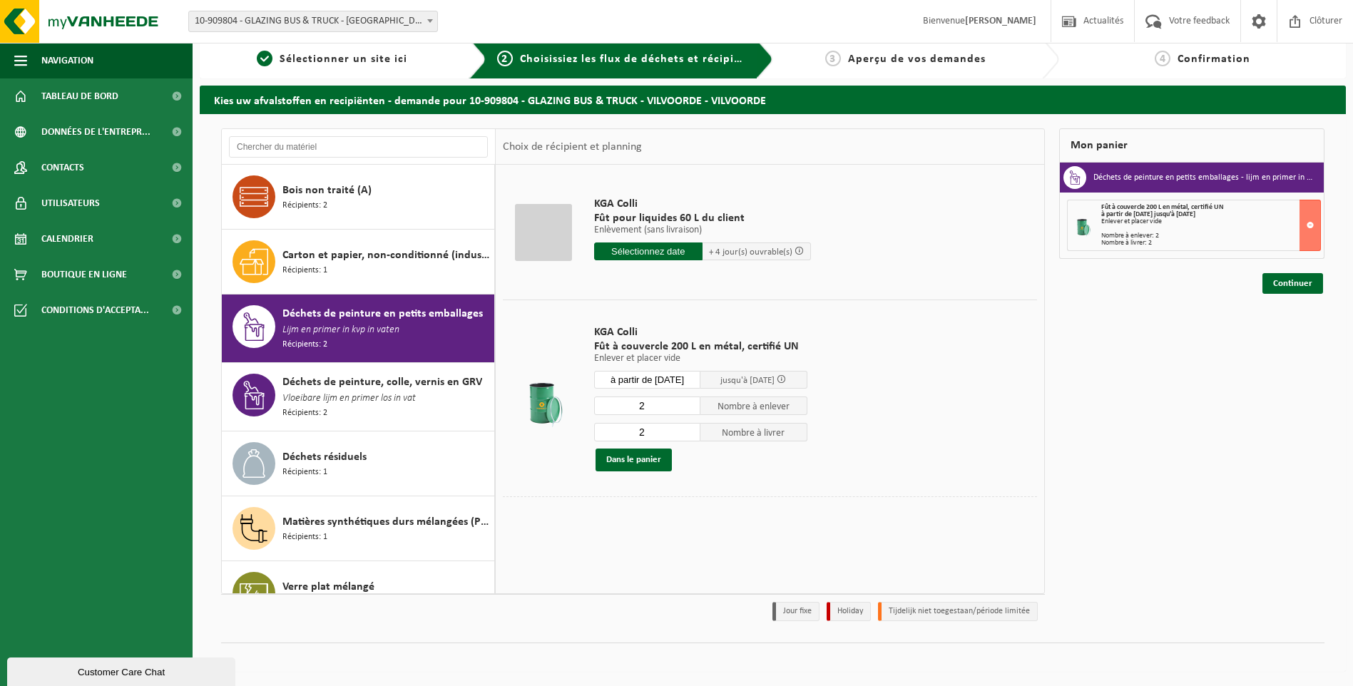
drag, startPoint x: 1153, startPoint y: 247, endPoint x: 1105, endPoint y: 207, distance: 62.7
click at [1105, 207] on div "Fût à couvercle 200 L en métal, certifié UN à partir de 2025-09-12 jusqu'à 2025…" at bounding box center [1193, 225] width 253 height 51
drag, startPoint x: 1105, startPoint y: 207, endPoint x: 1189, endPoint y: 221, distance: 85.3
click at [1189, 220] on div "Enlever et placer vide" at bounding box center [1210, 221] width 219 height 7
click at [1185, 227] on div "Fût à couvercle 200 L en métal, certifié UN à partir de 2025-09-12 jusqu'à 2025…" at bounding box center [1210, 225] width 219 height 43
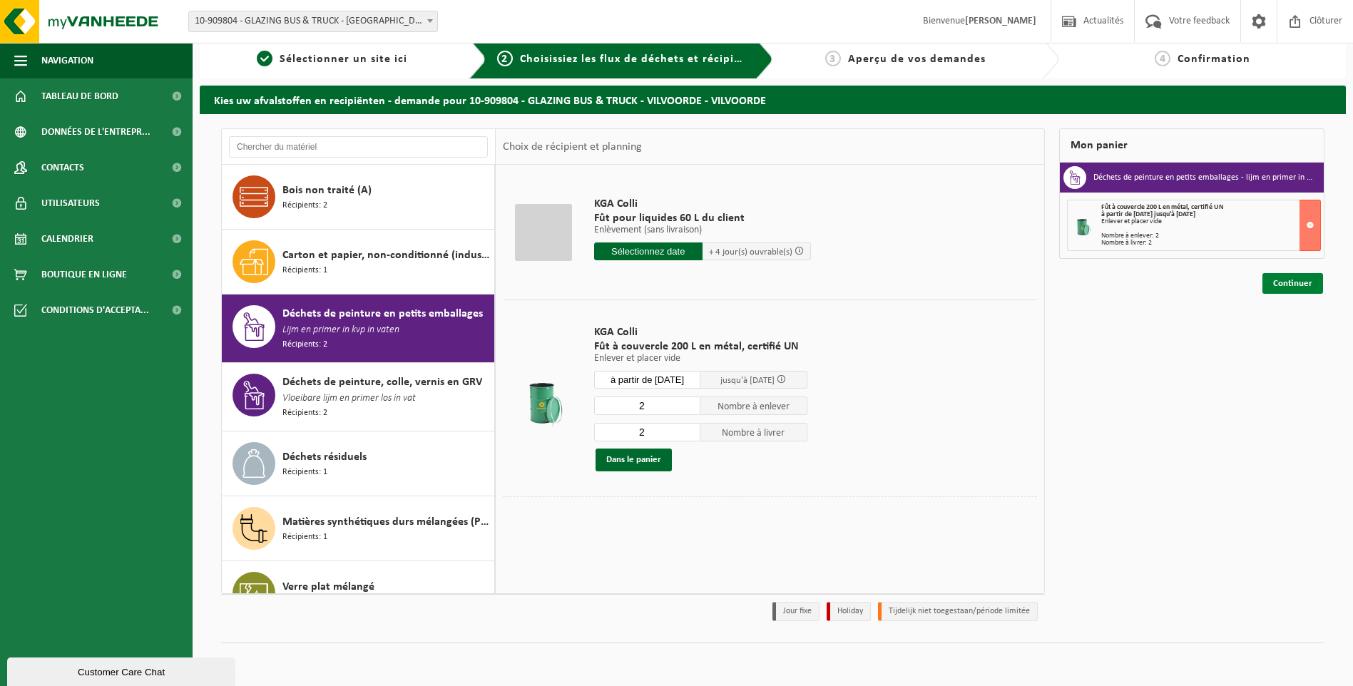
click at [1294, 284] on link "Continuer" at bounding box center [1292, 283] width 61 height 21
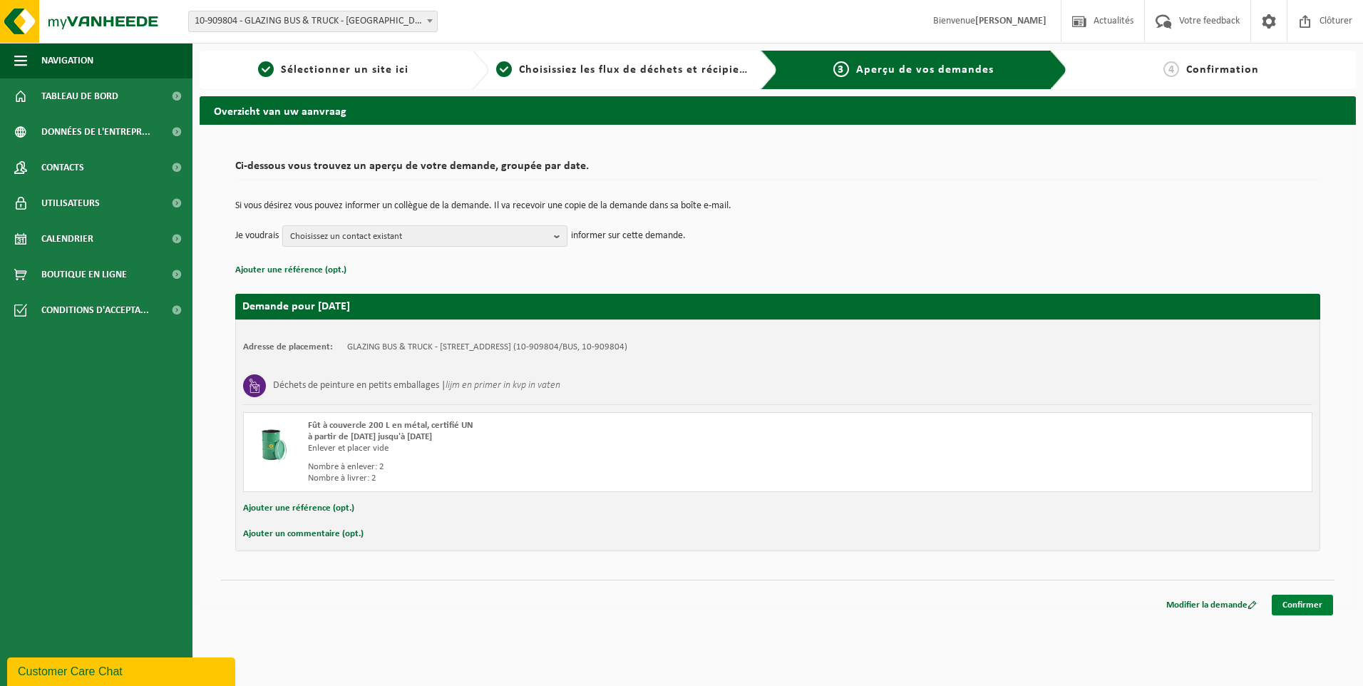
click at [1307, 606] on link "Confirmer" at bounding box center [1302, 605] width 61 height 21
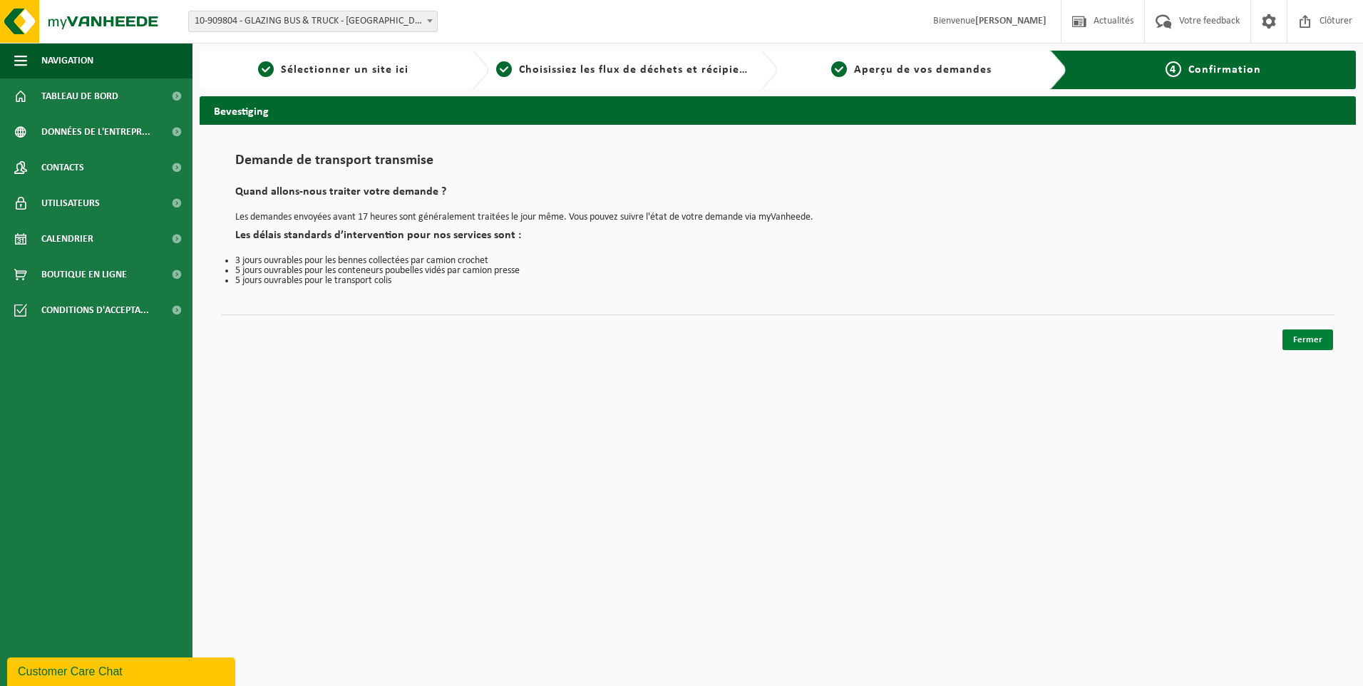
click at [1309, 339] on link "Fermer" at bounding box center [1308, 339] width 51 height 21
